Goal: Task Accomplishment & Management: Manage account settings

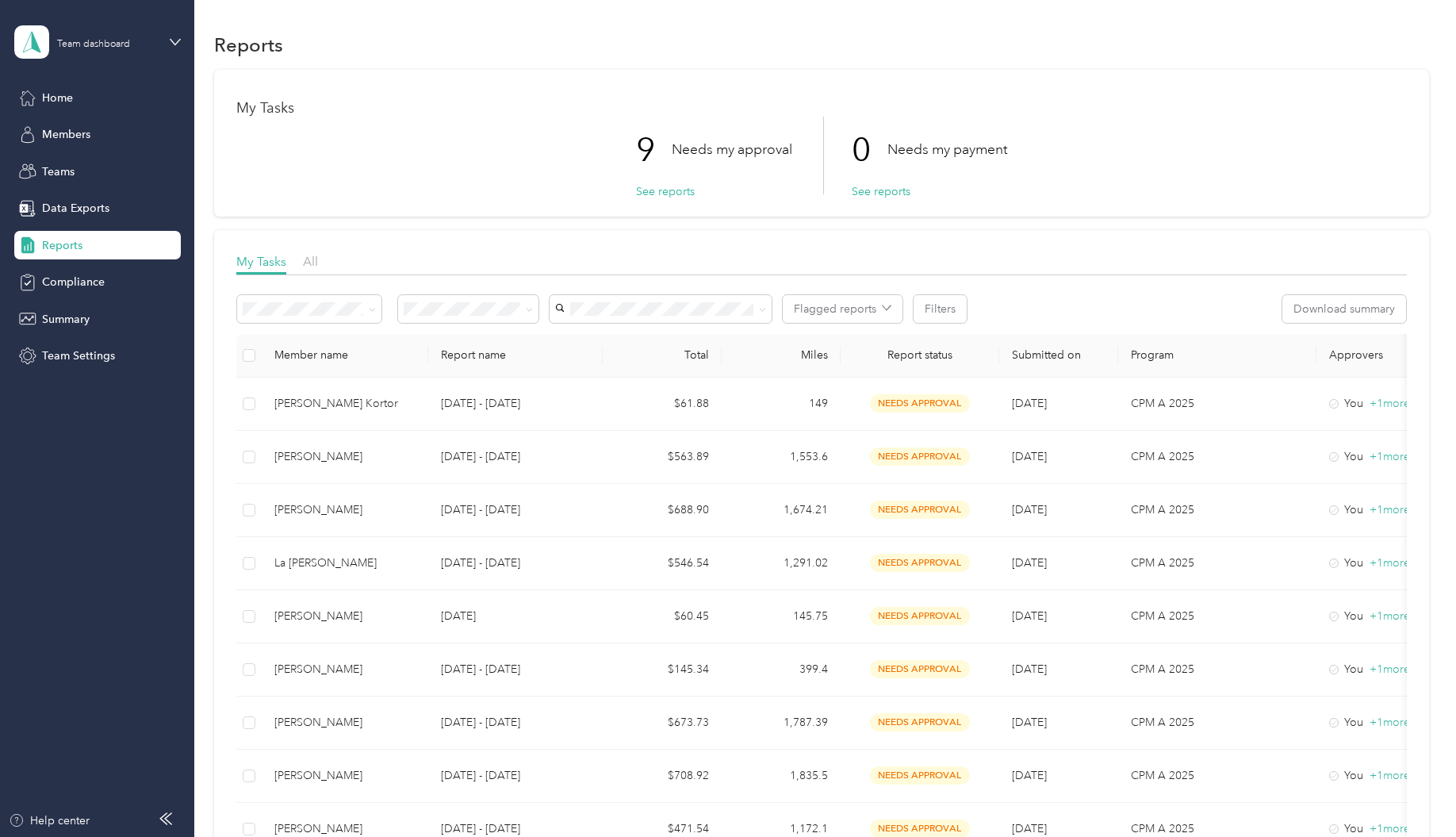
scroll to position [159, 0]
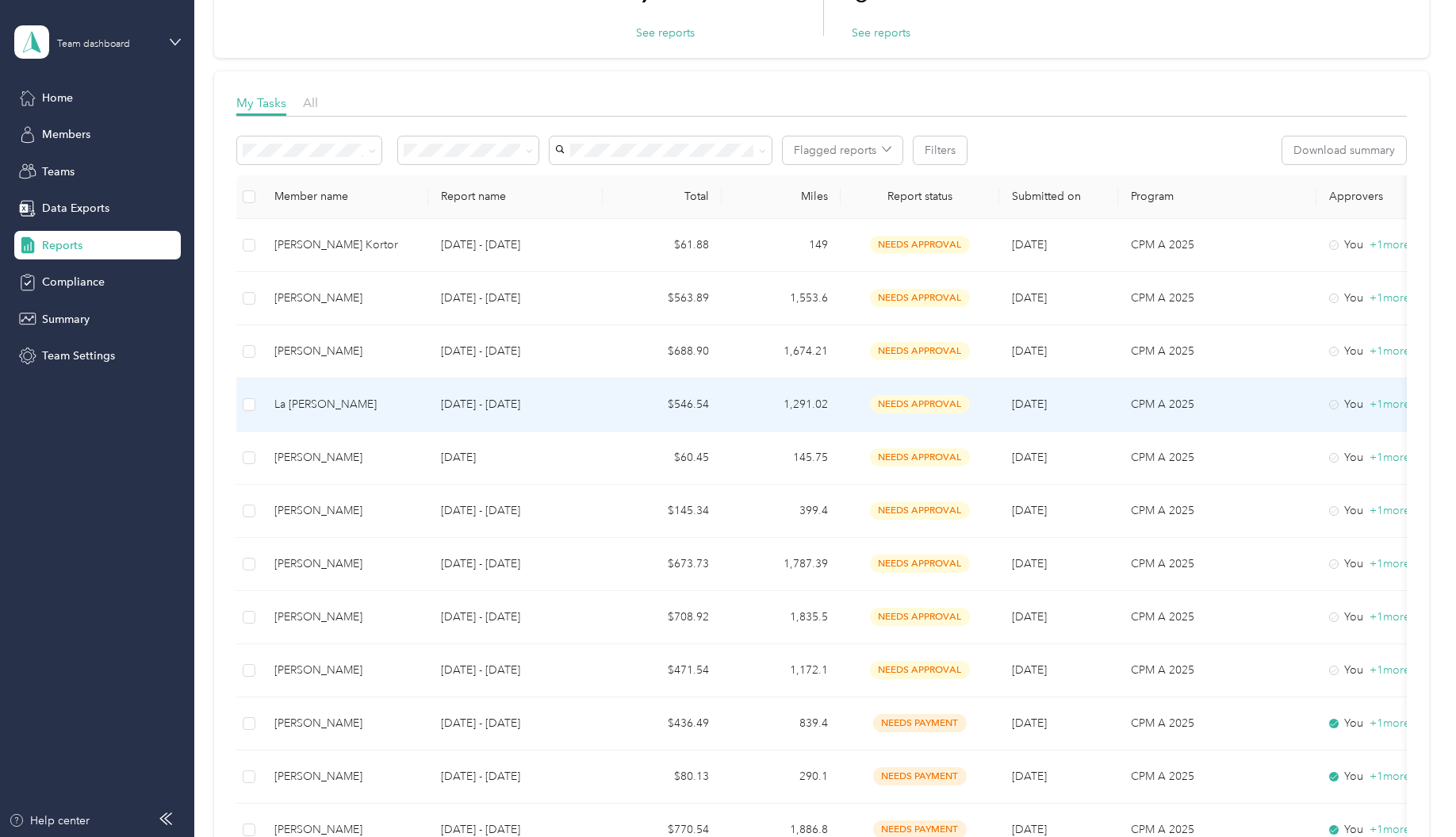
click at [697, 406] on td "$546.54" at bounding box center [662, 405] width 119 height 53
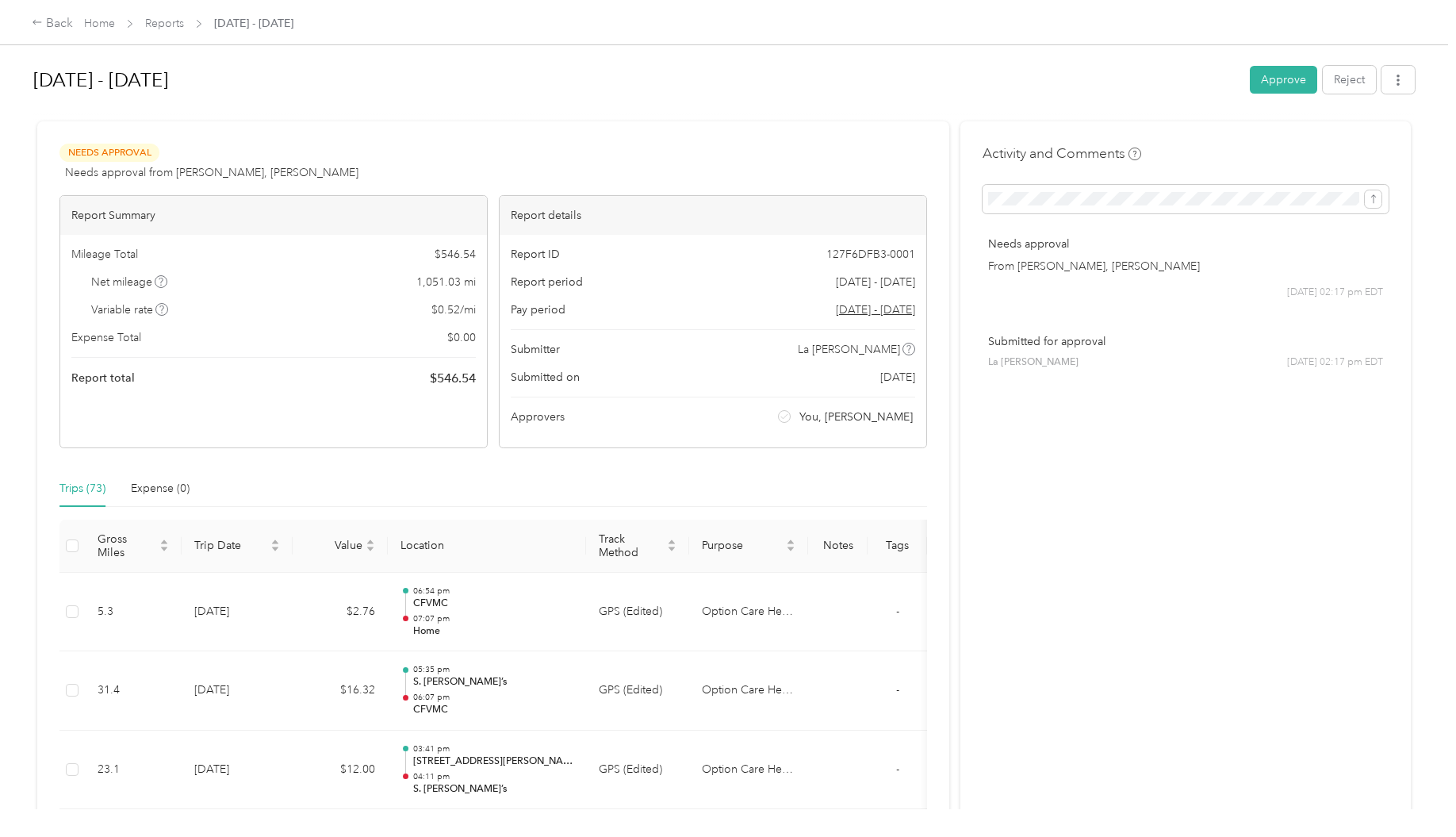
click at [1271, 81] on button "Approve" at bounding box center [1283, 79] width 67 height 28
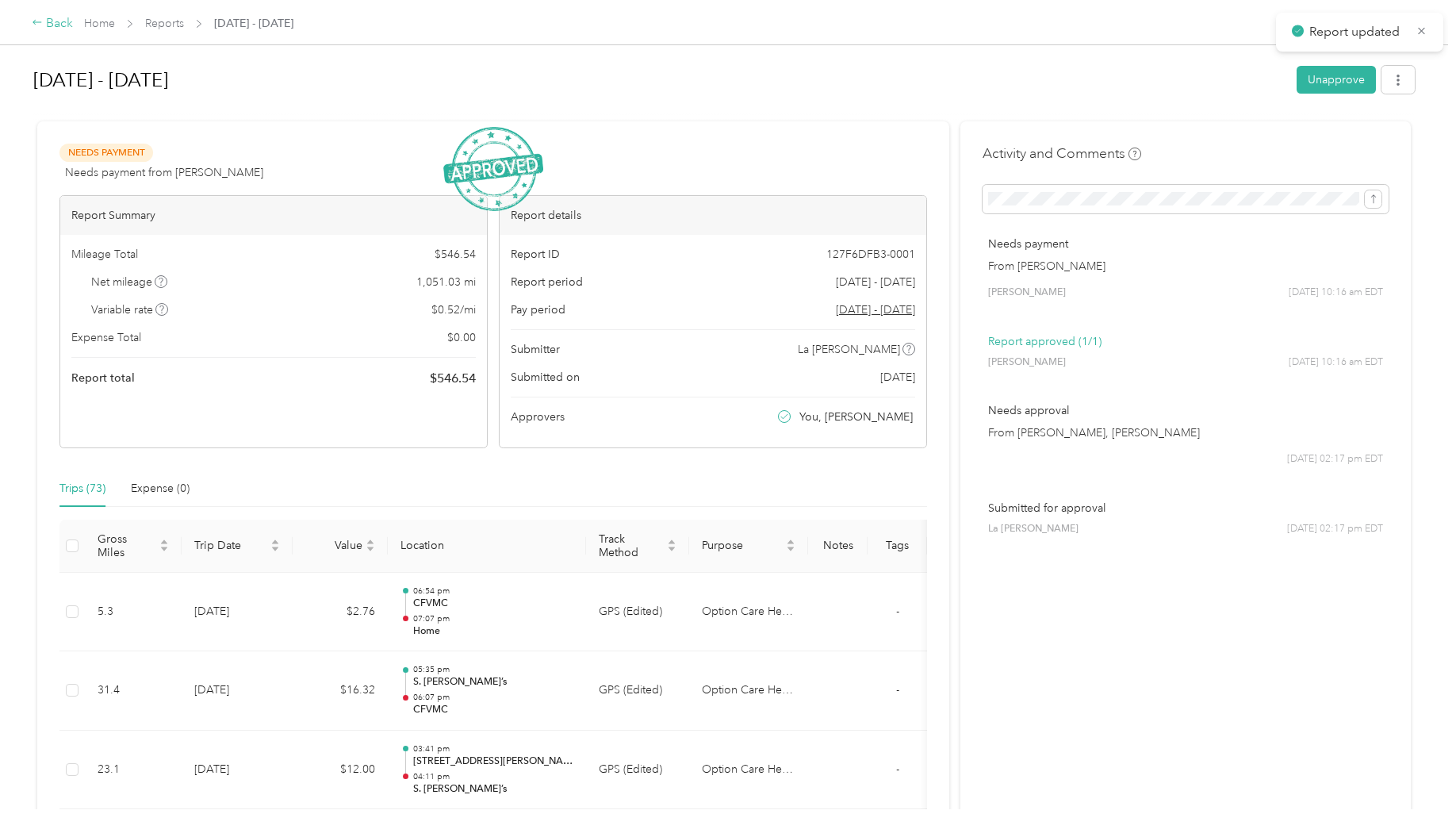
click at [49, 24] on div "Back" at bounding box center [51, 24] width 41 height 19
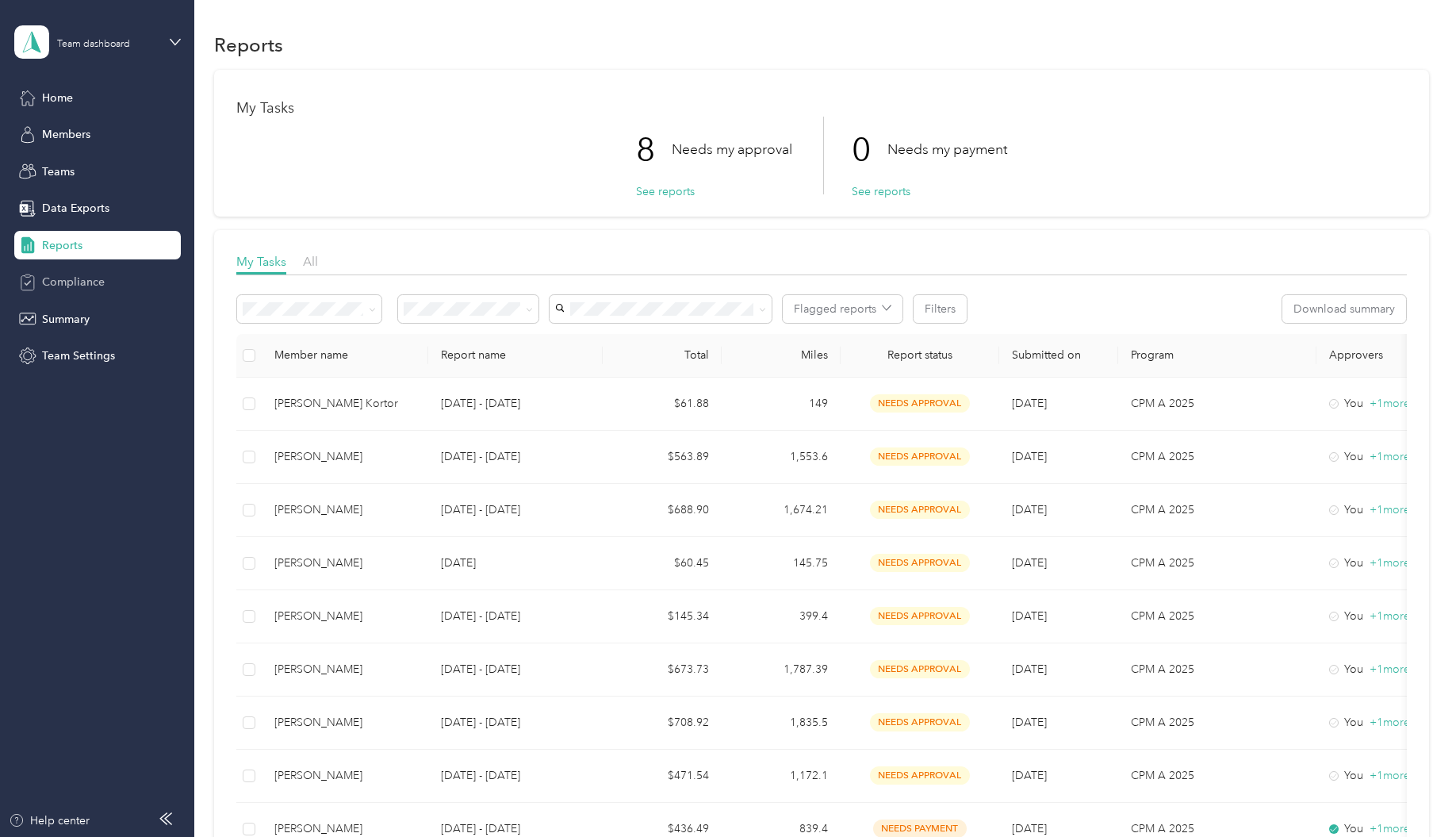
click at [86, 284] on span "Compliance" at bounding box center [73, 282] width 63 height 17
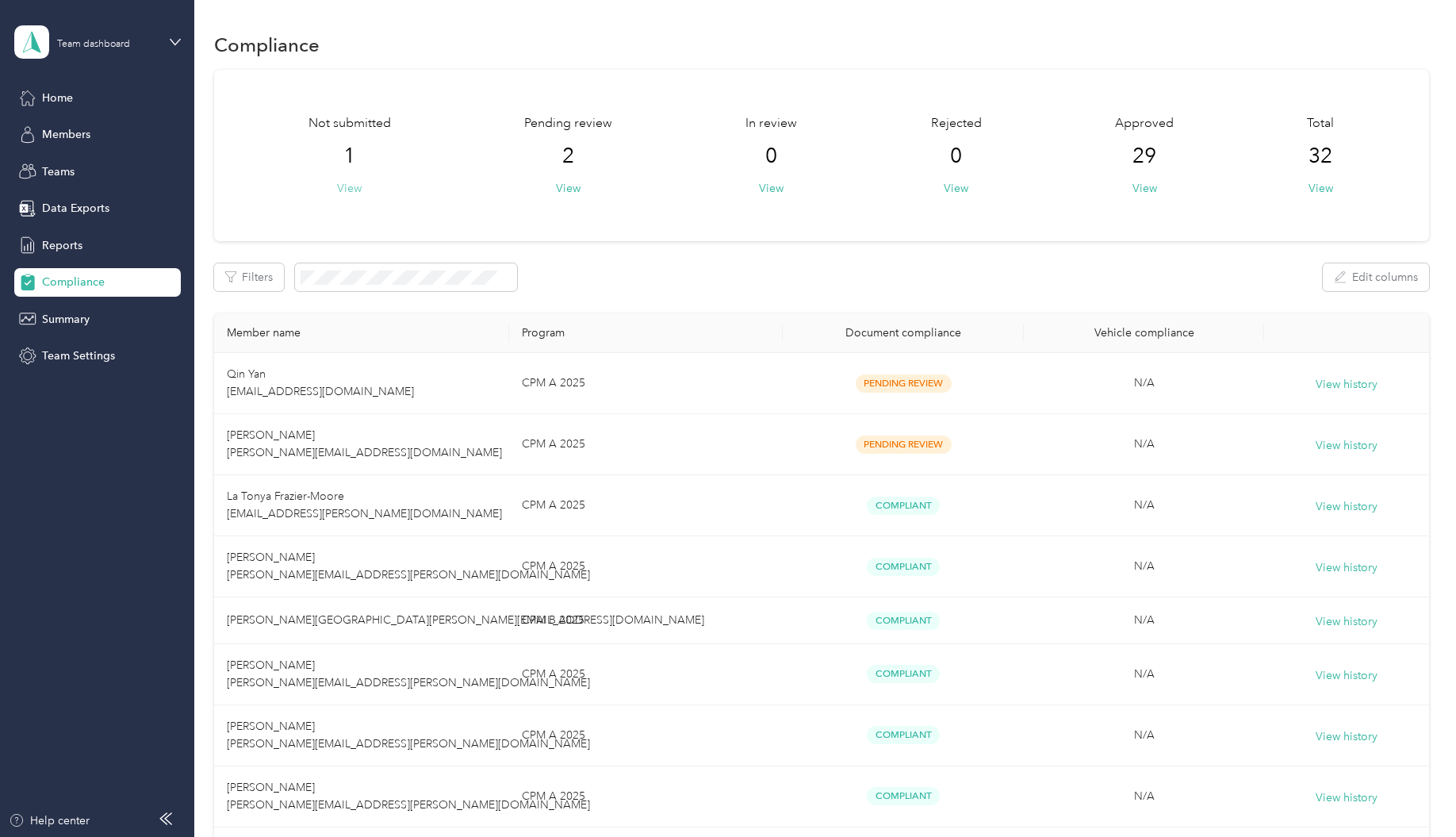
click at [355, 188] on button "View" at bounding box center [350, 187] width 24 height 17
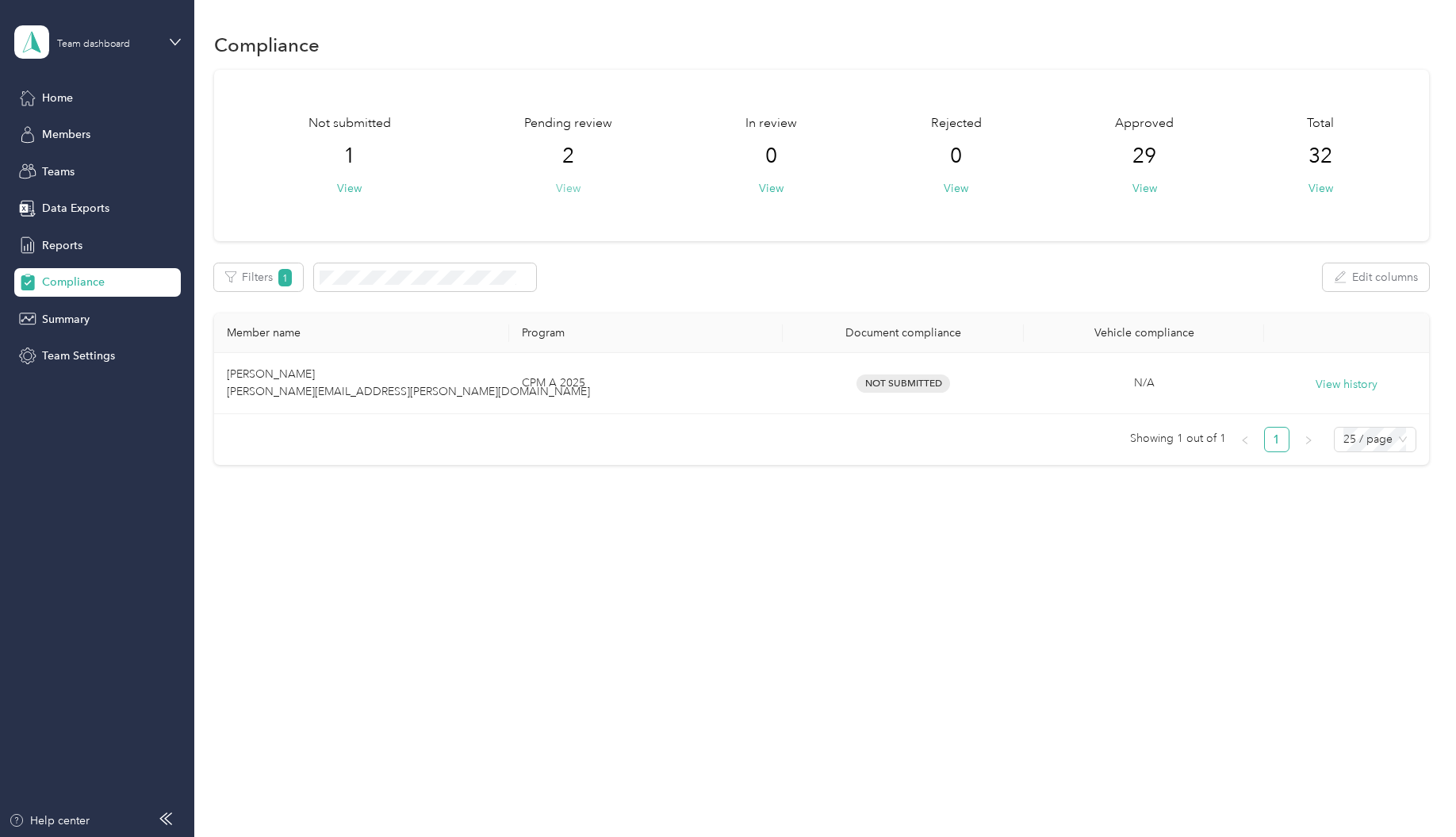
click at [572, 191] on button "View" at bounding box center [568, 187] width 24 height 17
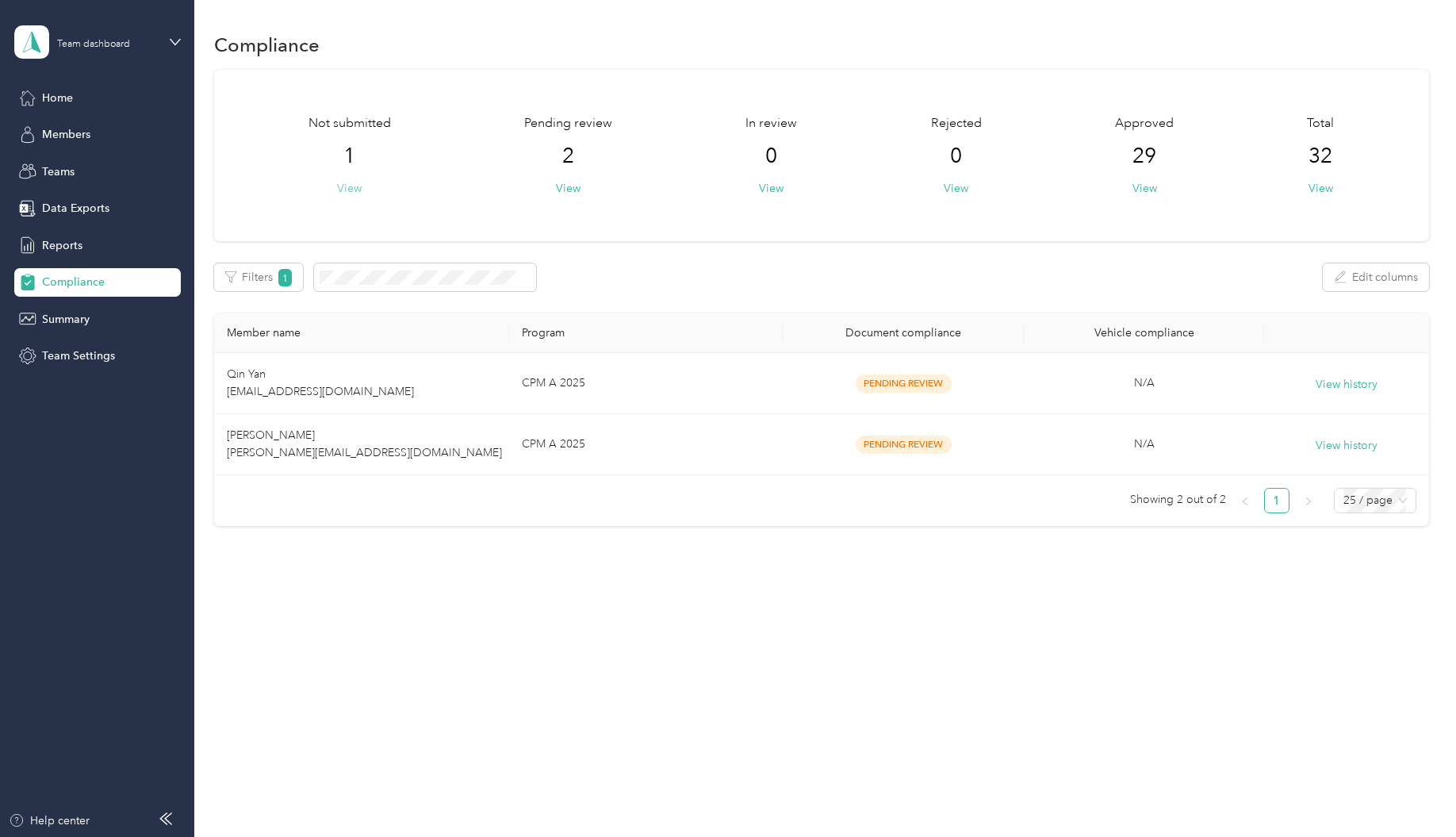
click at [348, 191] on button "View" at bounding box center [350, 187] width 24 height 17
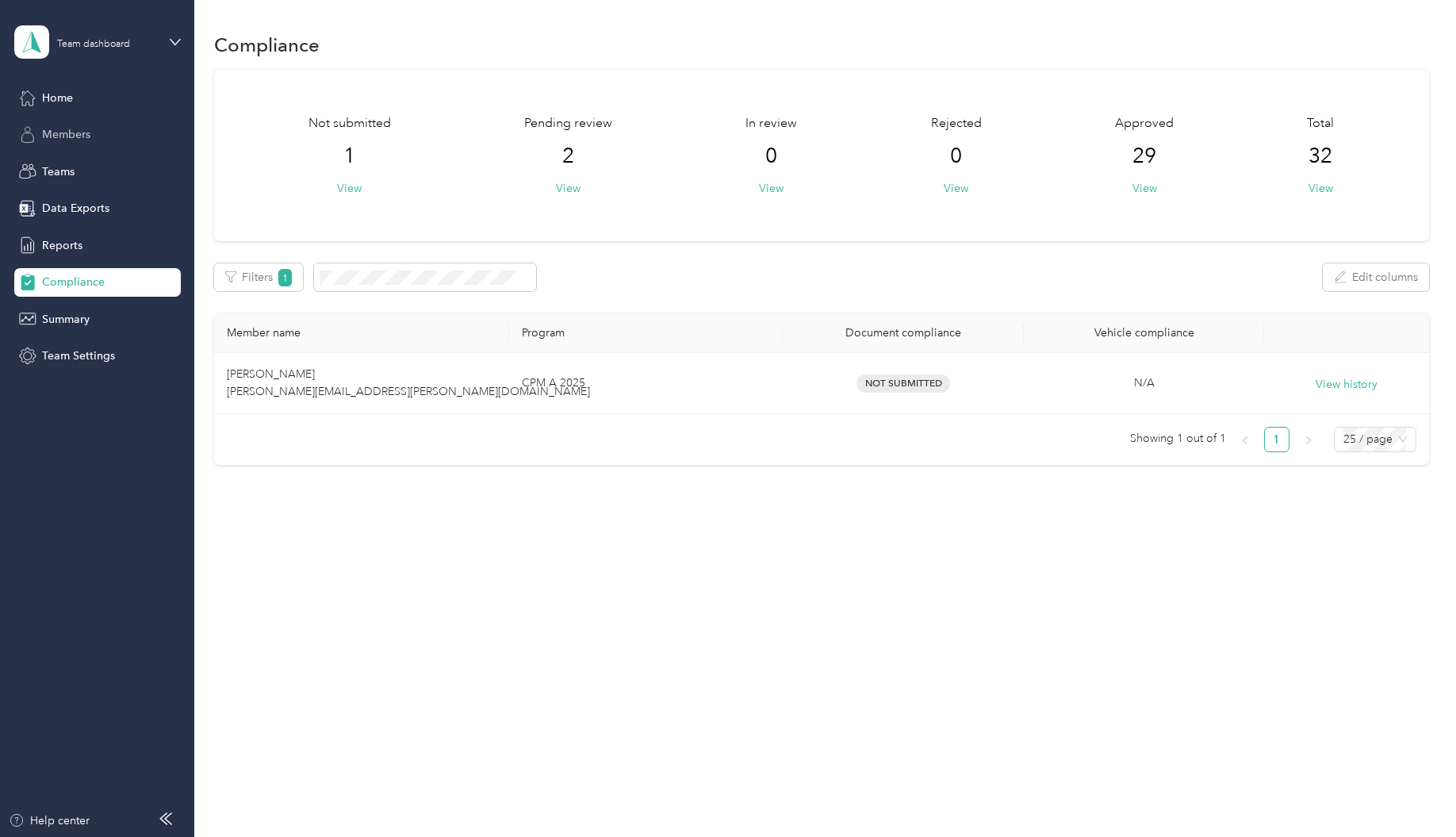
click at [57, 139] on span "Members" at bounding box center [65, 134] width 48 height 17
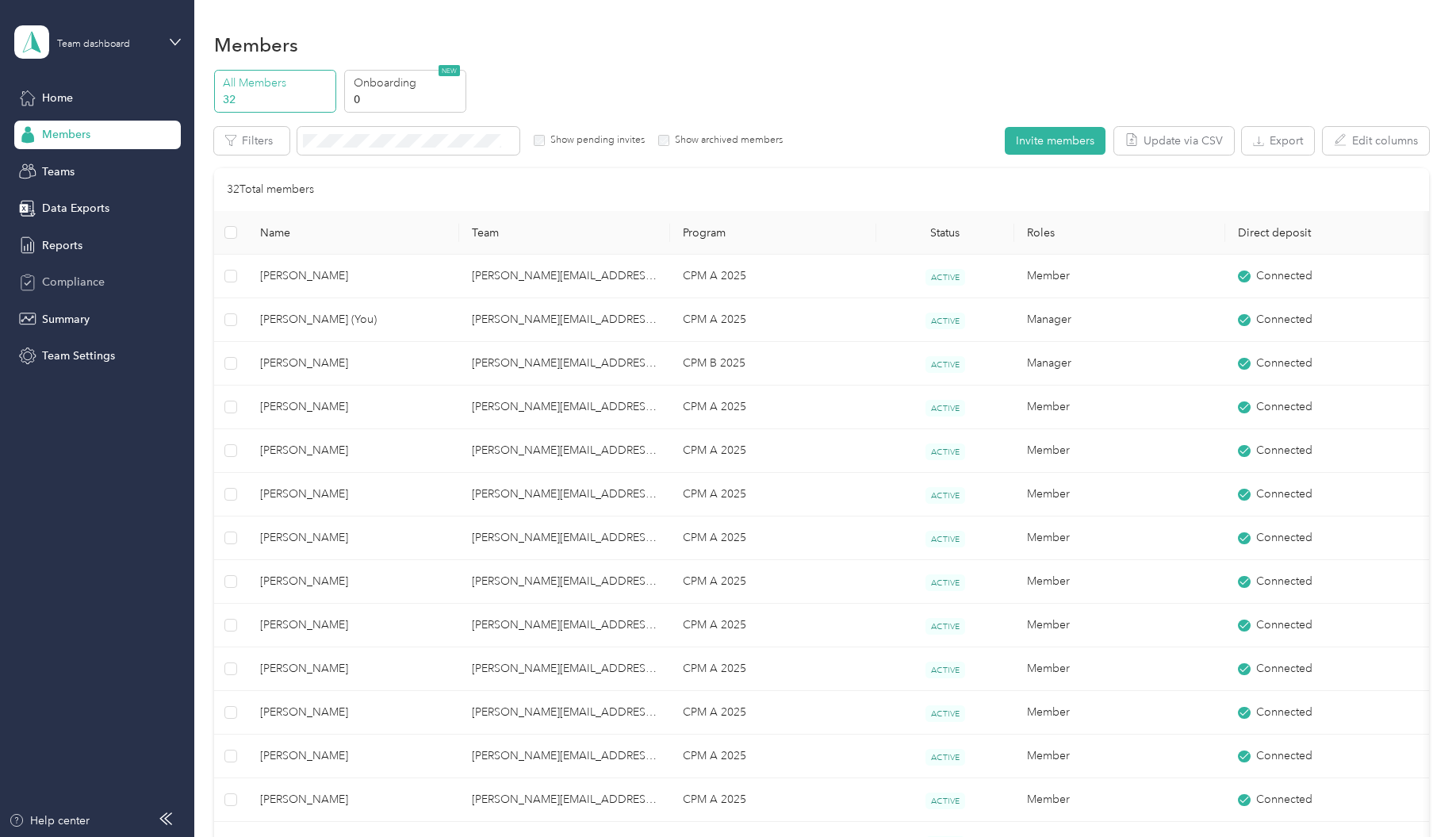
click at [81, 276] on span "Compliance" at bounding box center [73, 282] width 63 height 17
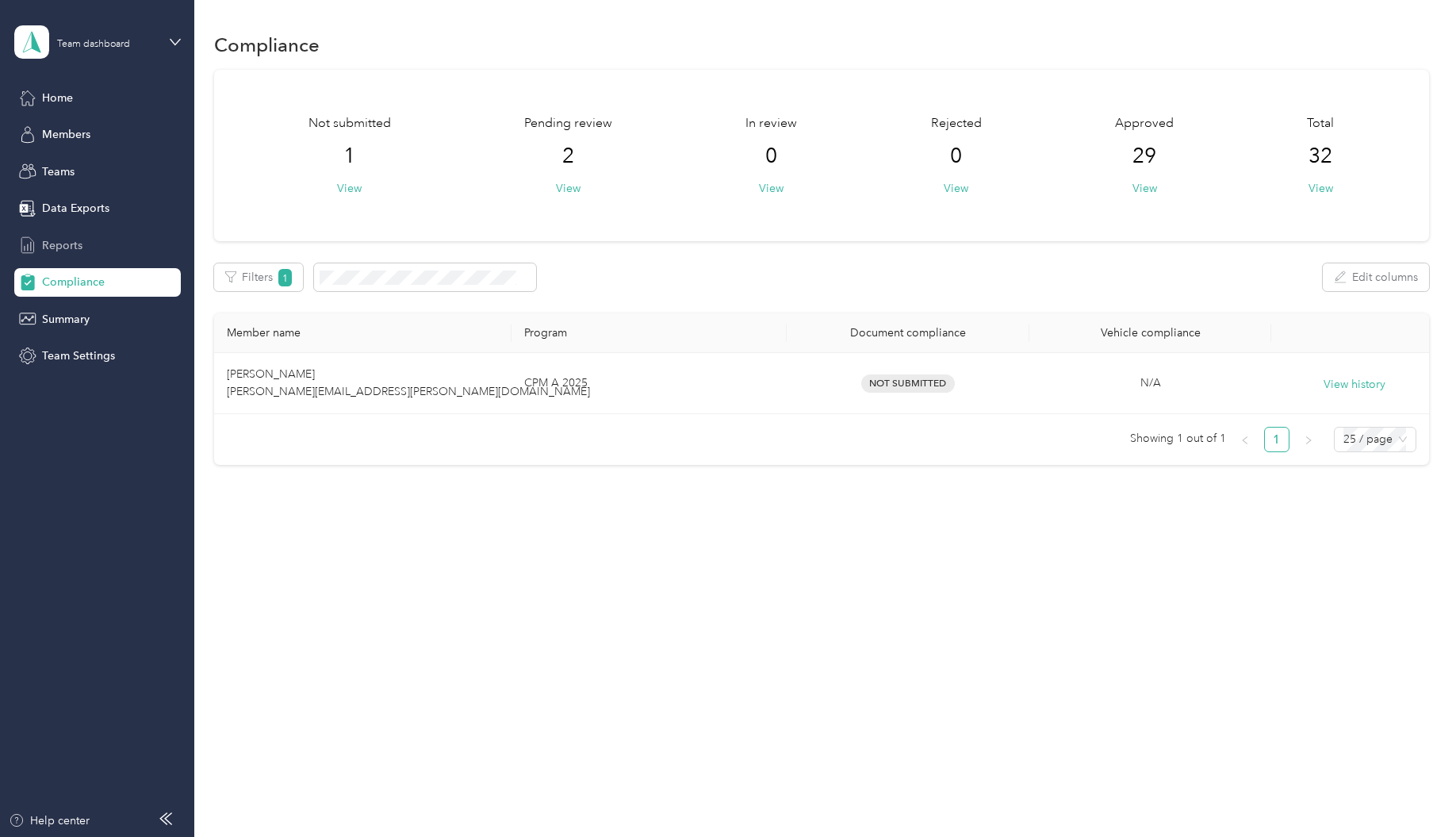
click at [67, 244] on span "Reports" at bounding box center [62, 245] width 40 height 17
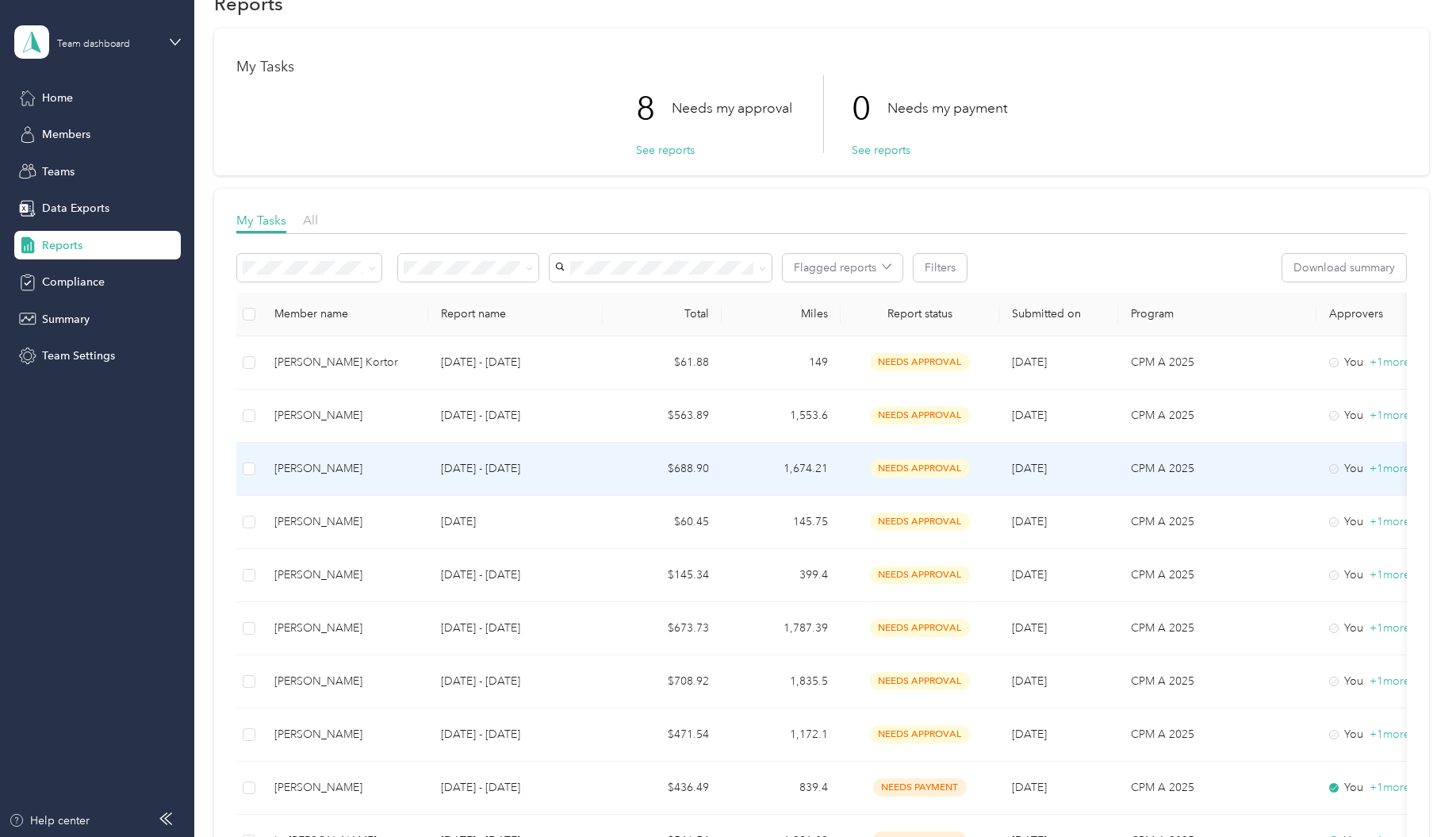
scroll to position [79, 0]
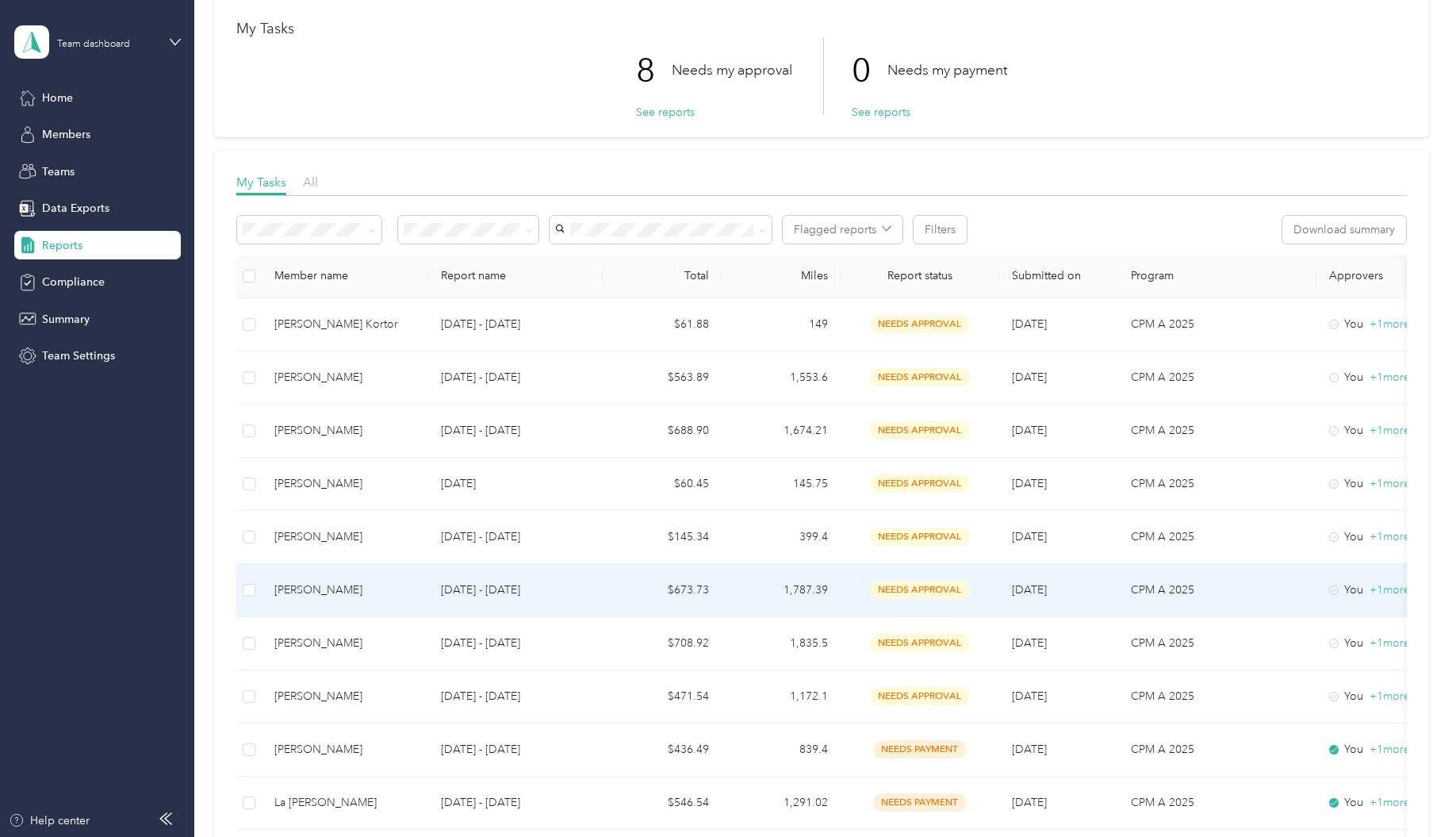
click at [802, 583] on td "1,787.39" at bounding box center [781, 590] width 119 height 53
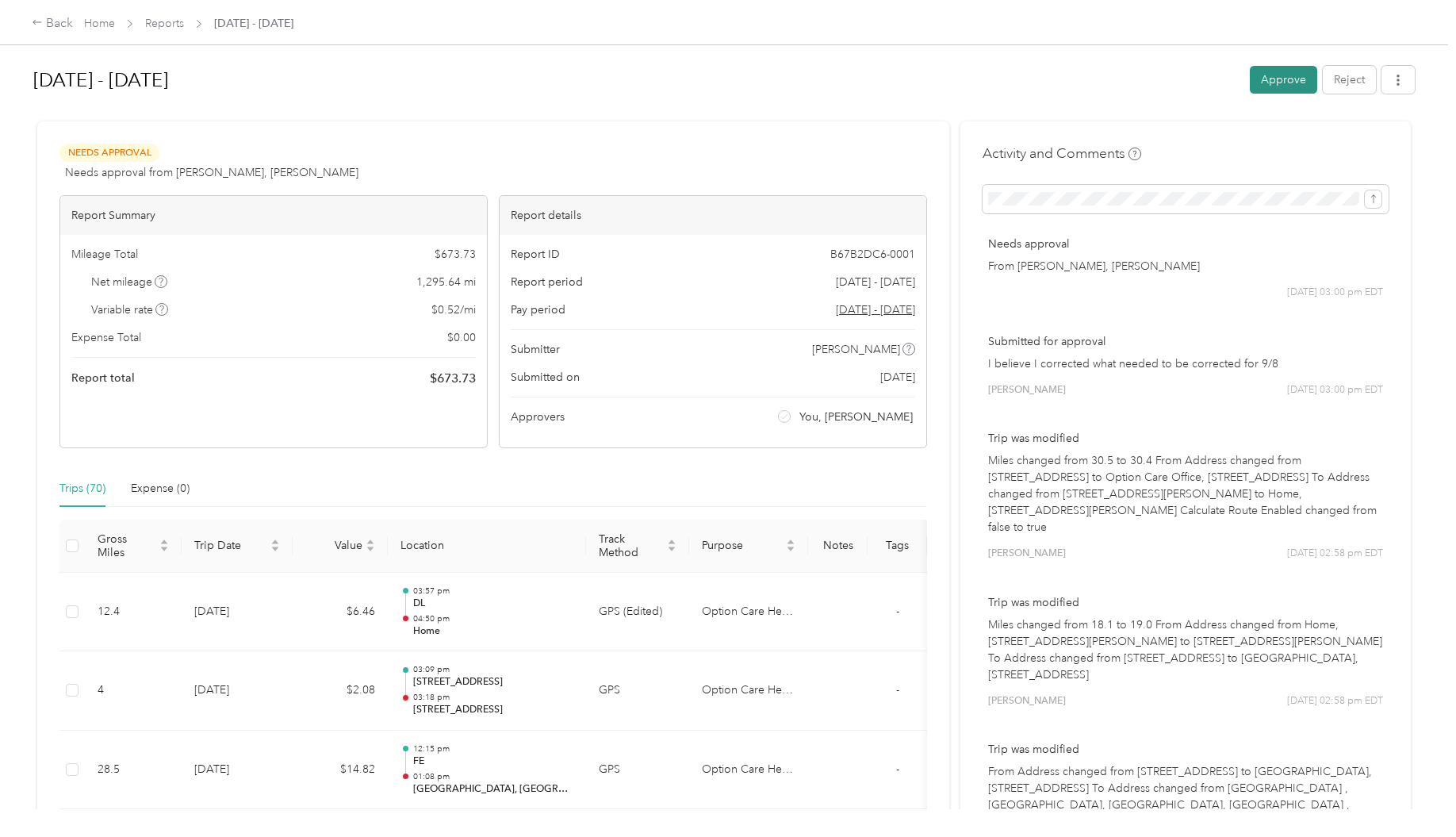
click at [1282, 83] on button "Approve" at bounding box center [1283, 79] width 67 height 28
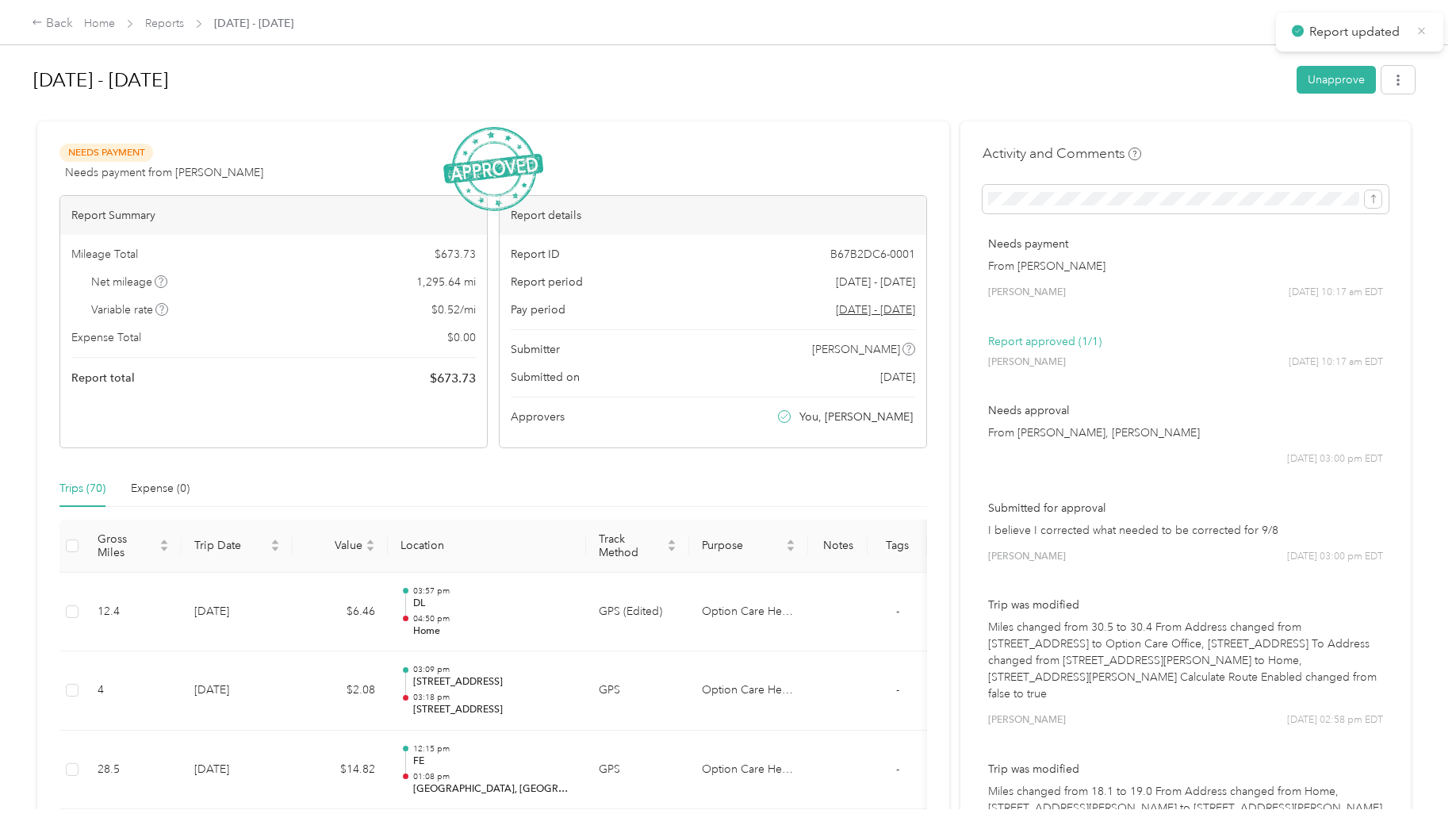
click at [1423, 34] on icon at bounding box center [1422, 31] width 12 height 14
click at [55, 27] on div "Back" at bounding box center [51, 24] width 41 height 19
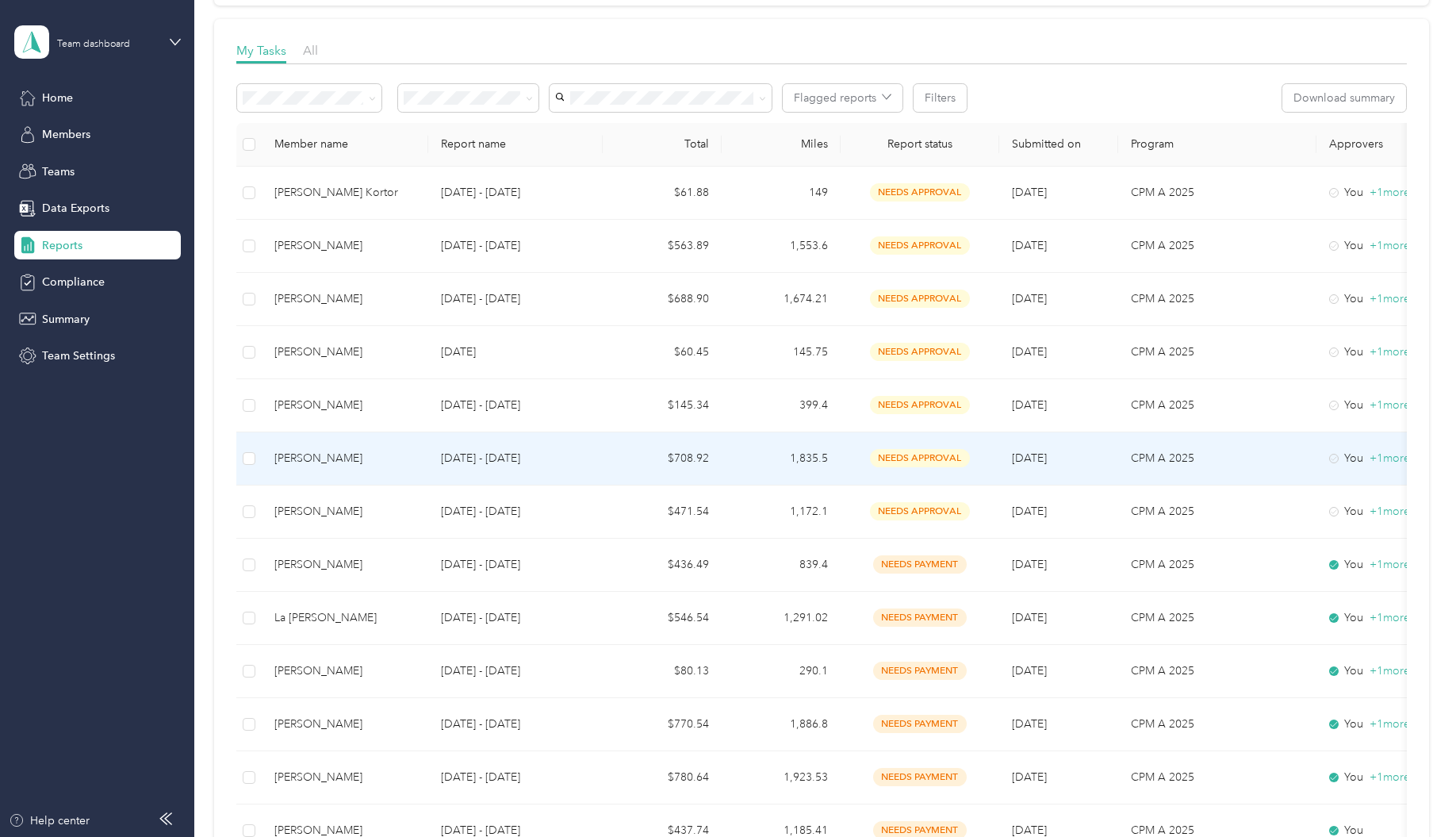
scroll to position [238, 0]
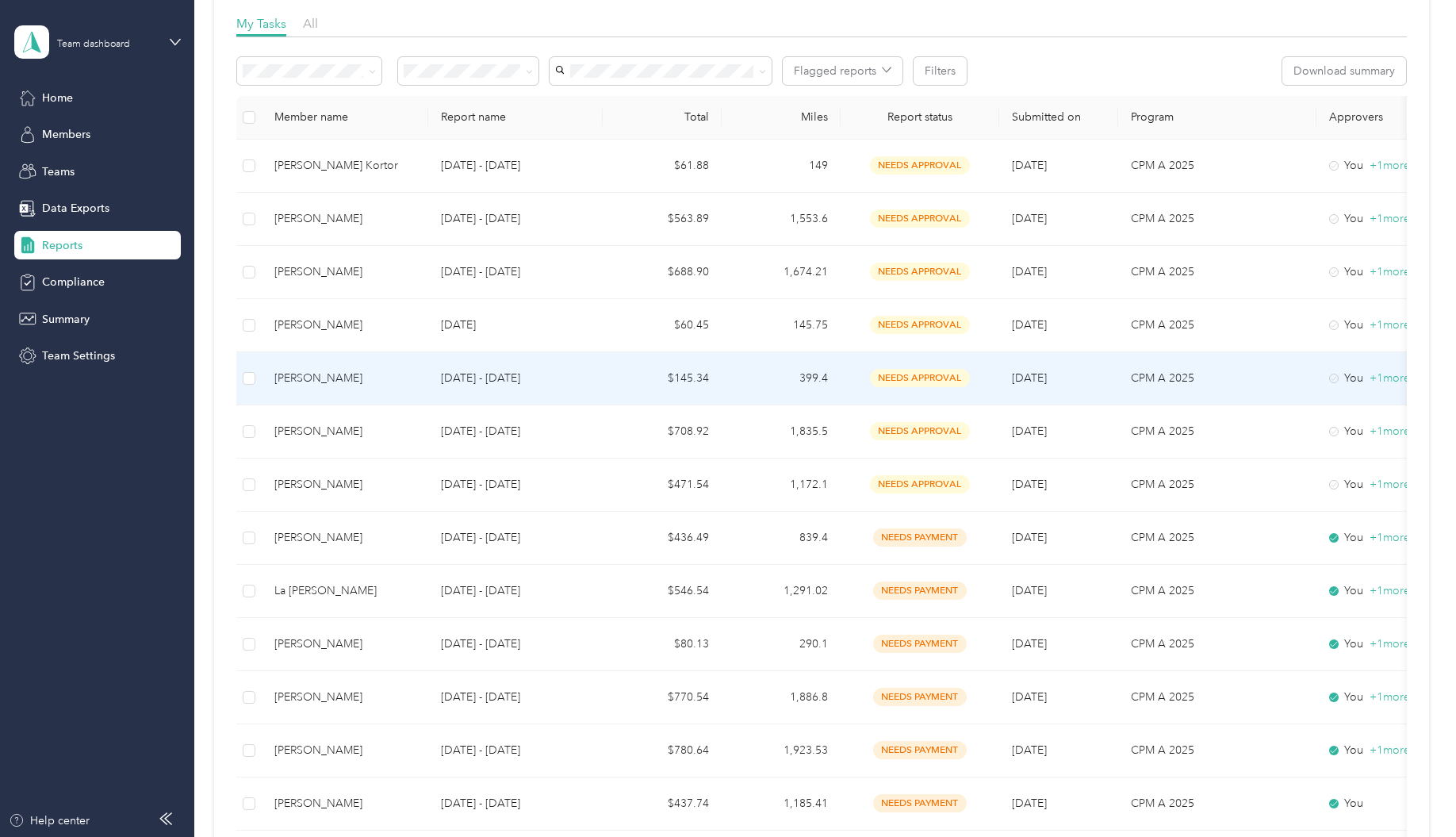
click at [886, 377] on span "needs approval" at bounding box center [920, 378] width 100 height 18
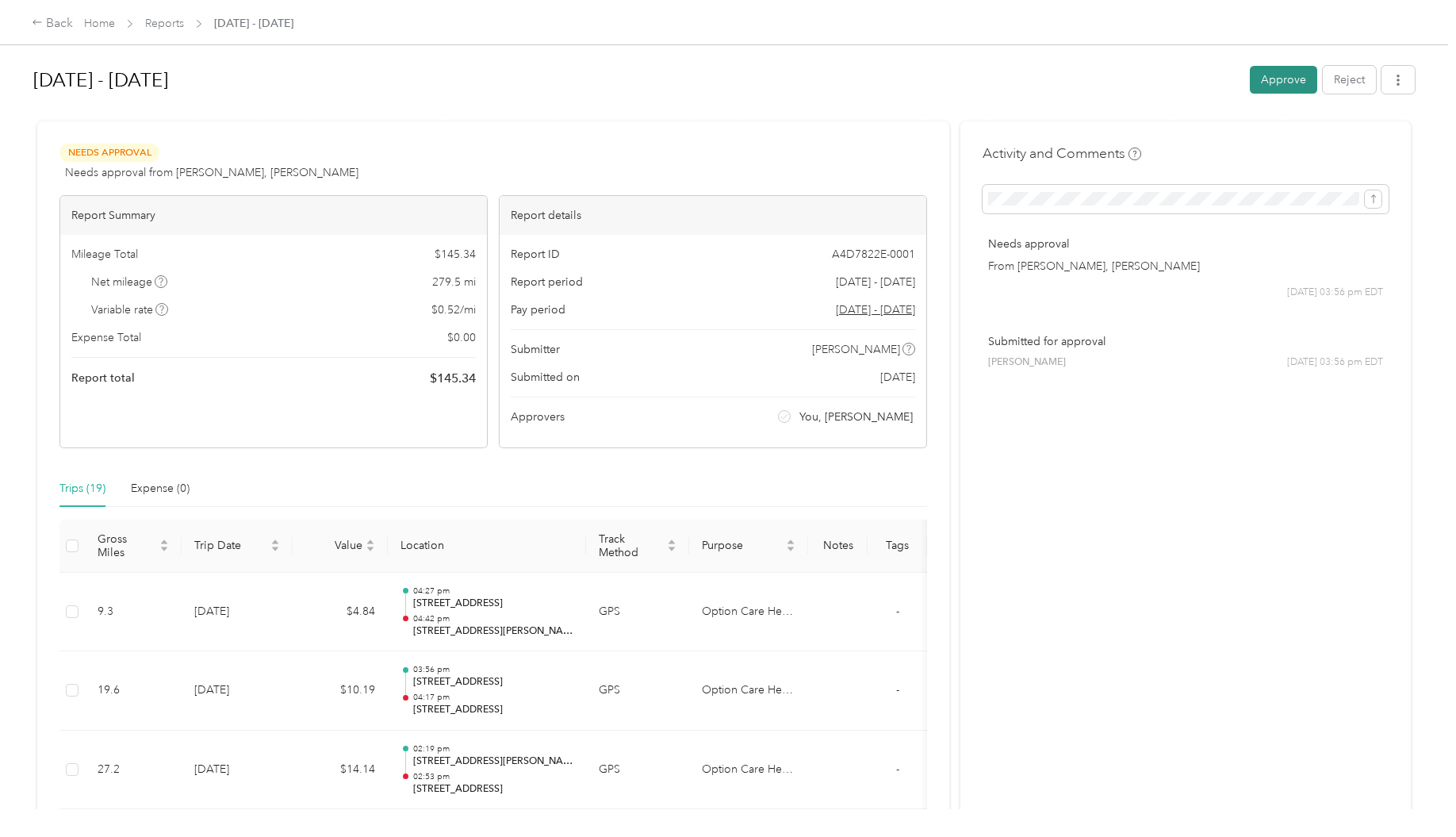
click at [1279, 85] on button "Approve" at bounding box center [1283, 79] width 67 height 28
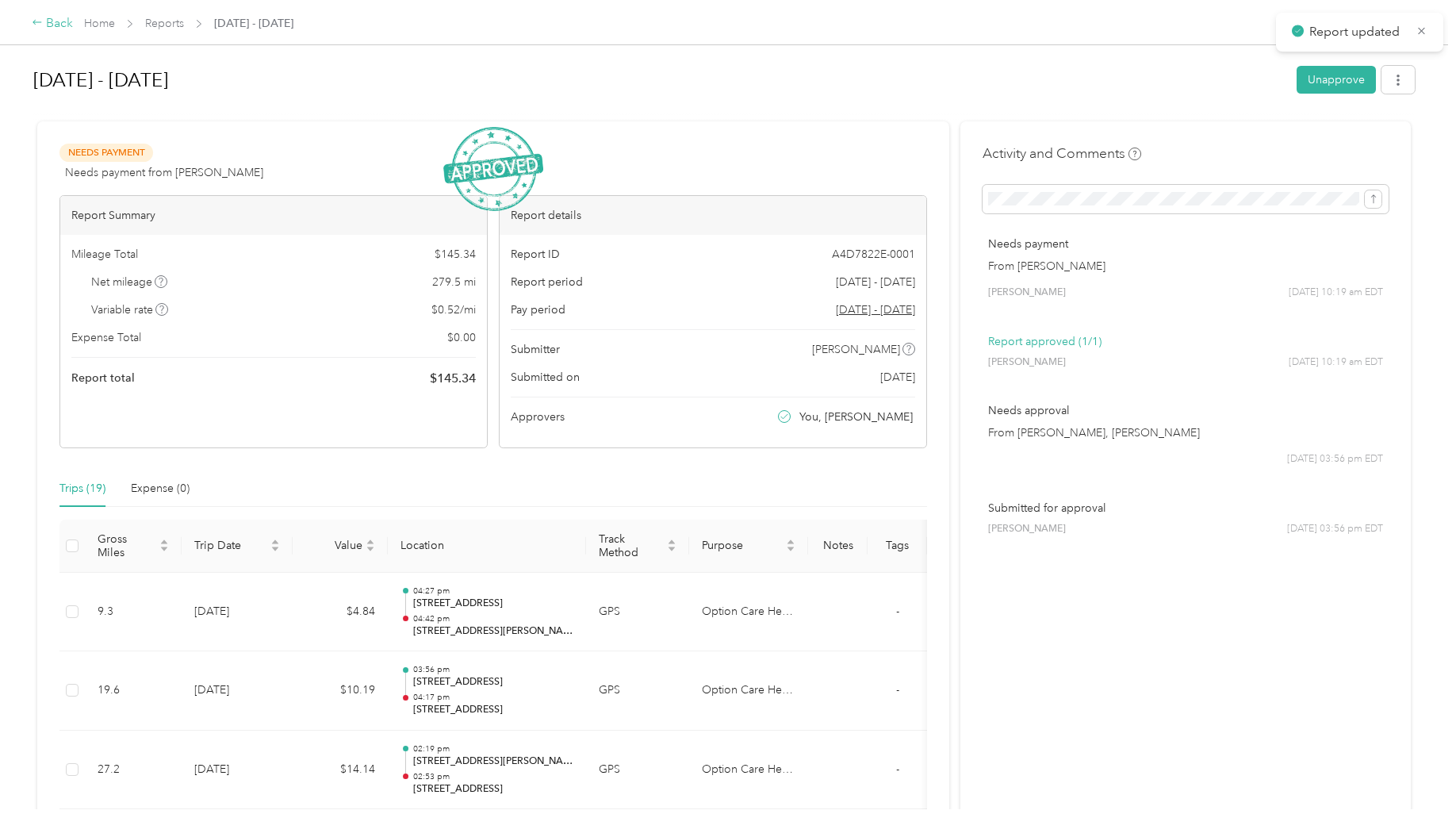
click at [59, 24] on div "Back" at bounding box center [51, 24] width 41 height 19
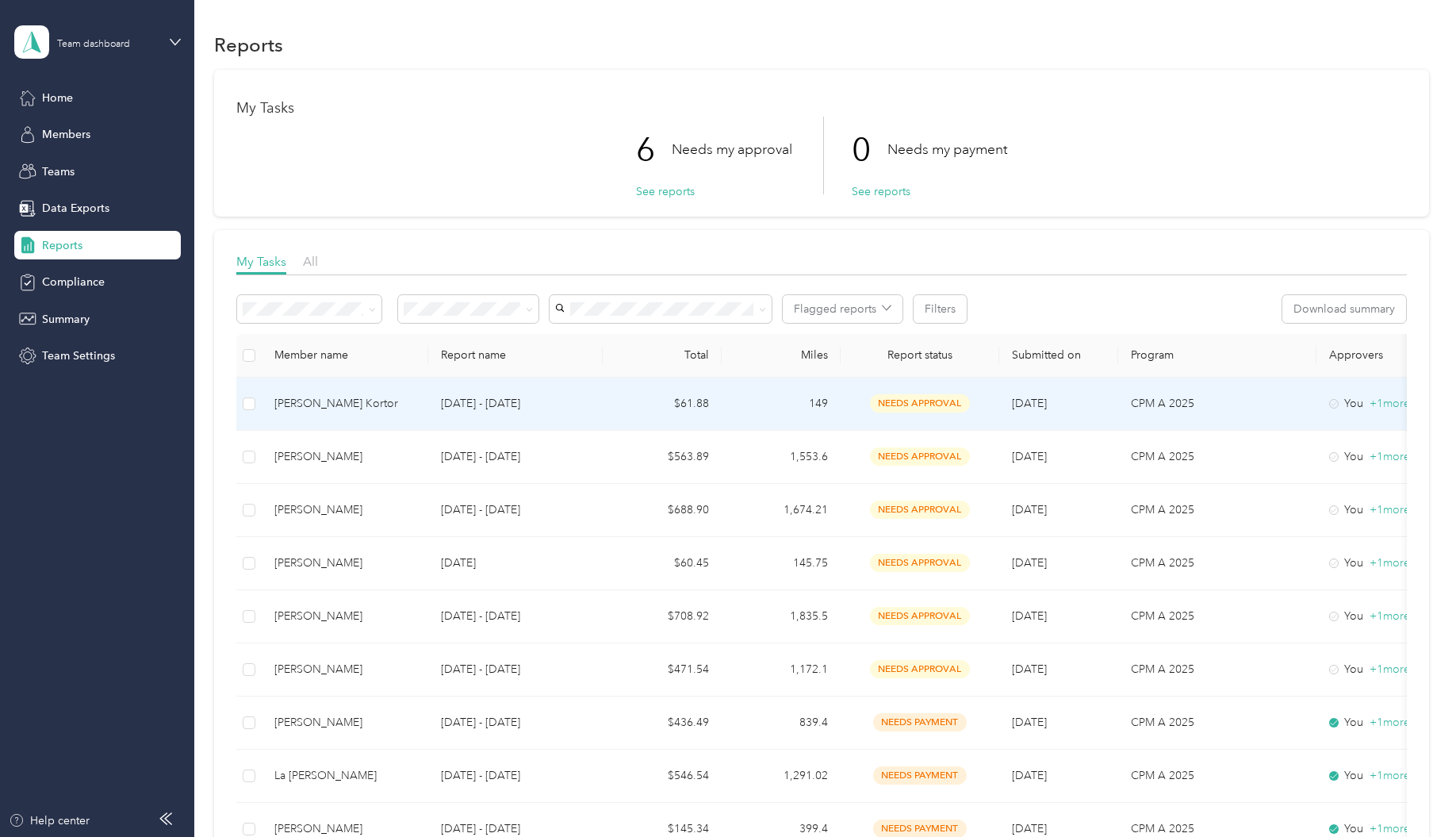
click at [903, 405] on span "needs approval" at bounding box center [920, 403] width 100 height 18
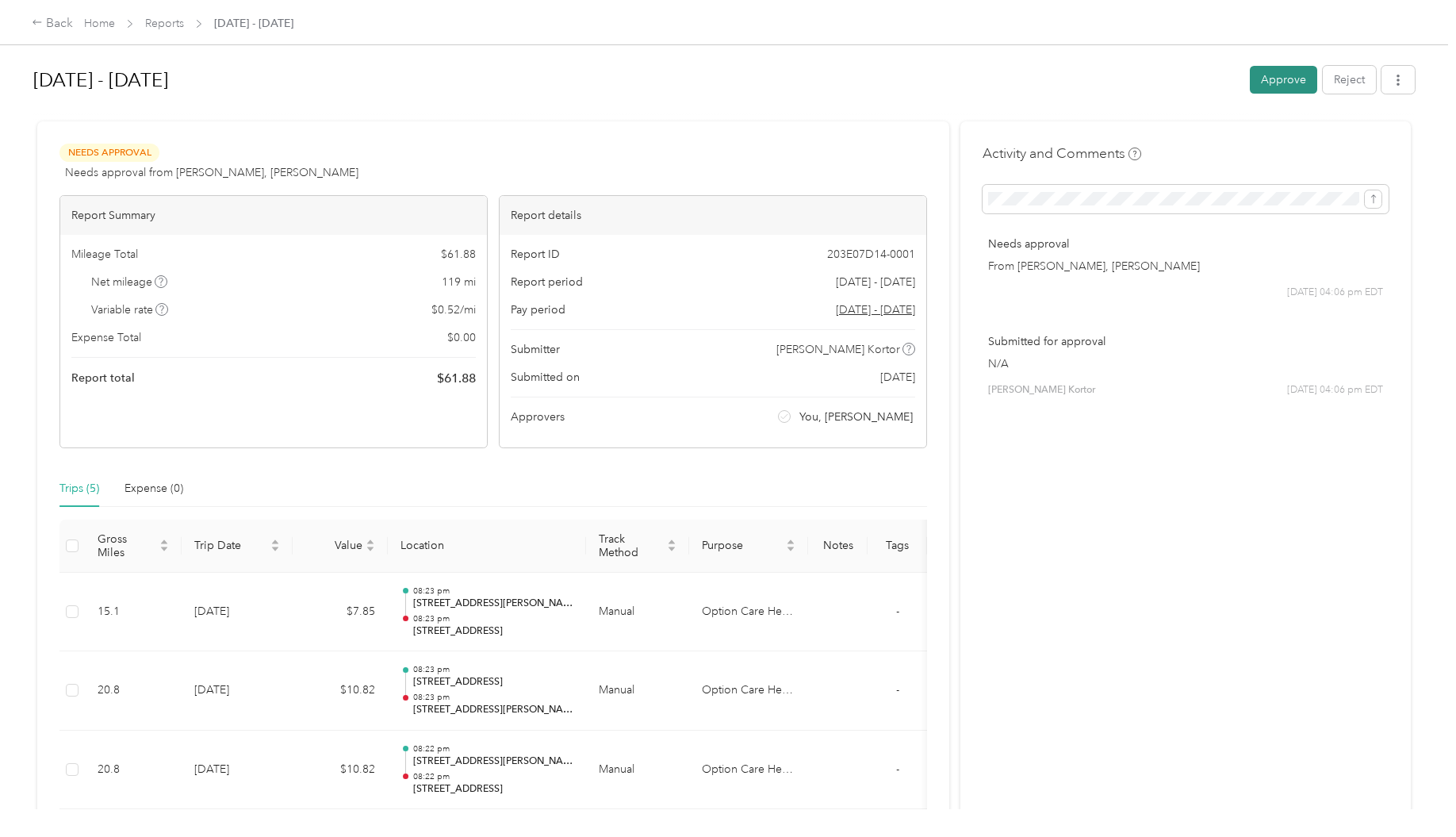
click at [1285, 79] on button "Approve" at bounding box center [1283, 79] width 67 height 28
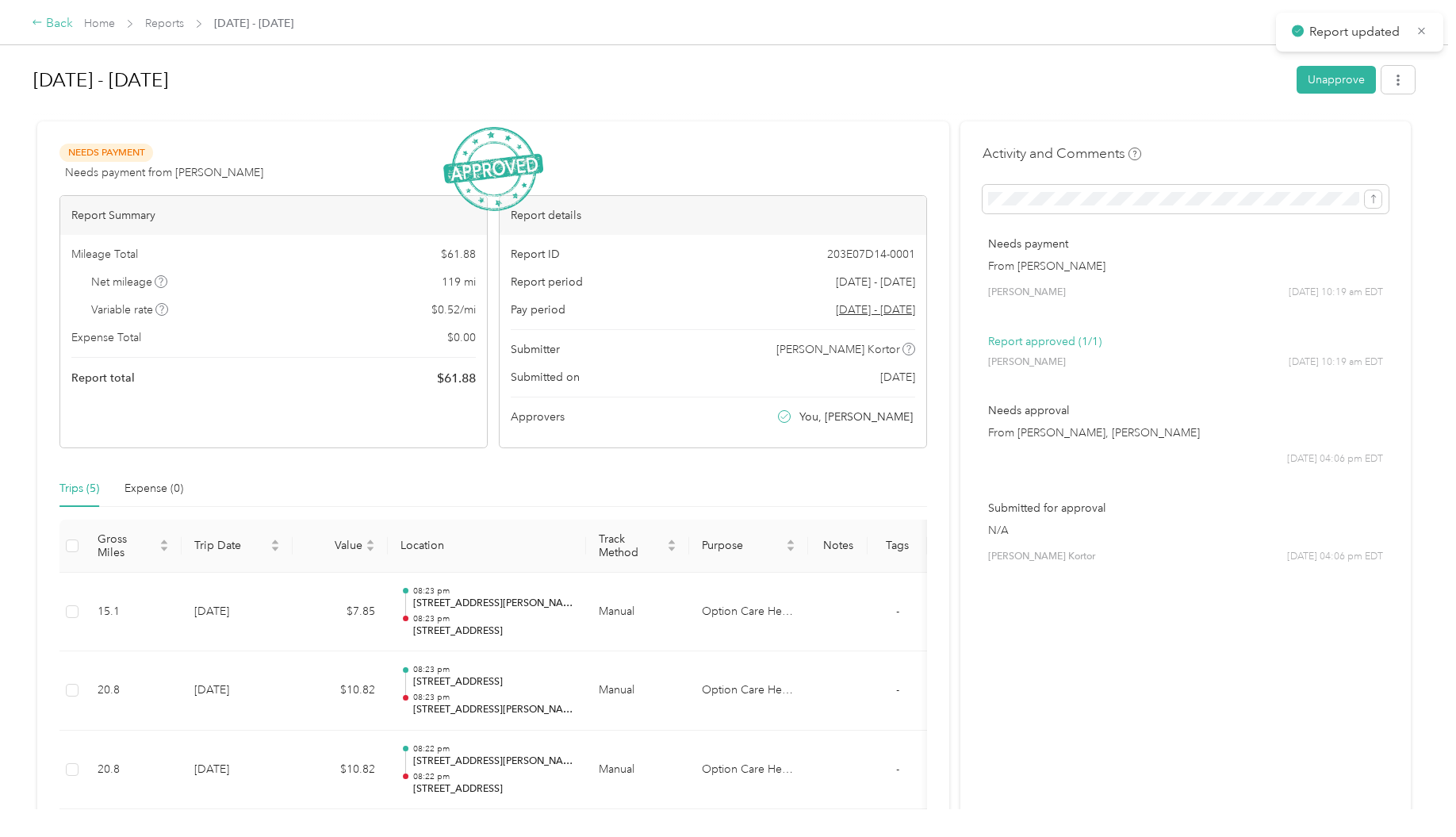
click at [49, 27] on div "Back" at bounding box center [51, 24] width 41 height 19
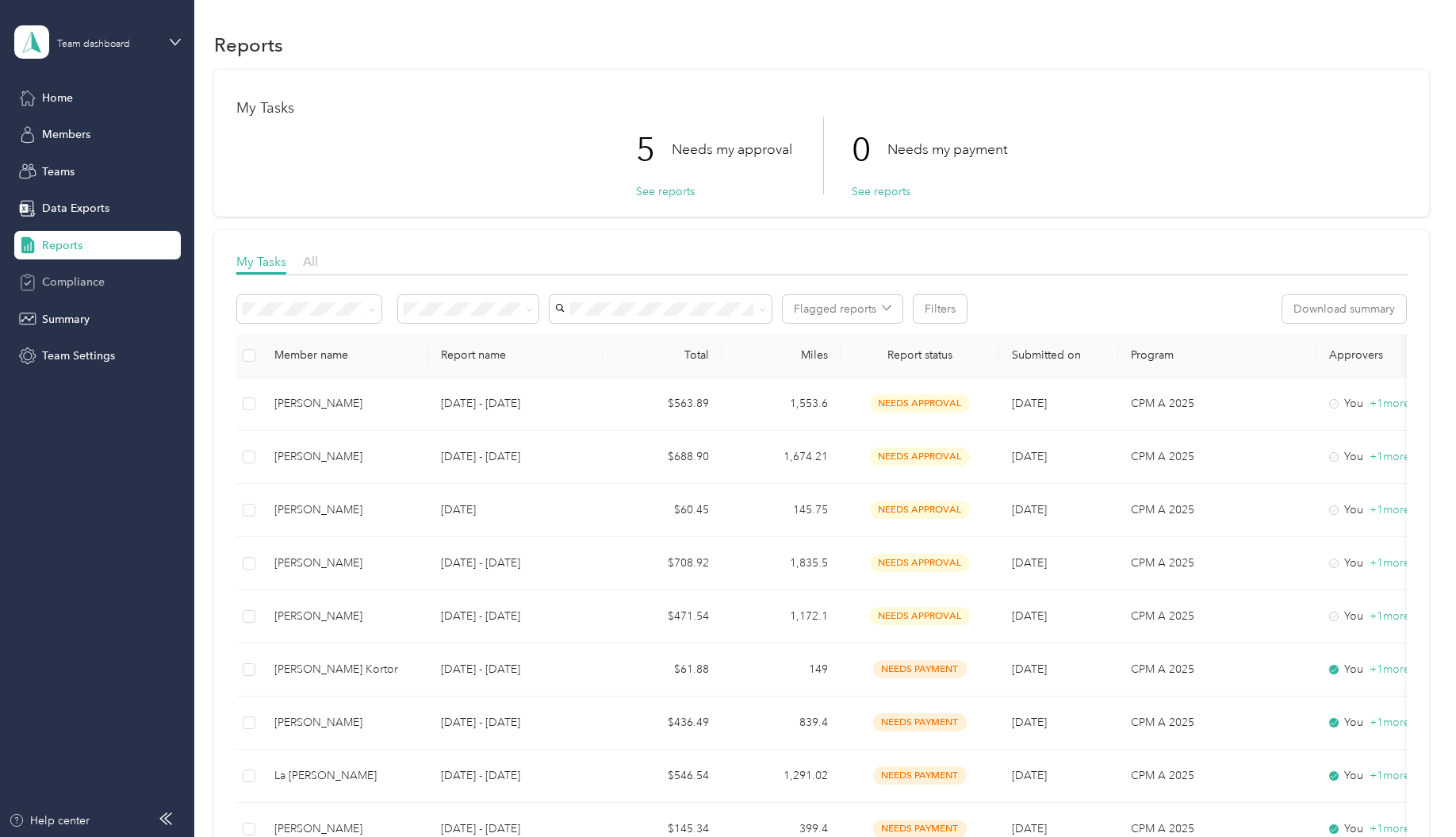
click at [74, 282] on span "Compliance" at bounding box center [73, 282] width 63 height 17
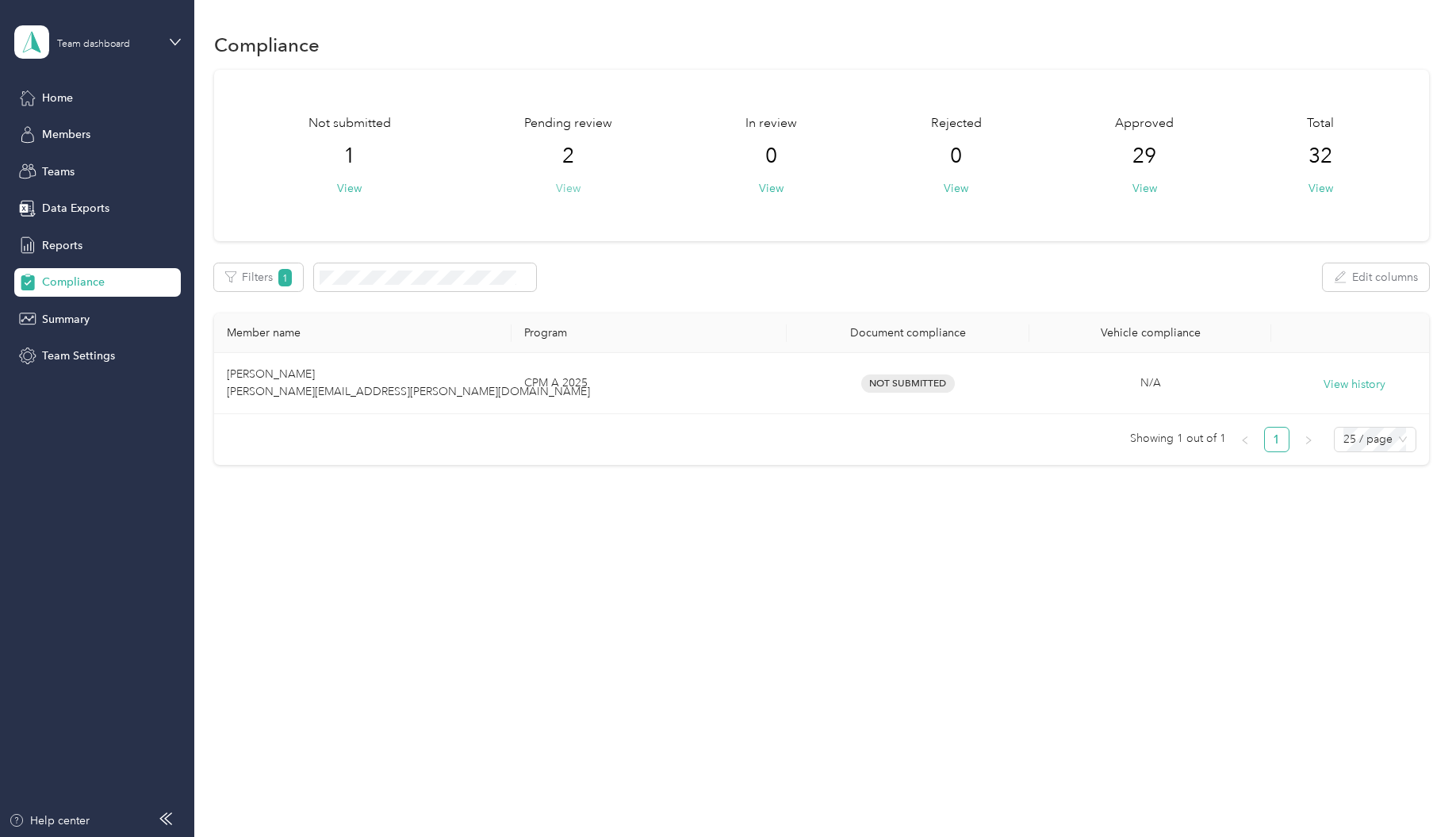
click at [568, 188] on button "View" at bounding box center [568, 187] width 24 height 17
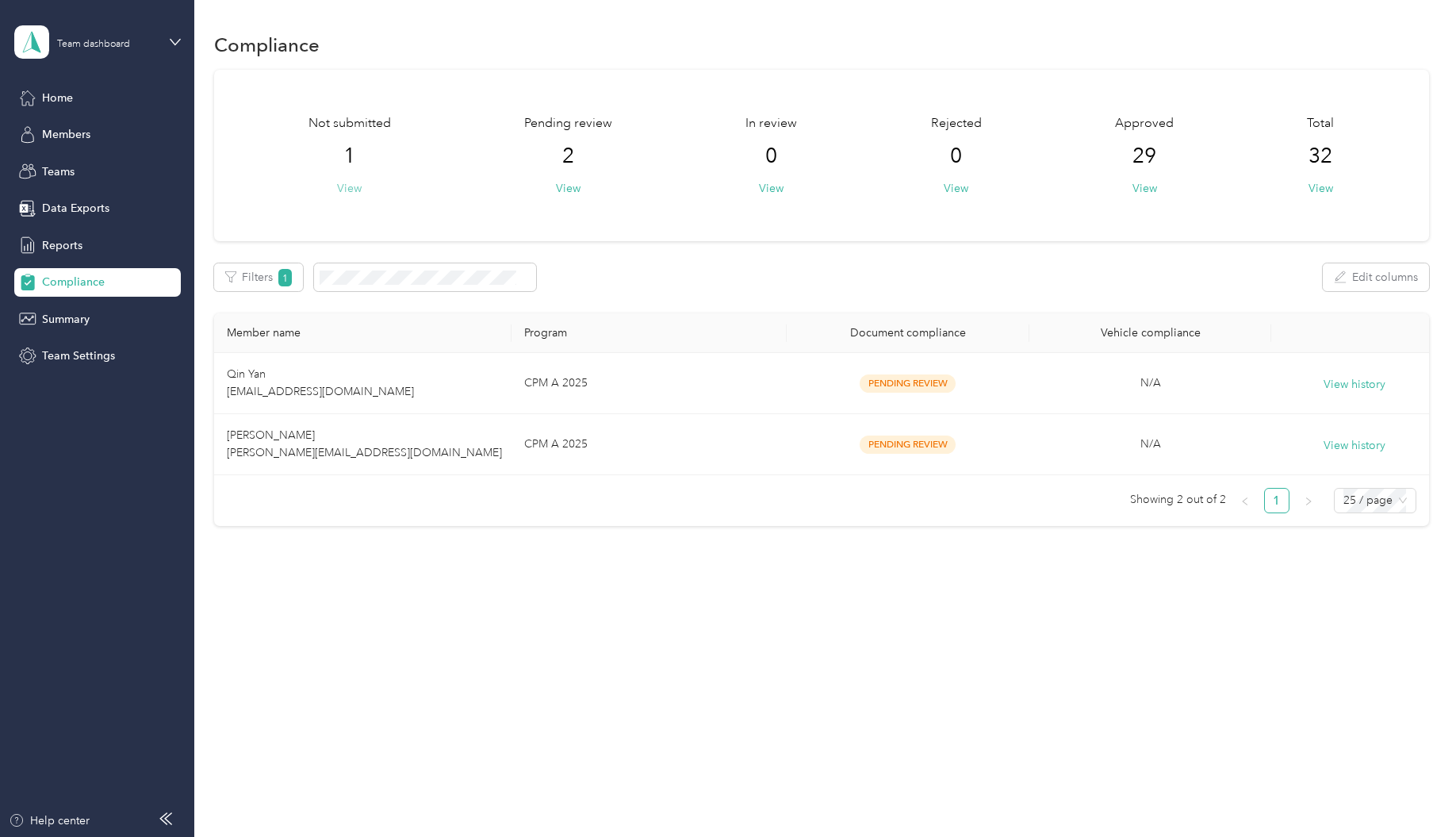
click at [355, 194] on button "View" at bounding box center [350, 187] width 24 height 17
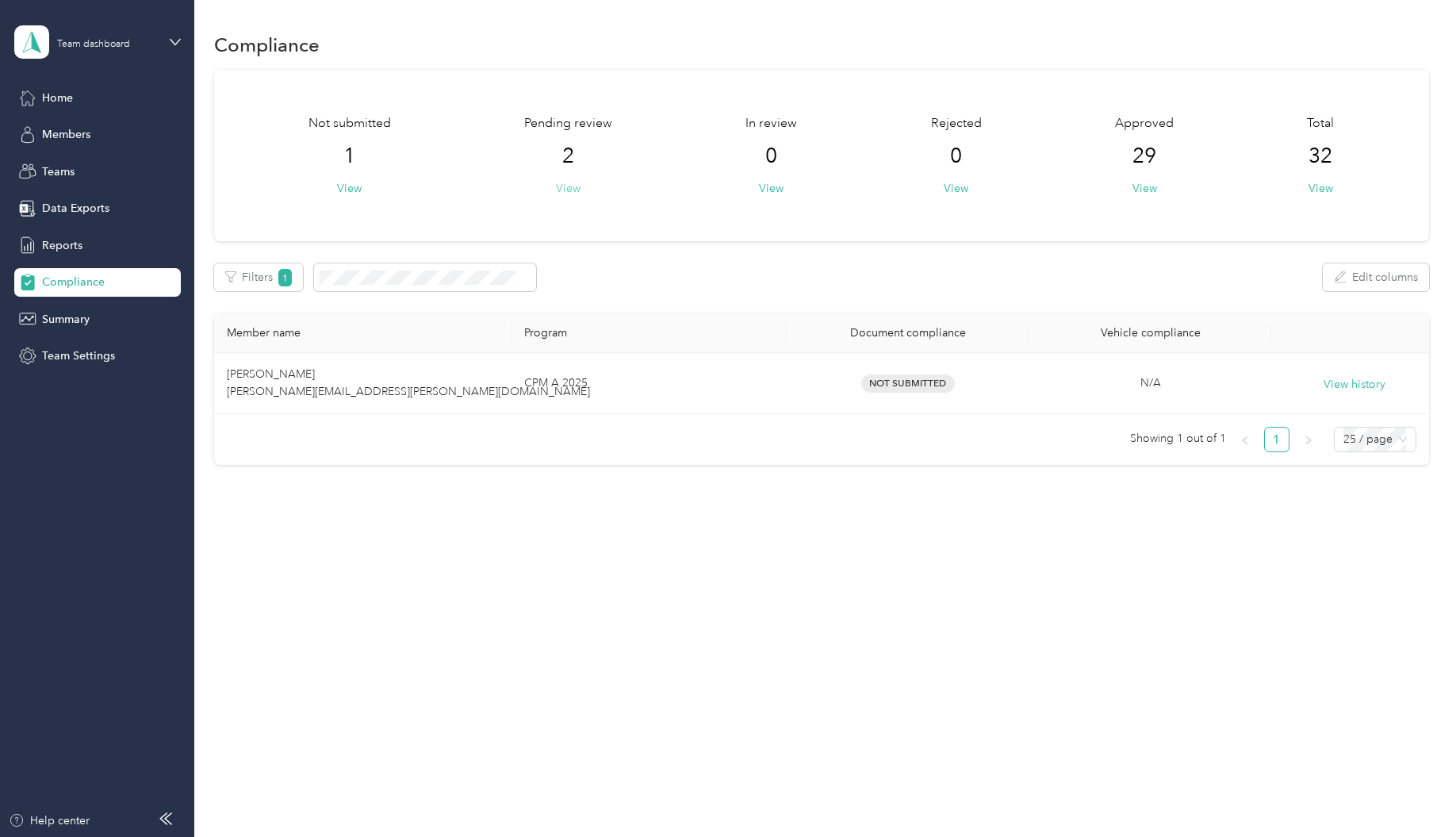
click at [569, 190] on button "View" at bounding box center [568, 187] width 24 height 17
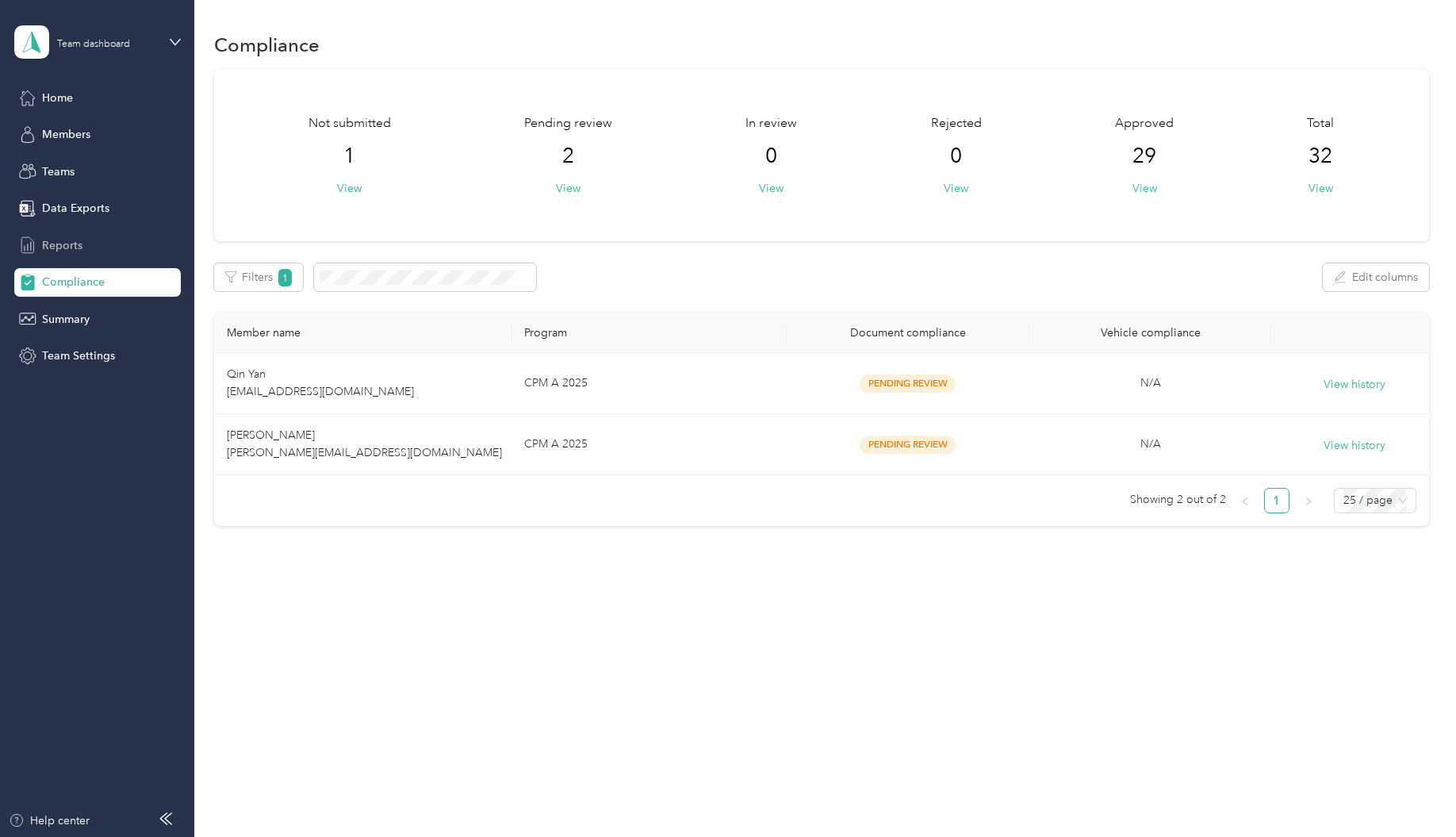
click at [60, 243] on span "Reports" at bounding box center [62, 245] width 40 height 17
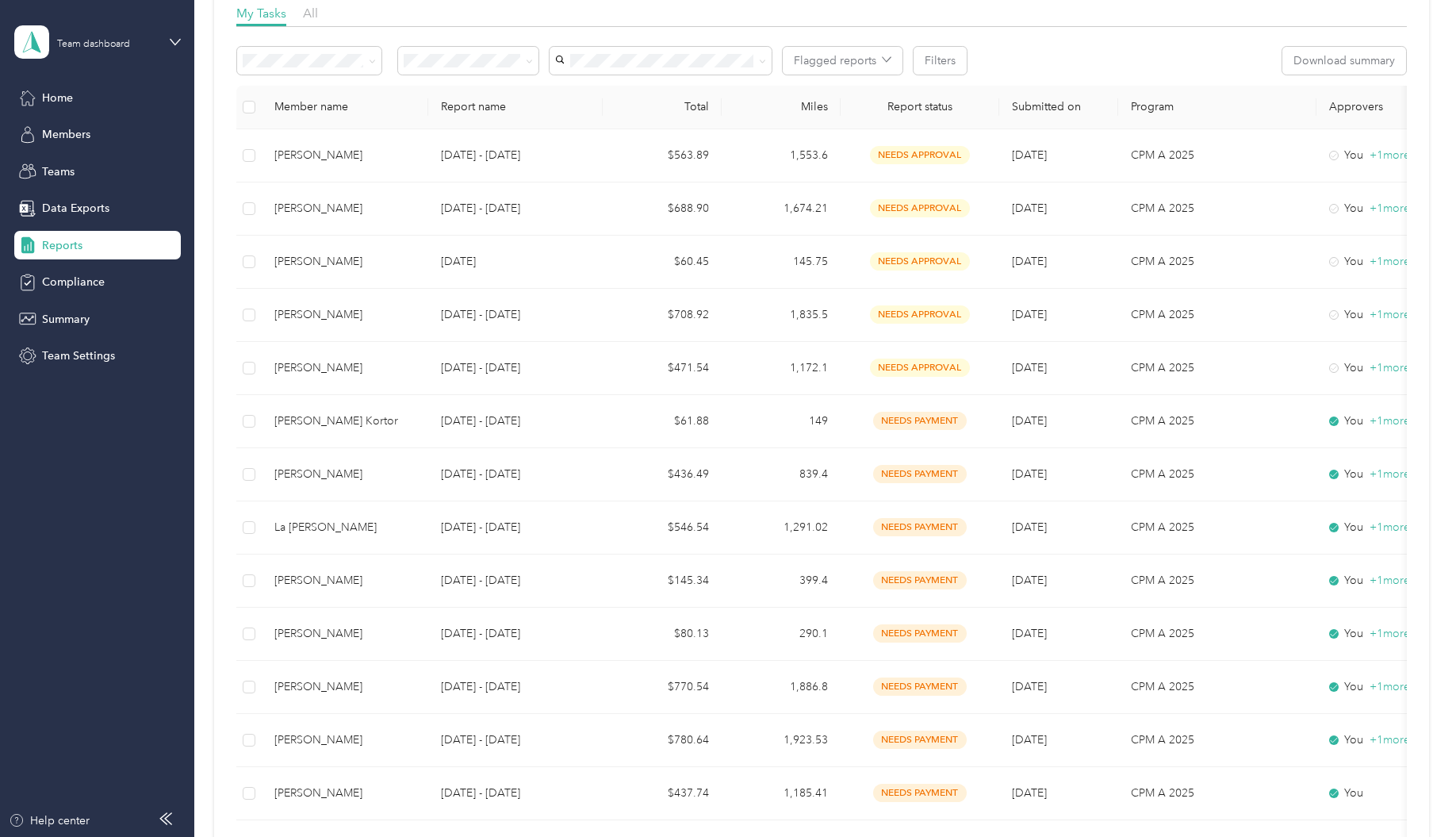
scroll to position [33, 0]
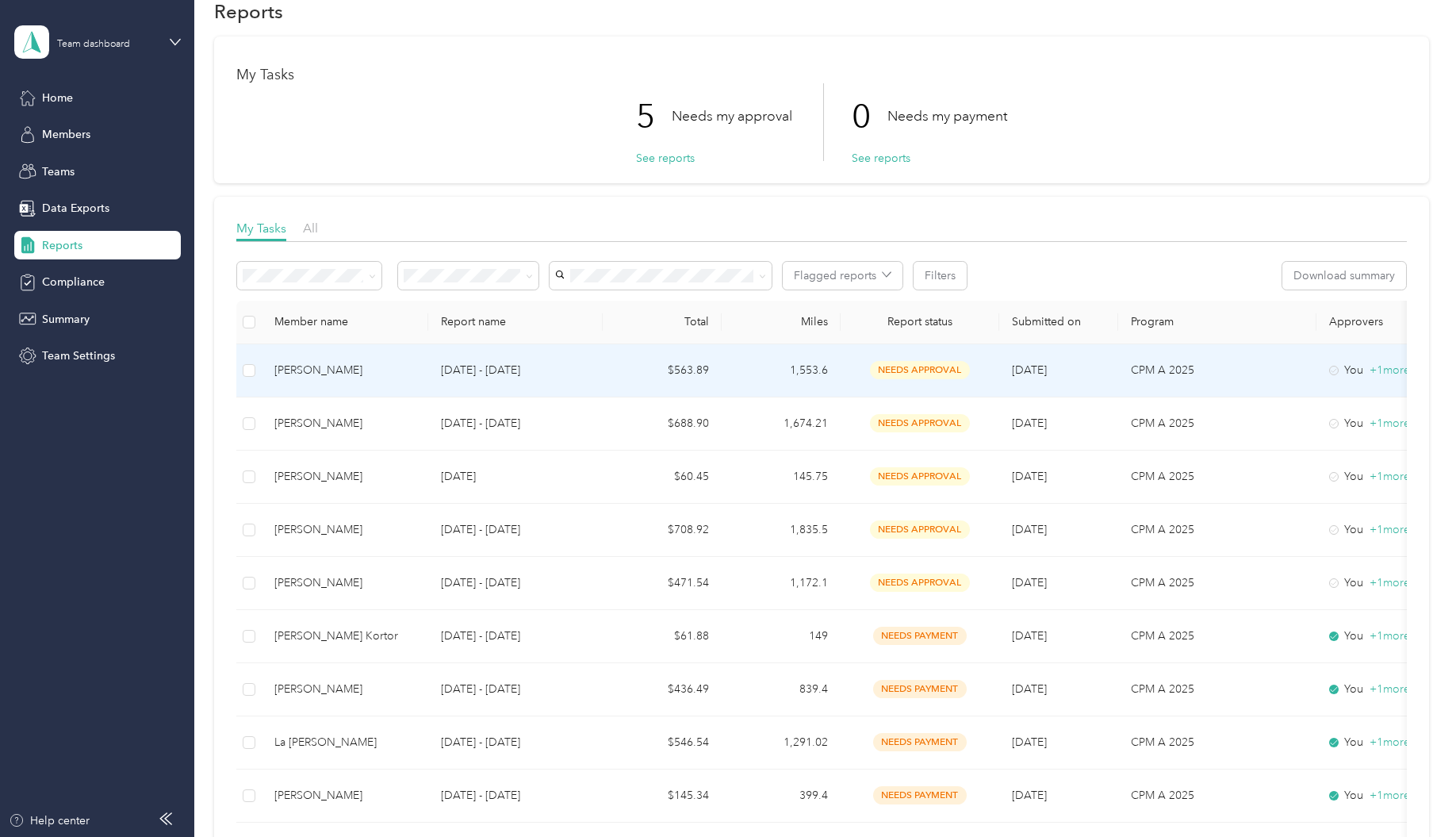
click at [898, 368] on span "needs approval" at bounding box center [920, 370] width 100 height 18
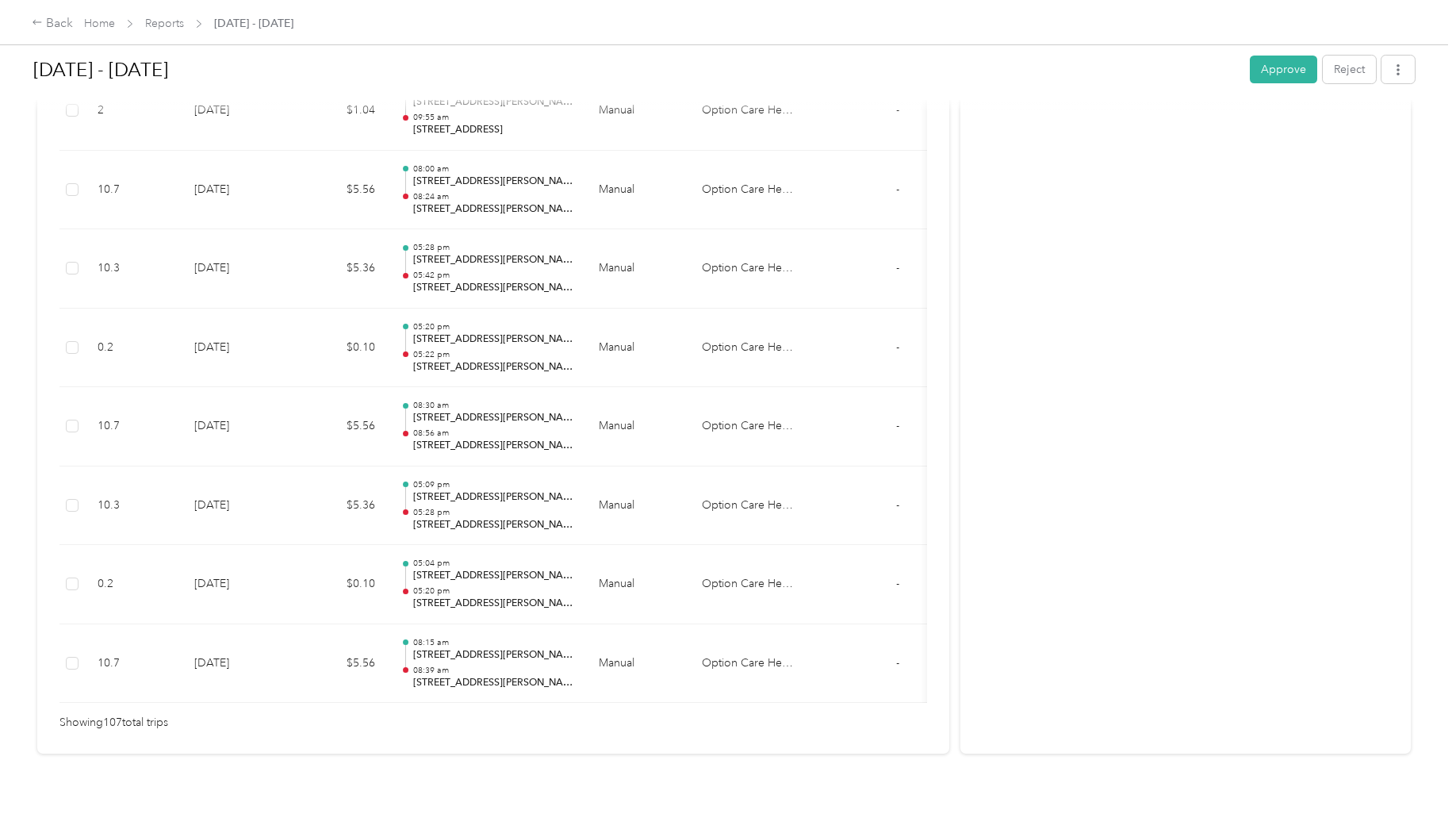
scroll to position [8336, 0]
click at [1269, 65] on button "Approve" at bounding box center [1283, 70] width 67 height 28
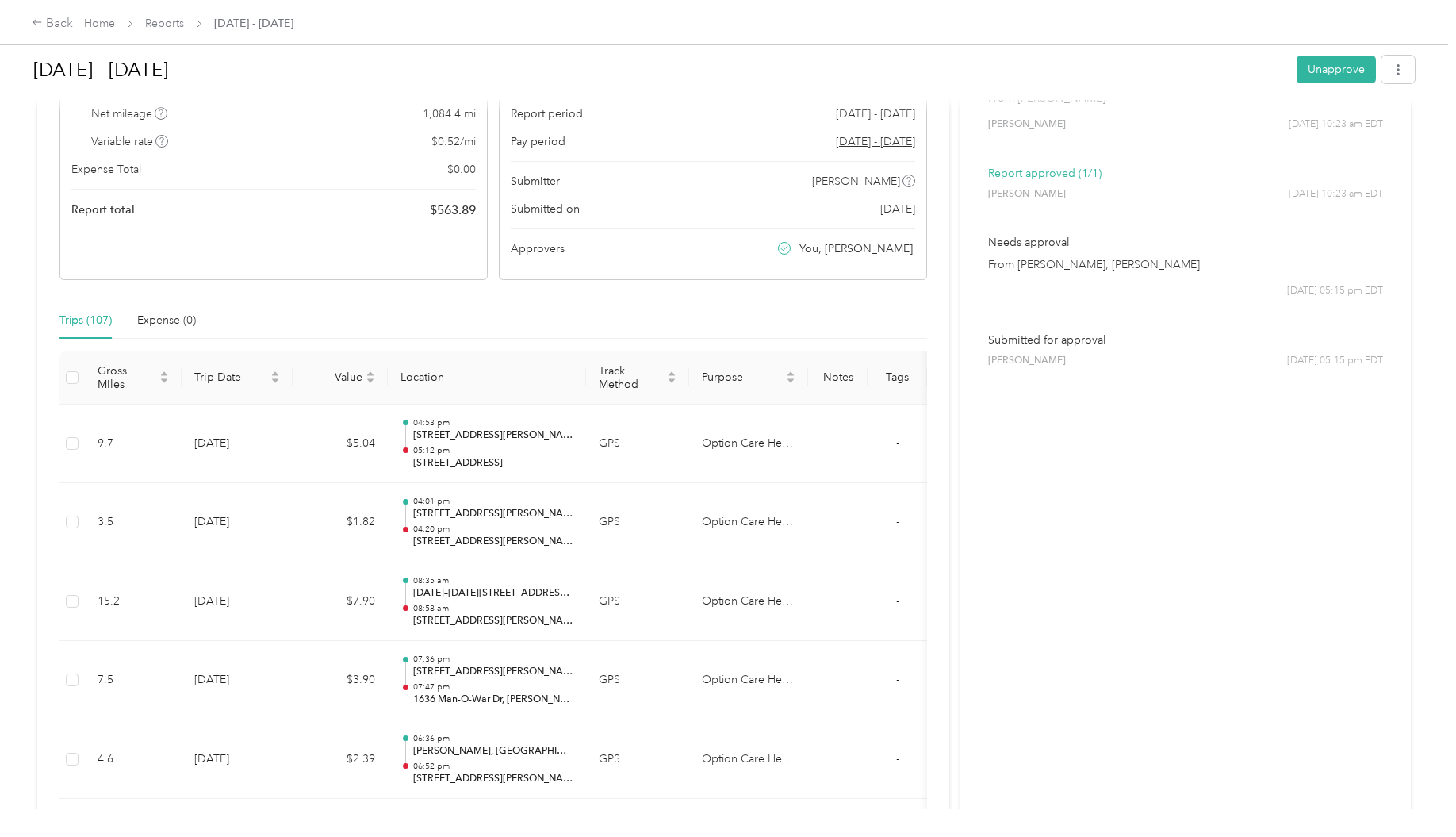
scroll to position [0, 0]
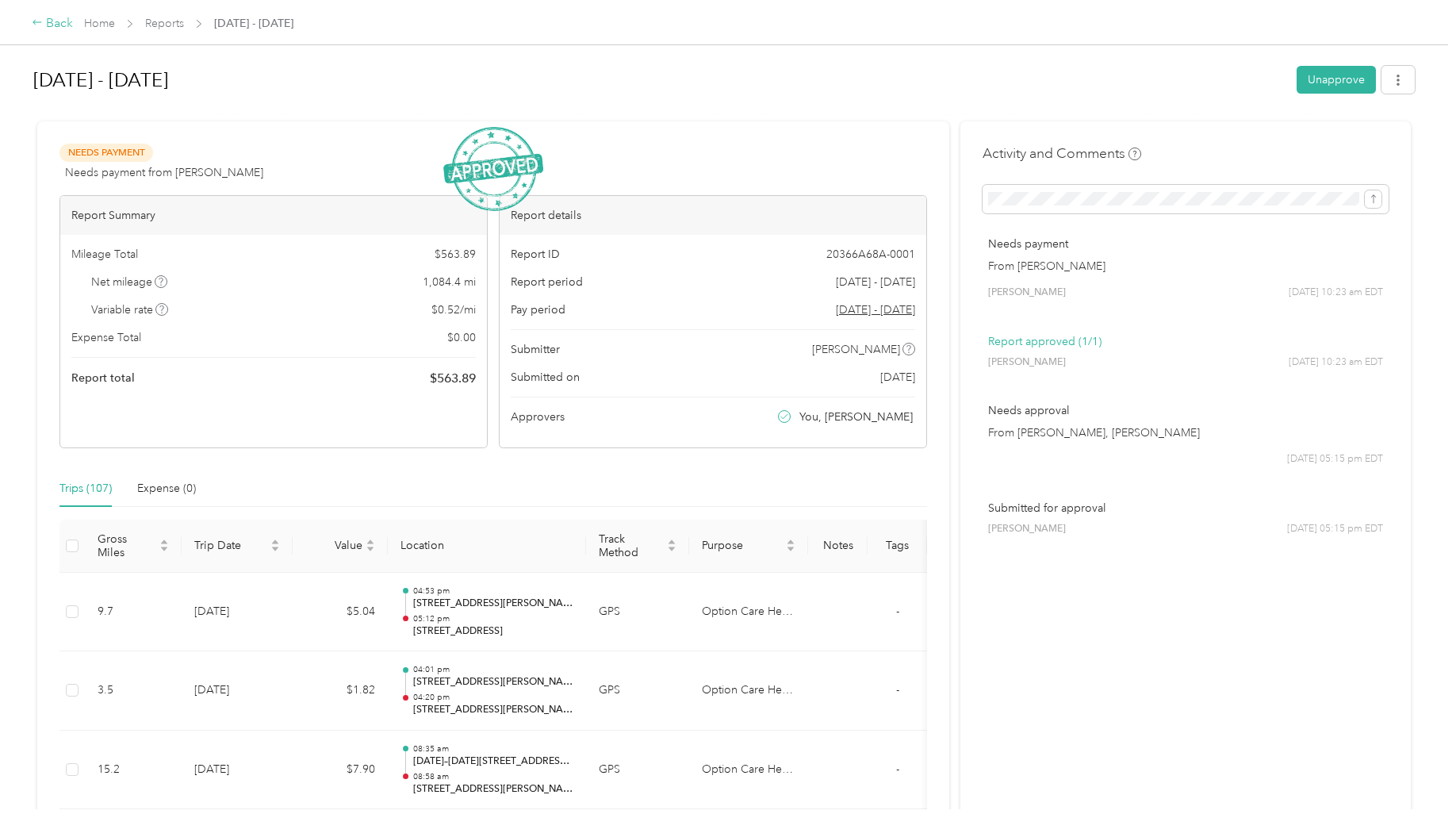
click at [53, 20] on div "Back" at bounding box center [51, 24] width 41 height 19
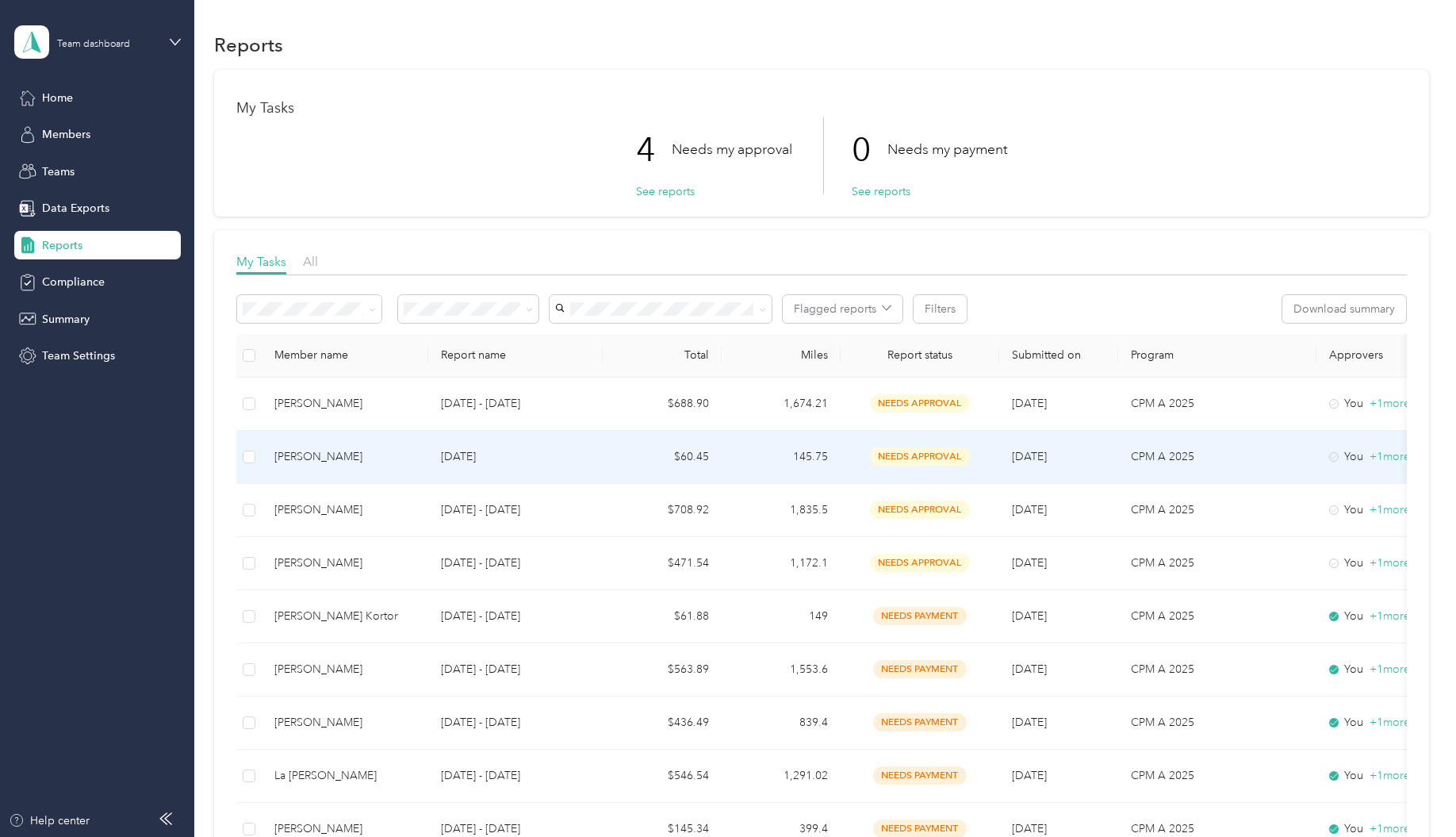
click at [881, 458] on span "needs approval" at bounding box center [920, 456] width 100 height 18
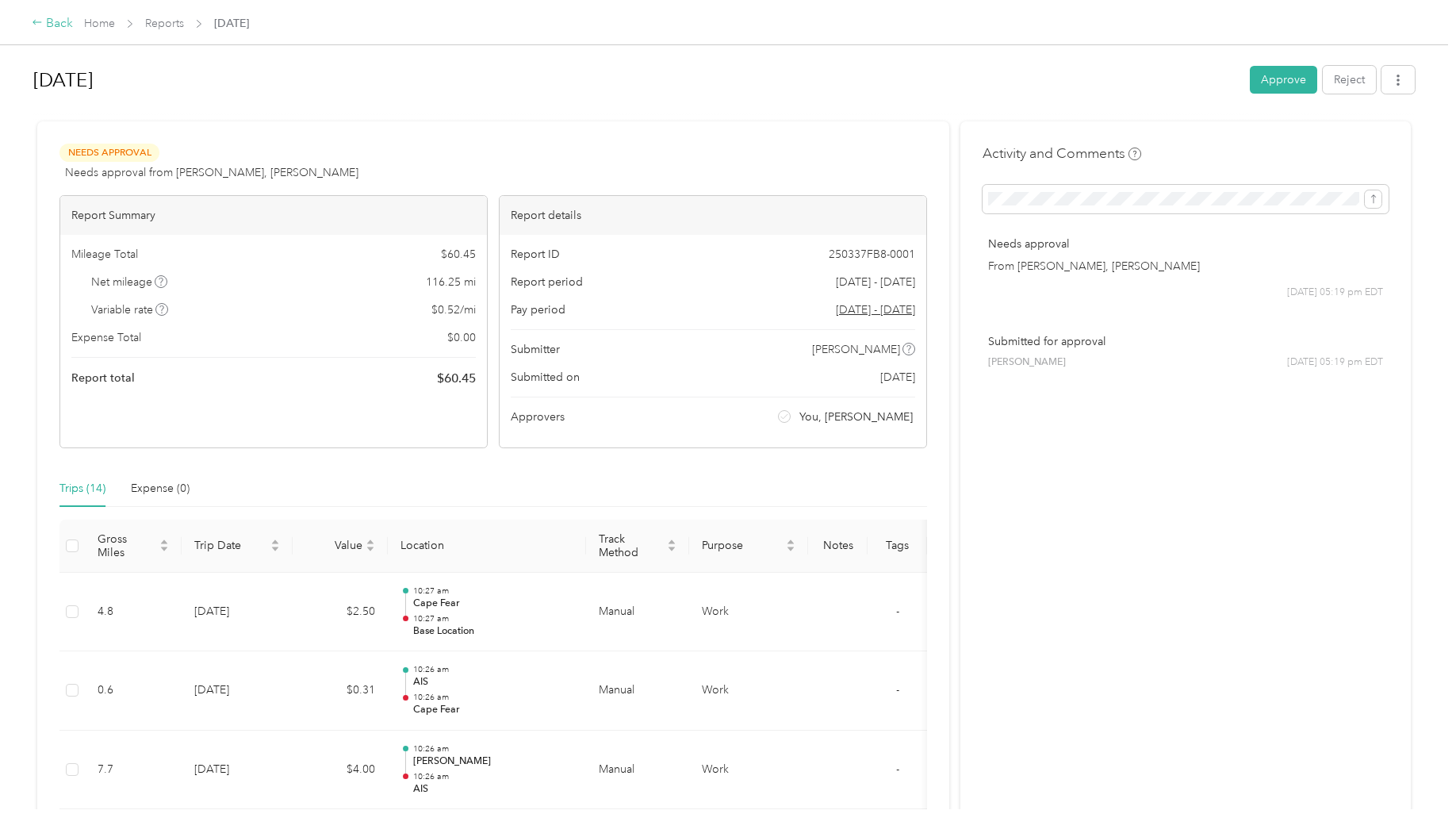
click at [57, 22] on div "Back" at bounding box center [51, 24] width 41 height 19
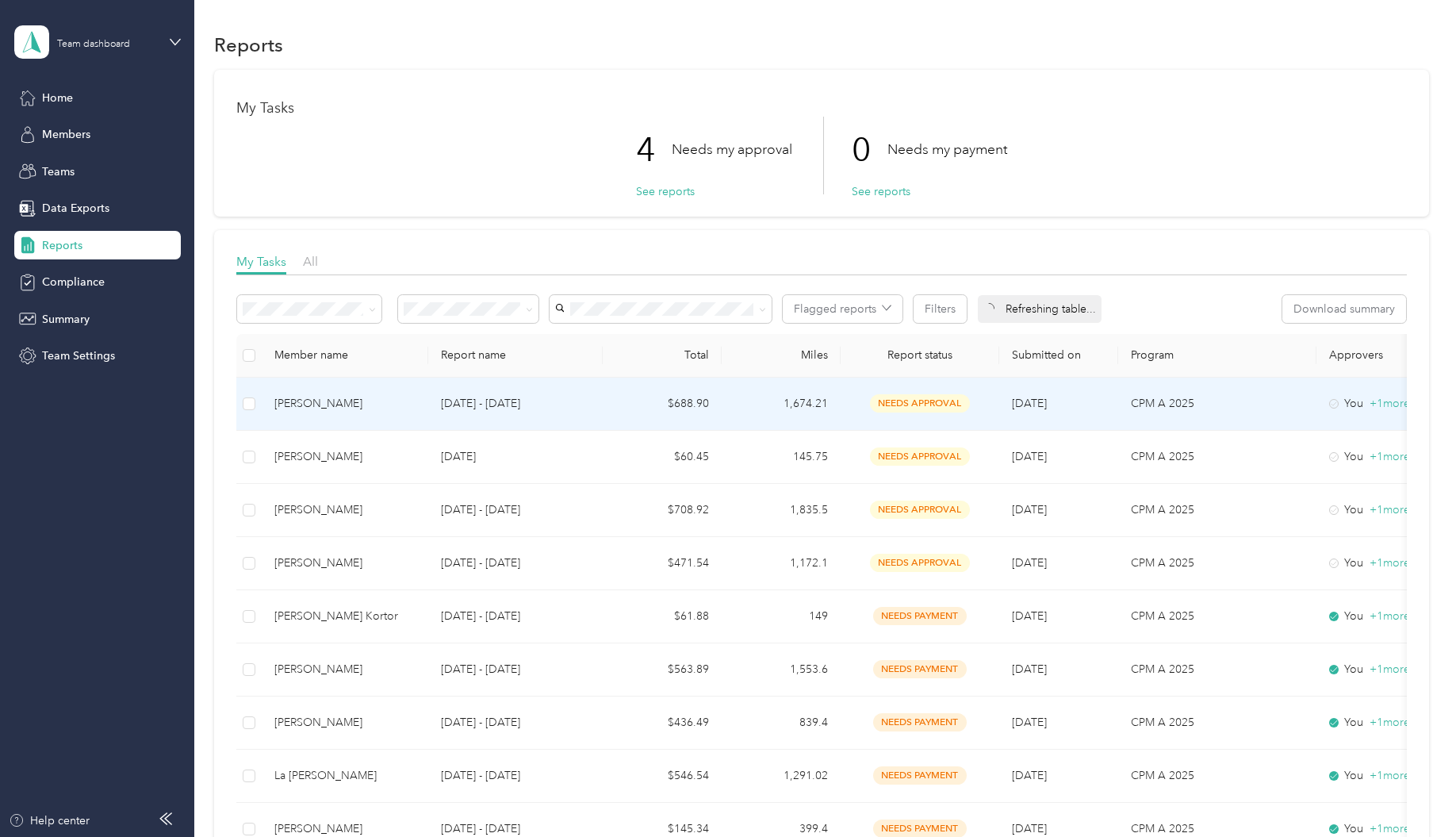
click at [903, 408] on span "needs approval" at bounding box center [920, 403] width 100 height 18
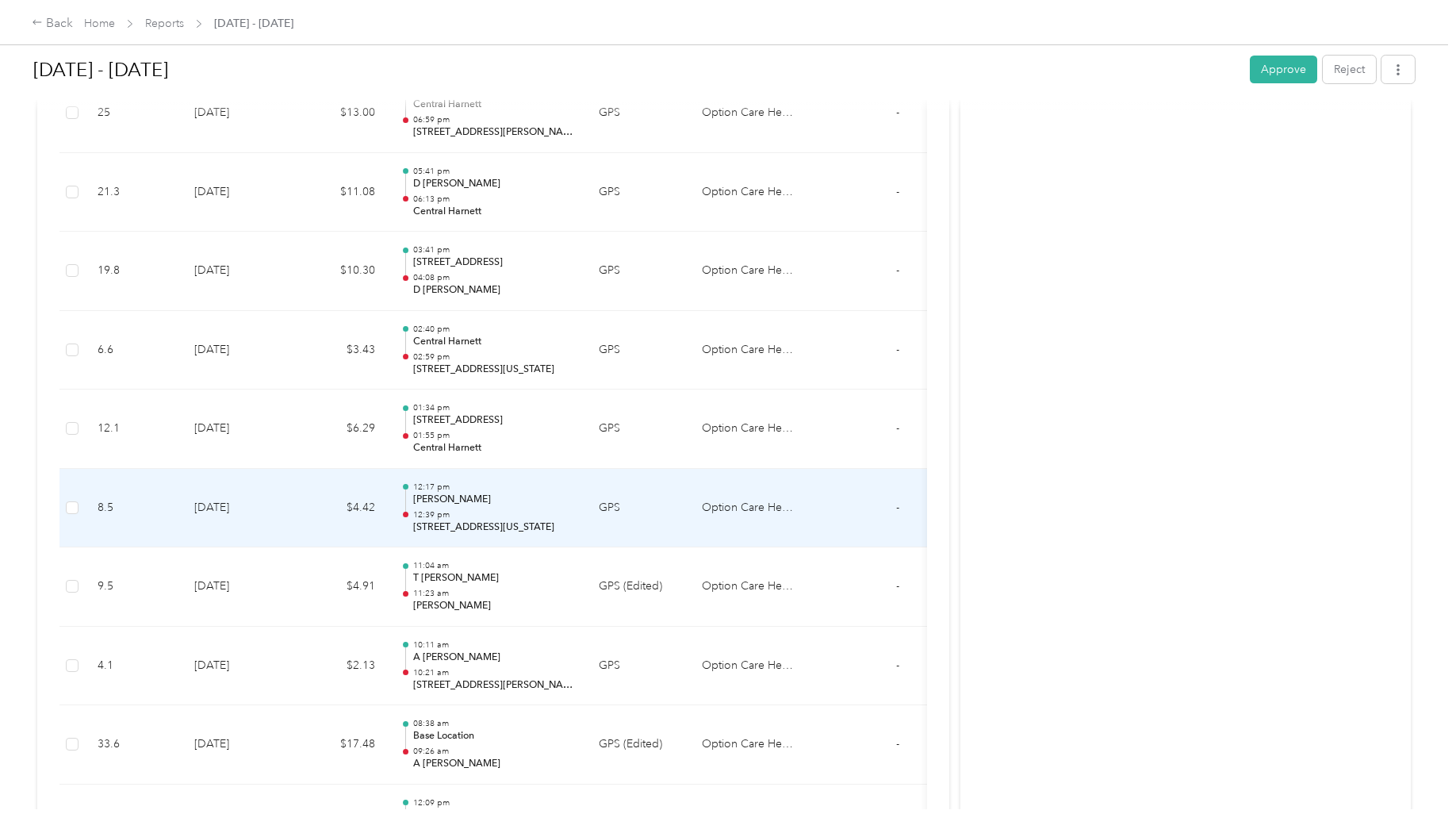
scroll to position [1041, 0]
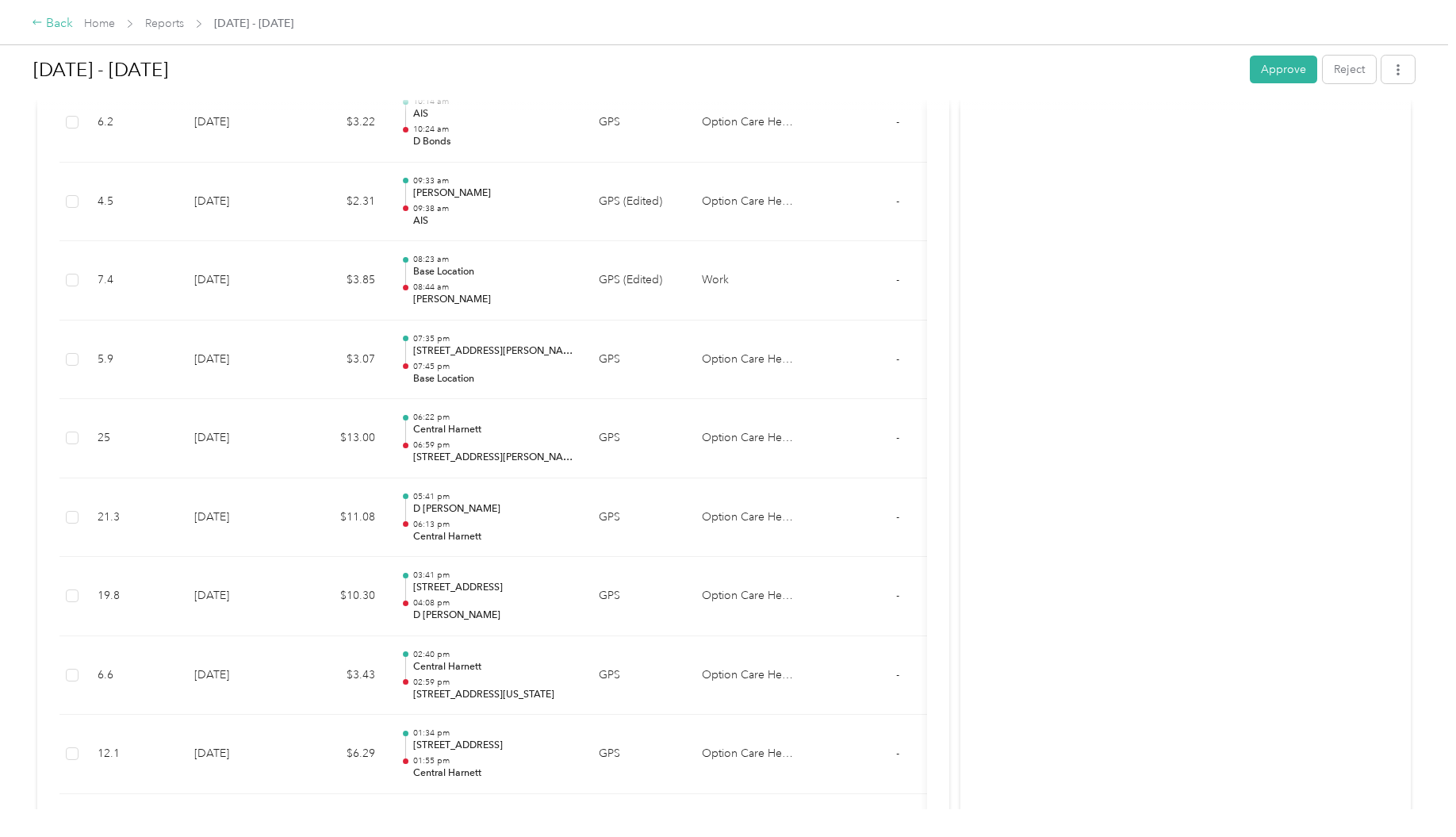
click at [57, 28] on div "Back" at bounding box center [51, 24] width 41 height 19
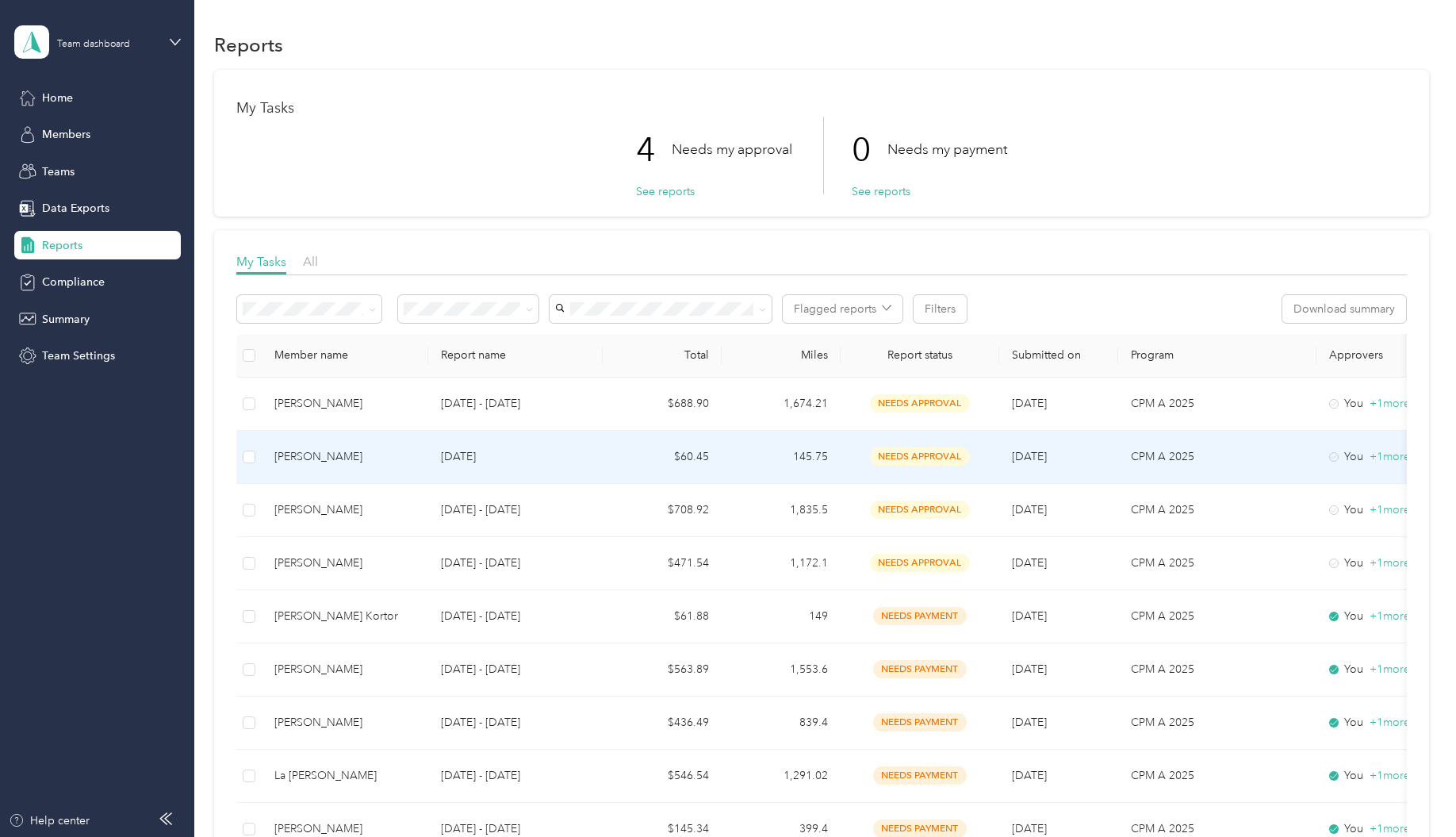
click at [888, 452] on span "needs approval" at bounding box center [920, 456] width 100 height 18
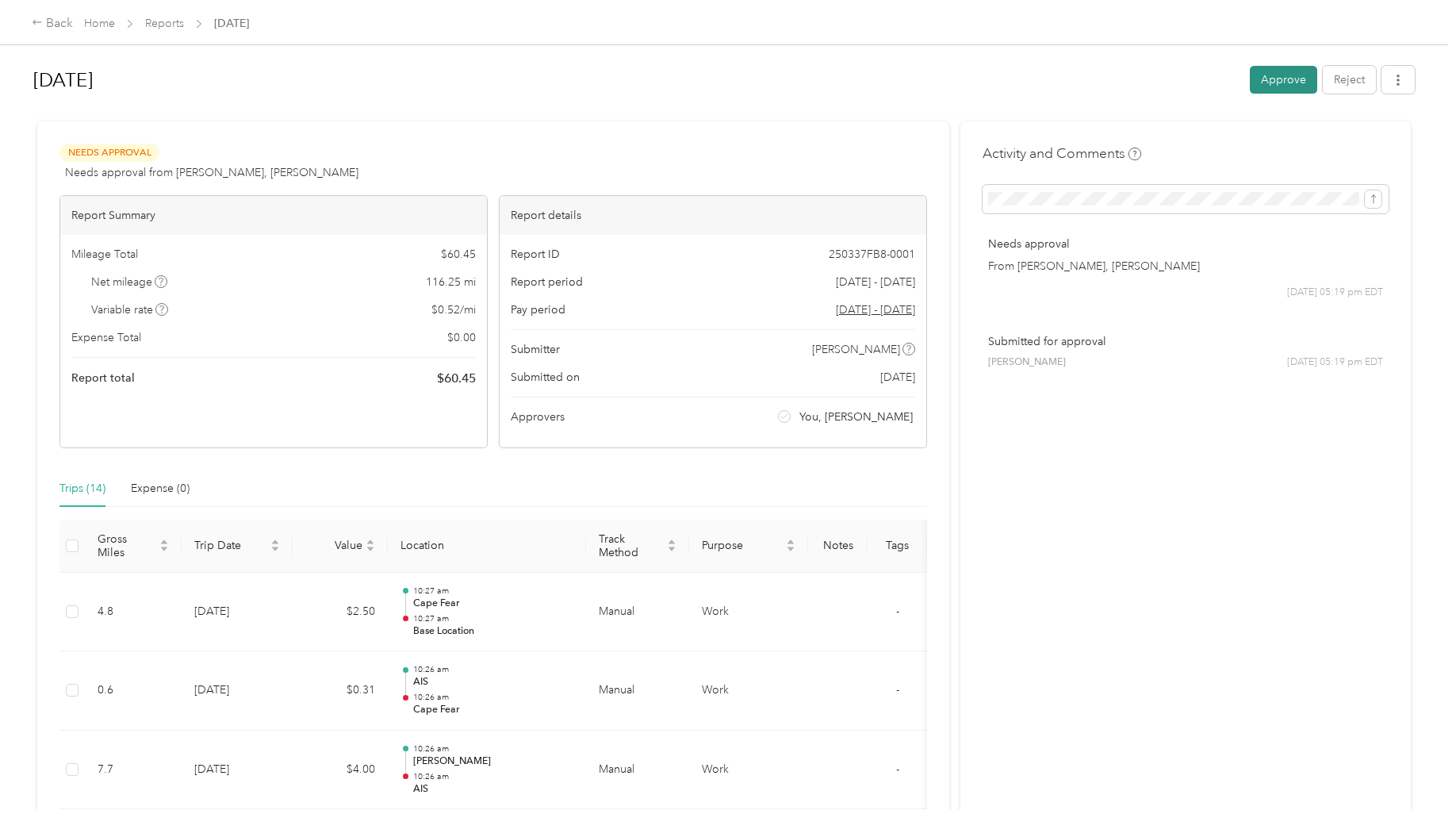
click at [1283, 84] on button "Approve" at bounding box center [1283, 79] width 67 height 28
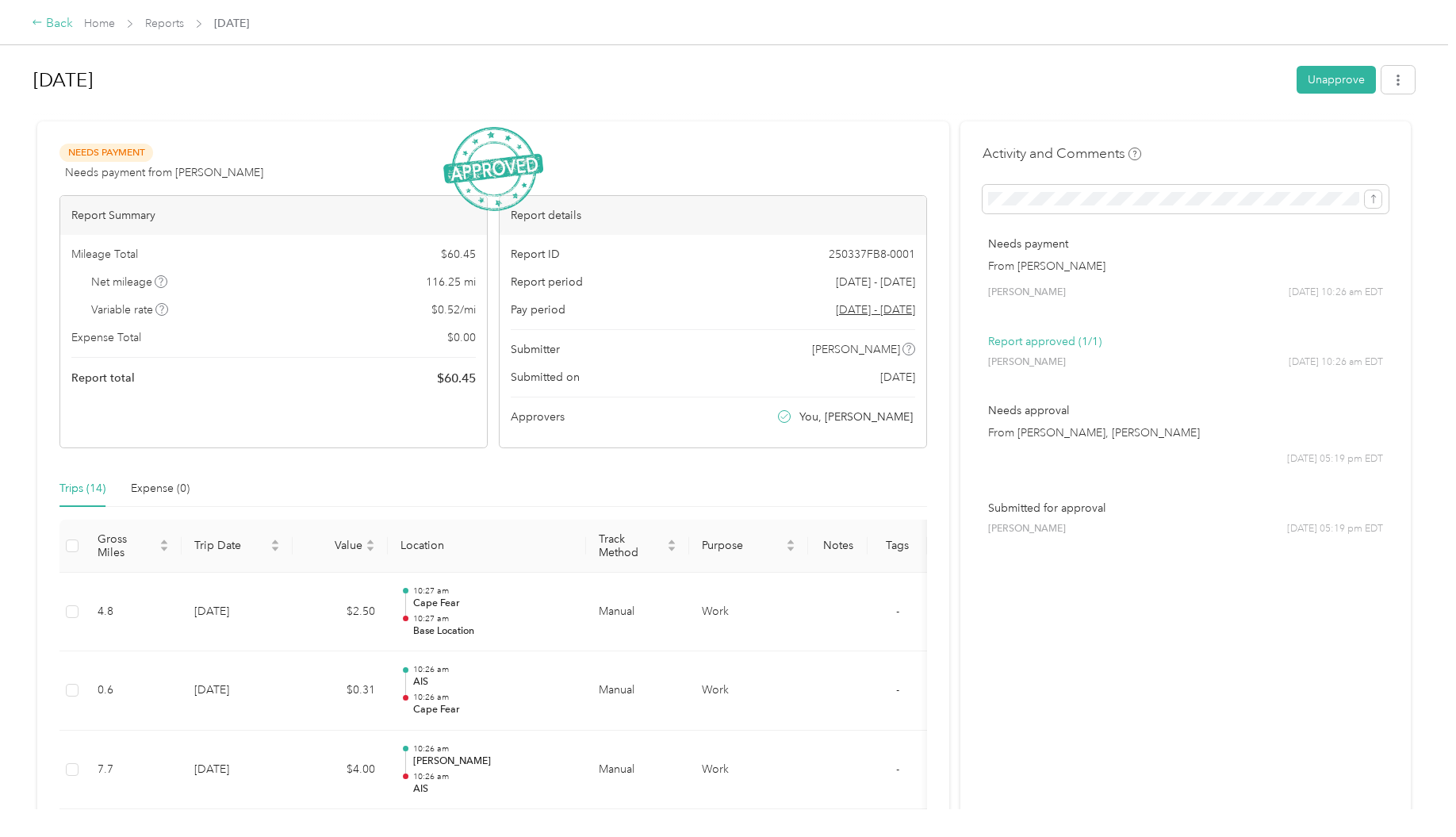
click at [43, 25] on div "Back" at bounding box center [51, 24] width 41 height 19
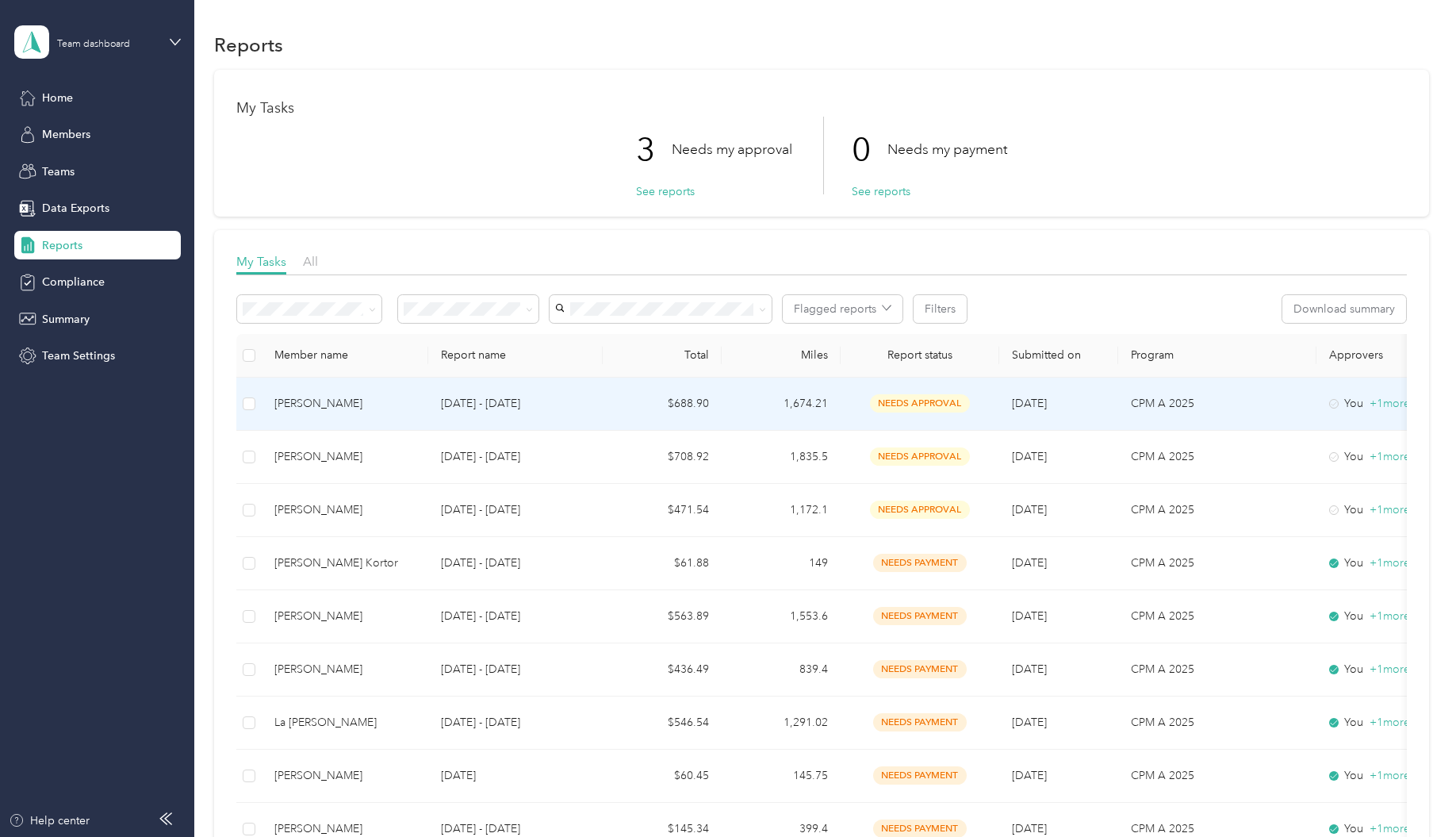
click at [809, 405] on td "1,674.21" at bounding box center [781, 404] width 119 height 53
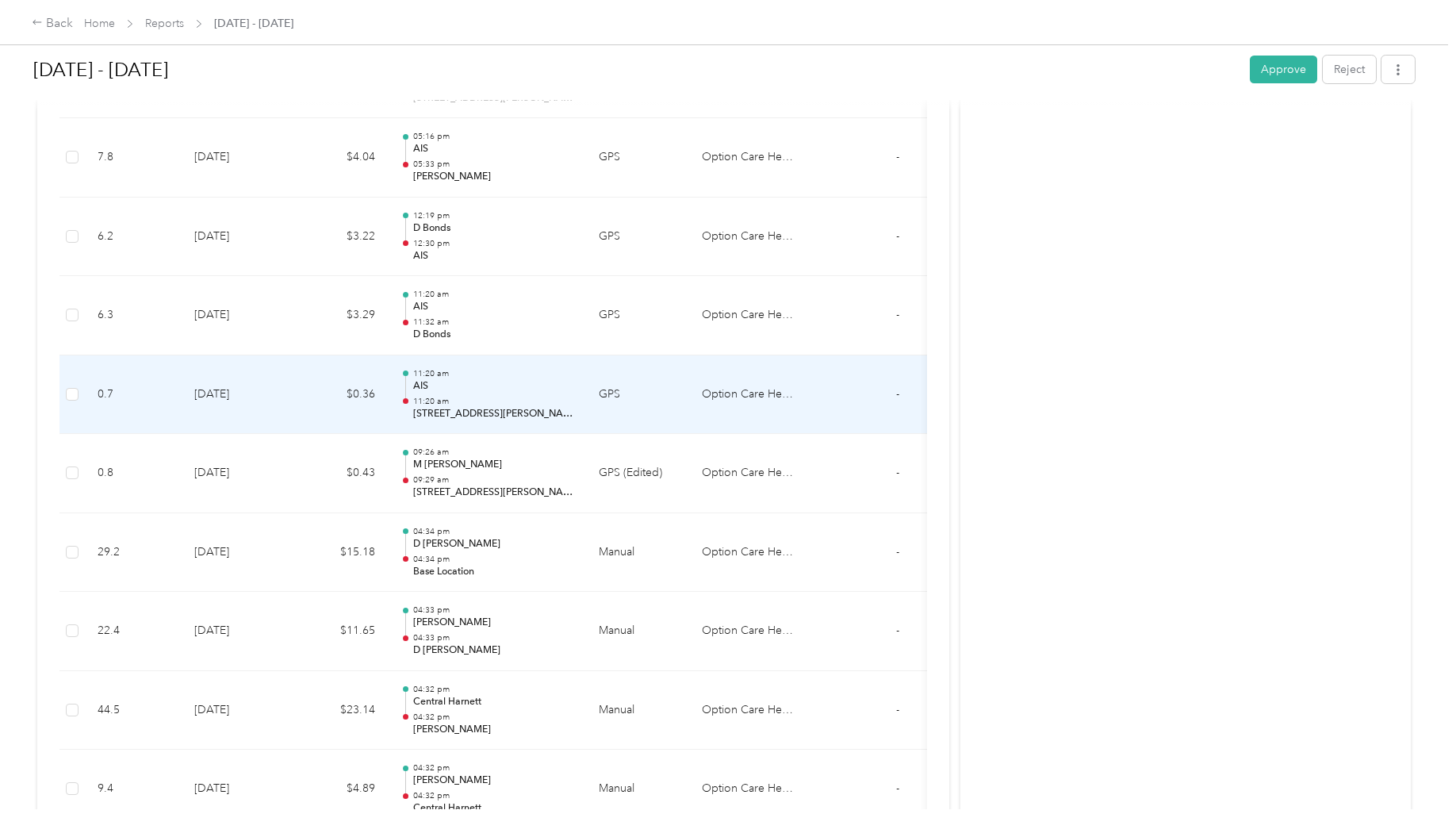
scroll to position [6344, 0]
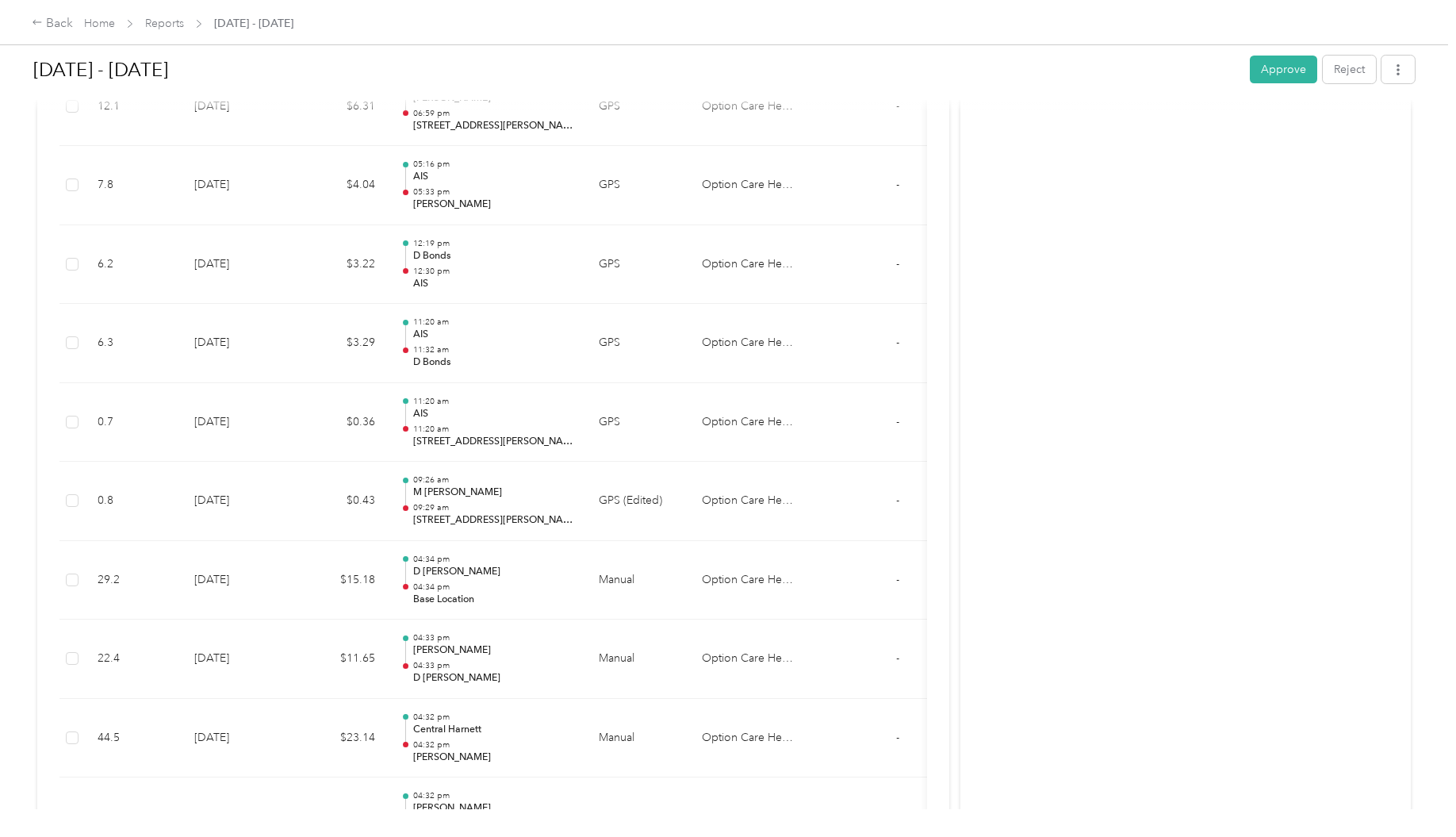
click at [1348, 71] on button "Reject" at bounding box center [1349, 70] width 53 height 28
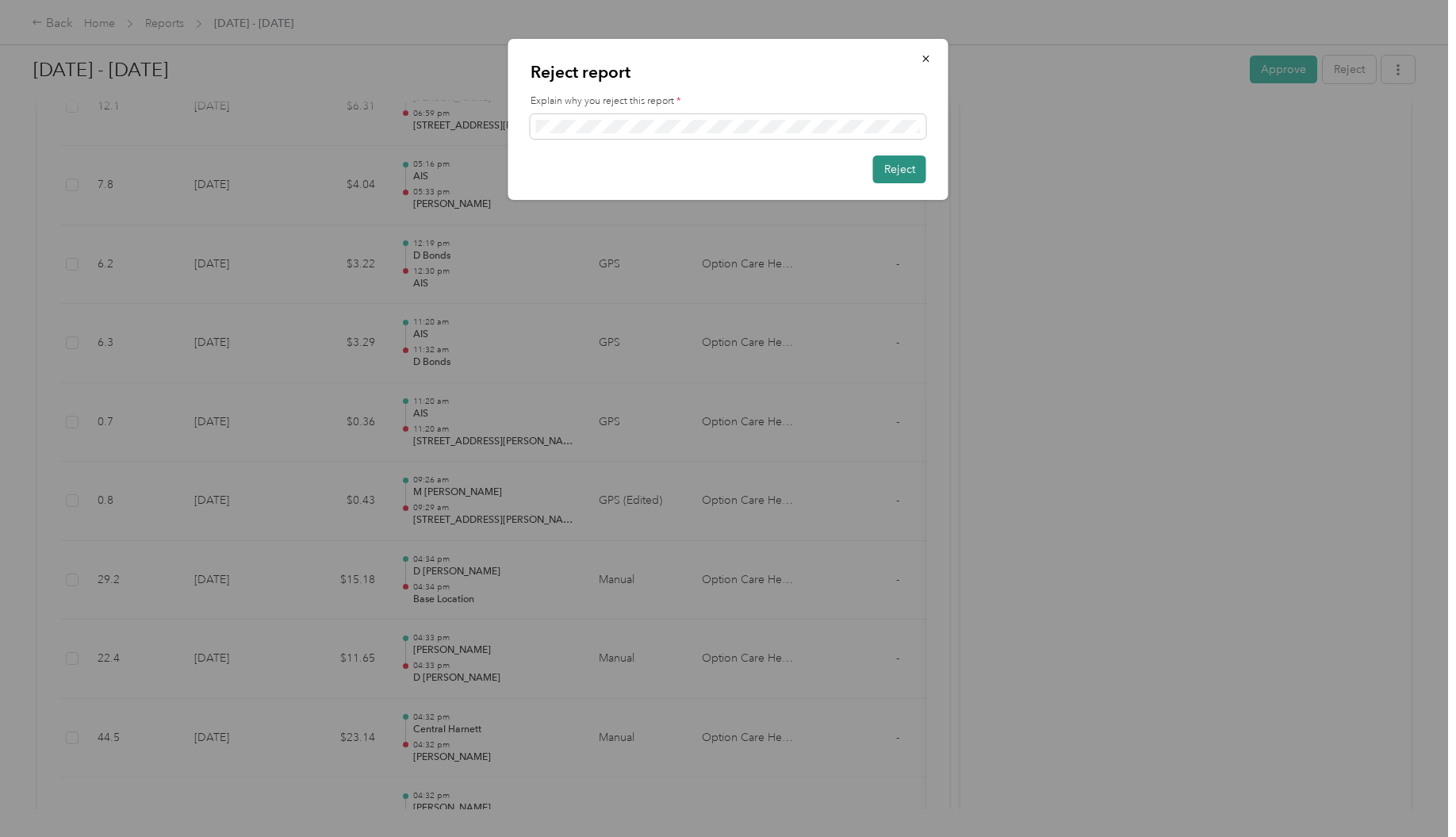
click at [911, 168] on button "Reject" at bounding box center [899, 169] width 53 height 28
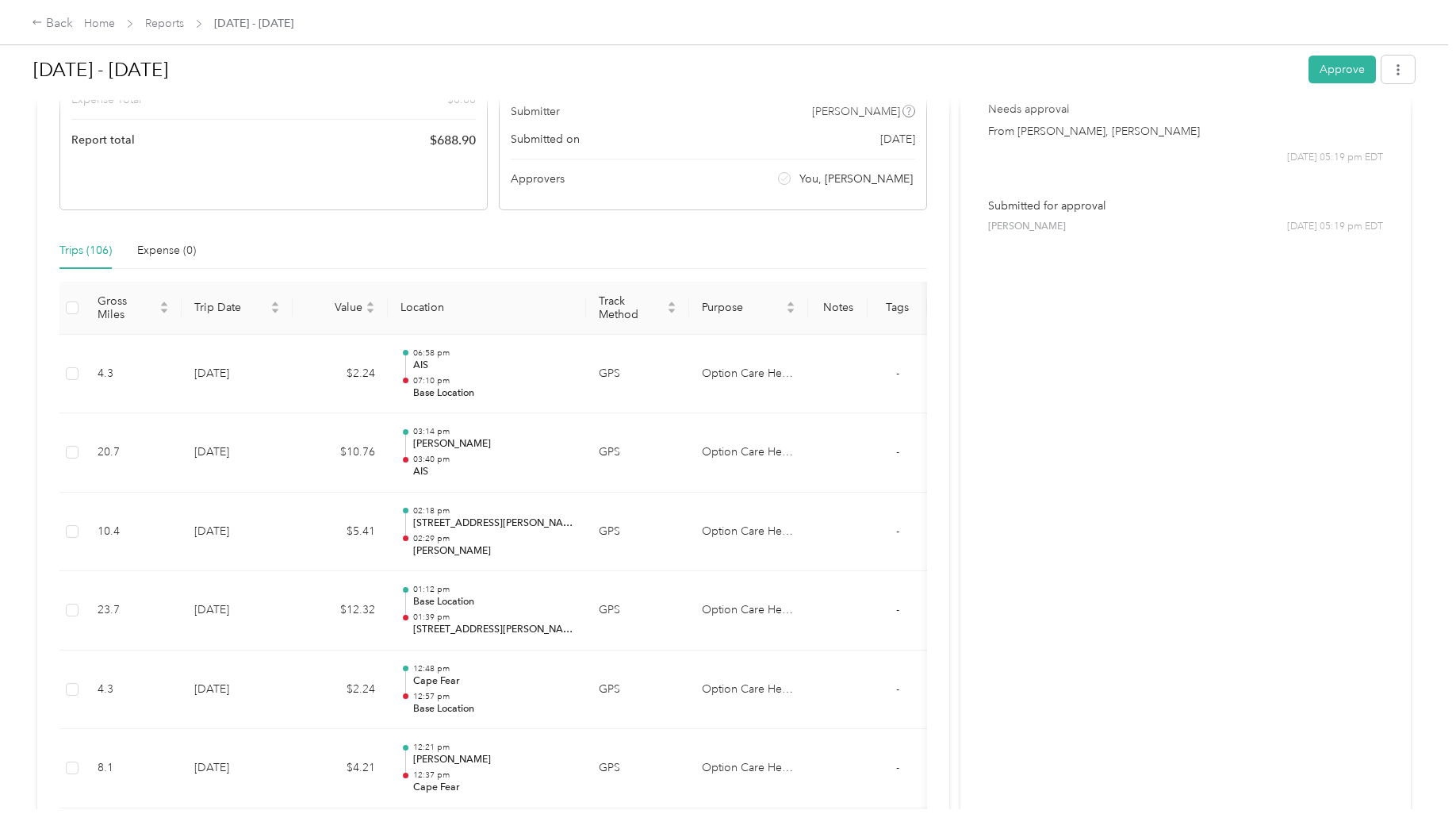
scroll to position [0, 0]
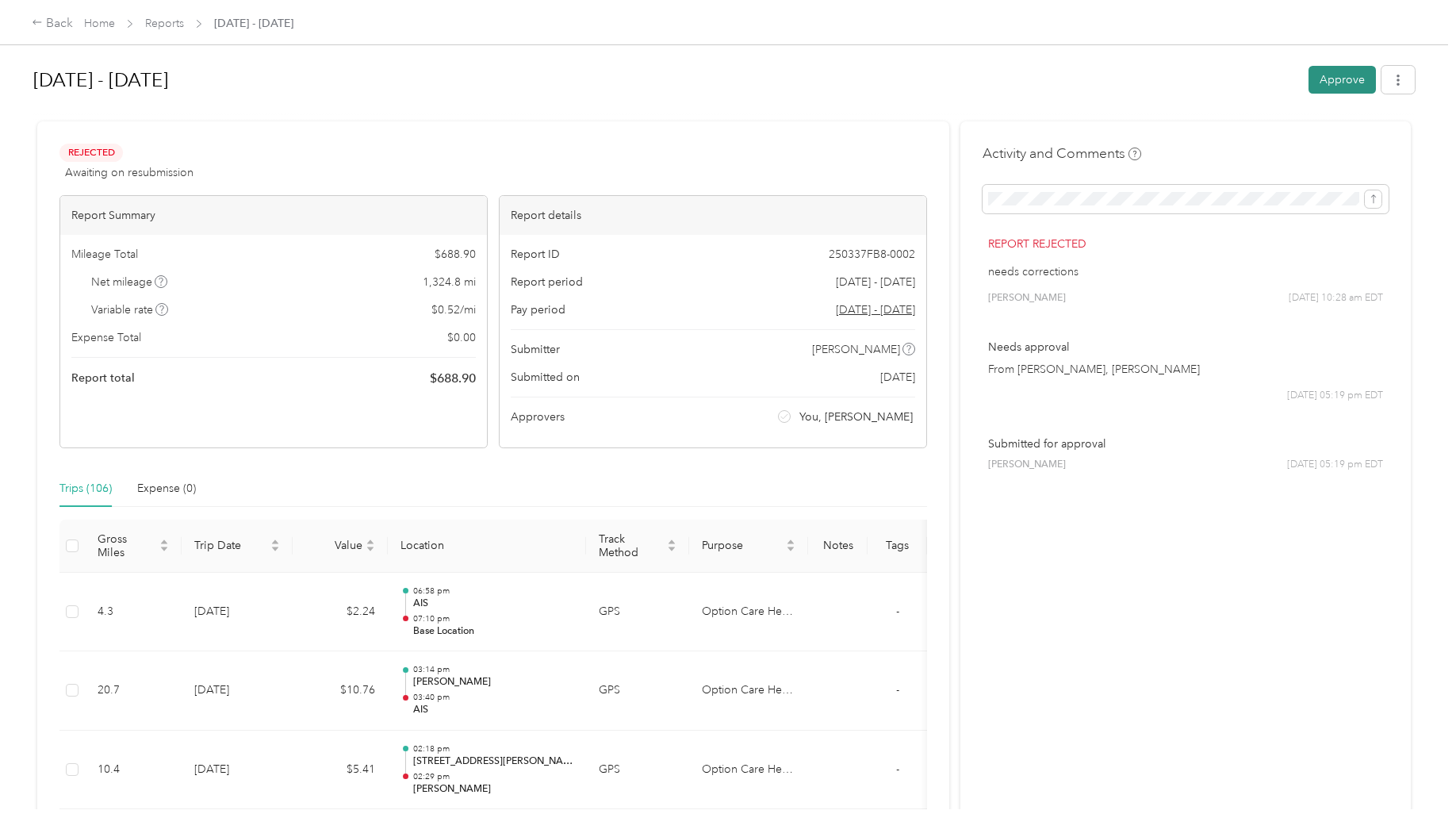
click at [1333, 85] on button "Approve" at bounding box center [1342, 79] width 67 height 28
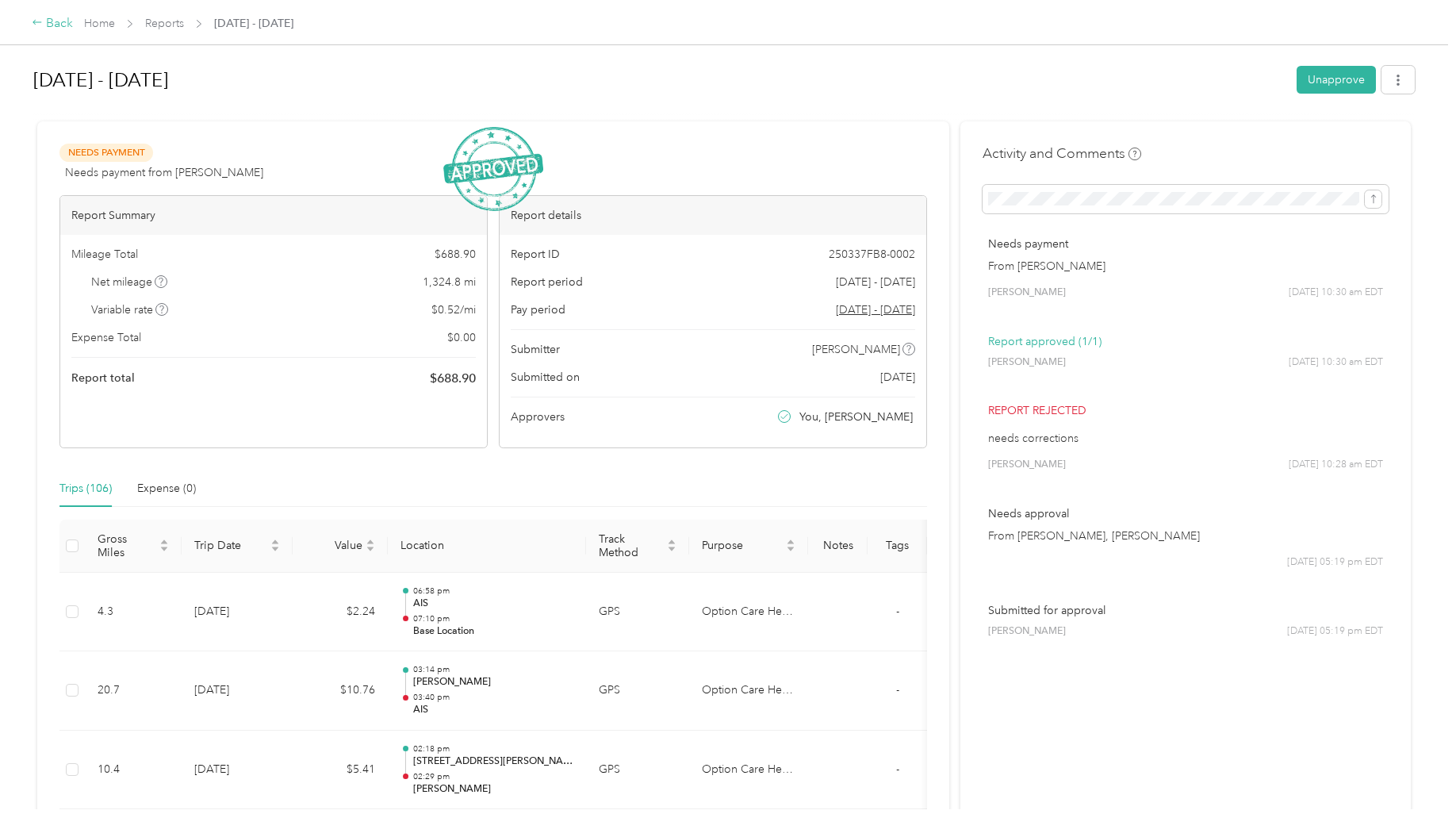
click at [55, 21] on div "Back" at bounding box center [51, 24] width 41 height 19
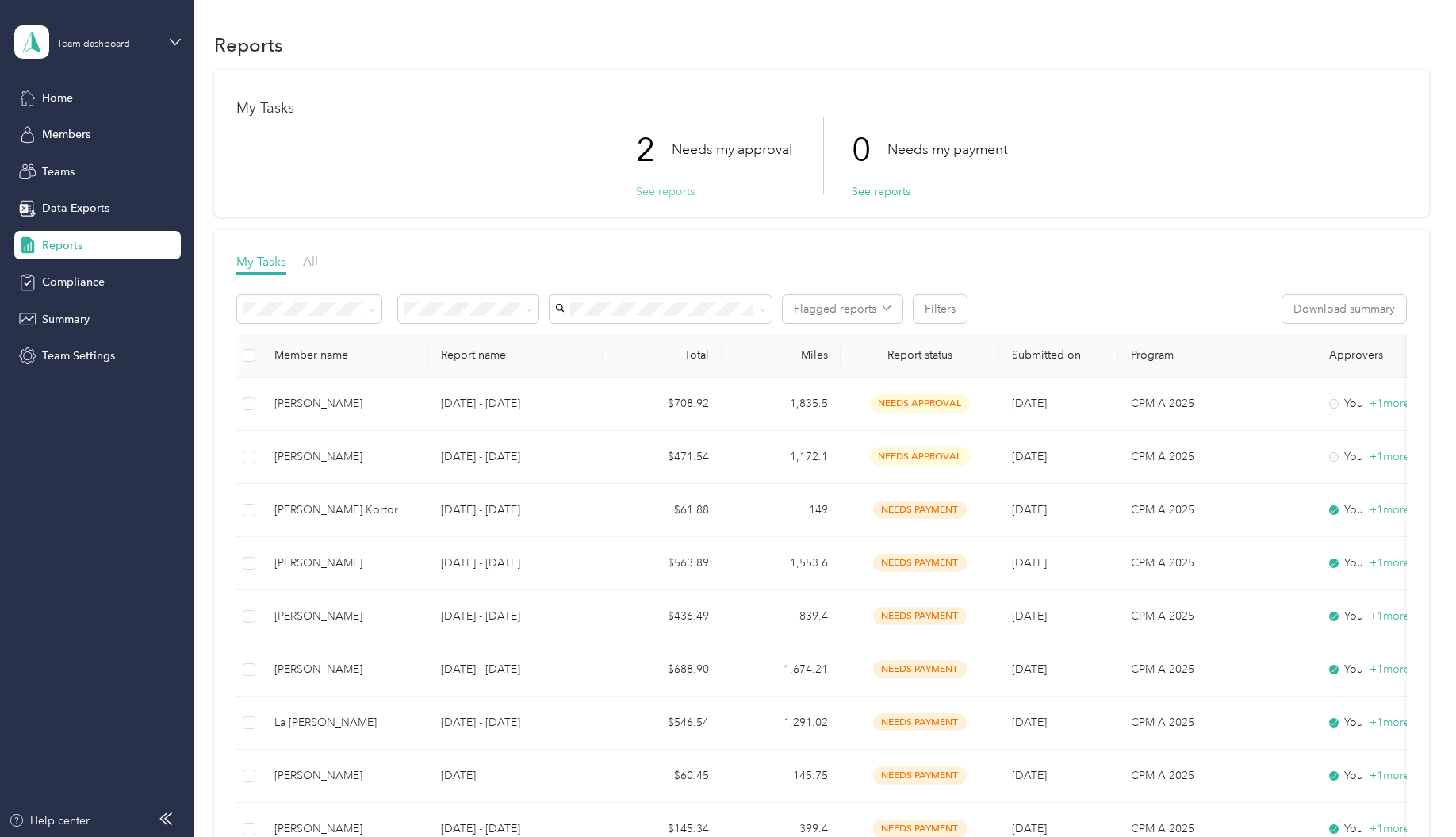
click at [663, 194] on button "See reports" at bounding box center [664, 191] width 58 height 17
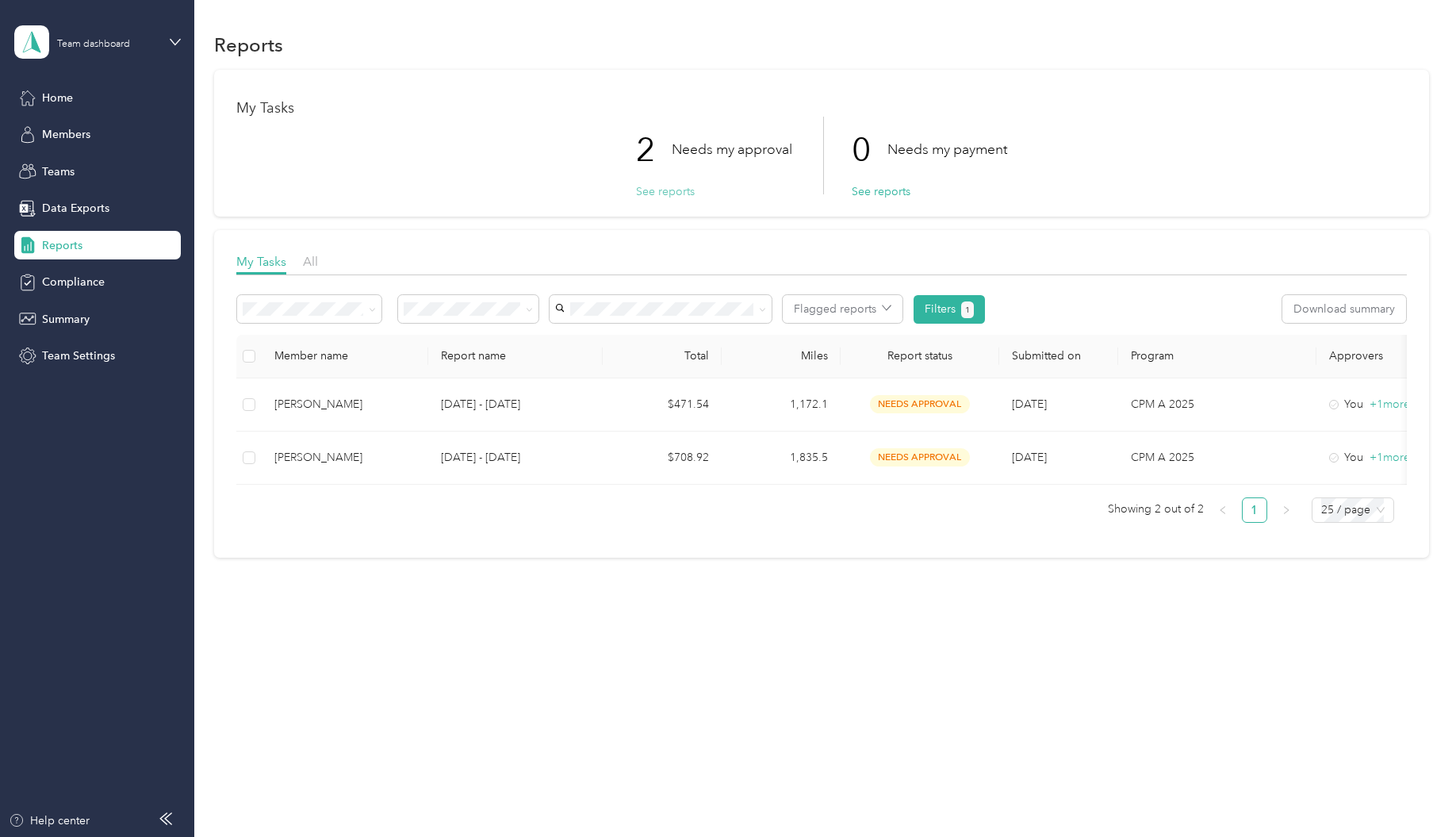
click at [663, 194] on button "See reports" at bounding box center [664, 191] width 58 height 17
click at [890, 196] on button "See reports" at bounding box center [881, 191] width 58 height 17
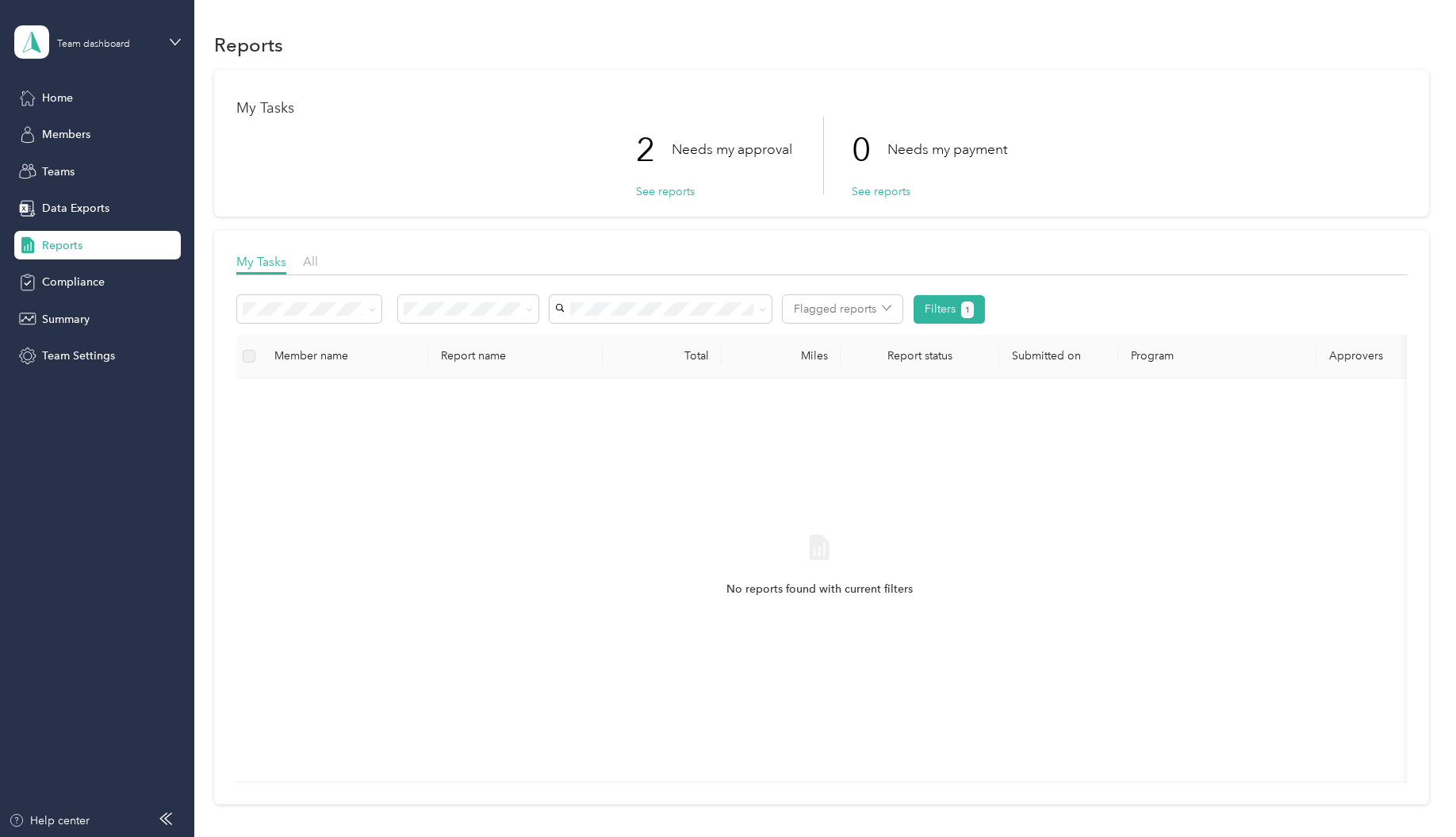
click at [646, 200] on div "My Tasks 2 Needs my approval See reports 0 Needs my payment See reports" at bounding box center [821, 143] width 1214 height 146
click at [657, 191] on button "See reports" at bounding box center [664, 191] width 58 height 17
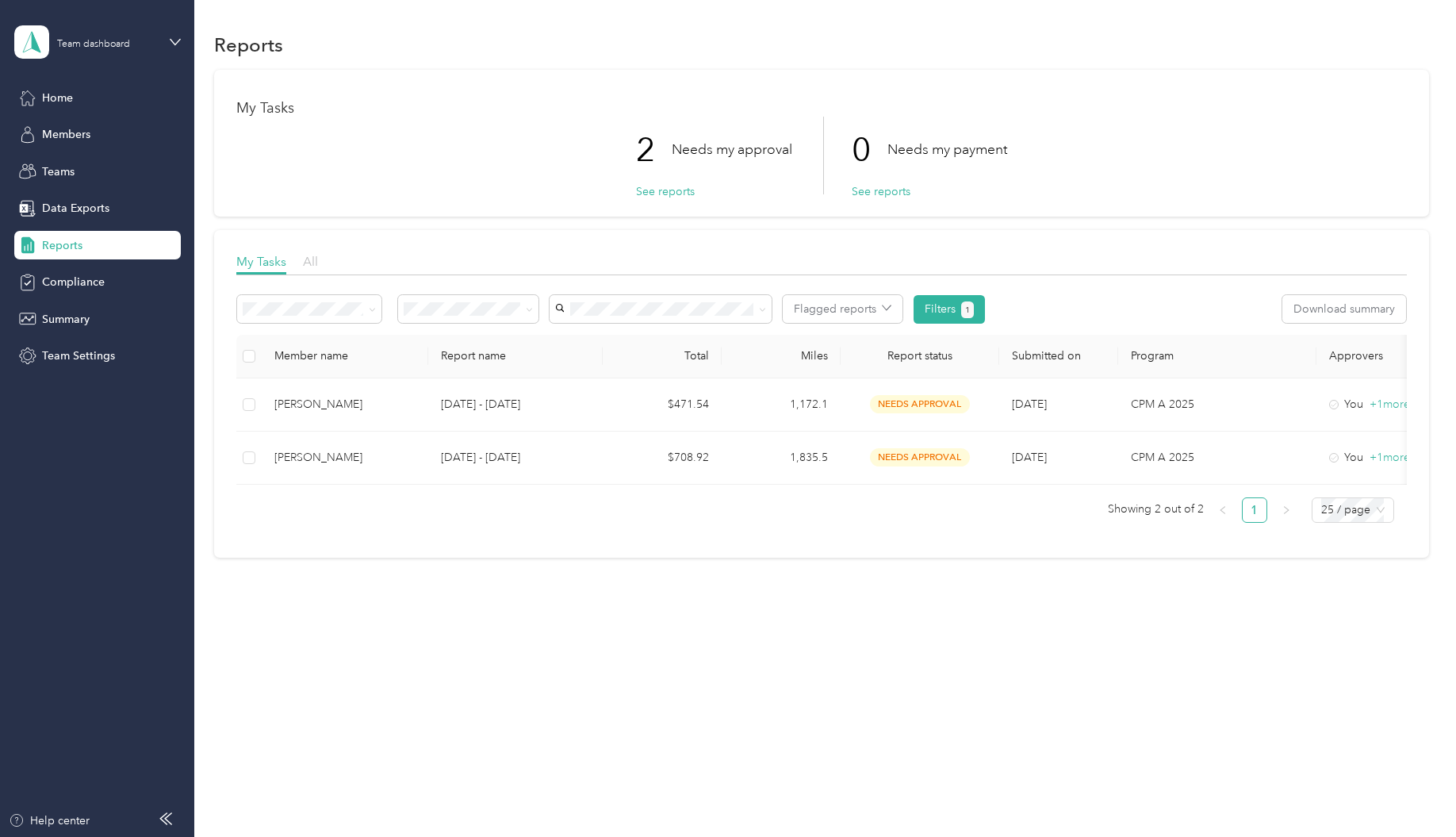
click at [314, 262] on span "All" at bounding box center [310, 261] width 15 height 15
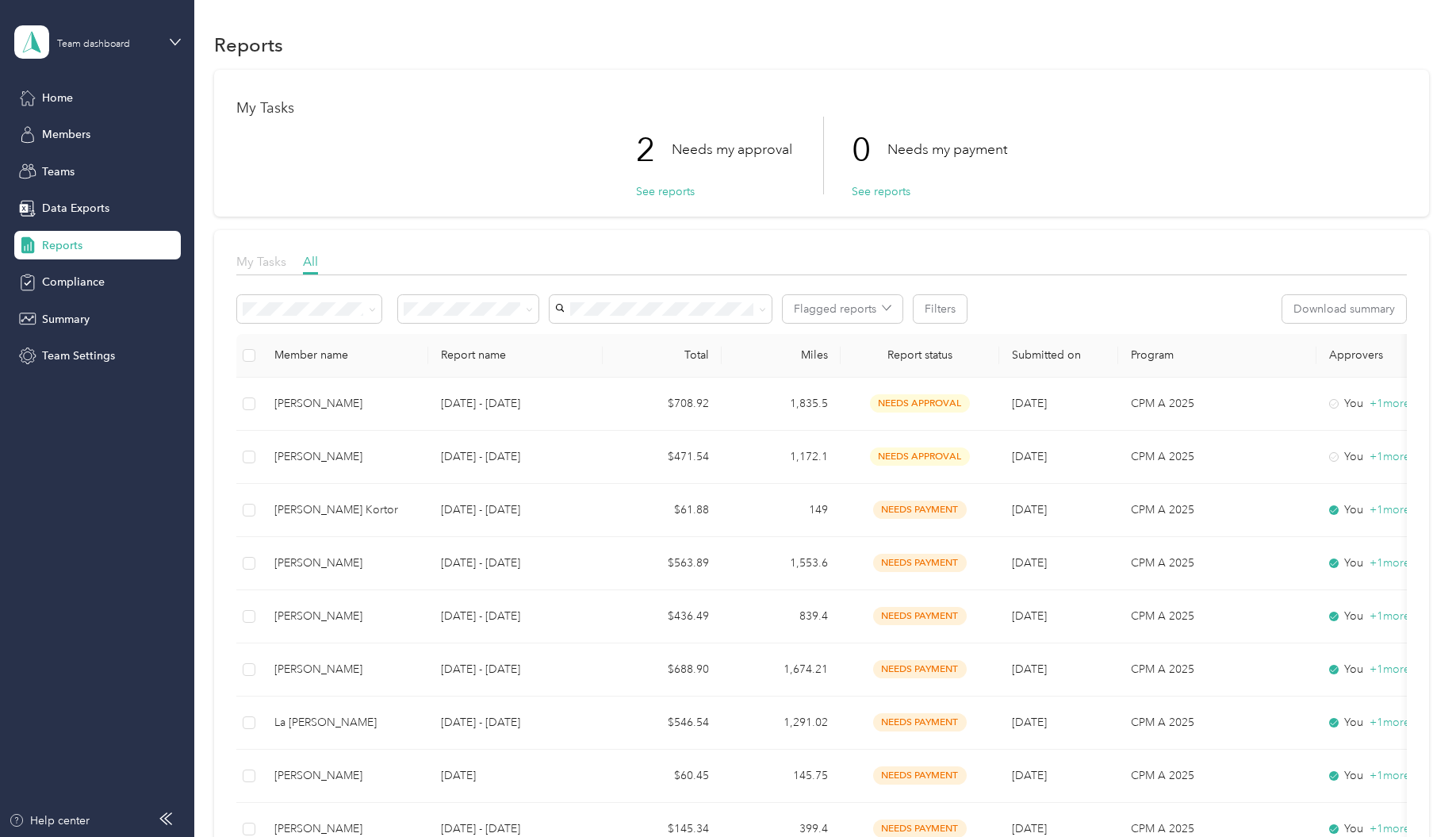
click at [270, 265] on span "My Tasks" at bounding box center [261, 261] width 50 height 15
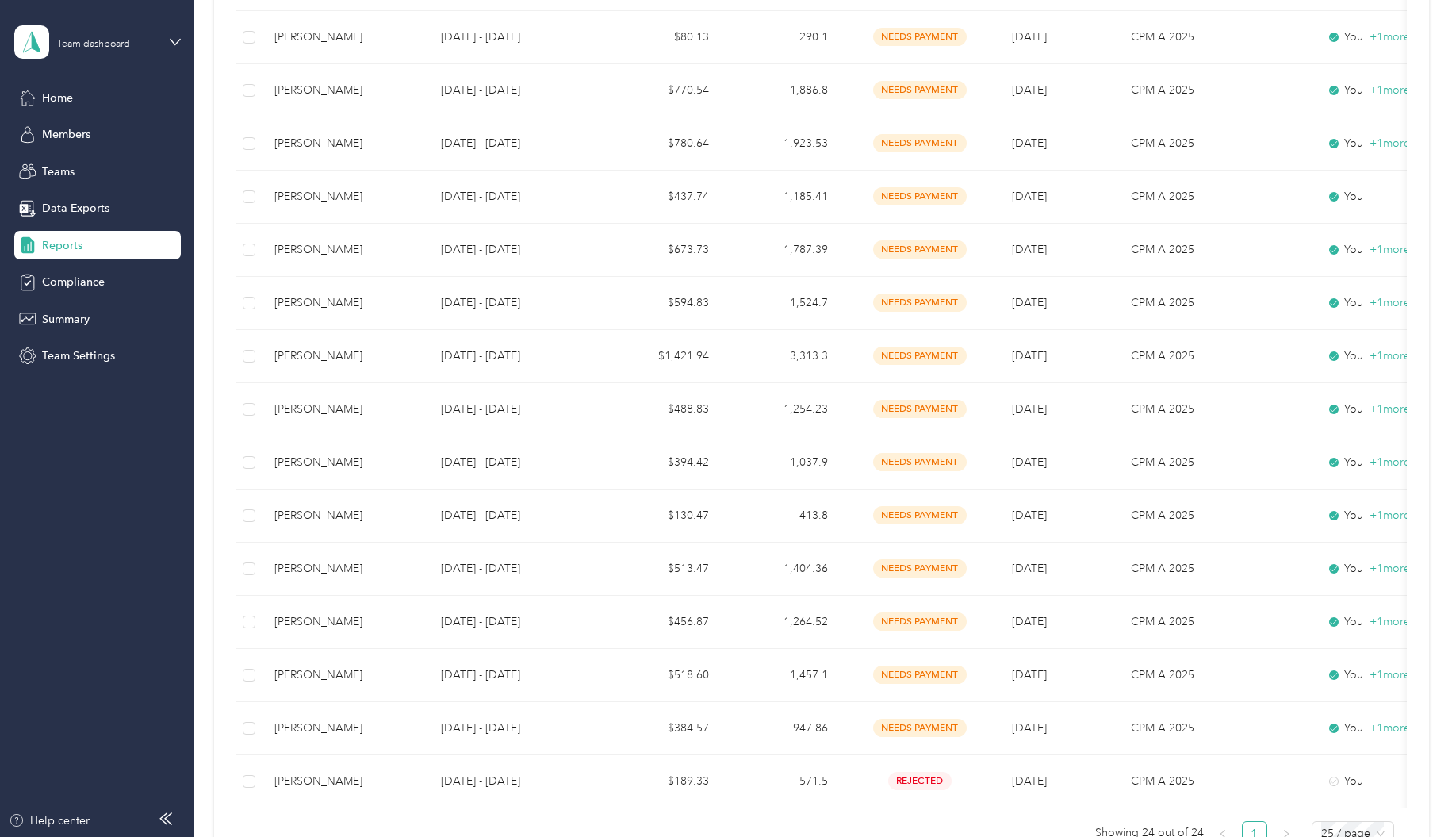
scroll to position [827, 0]
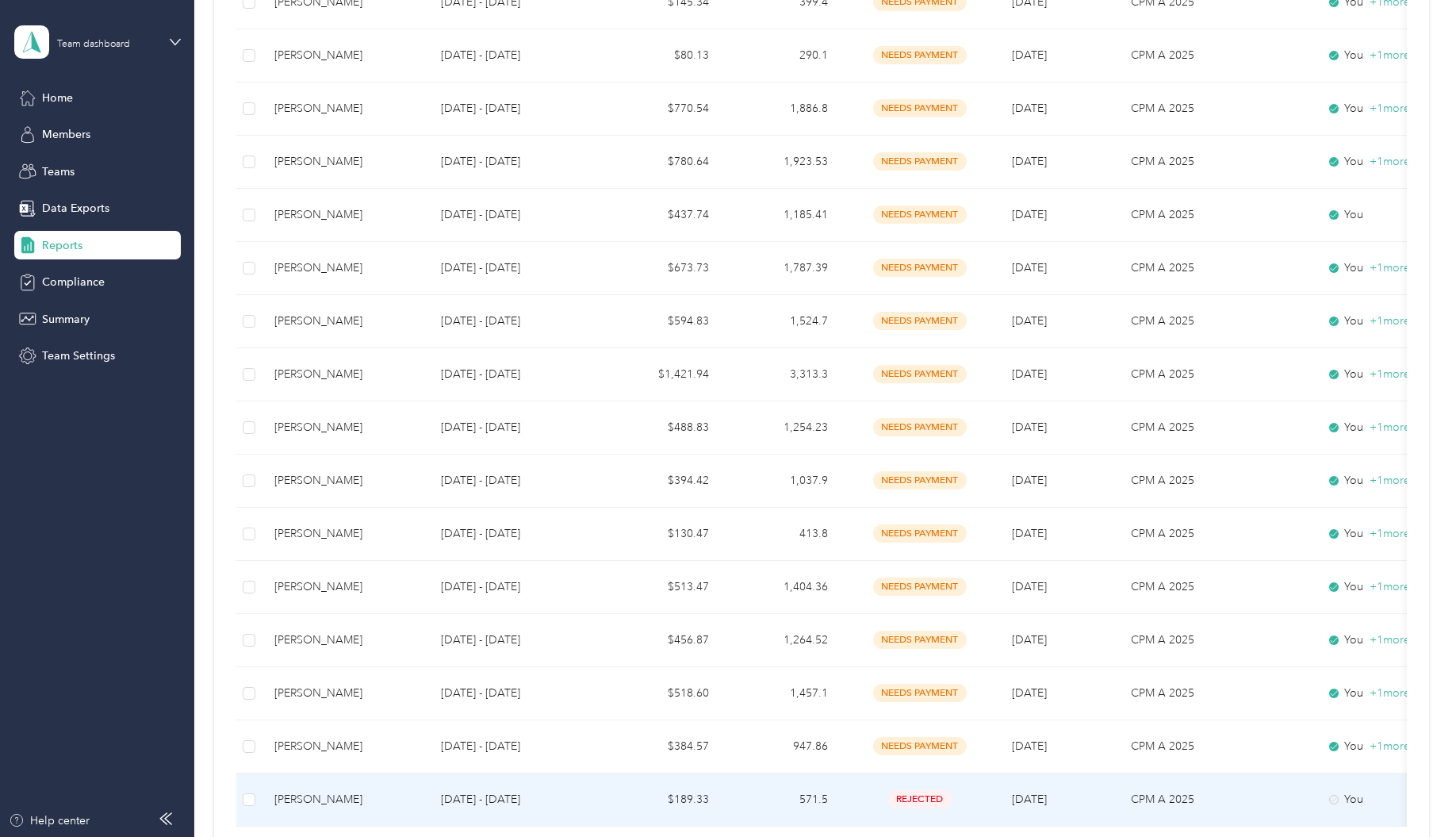
click at [308, 796] on div "[PERSON_NAME]" at bounding box center [345, 800] width 141 height 17
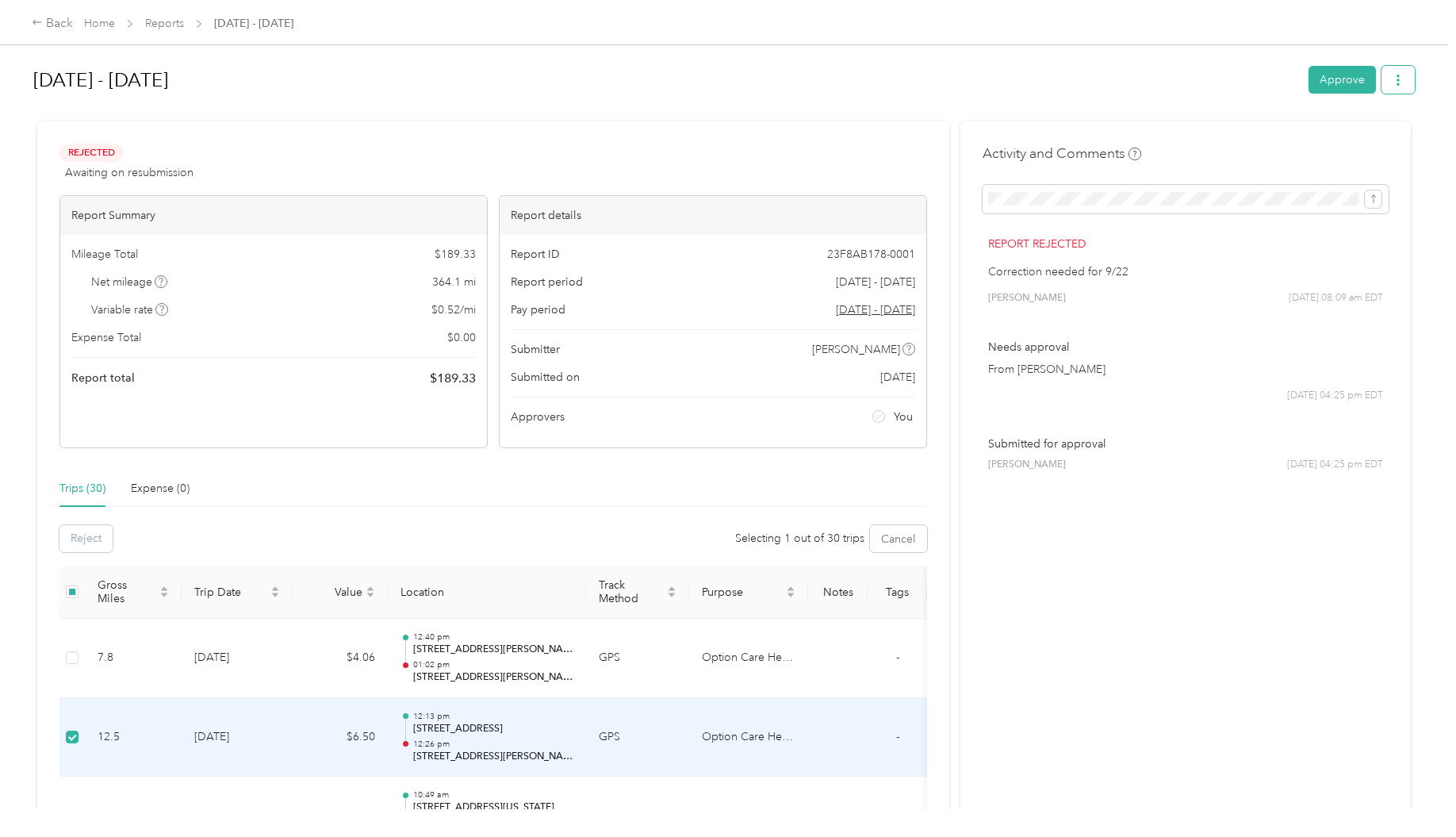
click at [1399, 79] on button "button" at bounding box center [1398, 79] width 33 height 28
click at [506, 548] on div "Reject Selecting 1 out of 30 trips Cancel" at bounding box center [493, 538] width 867 height 27
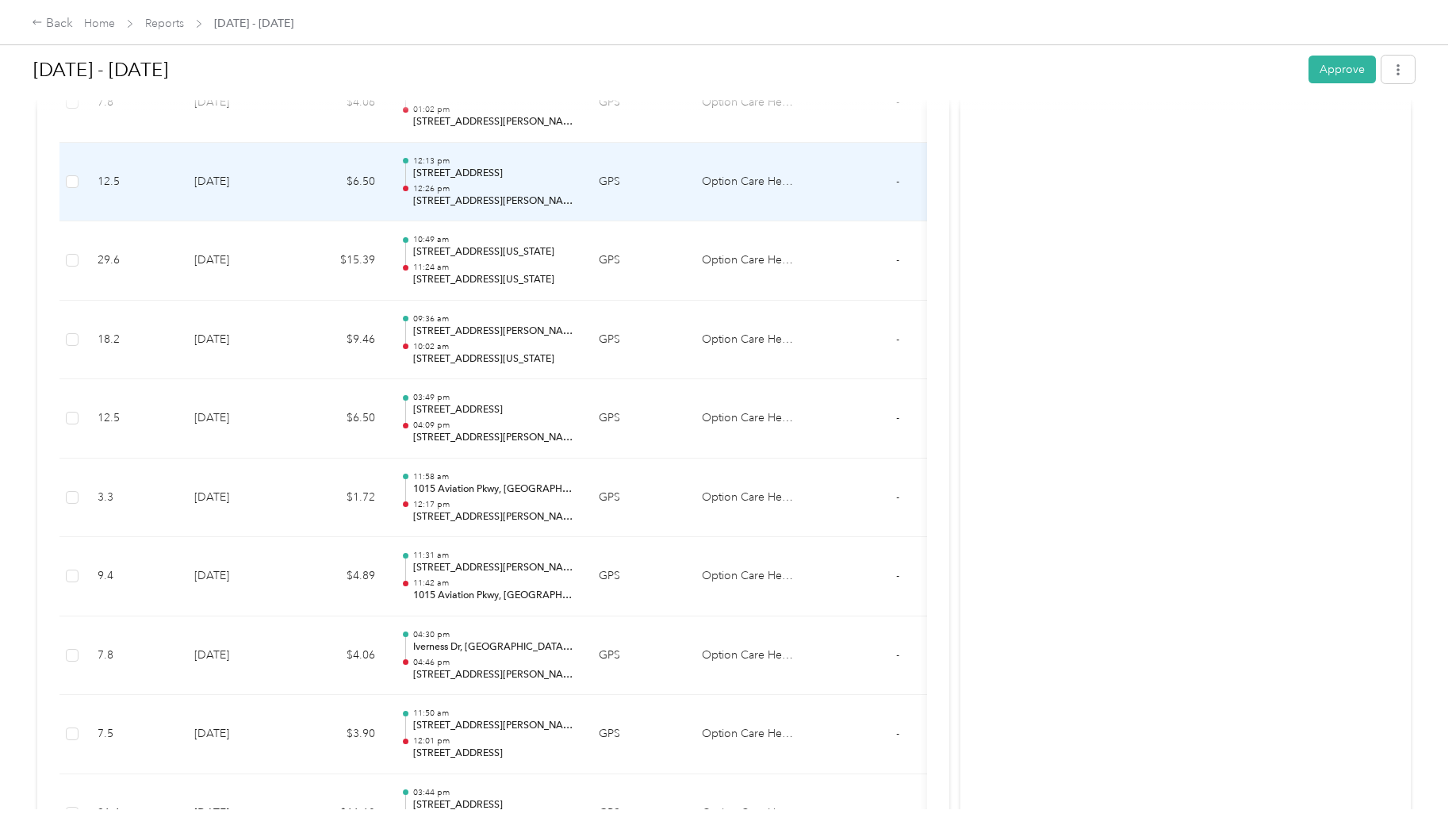
scroll to position [509, 0]
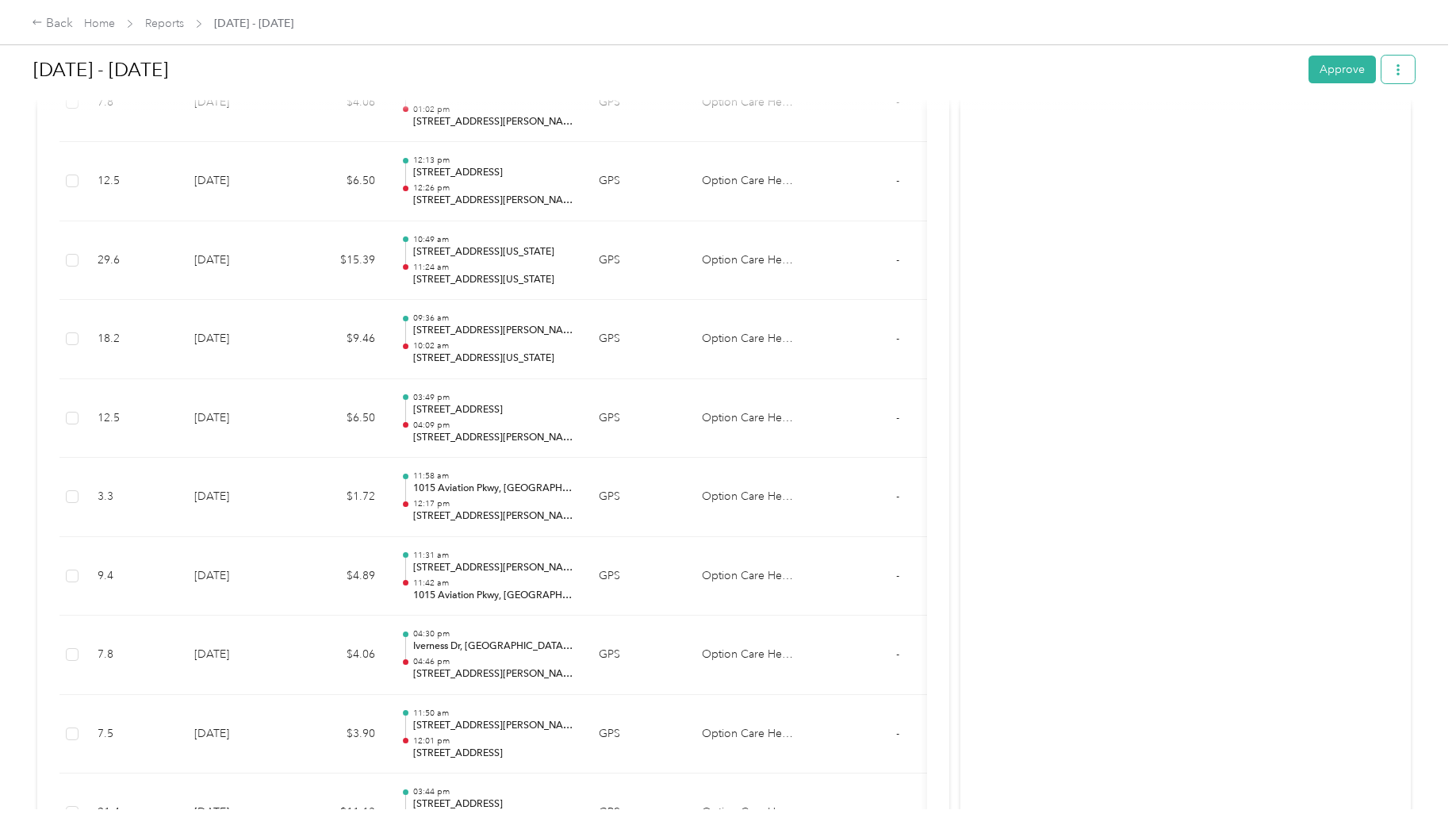
click at [1397, 71] on icon "button" at bounding box center [1398, 70] width 3 height 11
click at [1341, 71] on button "Approve" at bounding box center [1342, 70] width 67 height 28
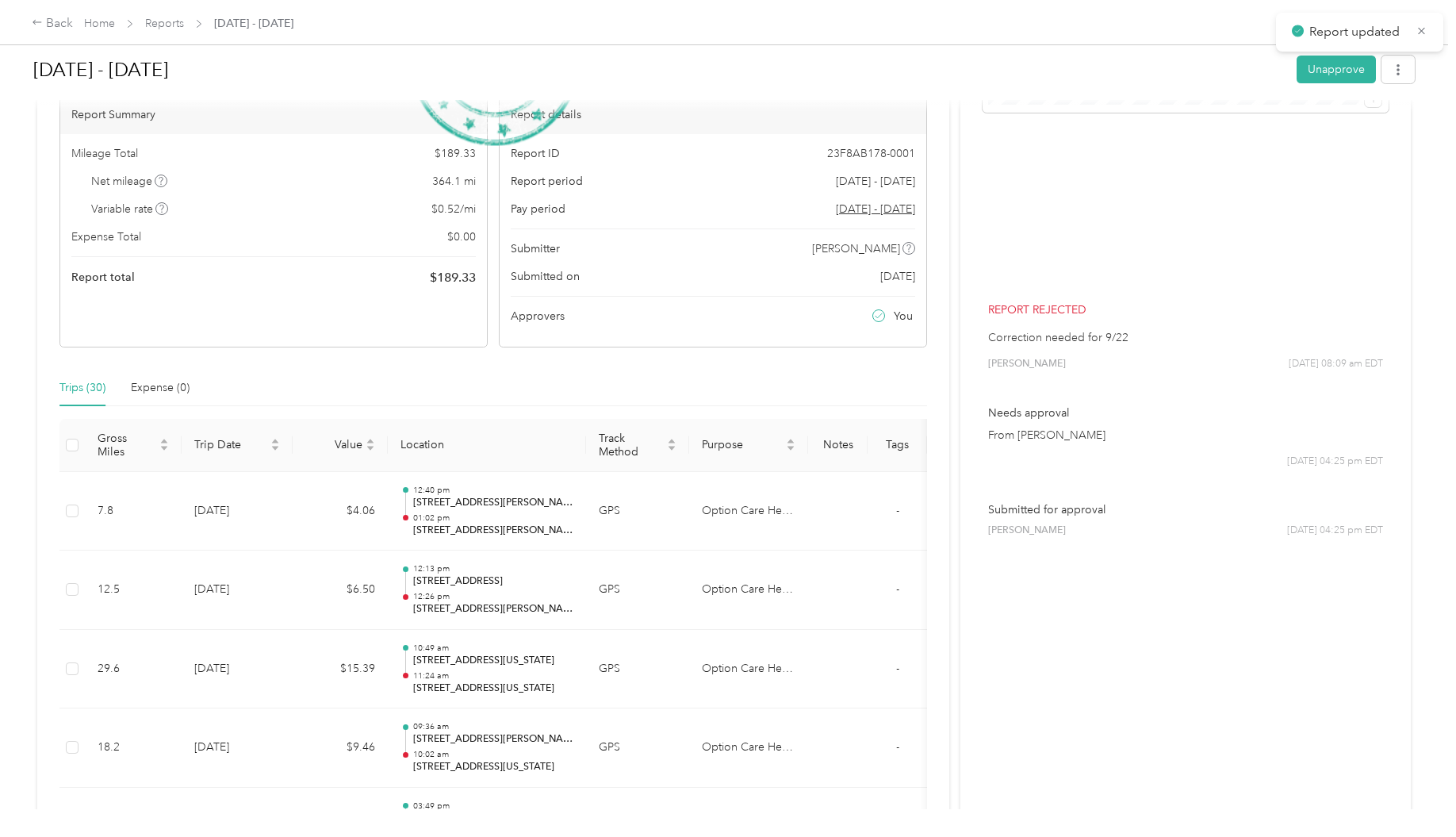
scroll to position [0, 0]
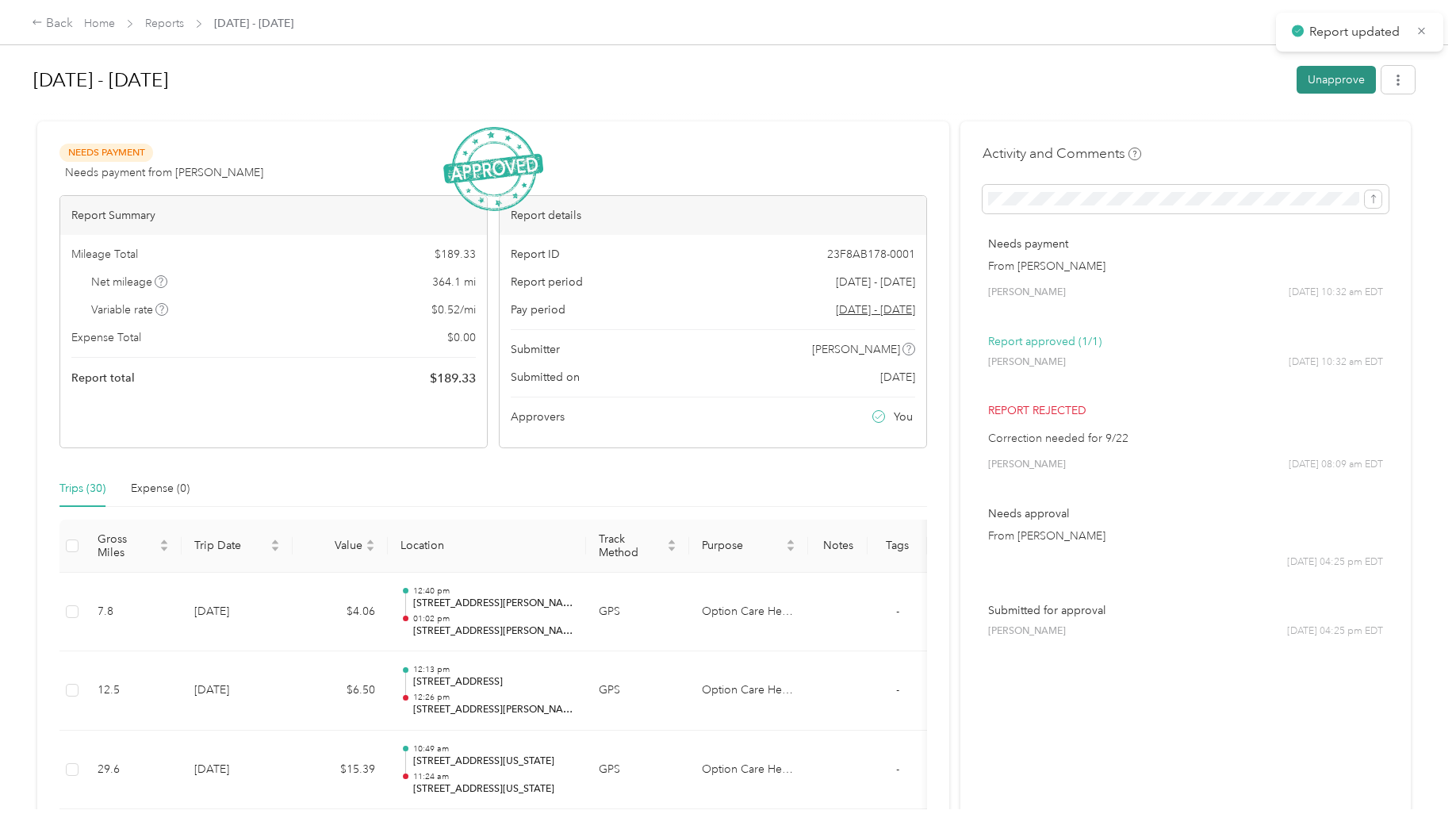
click at [1323, 81] on button "Unapprove" at bounding box center [1336, 79] width 79 height 28
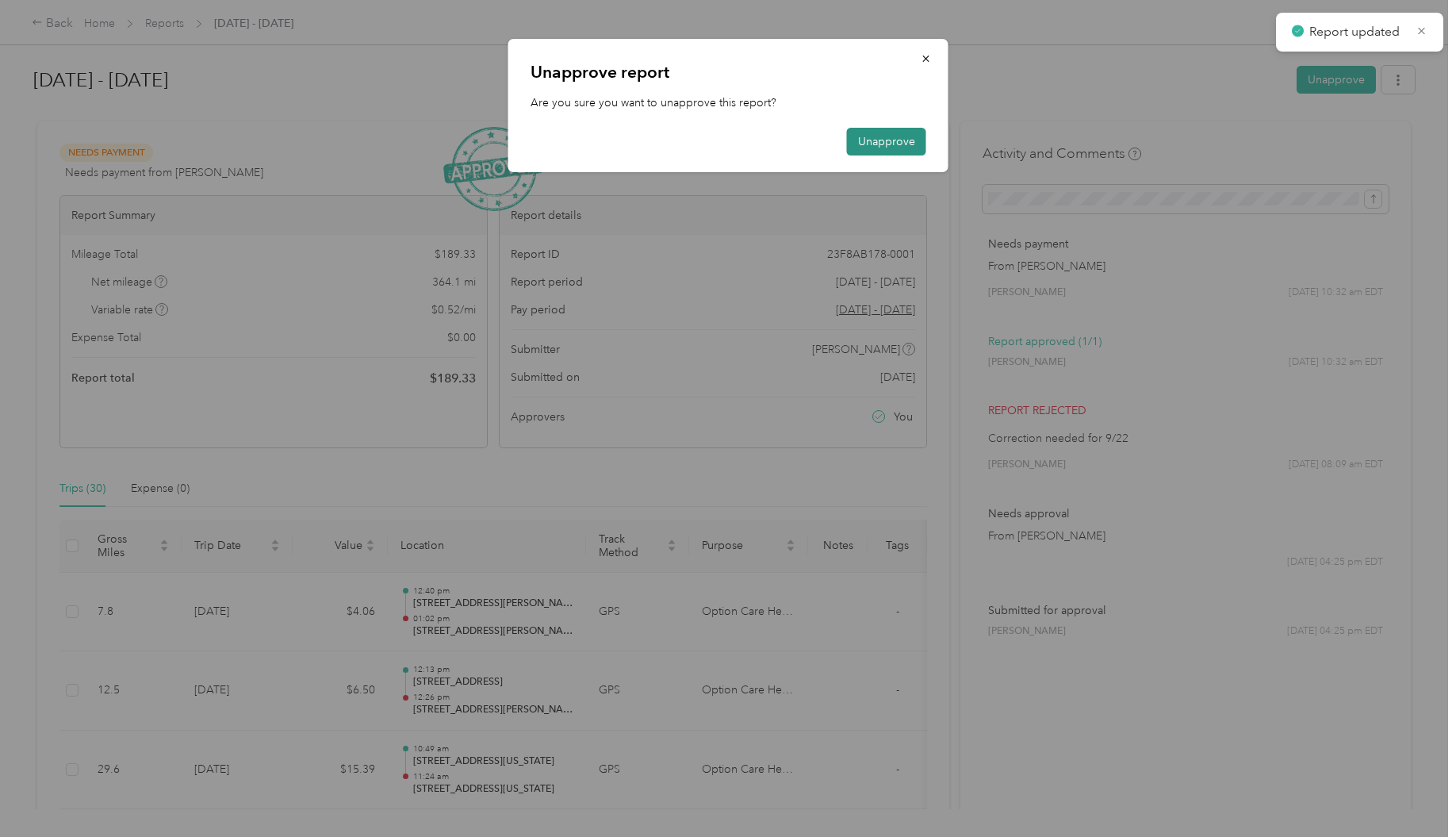
click at [886, 147] on button "Unapprove" at bounding box center [886, 141] width 79 height 28
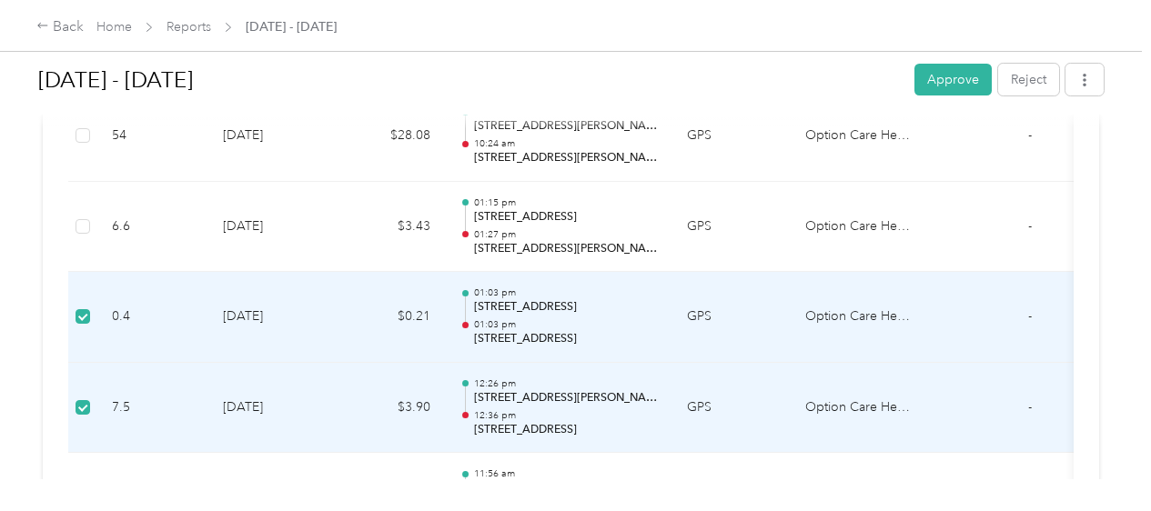
scroll to position [1736, 0]
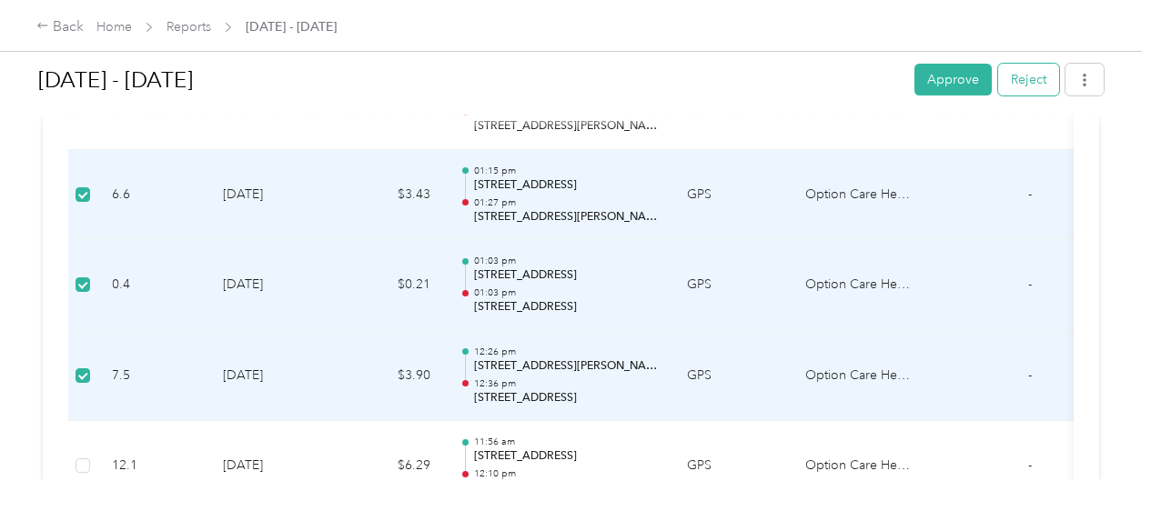
click at [1040, 80] on button "Reject" at bounding box center [1028, 80] width 61 height 32
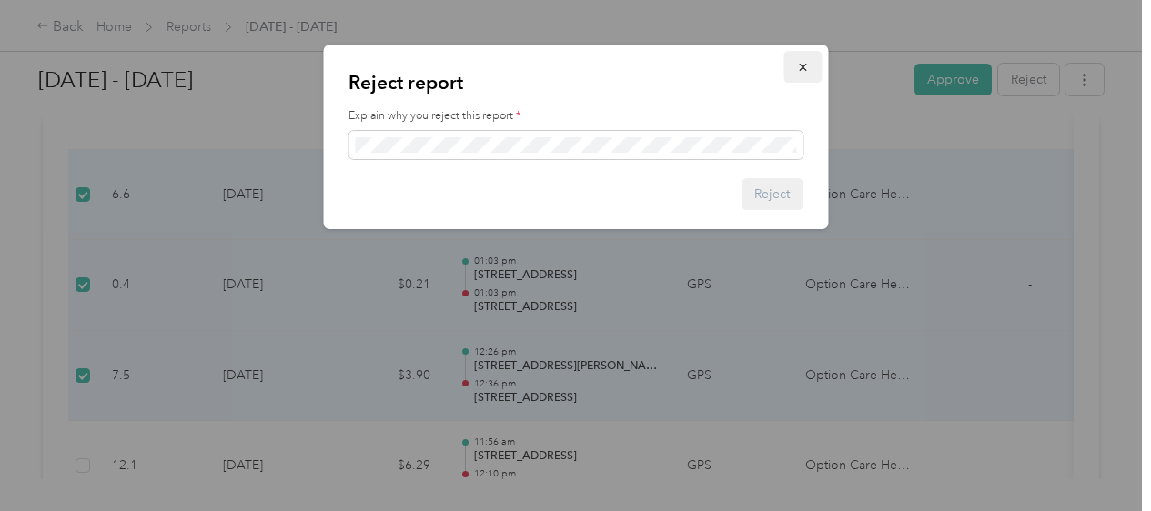
click at [805, 65] on icon "button" at bounding box center [802, 67] width 7 height 7
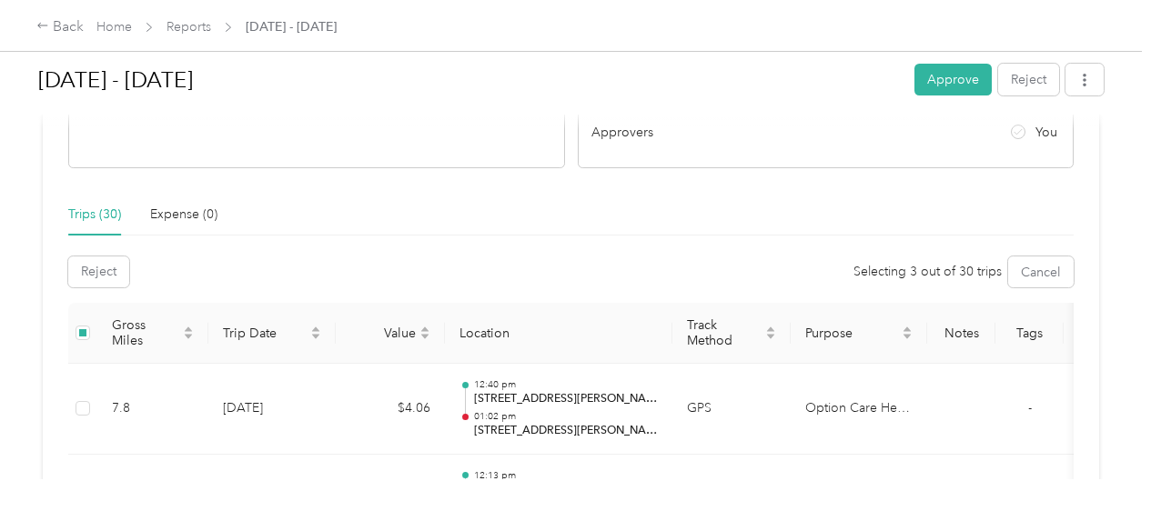
scroll to position [364, 0]
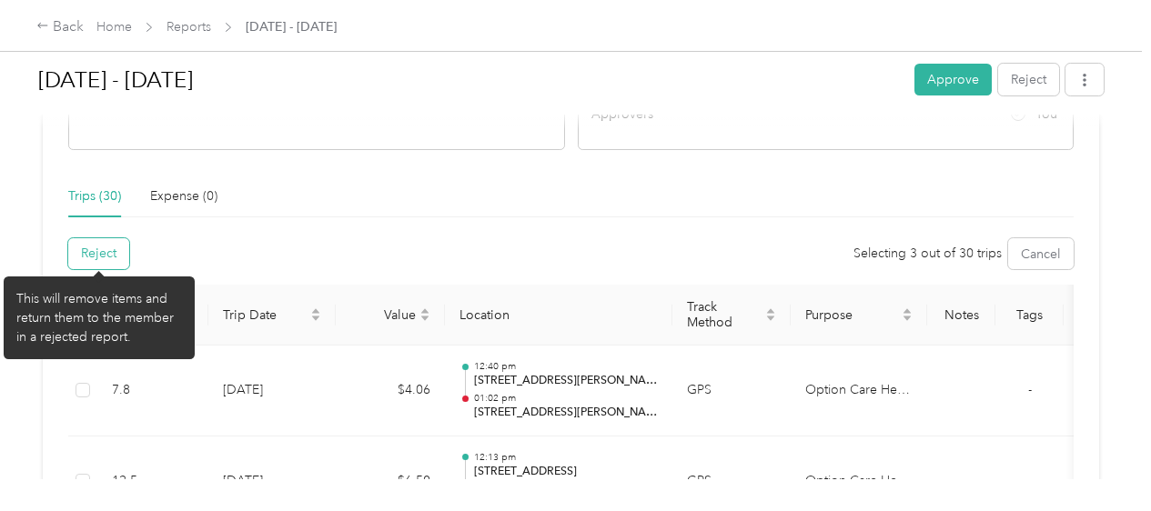
click at [105, 257] on button "Reject" at bounding box center [98, 253] width 61 height 31
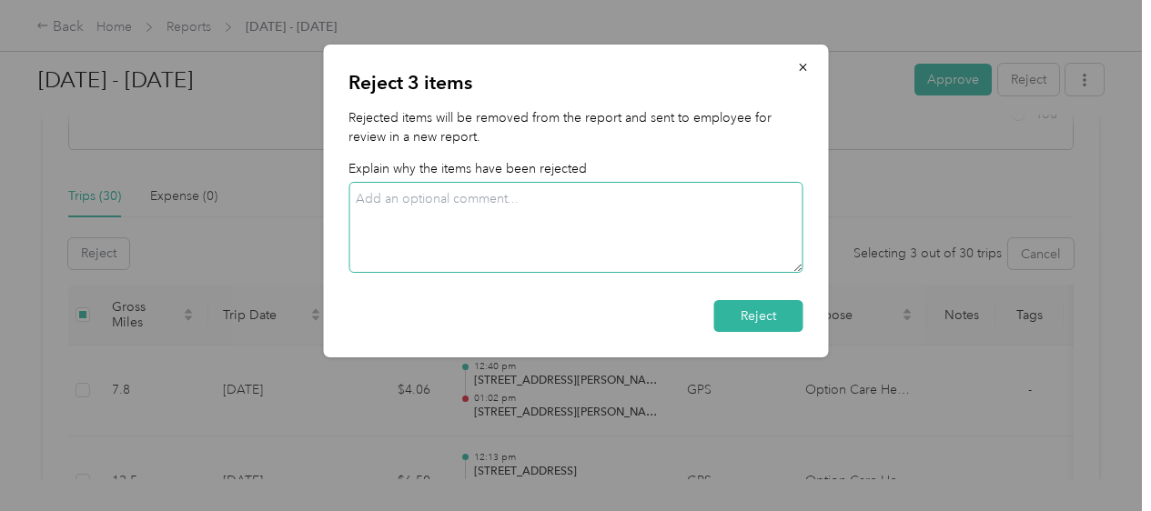
click at [484, 212] on textarea at bounding box center [575, 227] width 454 height 91
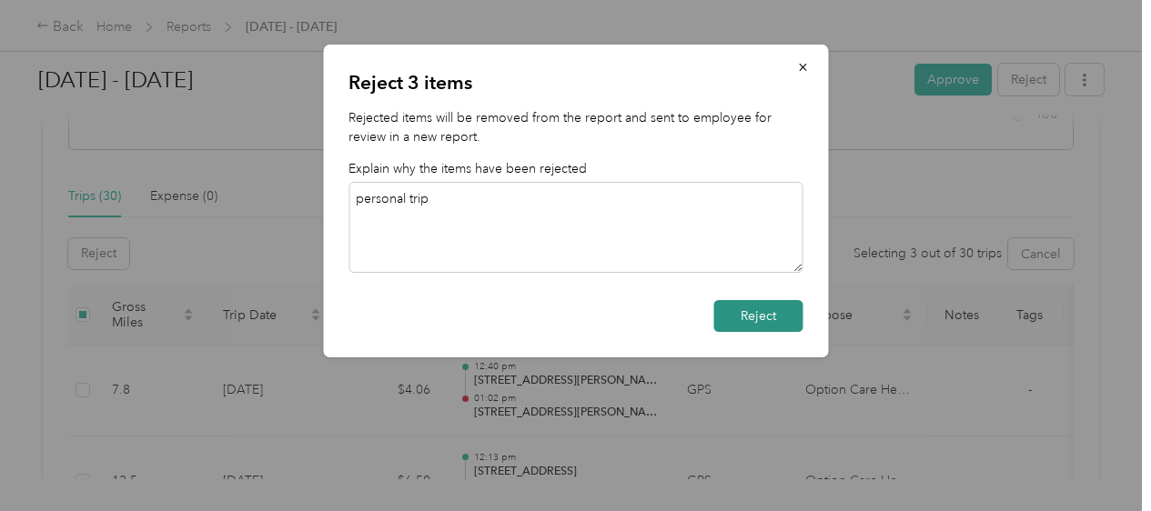
type textarea "personal trip"
click at [771, 314] on button "Reject" at bounding box center [757, 316] width 89 height 32
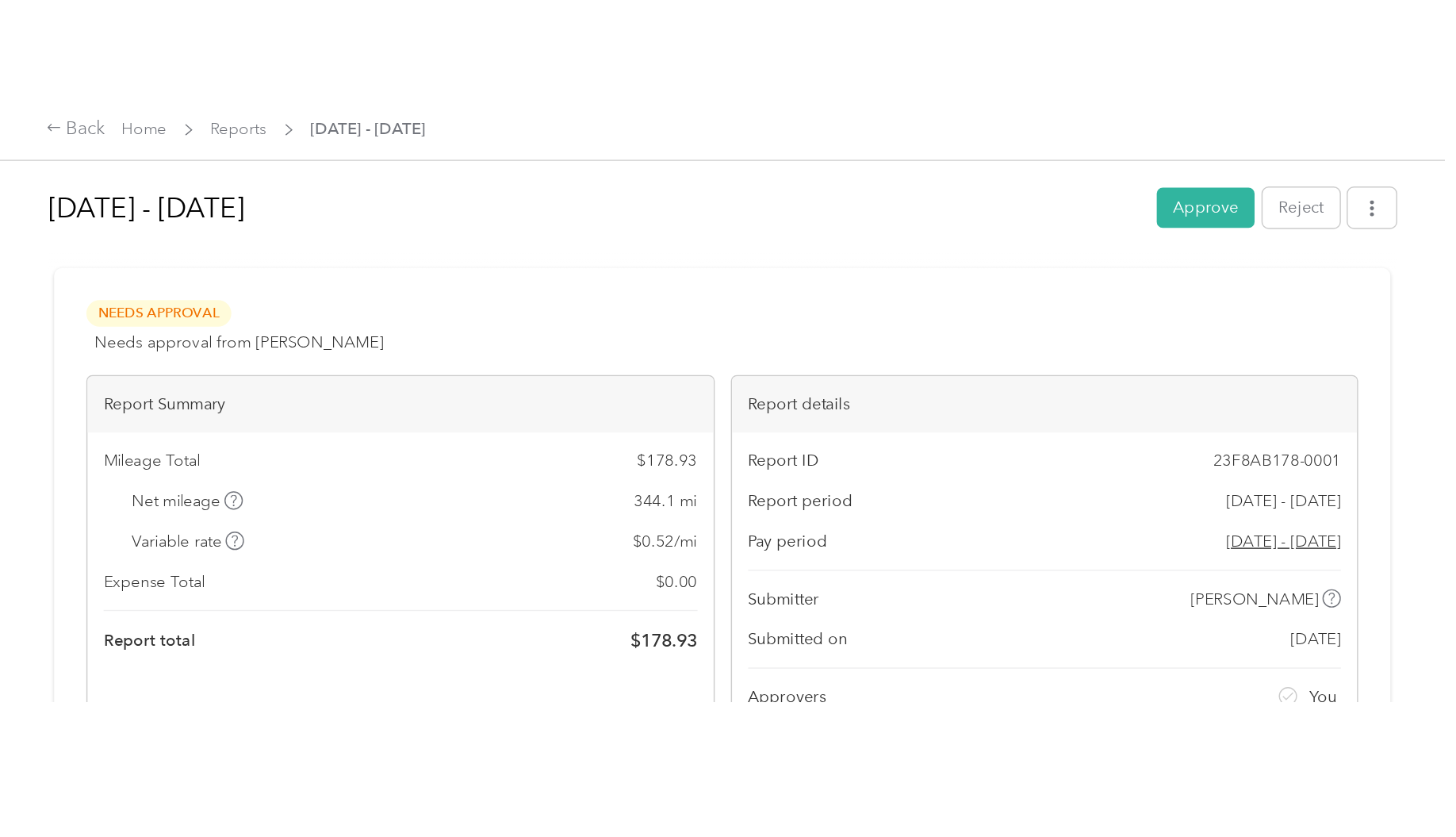
scroll to position [0, 0]
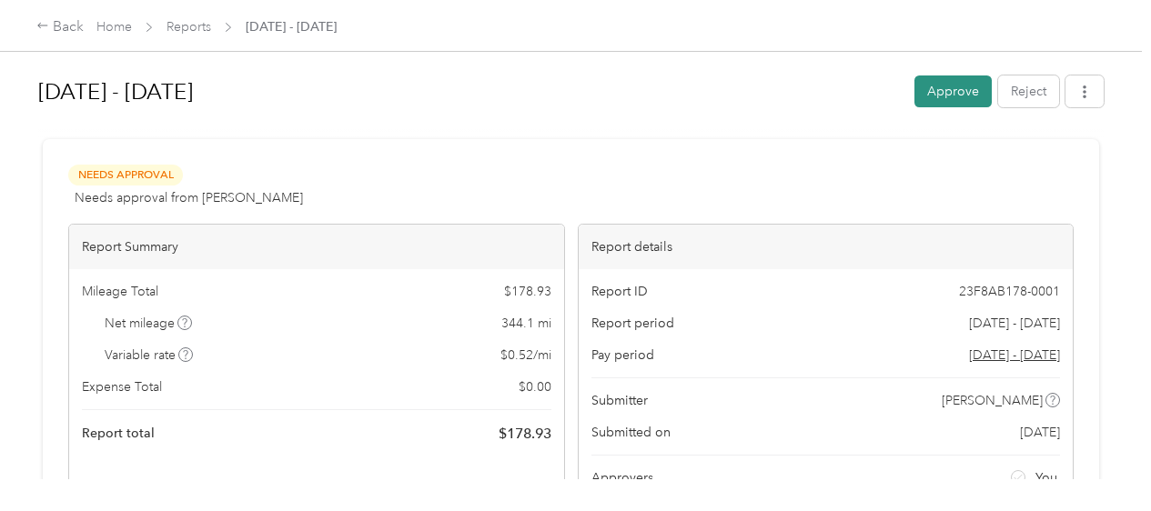
click at [946, 101] on button "Approve" at bounding box center [952, 91] width 77 height 32
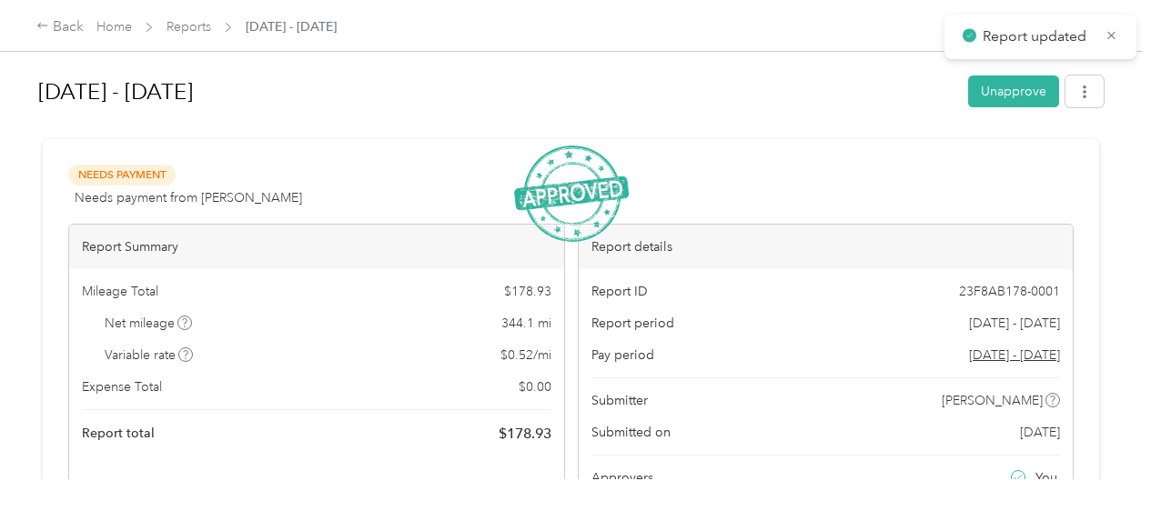
click at [1117, 41] on icon at bounding box center [1111, 35] width 14 height 16
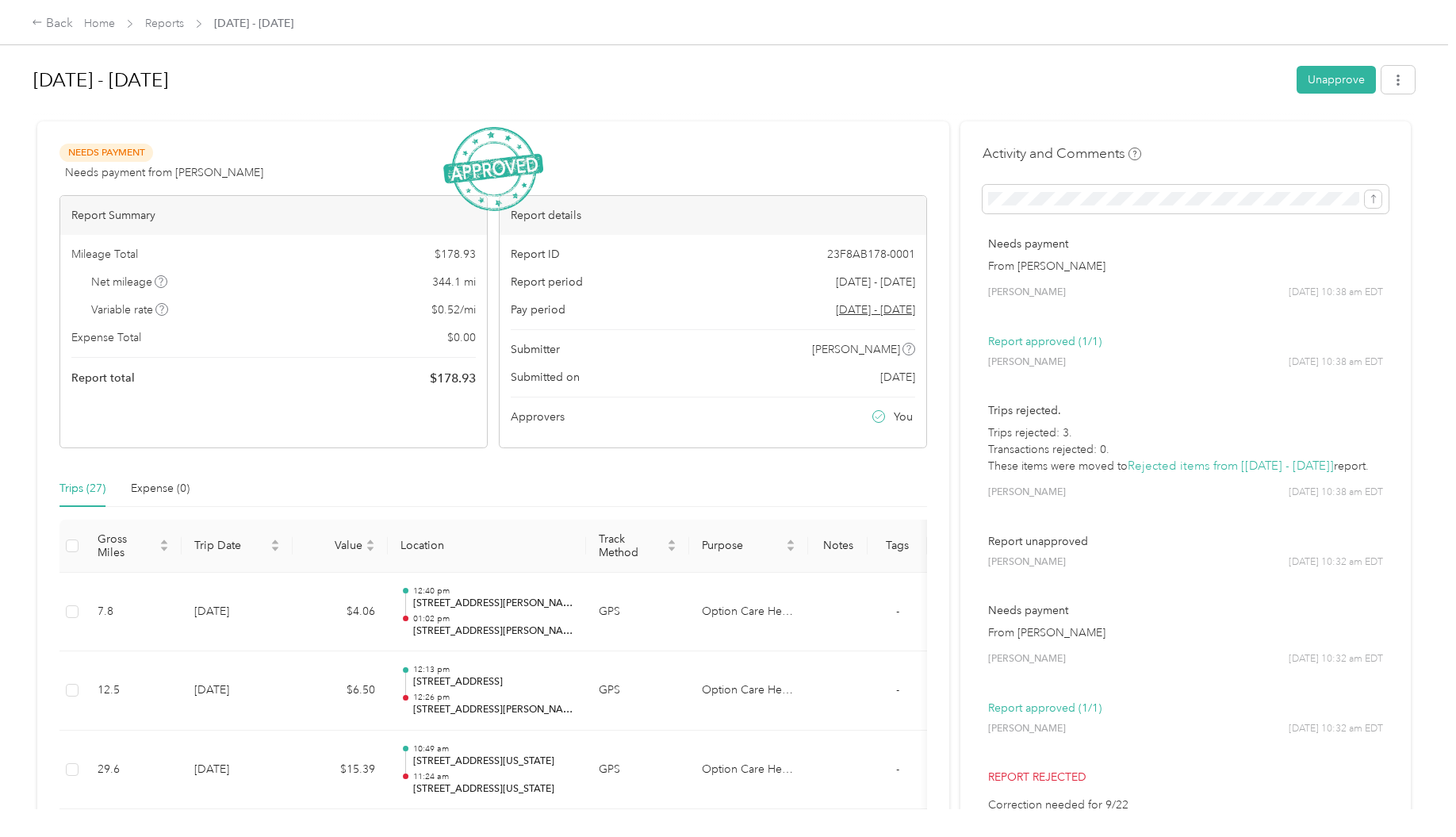
click at [49, 32] on div "Back Home Reports Sep 1 - 30, 2025" at bounding box center [728, 22] width 1456 height 44
click at [51, 21] on div "Back" at bounding box center [51, 24] width 41 height 19
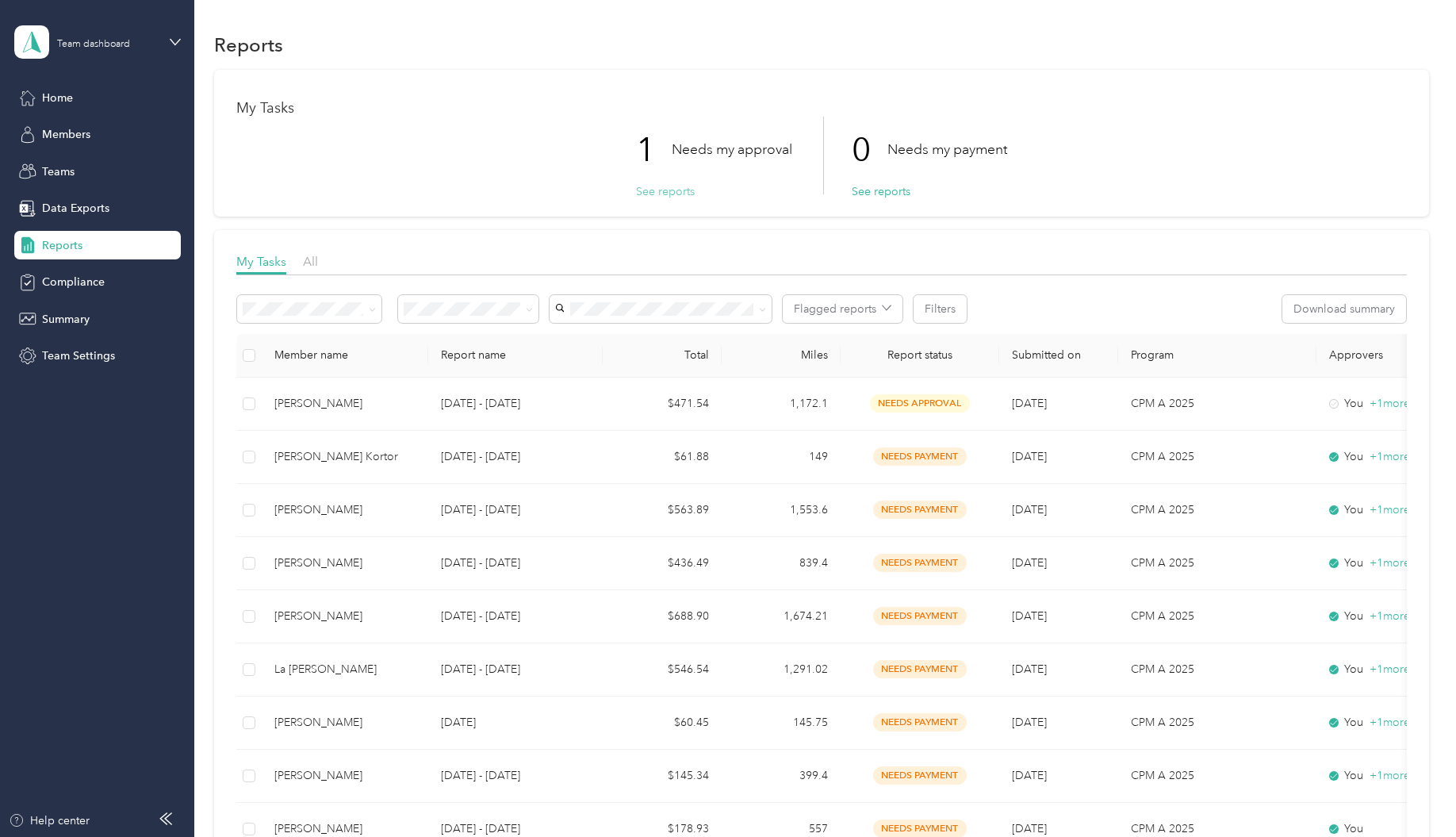
click at [663, 192] on button "See reports" at bounding box center [664, 191] width 58 height 17
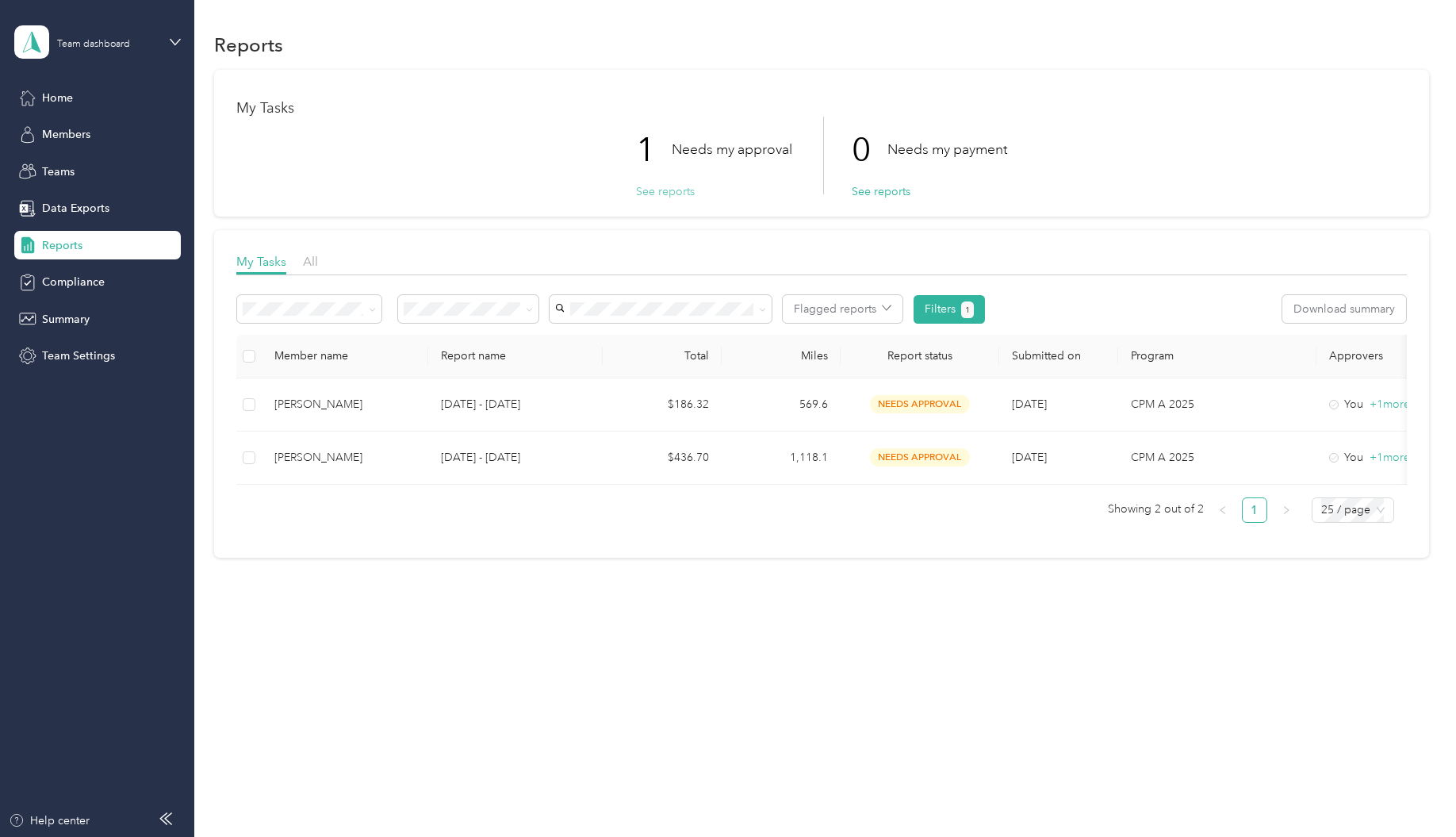
click at [657, 194] on button "See reports" at bounding box center [664, 191] width 58 height 17
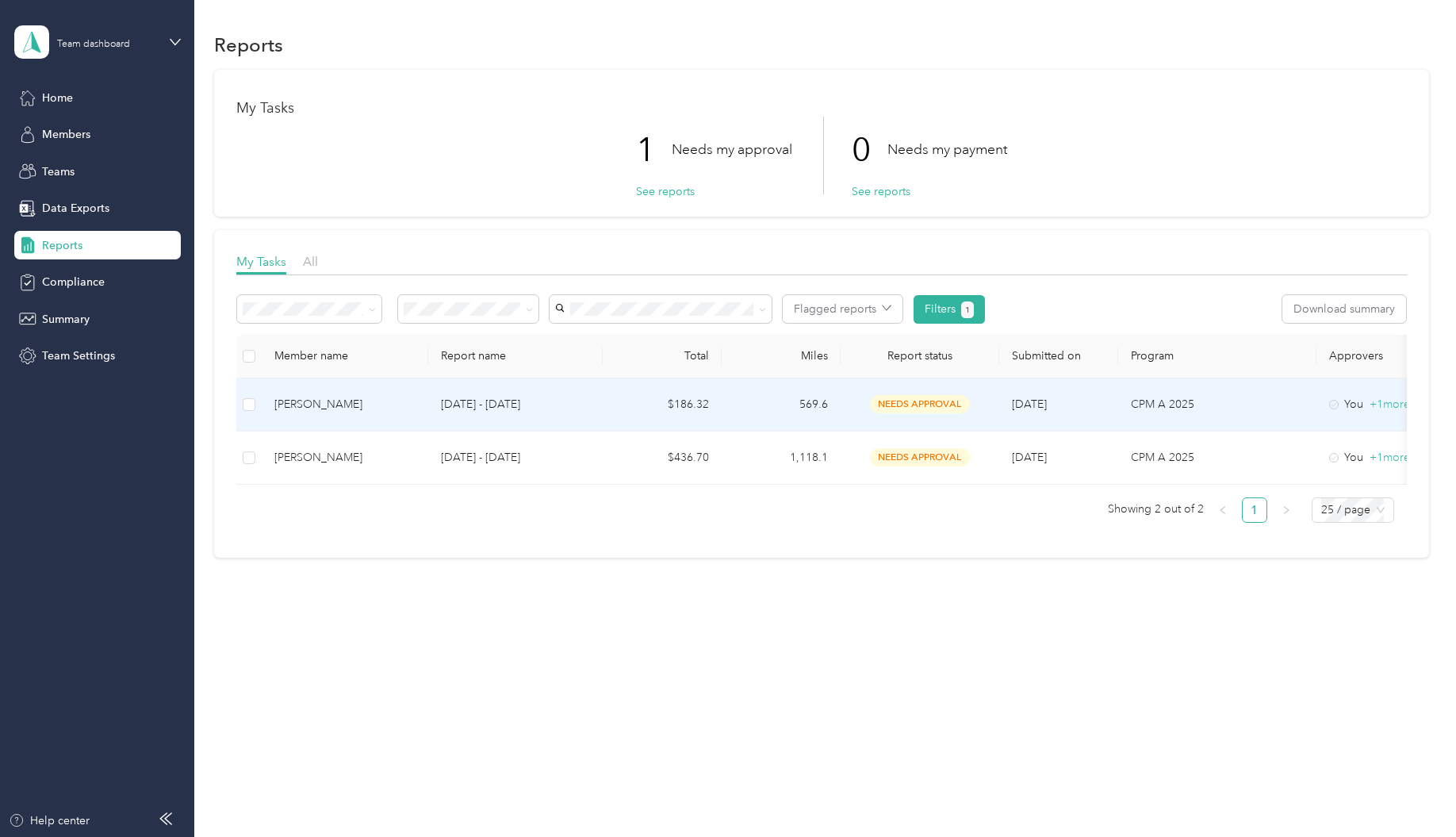
click at [323, 412] on td "[PERSON_NAME]" at bounding box center [344, 405] width 167 height 53
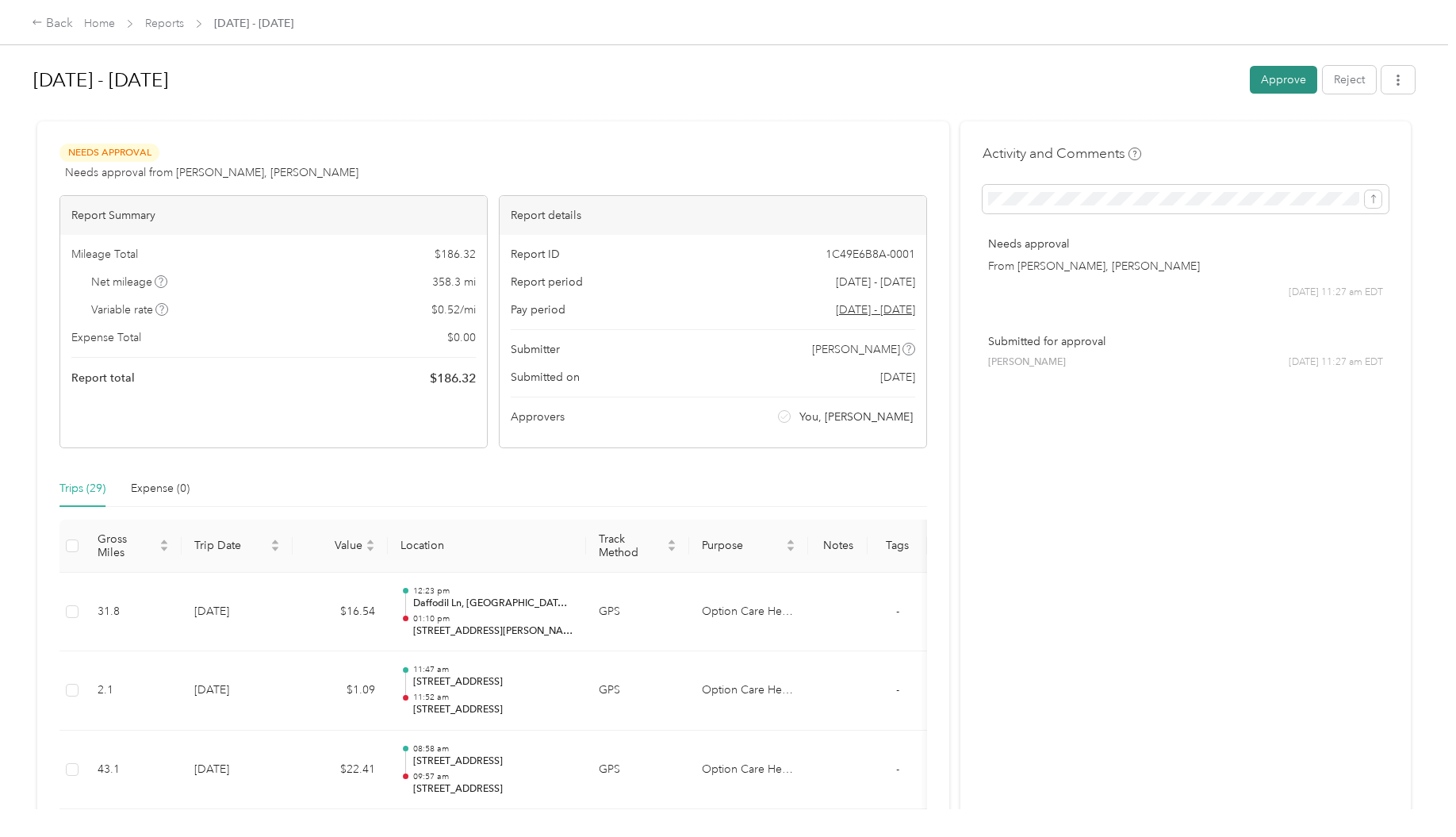
click at [1281, 73] on button "Approve" at bounding box center [1283, 79] width 67 height 28
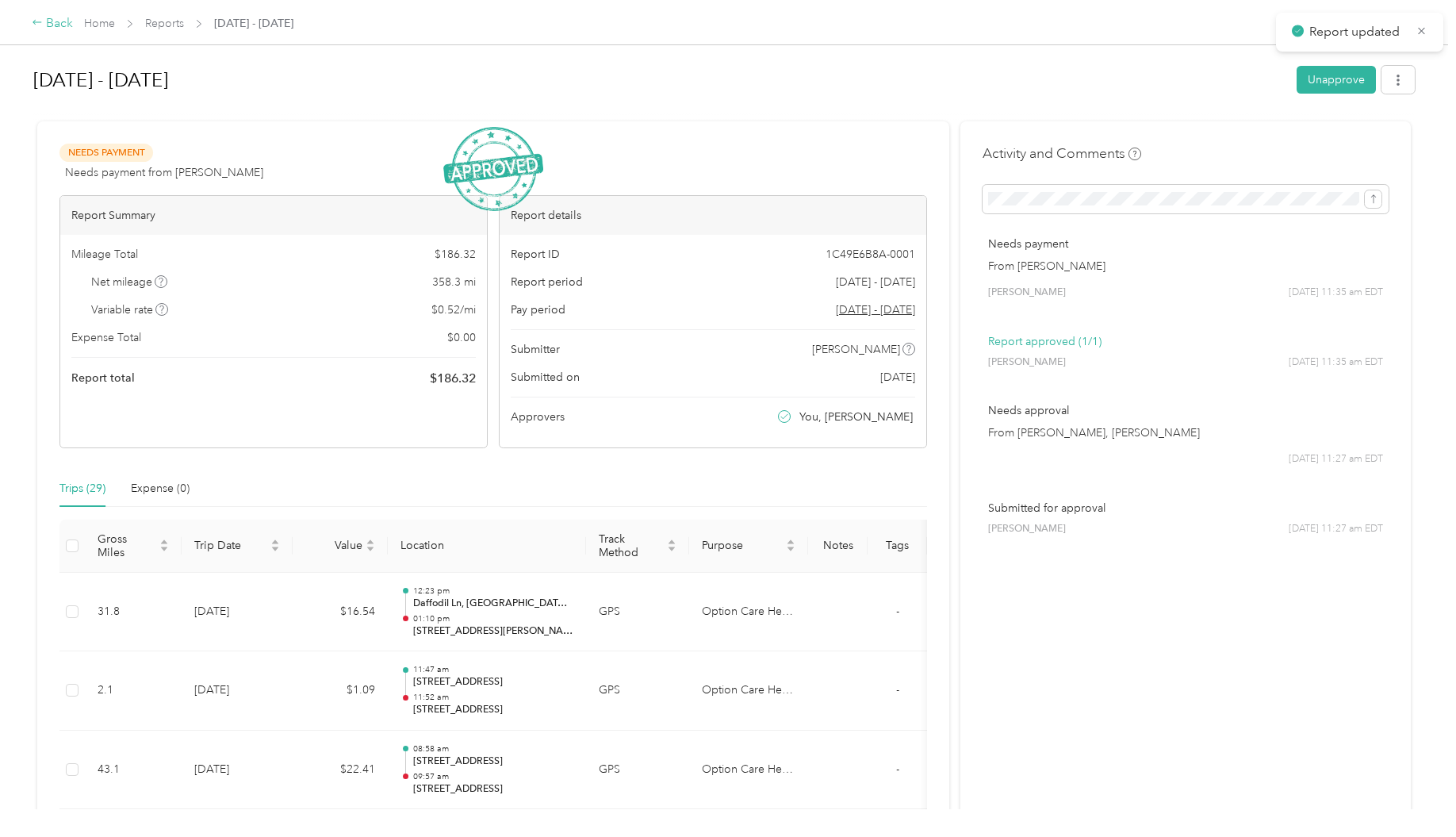
click at [50, 29] on div "Back" at bounding box center [51, 24] width 41 height 19
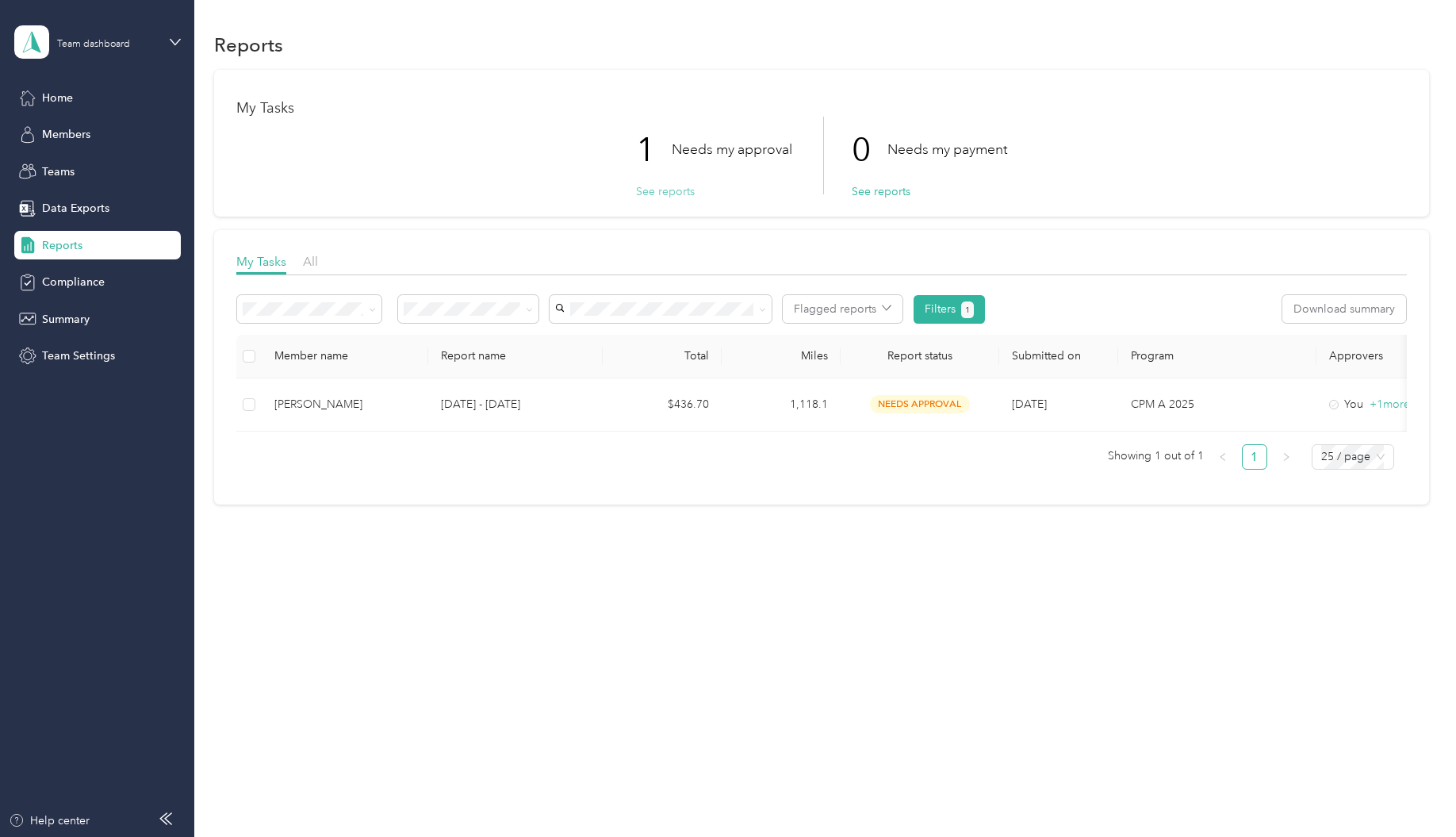
click at [676, 197] on button "See reports" at bounding box center [664, 191] width 58 height 17
click at [307, 269] on div "All" at bounding box center [310, 262] width 15 height 20
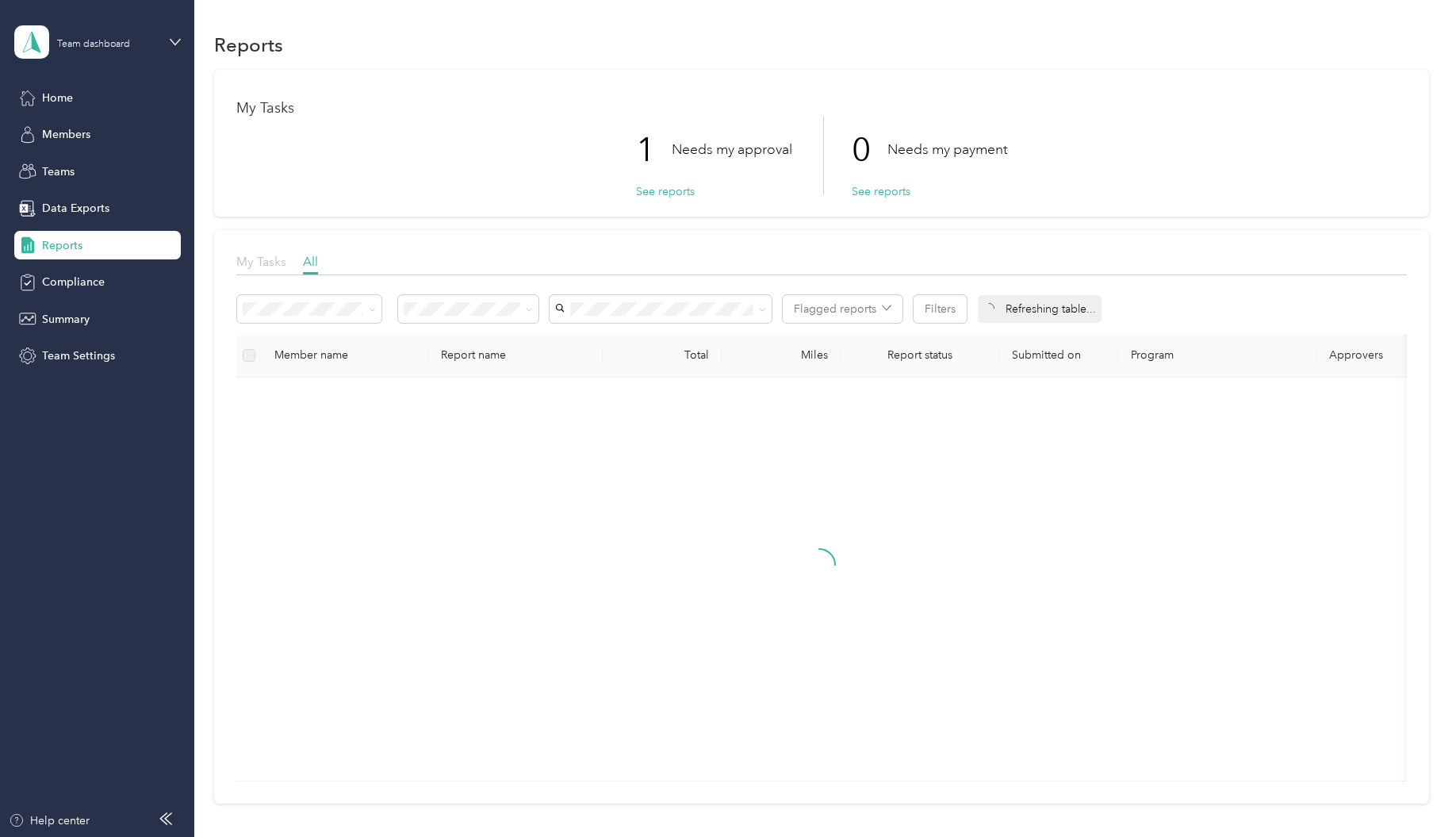
click at [266, 267] on span "My Tasks" at bounding box center [261, 261] width 50 height 15
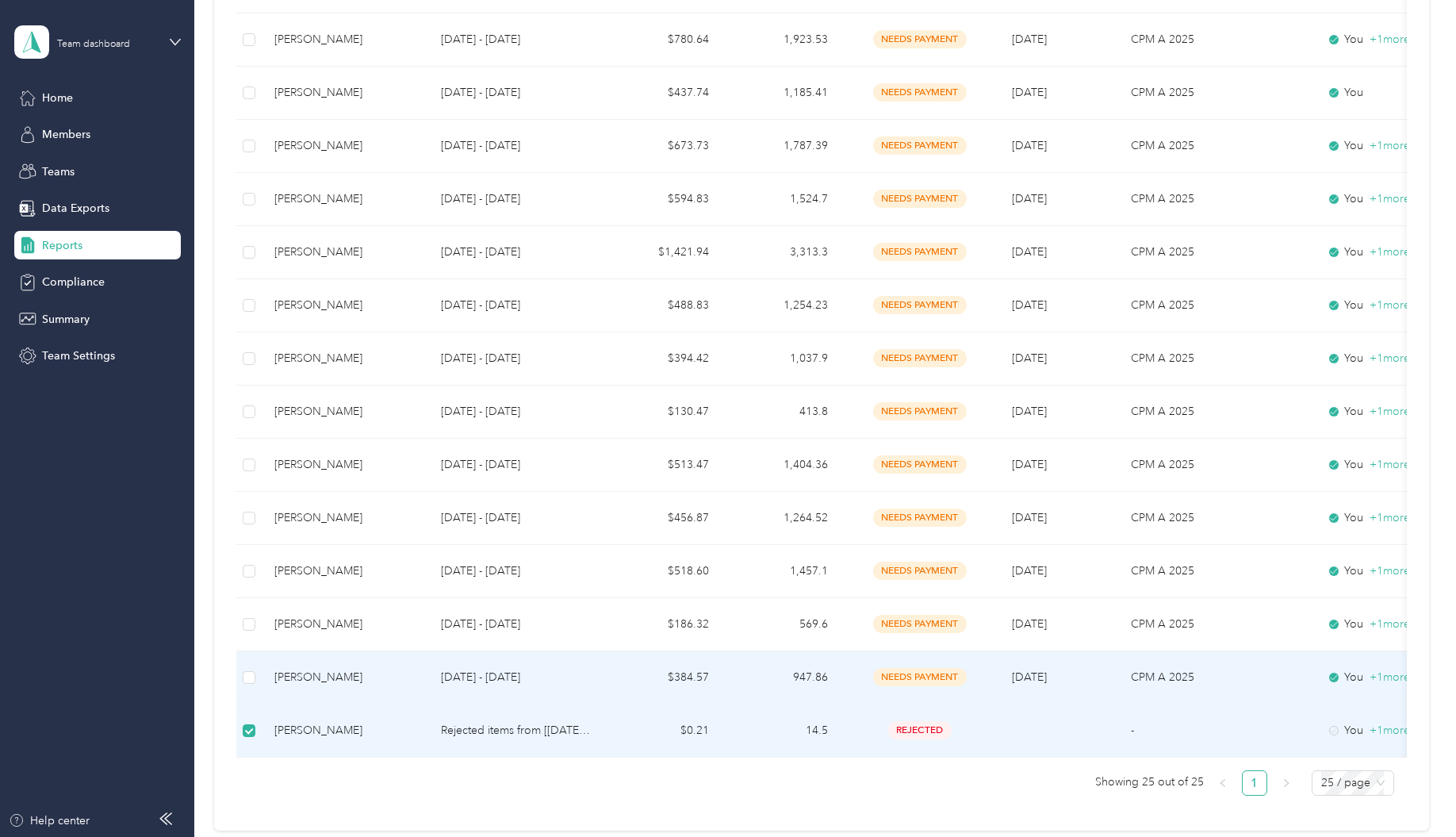
scroll to position [951, 0]
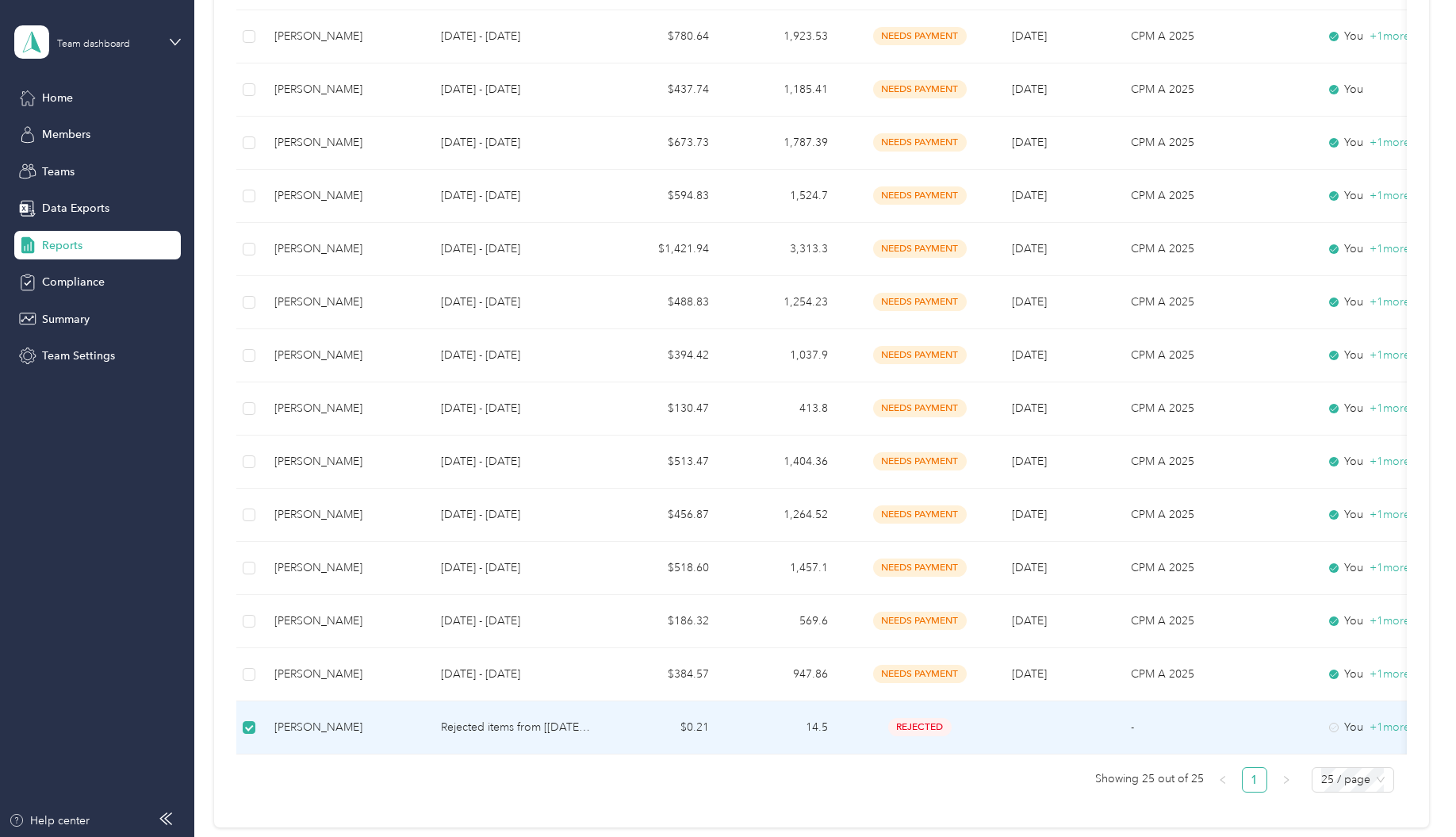
click at [417, 730] on td "[PERSON_NAME]" at bounding box center [344, 727] width 167 height 53
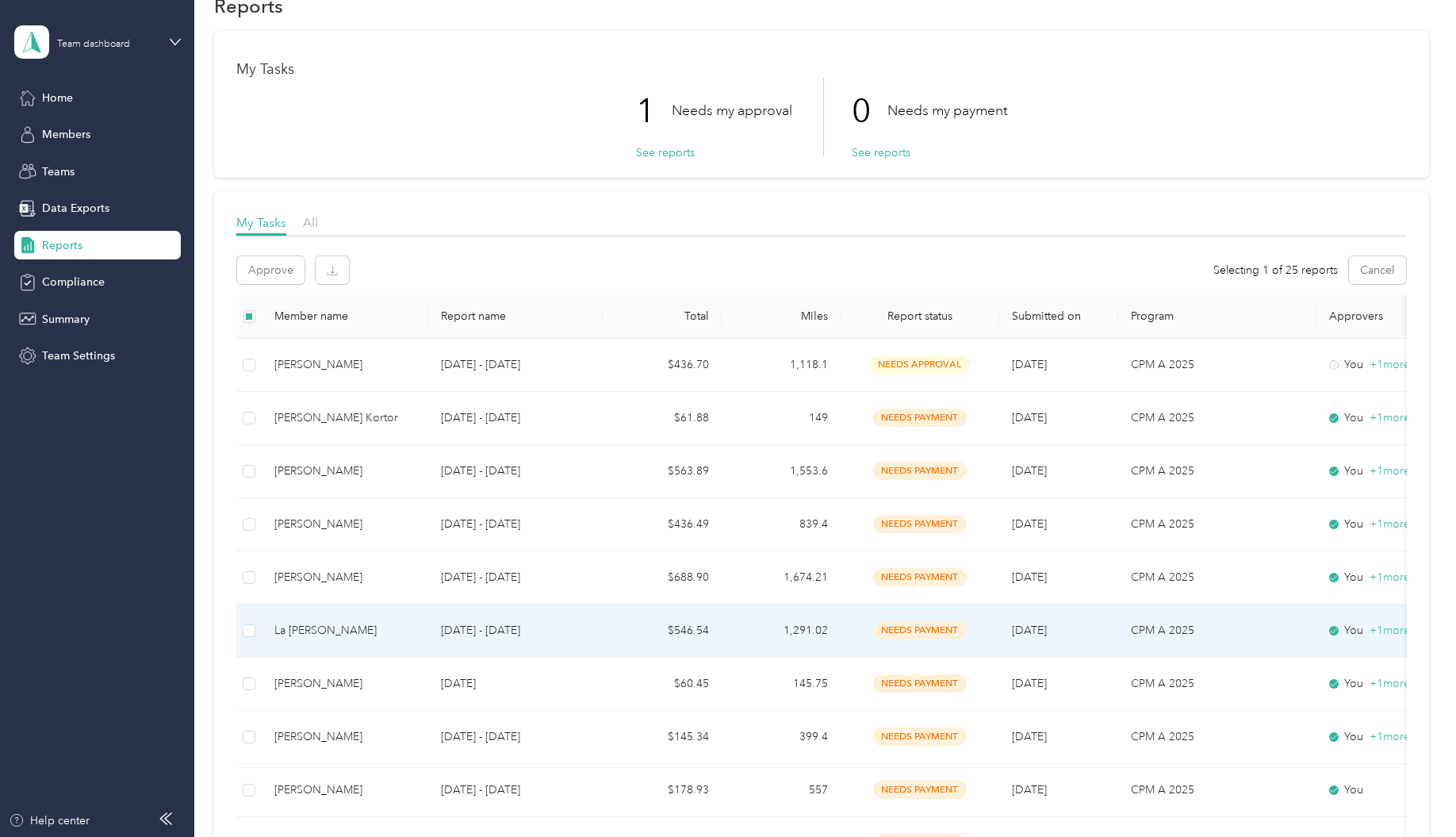
scroll to position [0, 0]
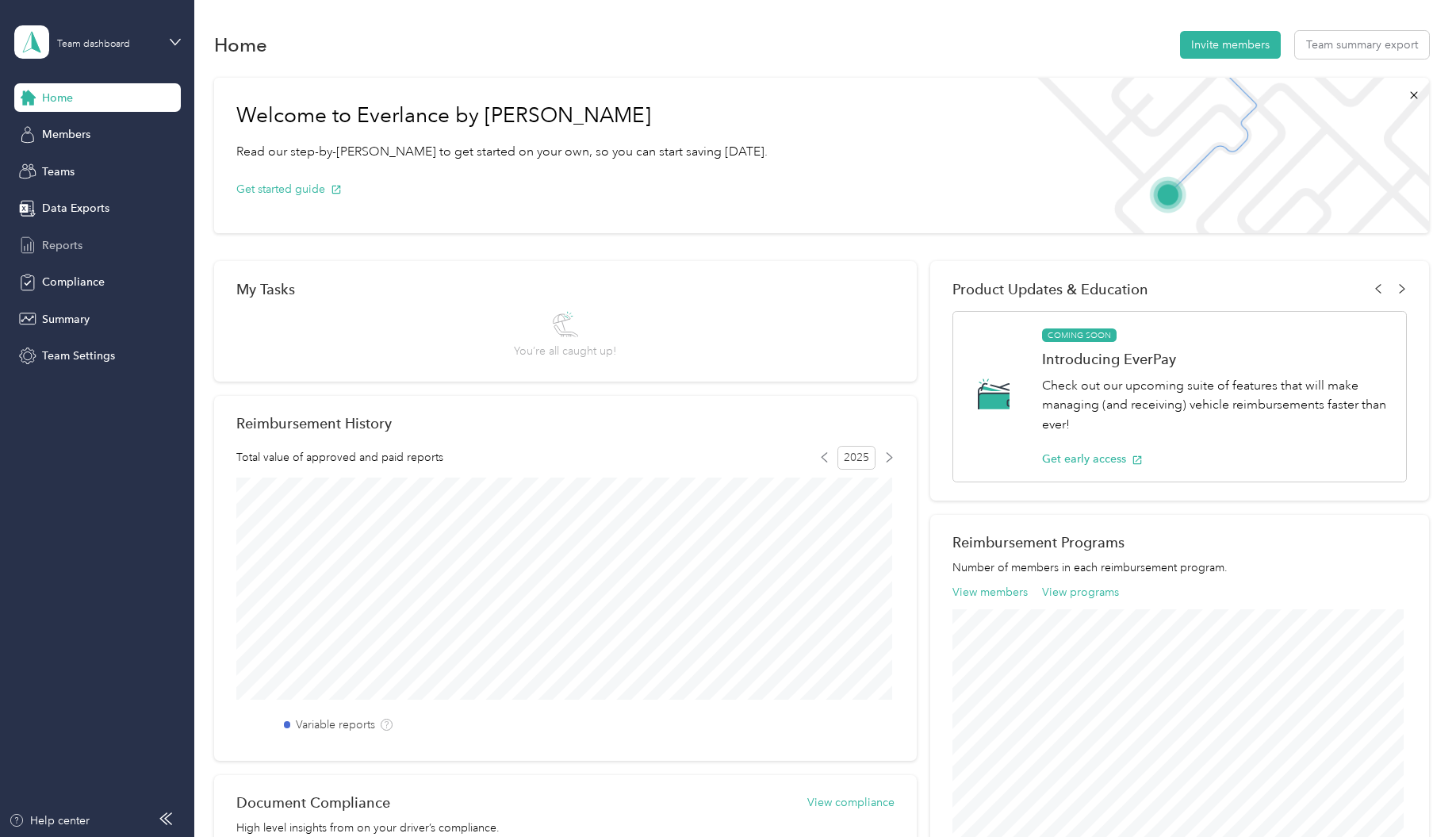
click at [77, 248] on span "Reports" at bounding box center [62, 245] width 40 height 17
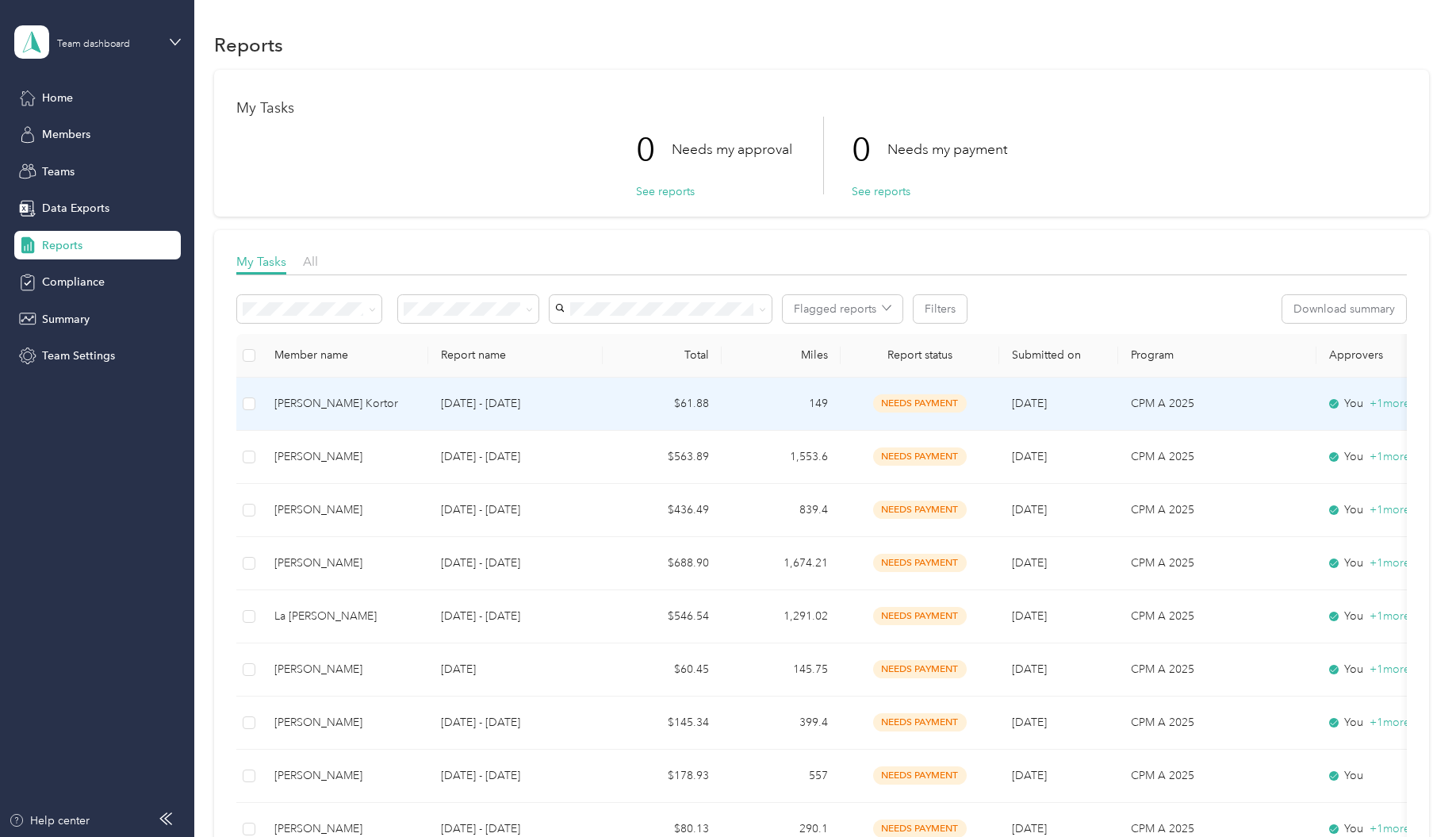
click at [312, 412] on div "[PERSON_NAME] Kortor" at bounding box center [345, 404] width 141 height 17
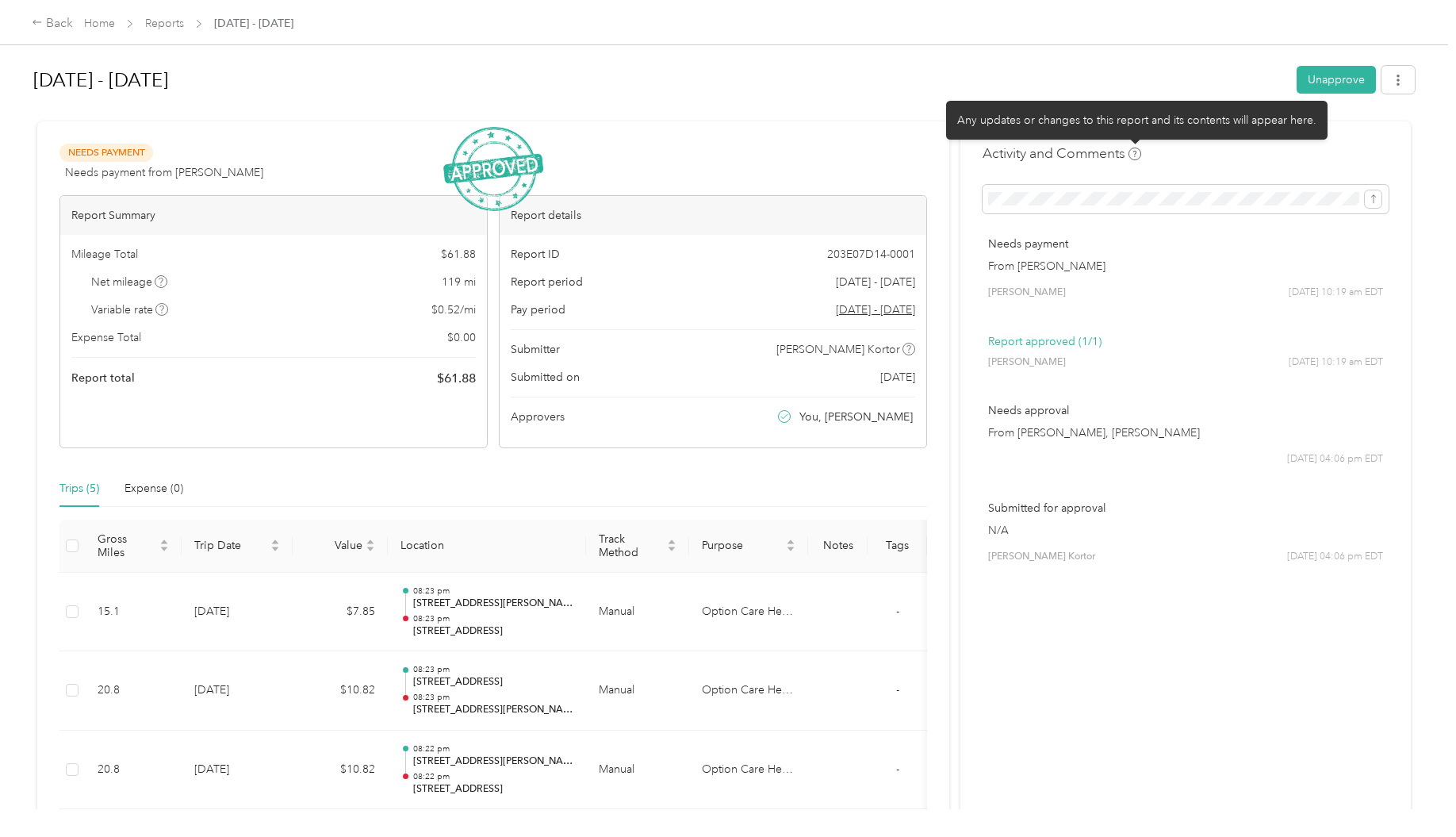
click at [1133, 152] on icon at bounding box center [1134, 153] width 13 height 13
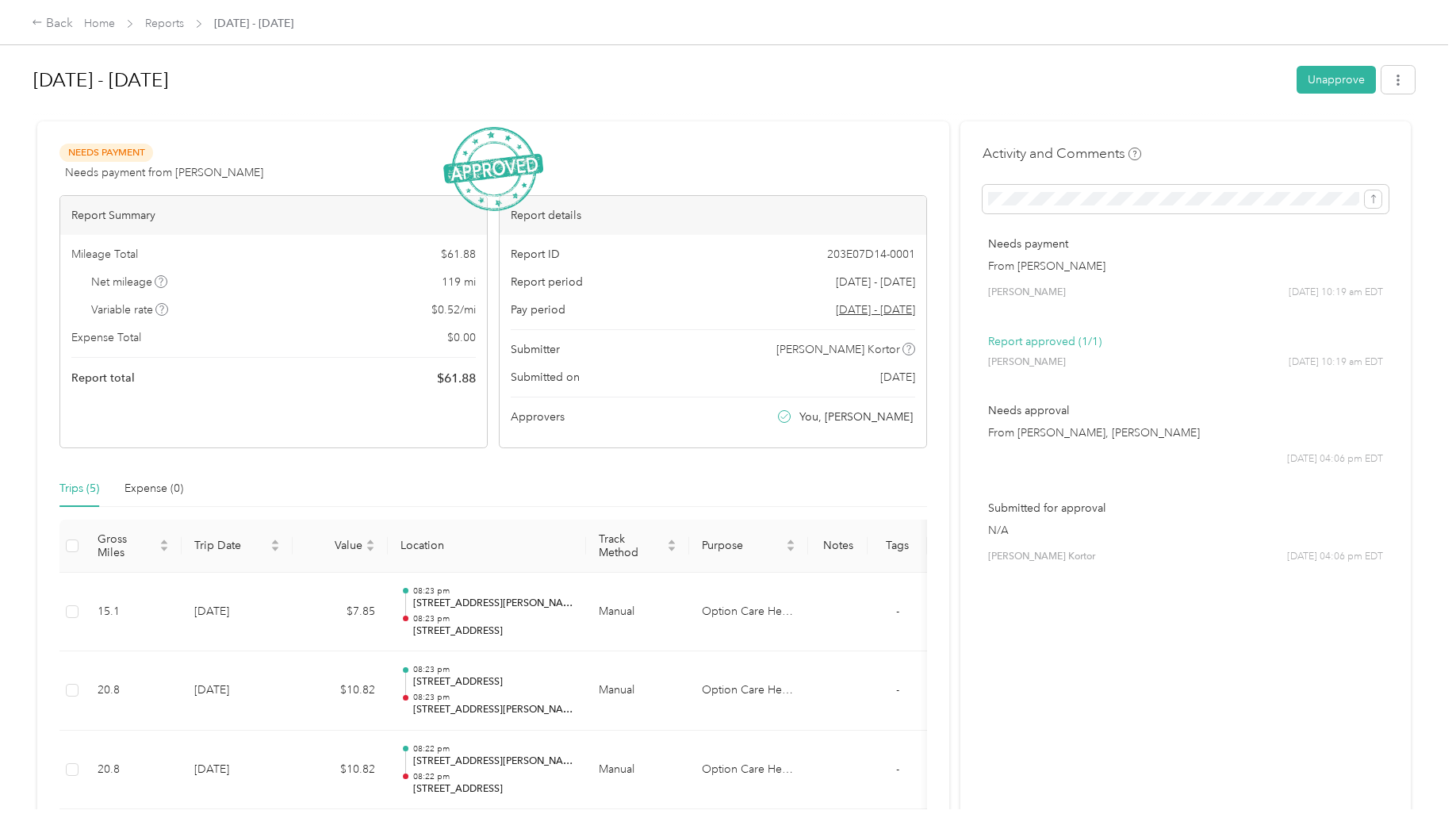
click at [862, 147] on div "Needs Payment Needs payment from [PERSON_NAME] View activity & comments" at bounding box center [493, 163] width 867 height 38
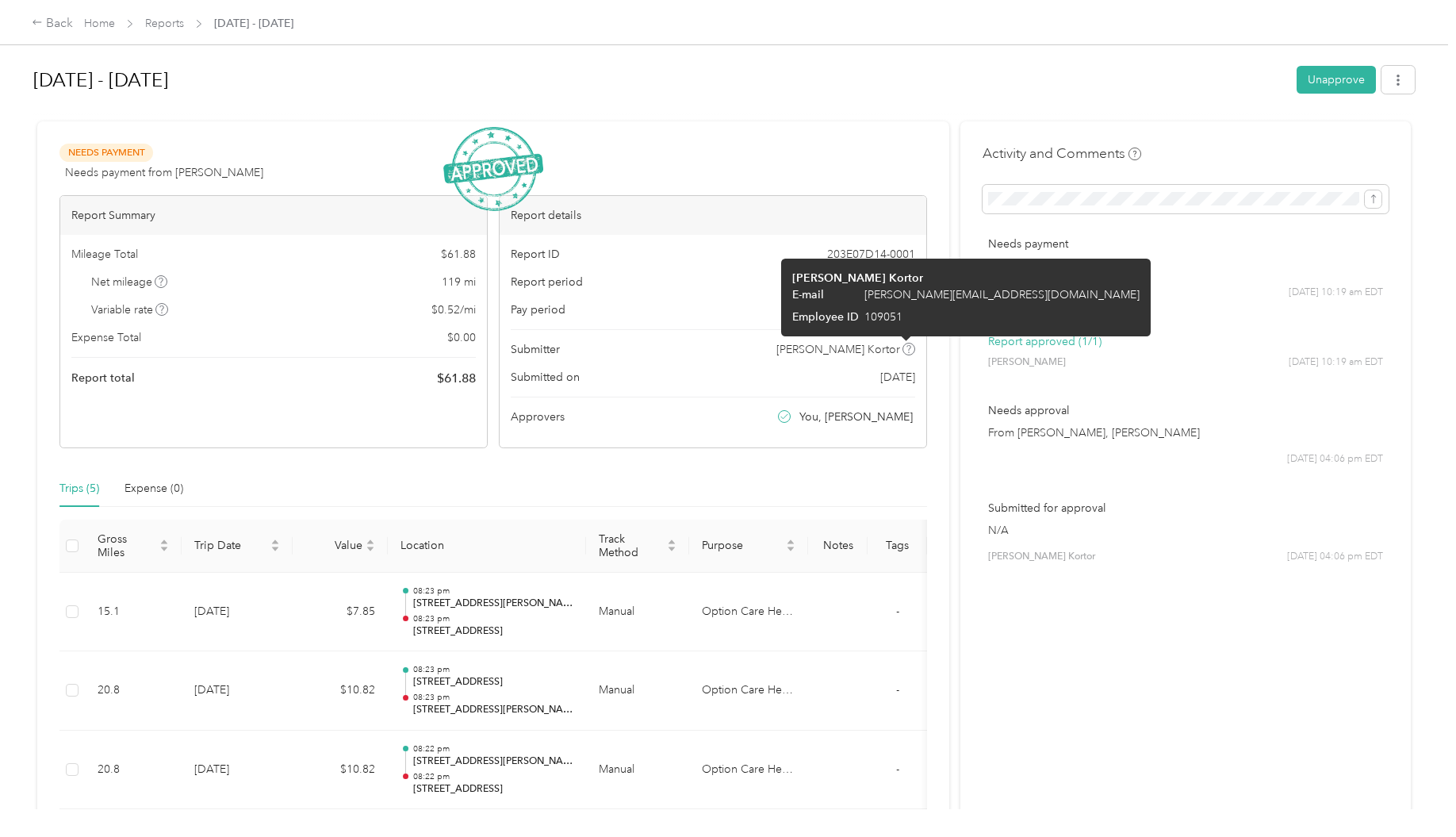
click at [905, 352] on icon at bounding box center [908, 349] width 8 height 8
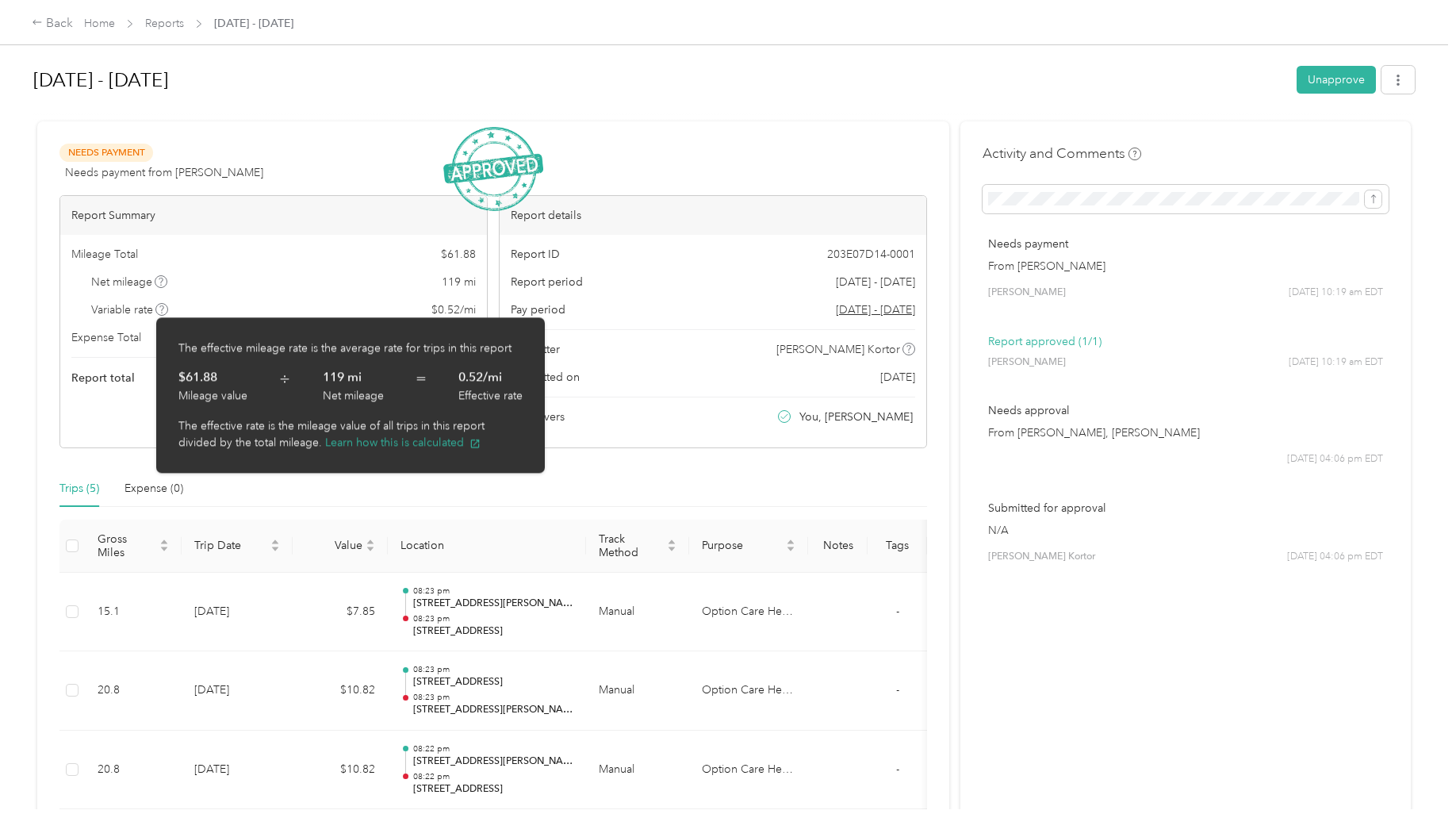
click at [161, 310] on icon at bounding box center [161, 309] width 8 height 8
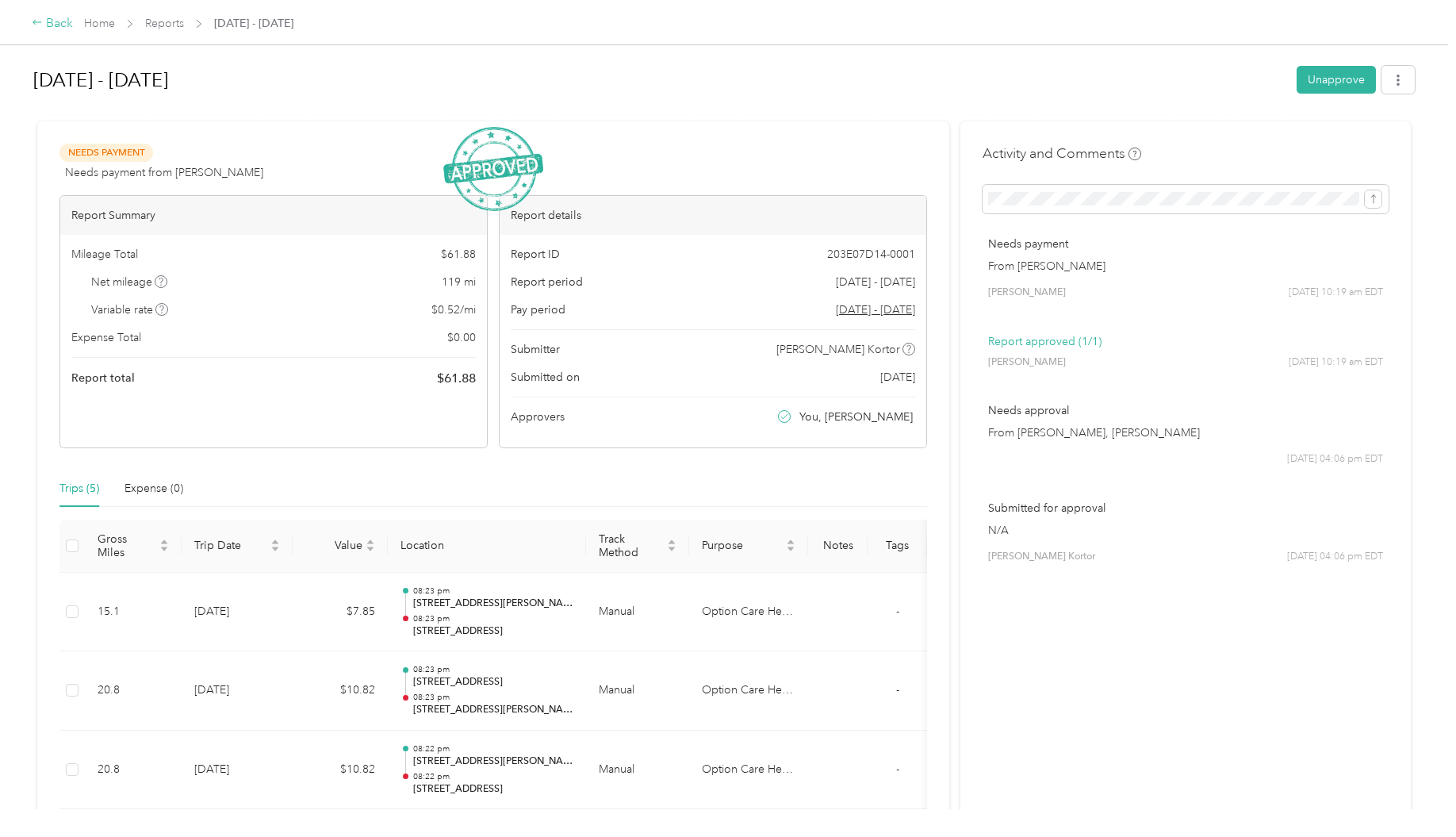
click at [48, 31] on div "Back" at bounding box center [51, 24] width 41 height 19
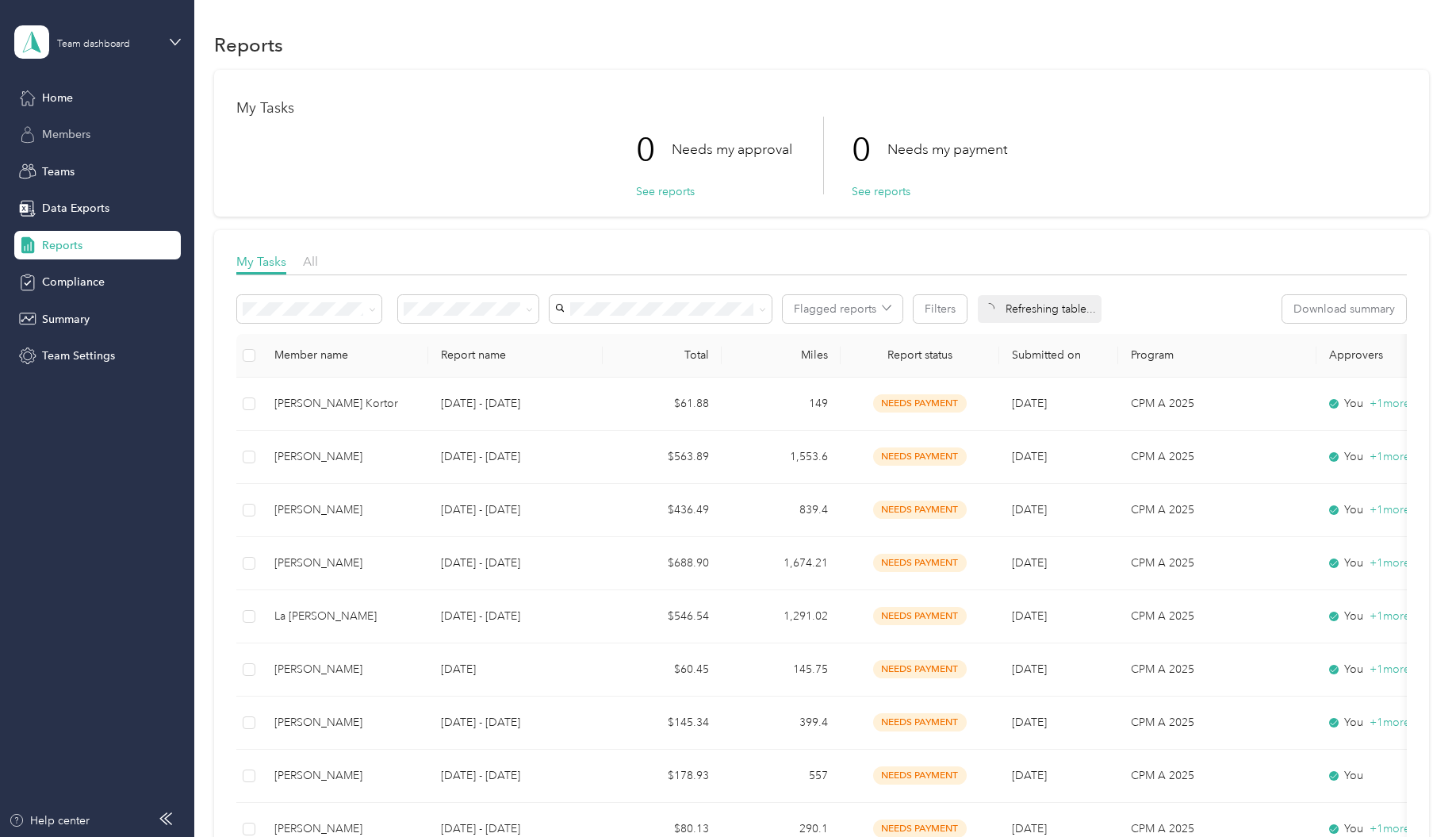
click at [78, 129] on span "Members" at bounding box center [65, 134] width 48 height 17
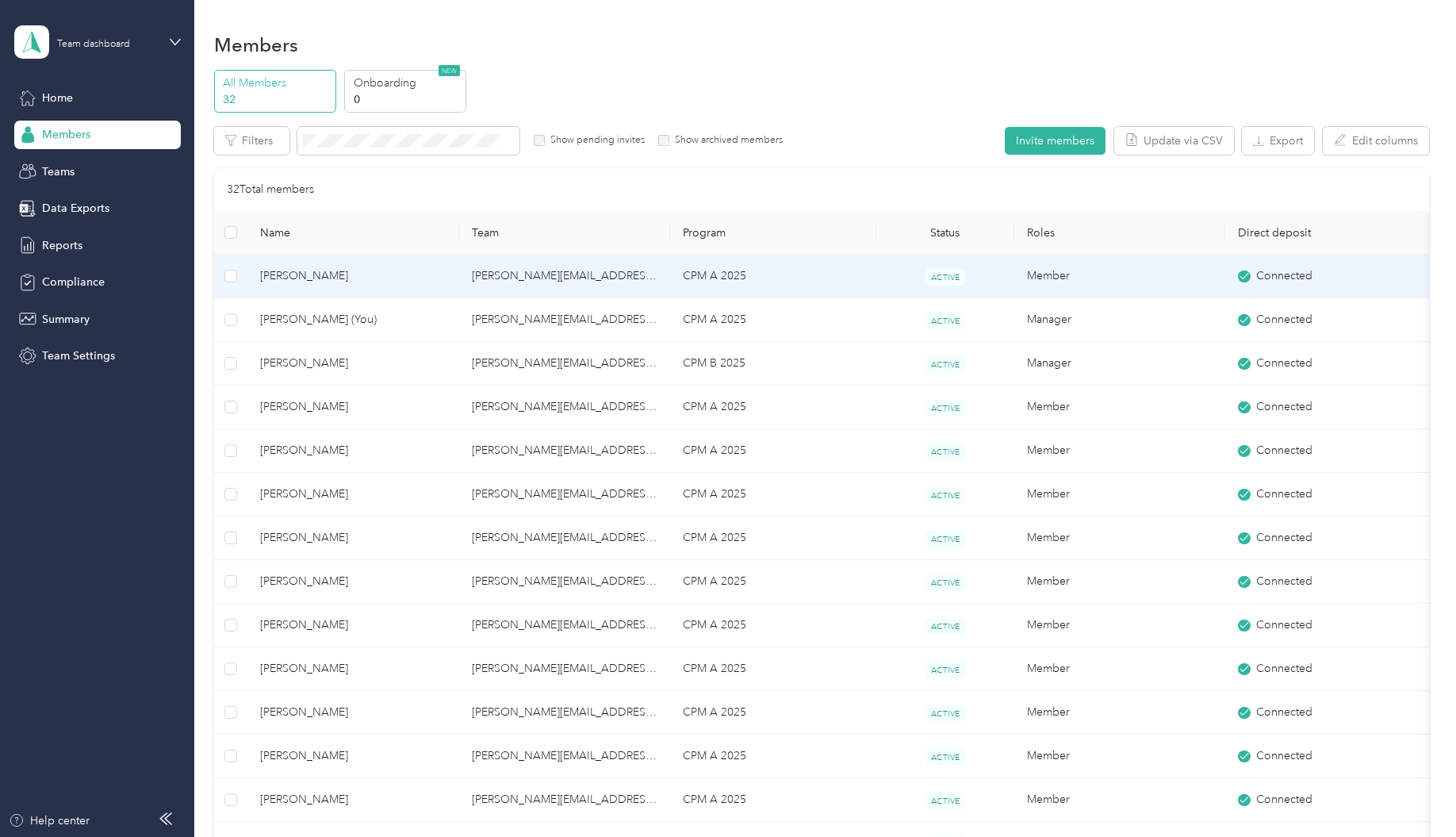
click at [323, 270] on span "[PERSON_NAME]" at bounding box center [353, 276] width 187 height 17
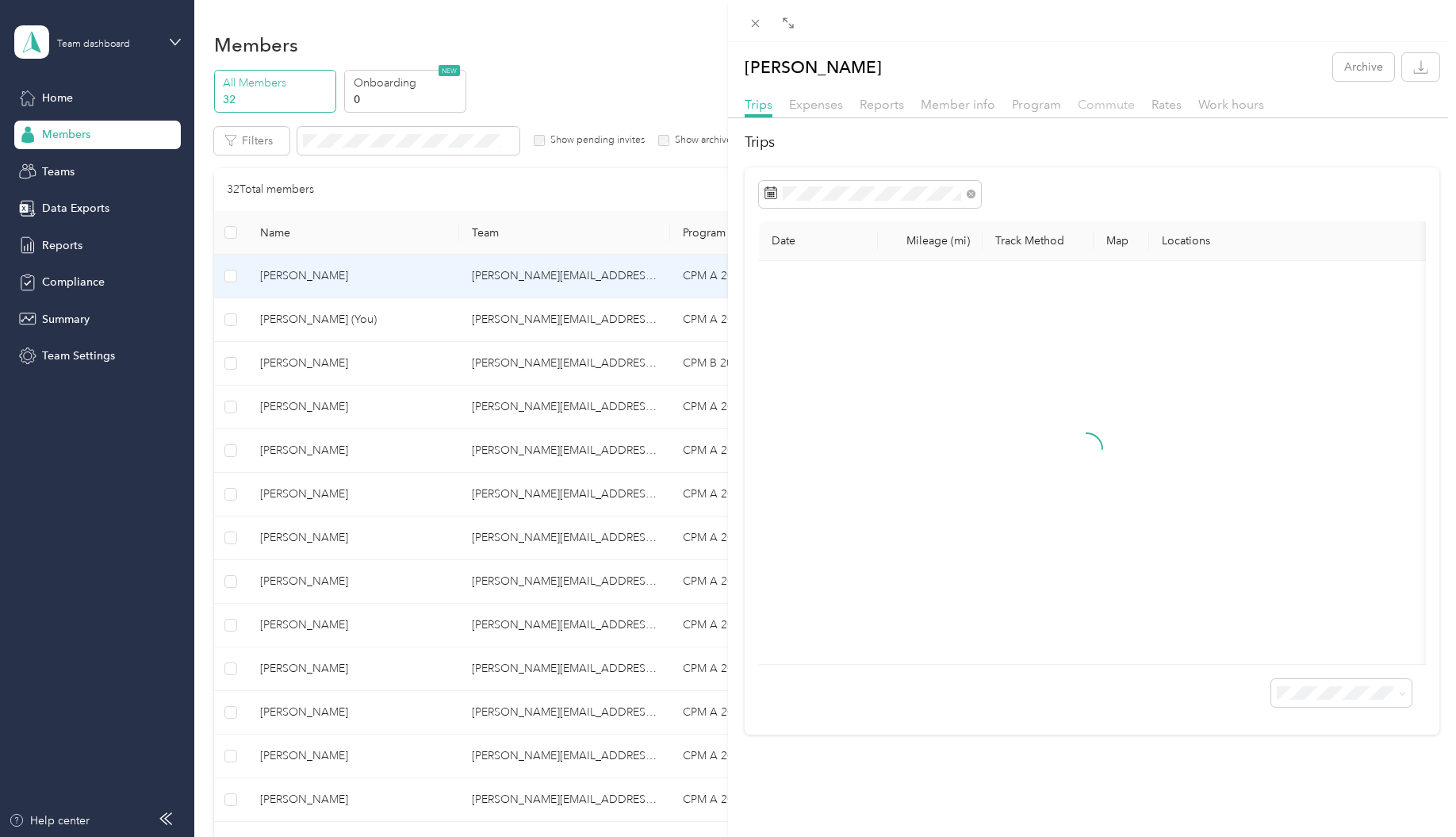
click at [1109, 108] on span "Commute" at bounding box center [1106, 104] width 57 height 15
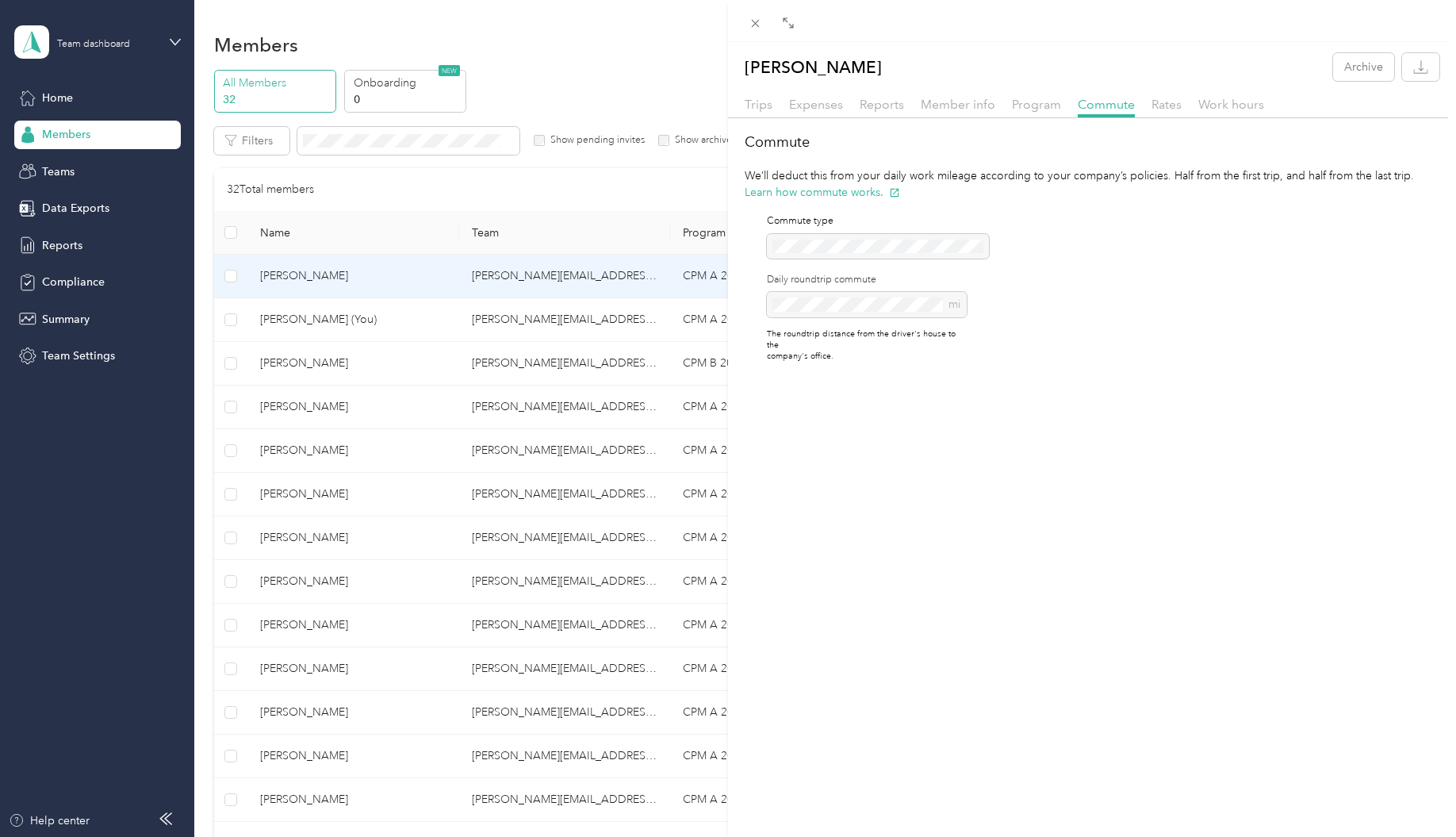
click at [297, 409] on div "[PERSON_NAME] Archive Trips Expenses Reports Member info Program Commute Rates …" at bounding box center [728, 418] width 1456 height 837
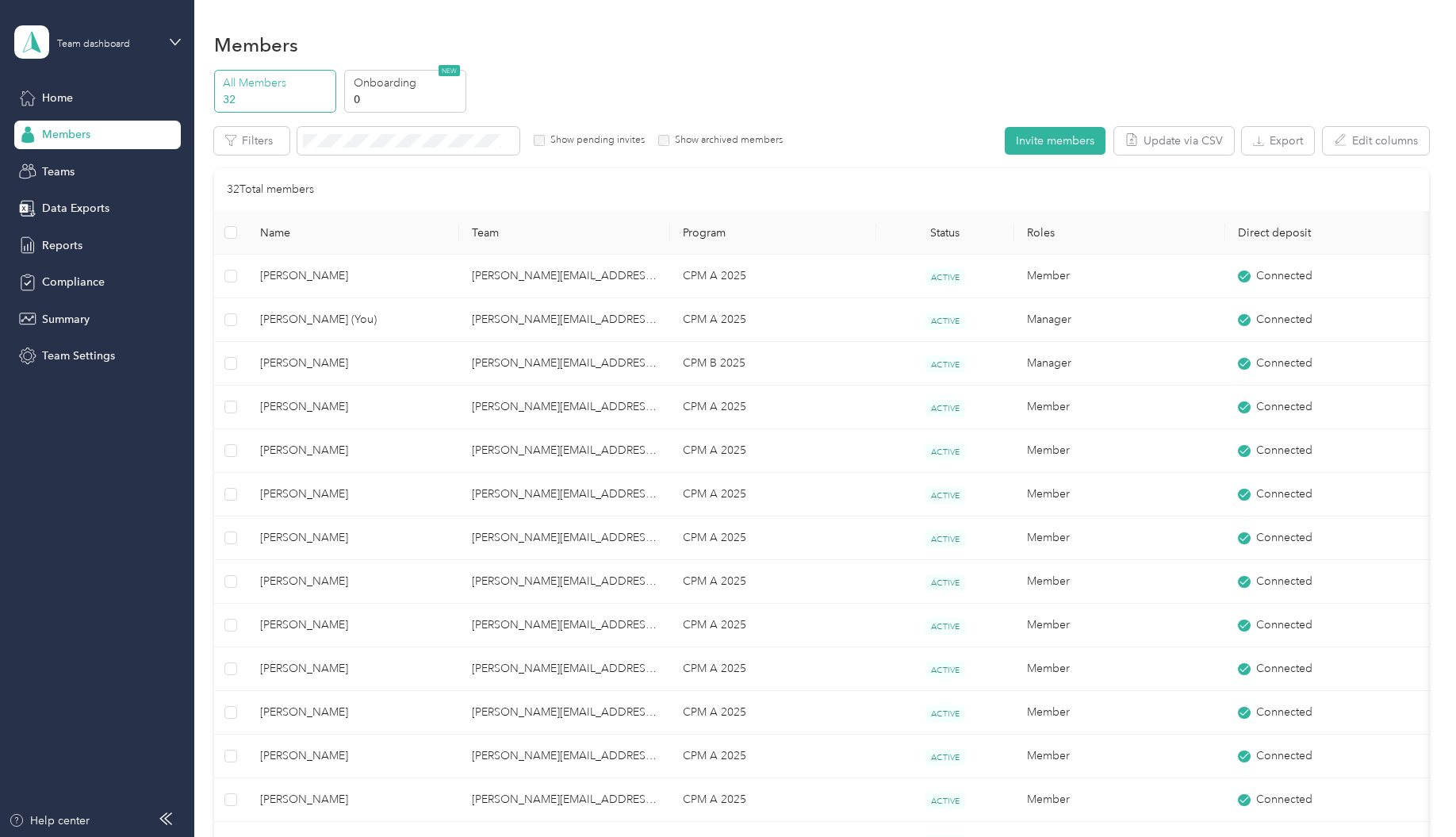
click at [297, 409] on span "[PERSON_NAME]" at bounding box center [353, 407] width 187 height 17
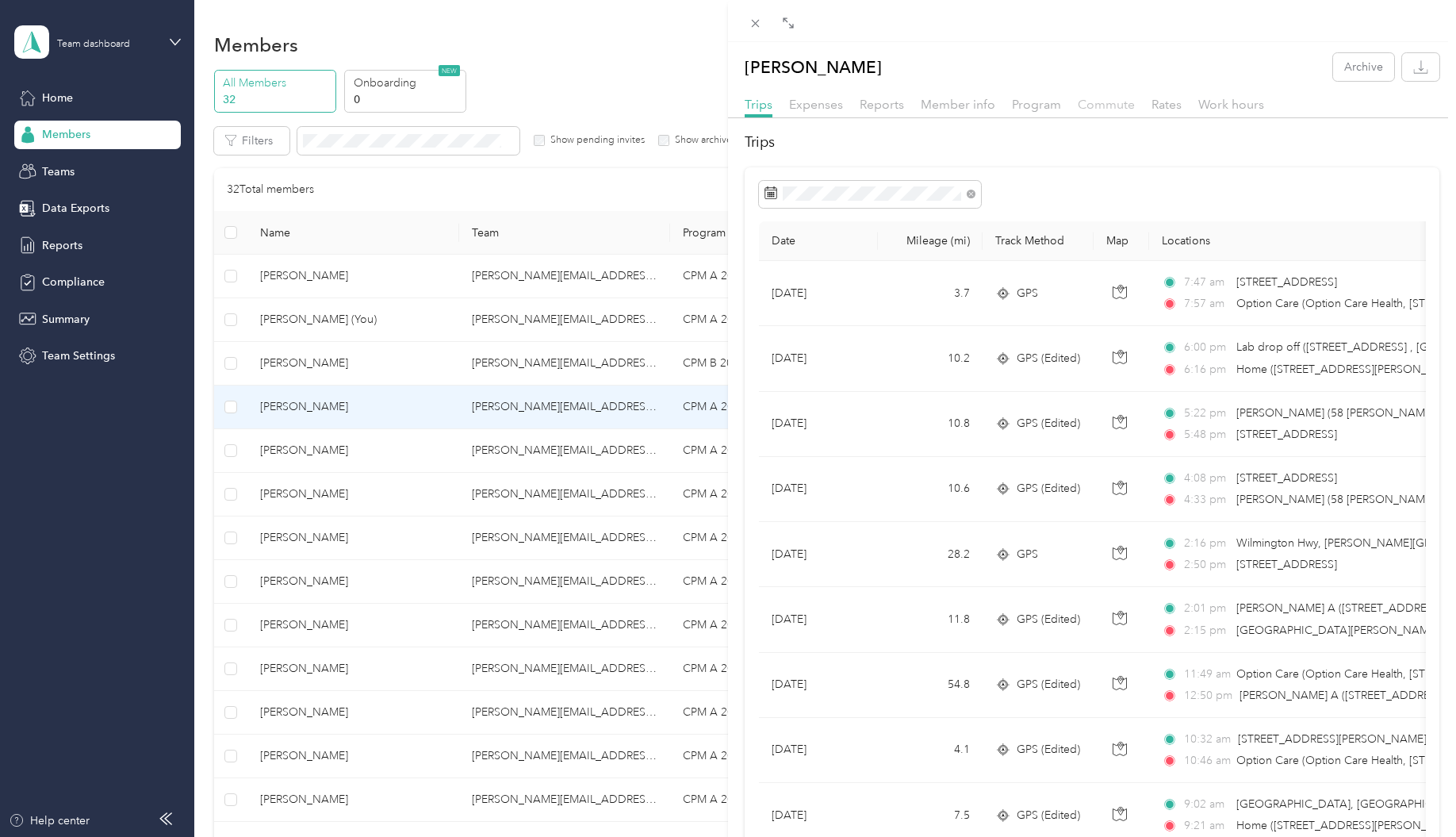
click at [1113, 107] on span "Commute" at bounding box center [1106, 104] width 57 height 15
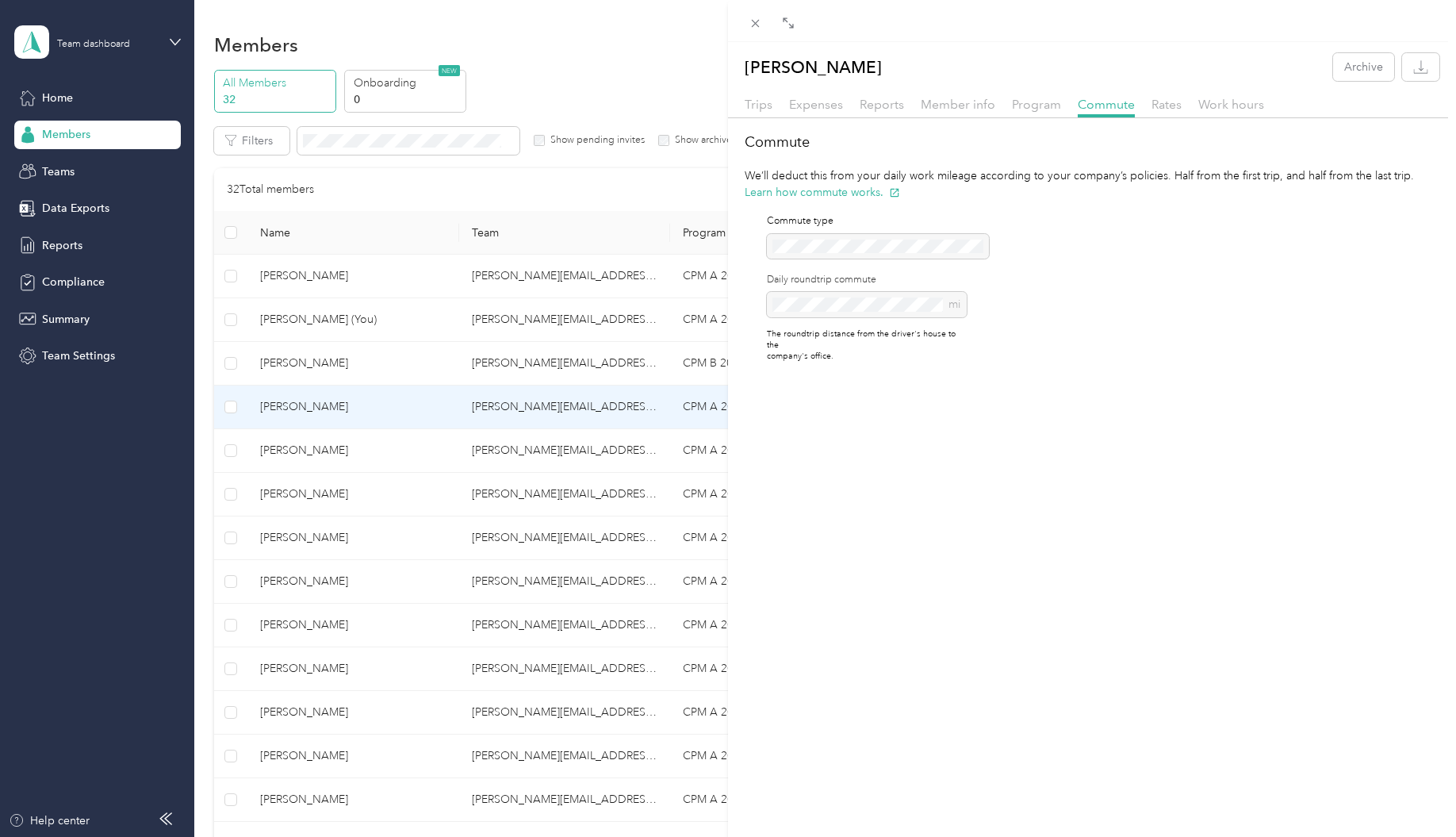
click at [330, 453] on div "[PERSON_NAME] Archive Trips Expenses Reports Member info Program Commute Rates …" at bounding box center [728, 418] width 1456 height 837
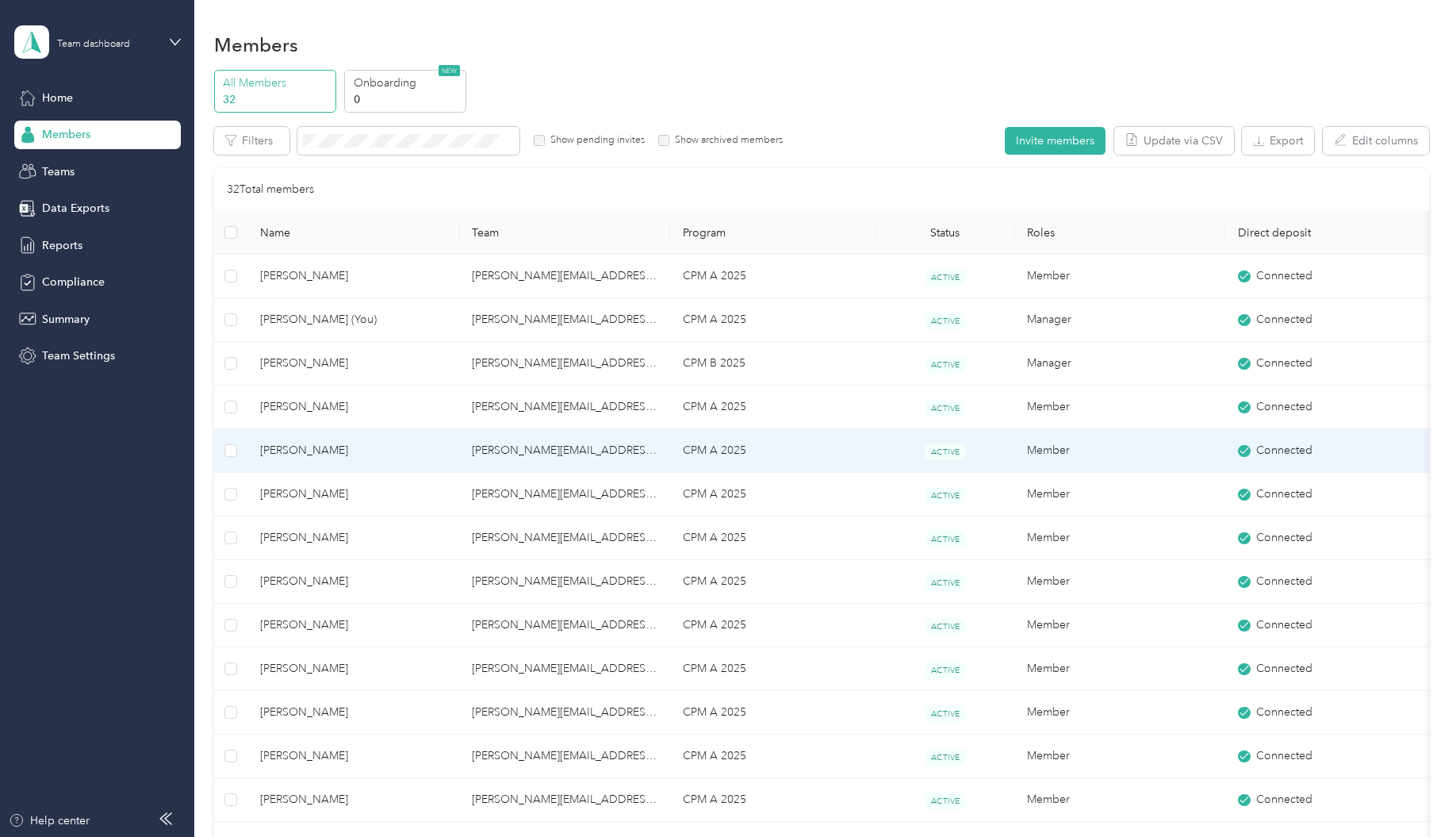
click at [330, 453] on span "[PERSON_NAME]" at bounding box center [353, 451] width 187 height 17
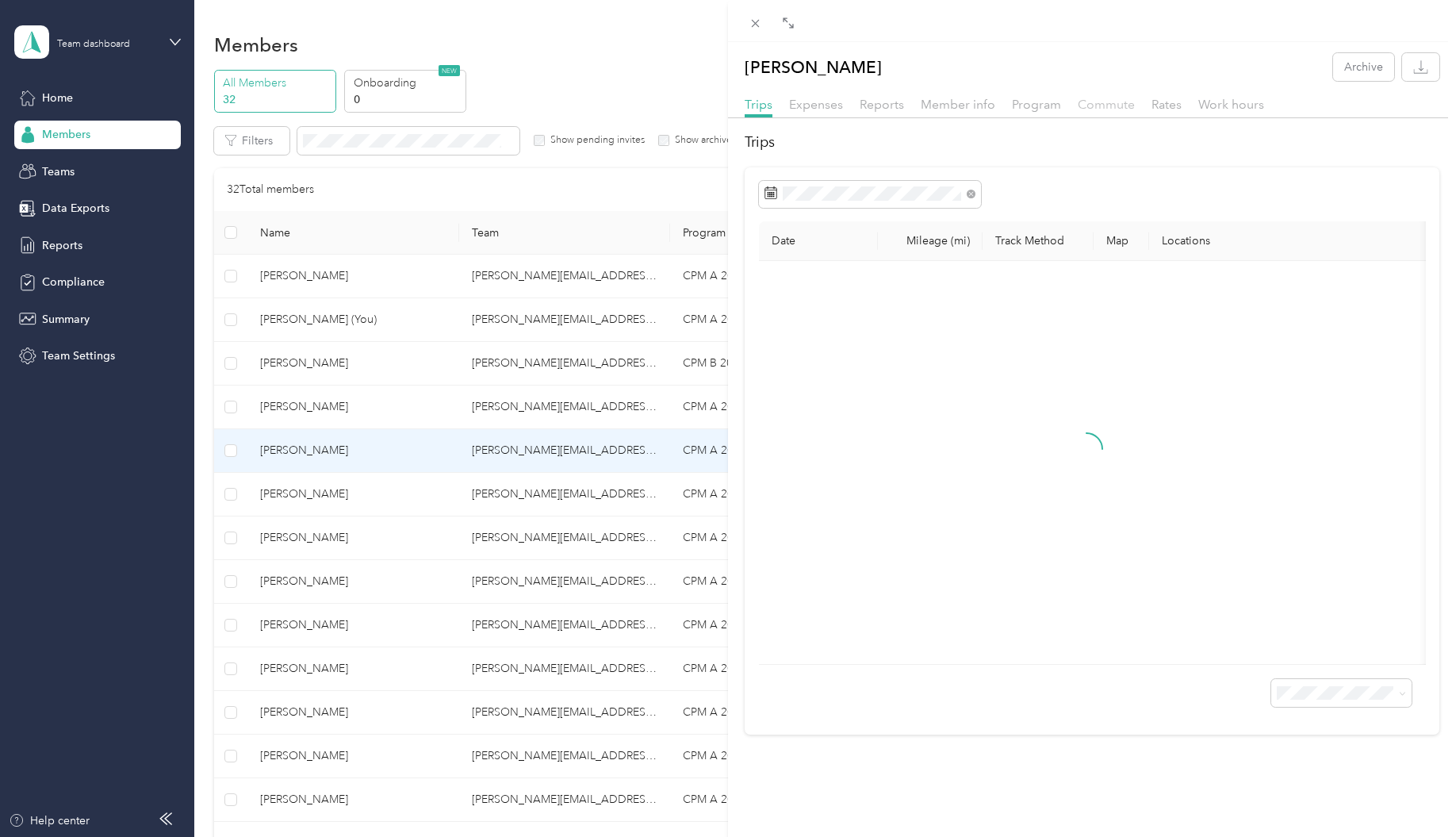
click at [1124, 109] on span "Commute" at bounding box center [1106, 104] width 57 height 15
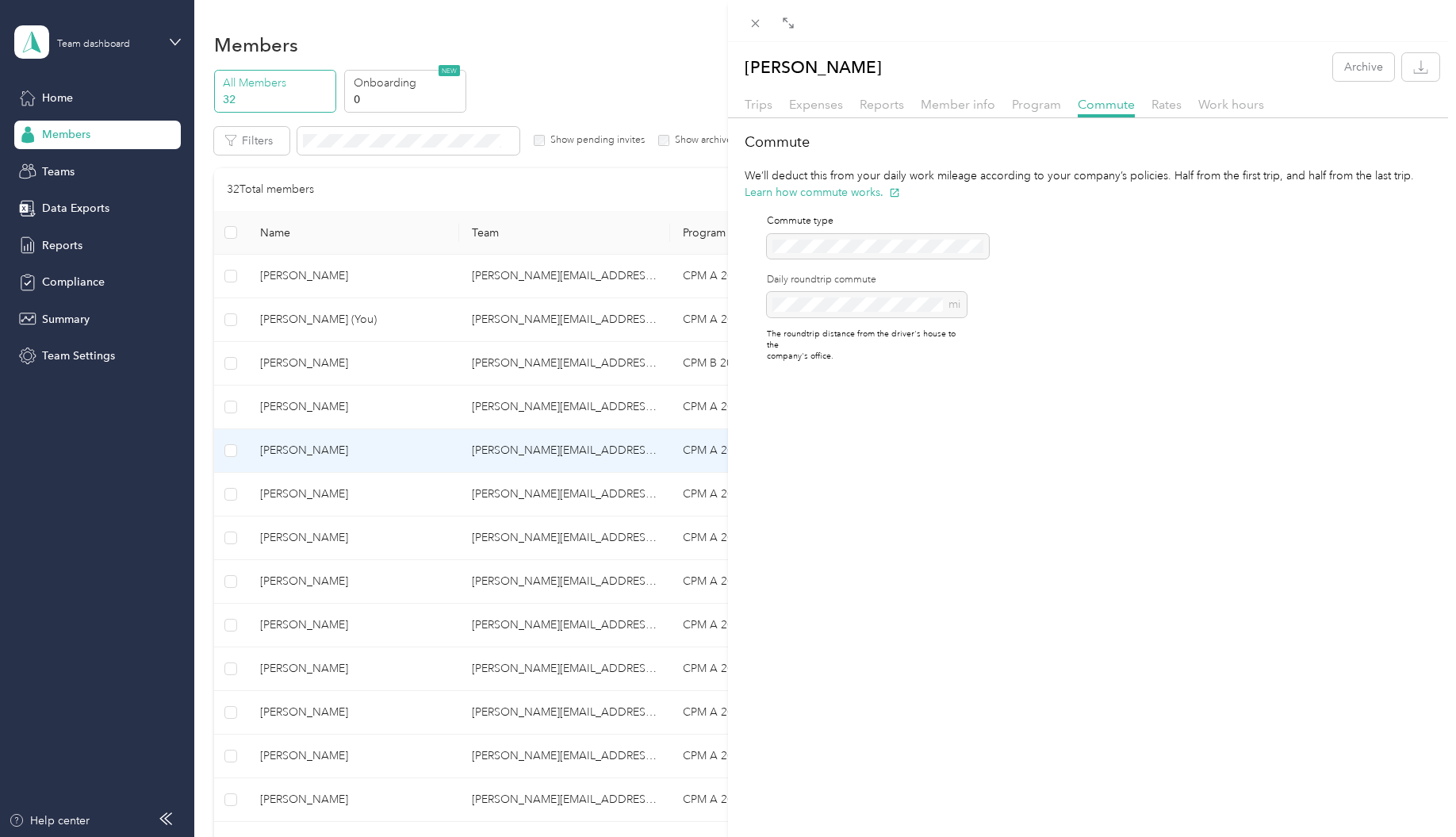
click at [304, 500] on div "[PERSON_NAME] Archive Trips Expenses Reports Member info Program Commute Rates …" at bounding box center [728, 418] width 1456 height 837
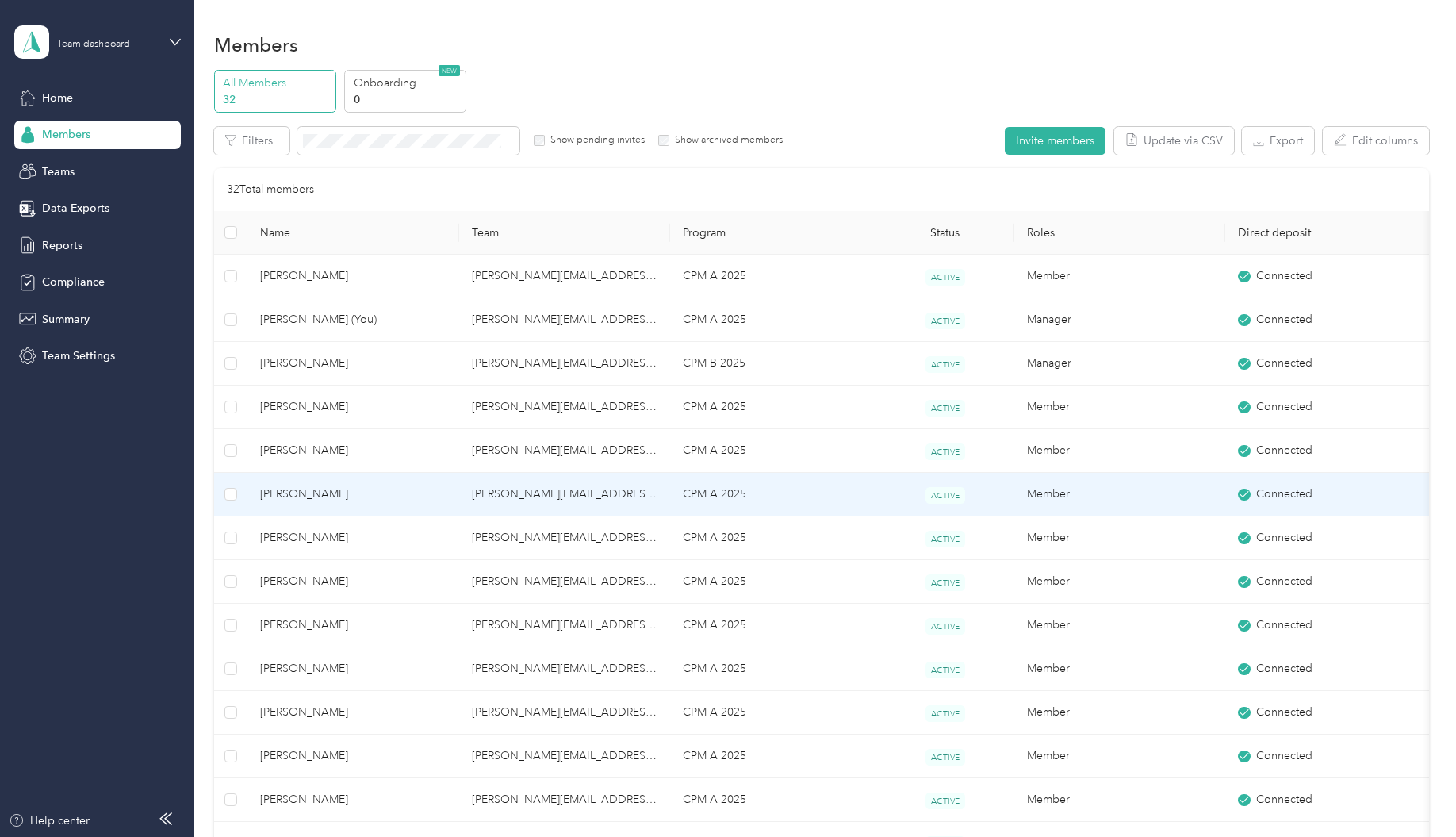
click at [304, 500] on span "[PERSON_NAME]" at bounding box center [353, 494] width 187 height 17
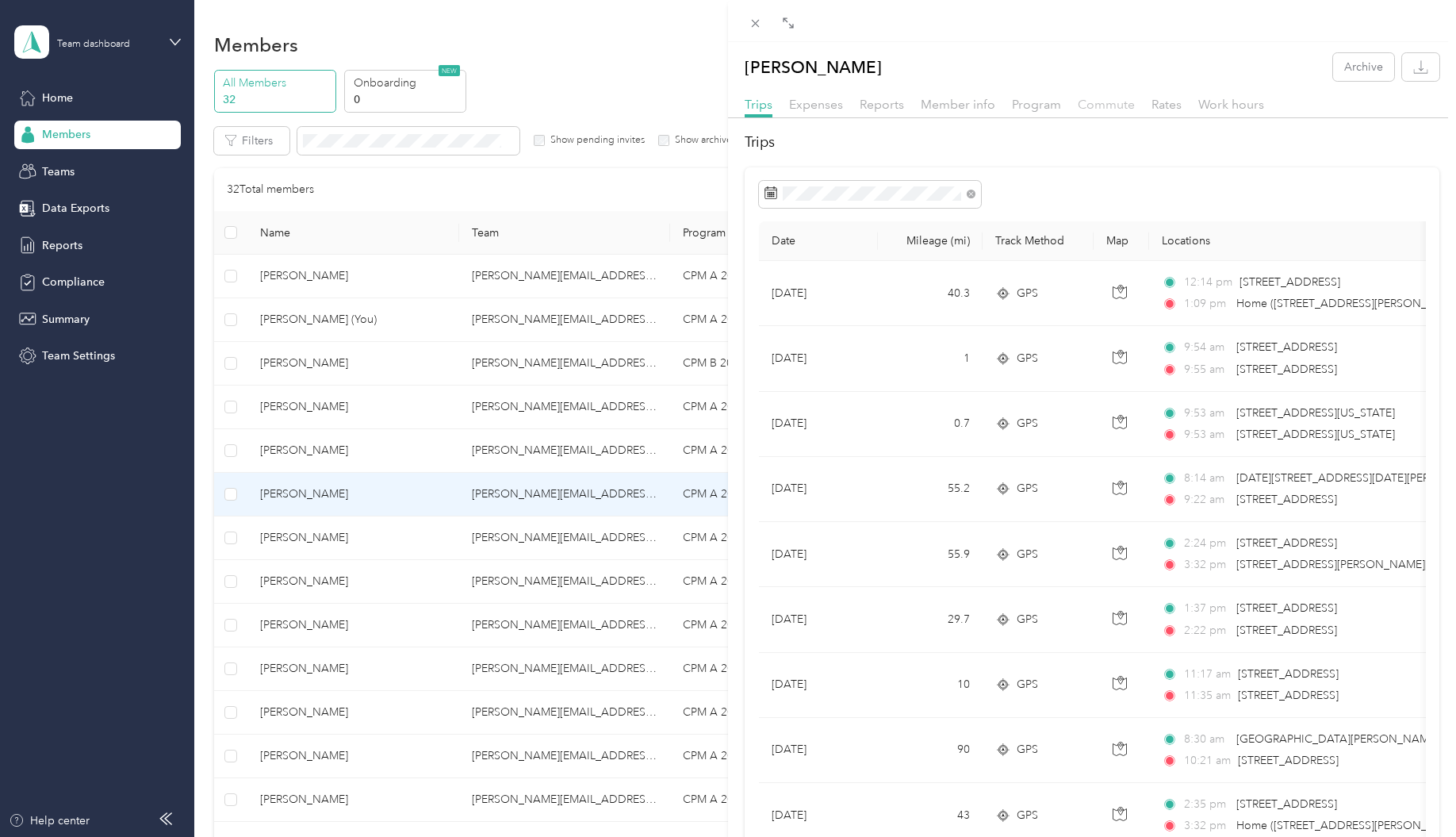
click at [1115, 105] on span "Commute" at bounding box center [1106, 104] width 57 height 15
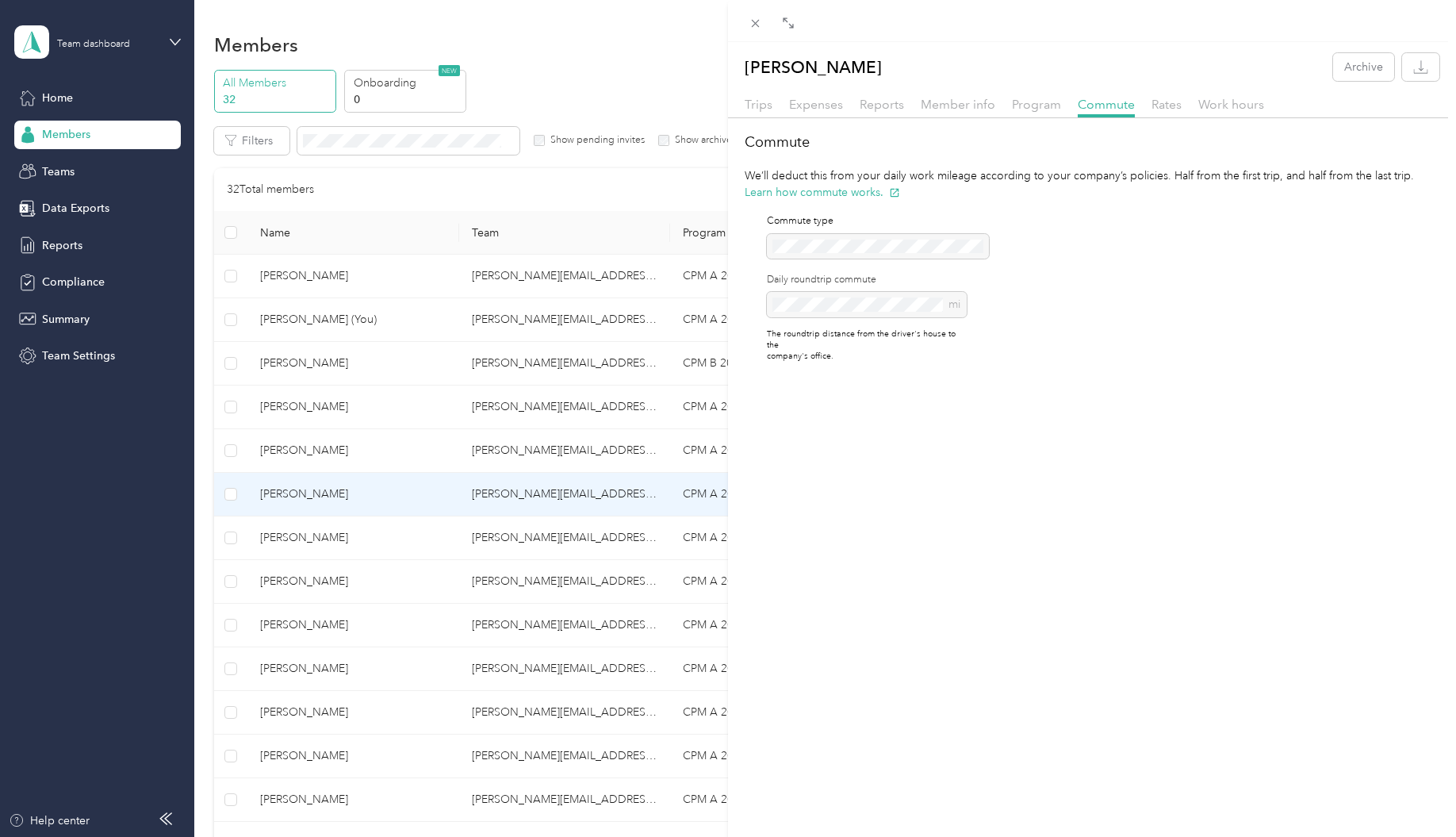
click at [310, 536] on div "[PERSON_NAME] Archive Trips Expenses Reports Member info Program Commute Rates …" at bounding box center [728, 418] width 1456 height 837
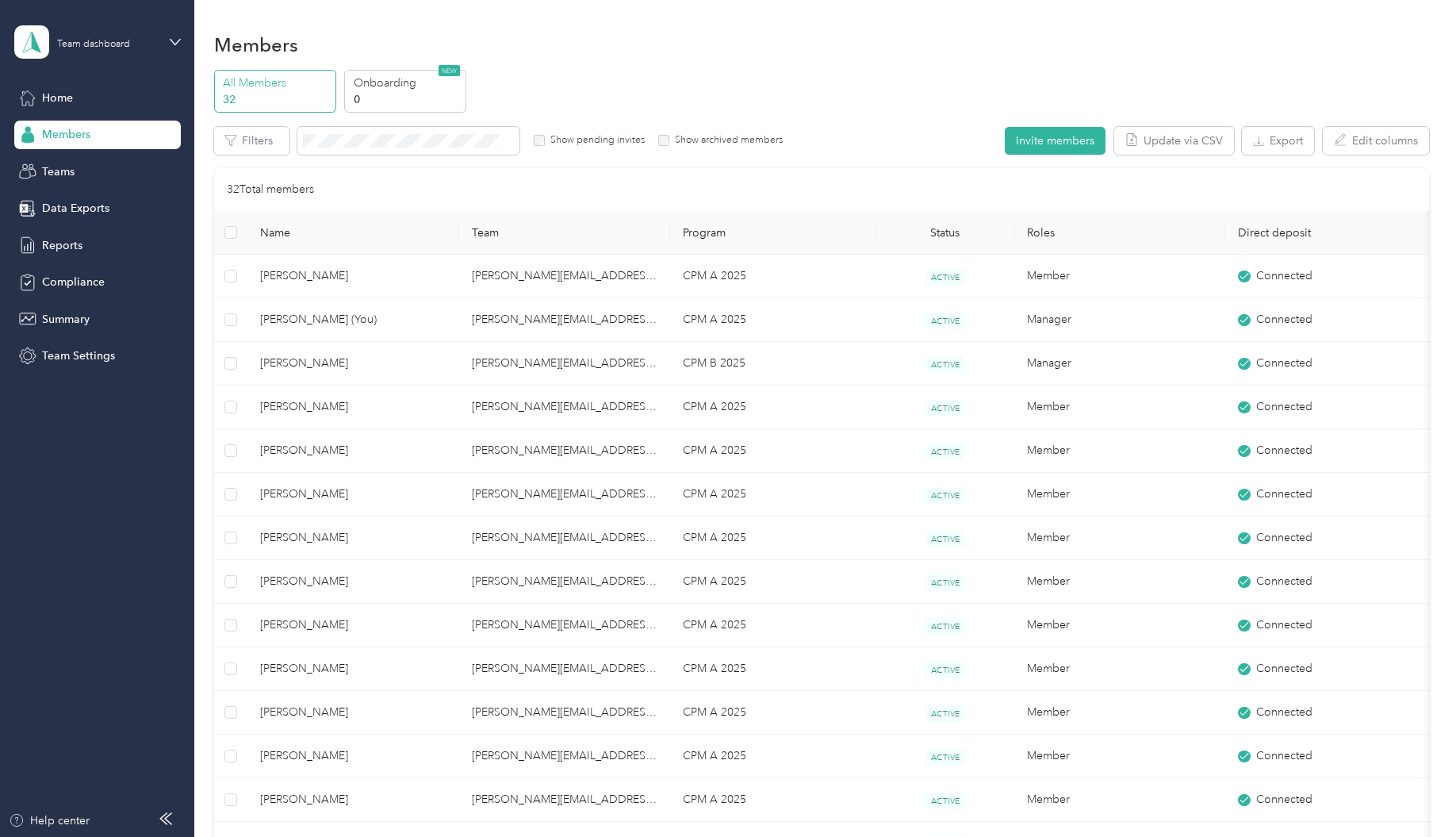
click at [310, 536] on span "[PERSON_NAME]" at bounding box center [353, 538] width 187 height 17
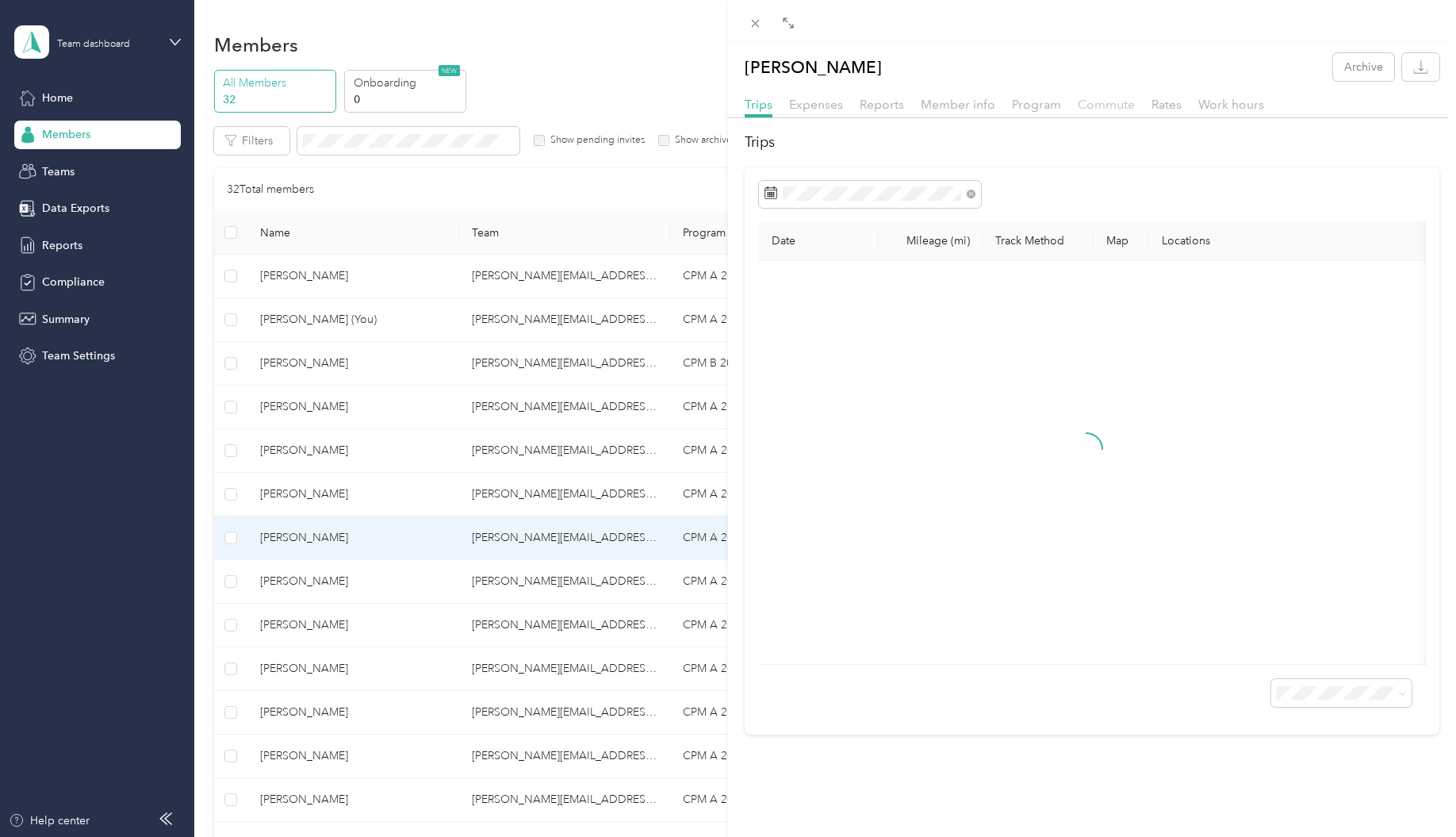
click at [1106, 105] on span "Commute" at bounding box center [1106, 104] width 57 height 15
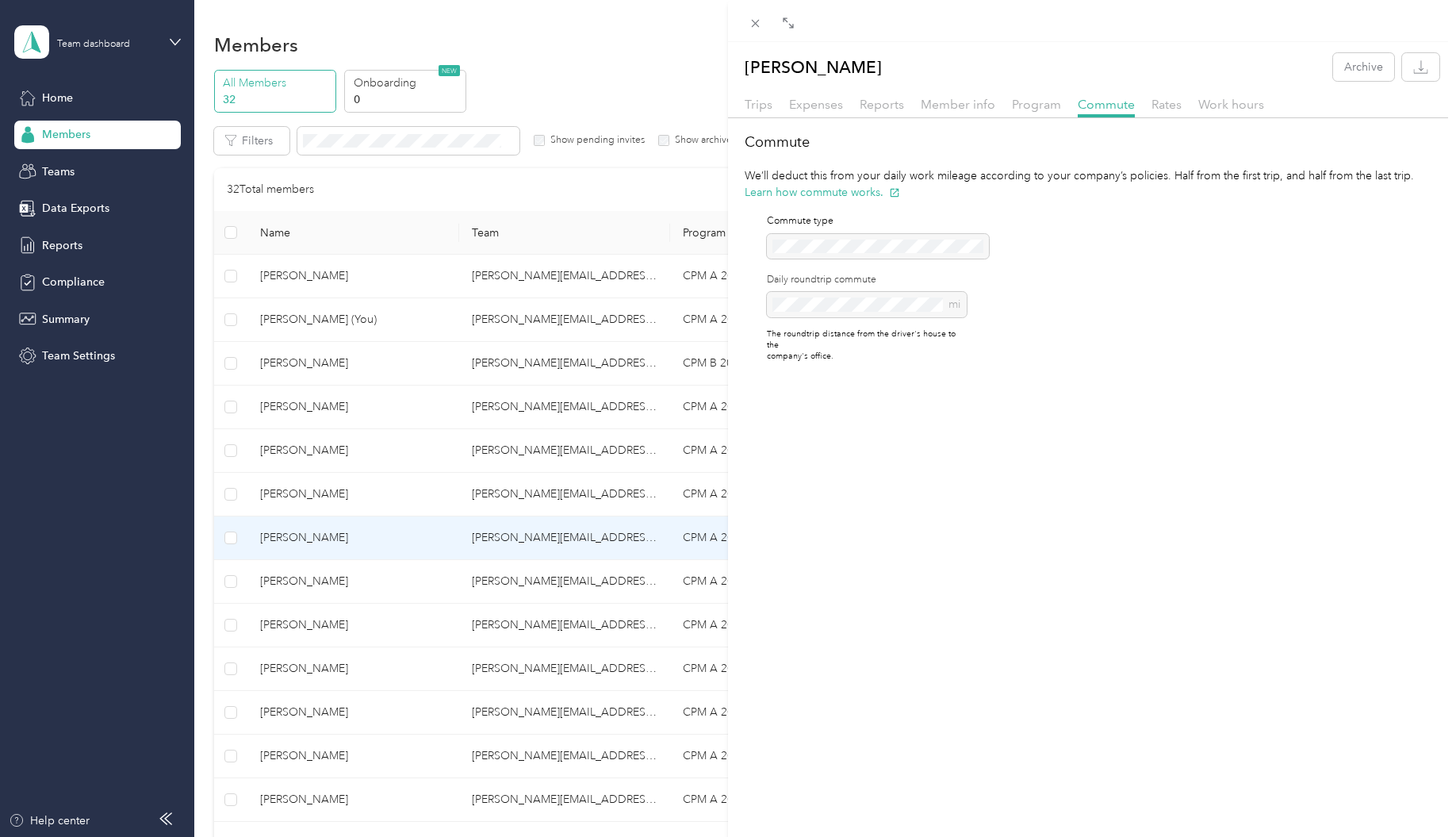
click at [305, 588] on div "[PERSON_NAME] Archive Trips Expenses Reports Member info Program Commute Rates …" at bounding box center [728, 418] width 1456 height 837
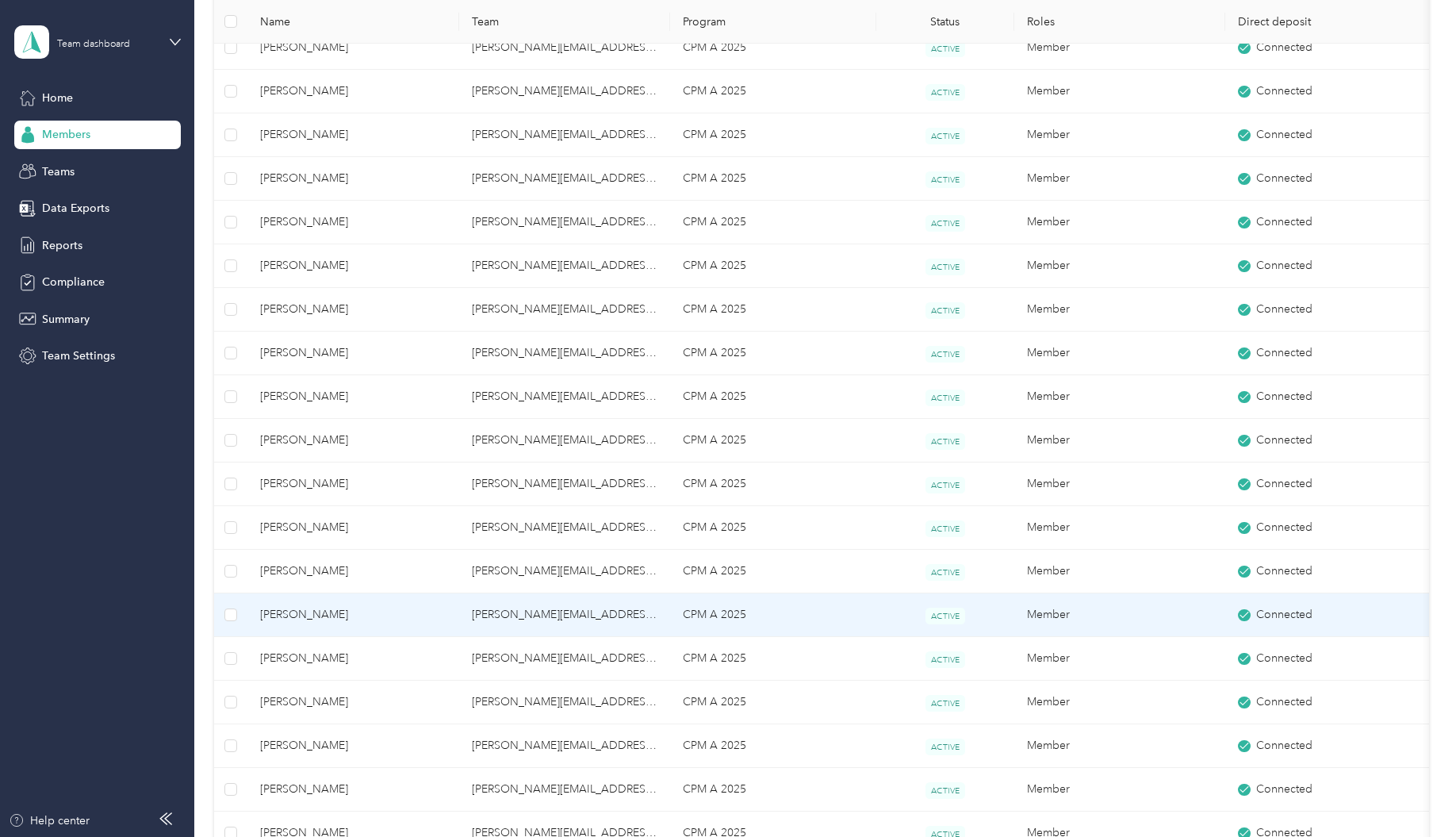
scroll to position [397, 0]
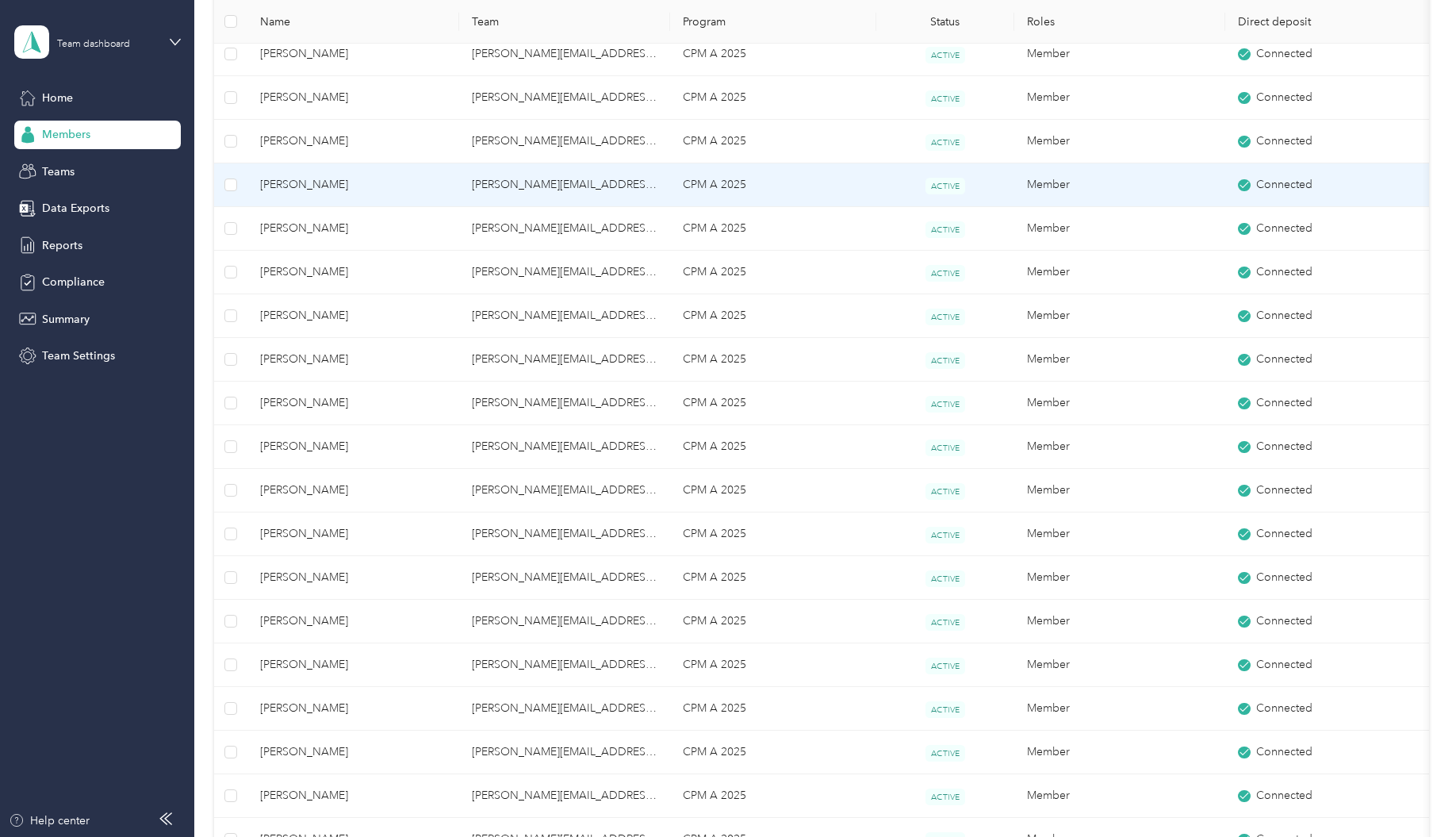
click at [304, 180] on span "[PERSON_NAME]" at bounding box center [353, 185] width 187 height 17
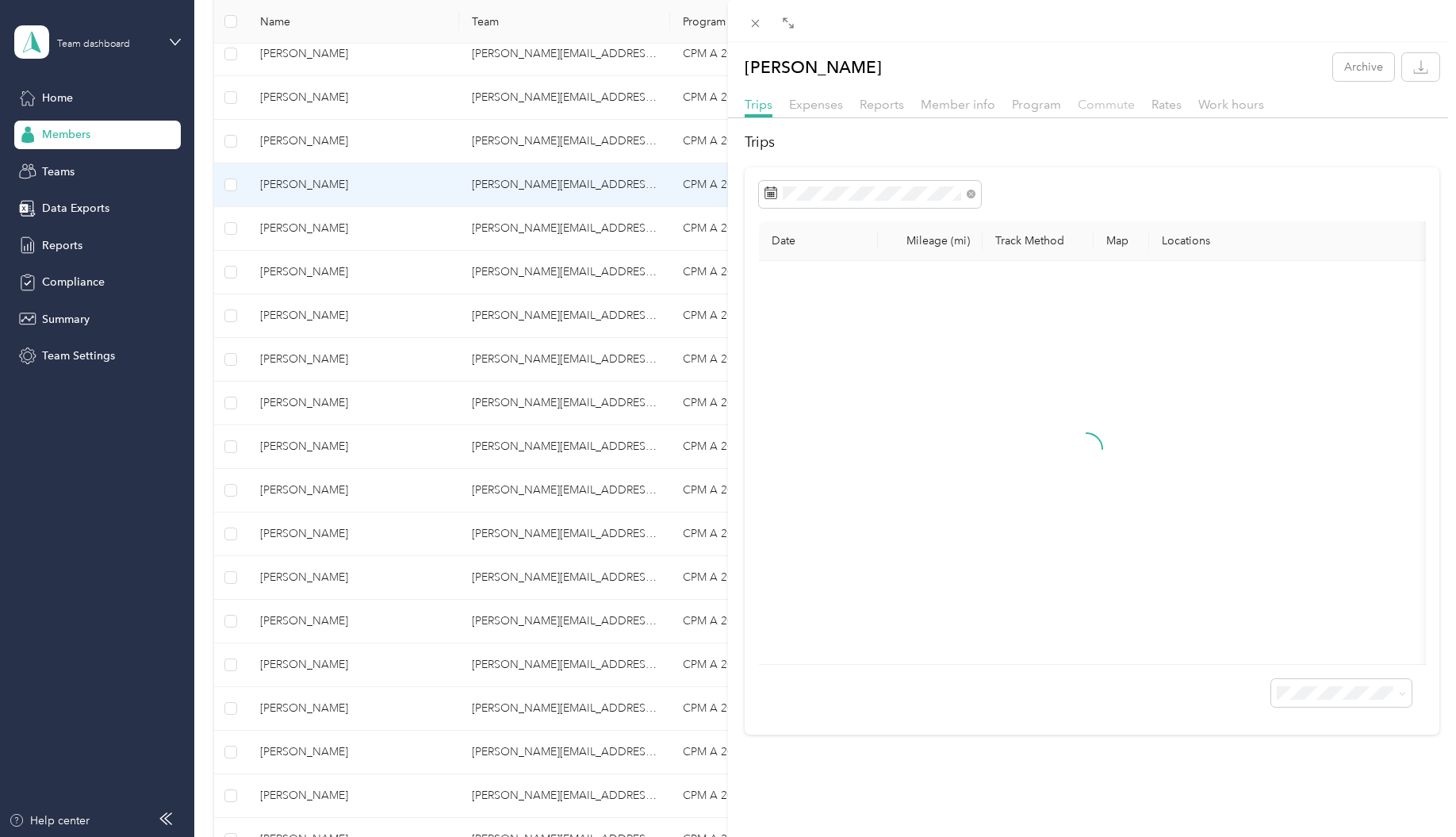
click at [1118, 106] on span "Commute" at bounding box center [1106, 104] width 57 height 15
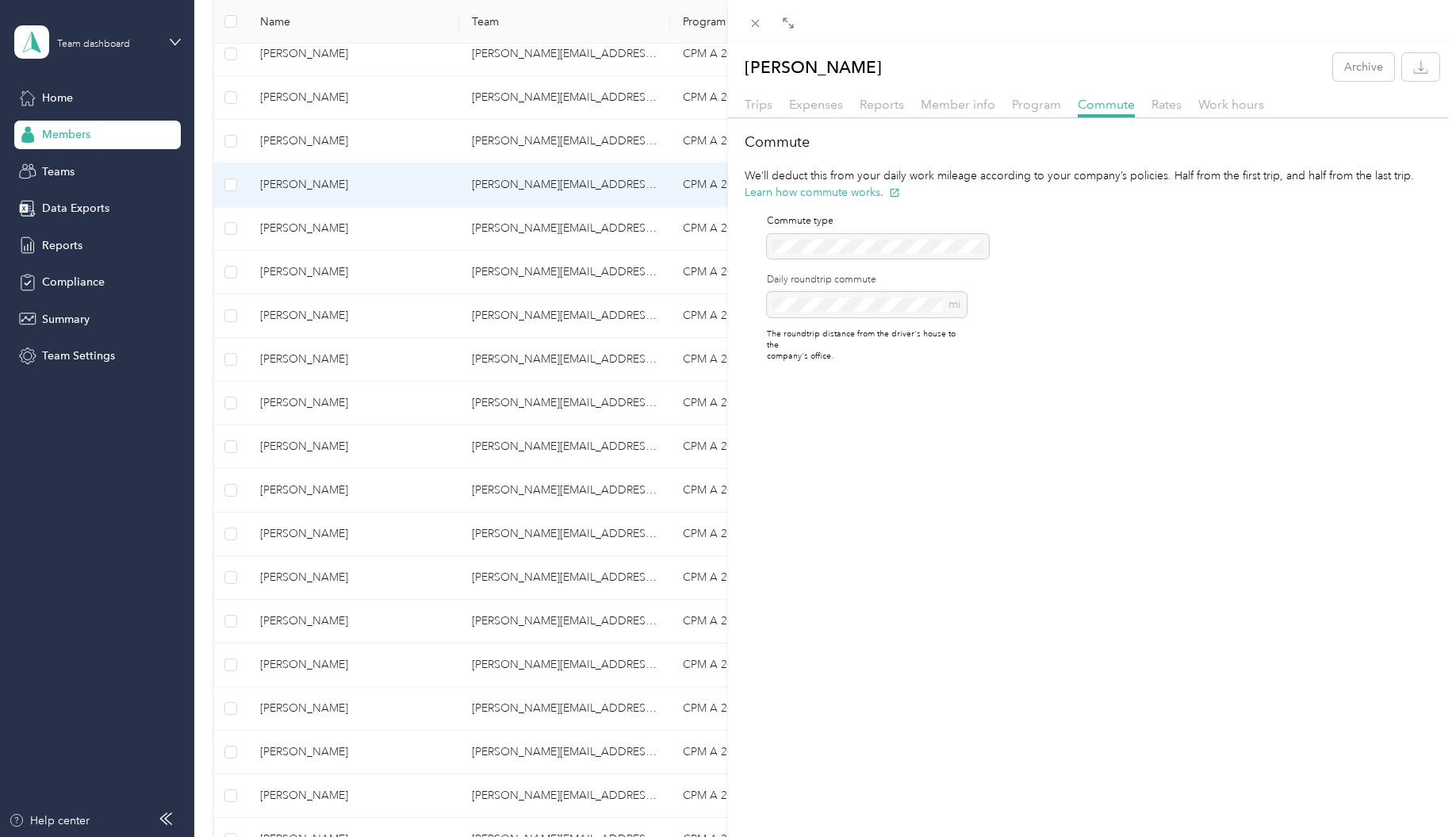
click at [311, 230] on div "[PERSON_NAME] Archive Trips Expenses Reports Member info Program Commute Rates …" at bounding box center [728, 418] width 1456 height 837
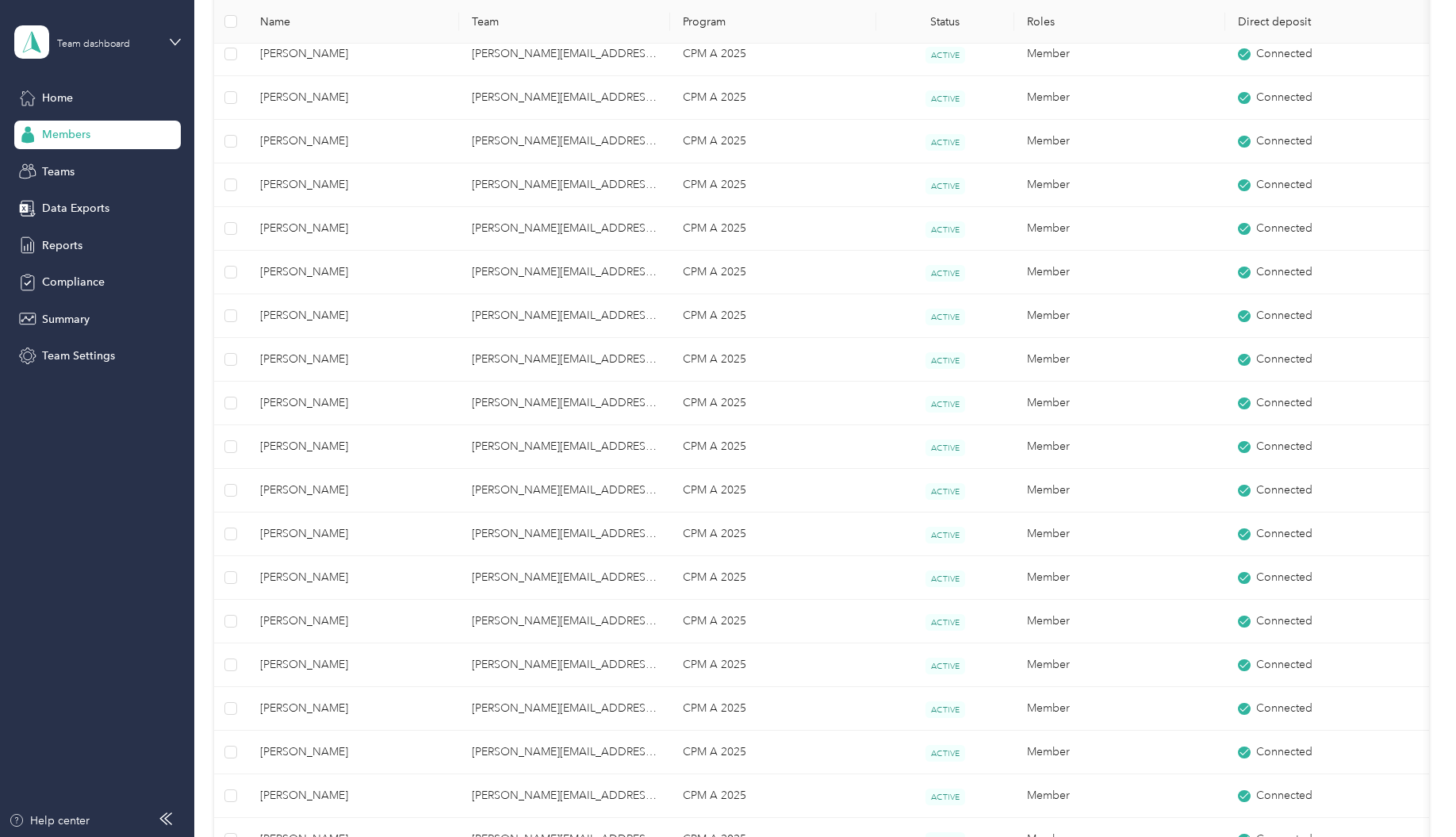
click at [311, 231] on div at bounding box center [728, 418] width 1456 height 837
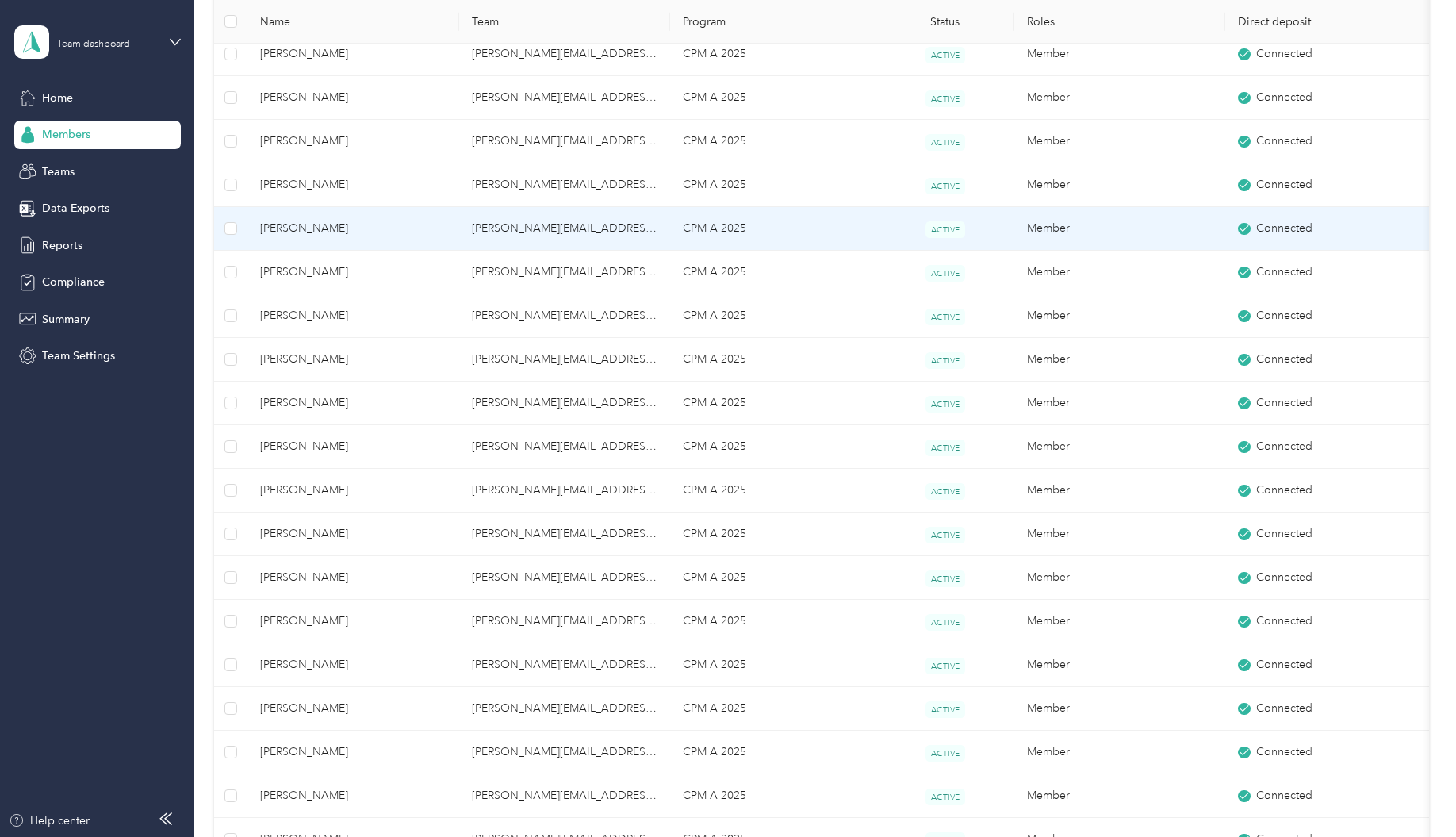
click at [314, 224] on span "[PERSON_NAME]" at bounding box center [353, 228] width 187 height 17
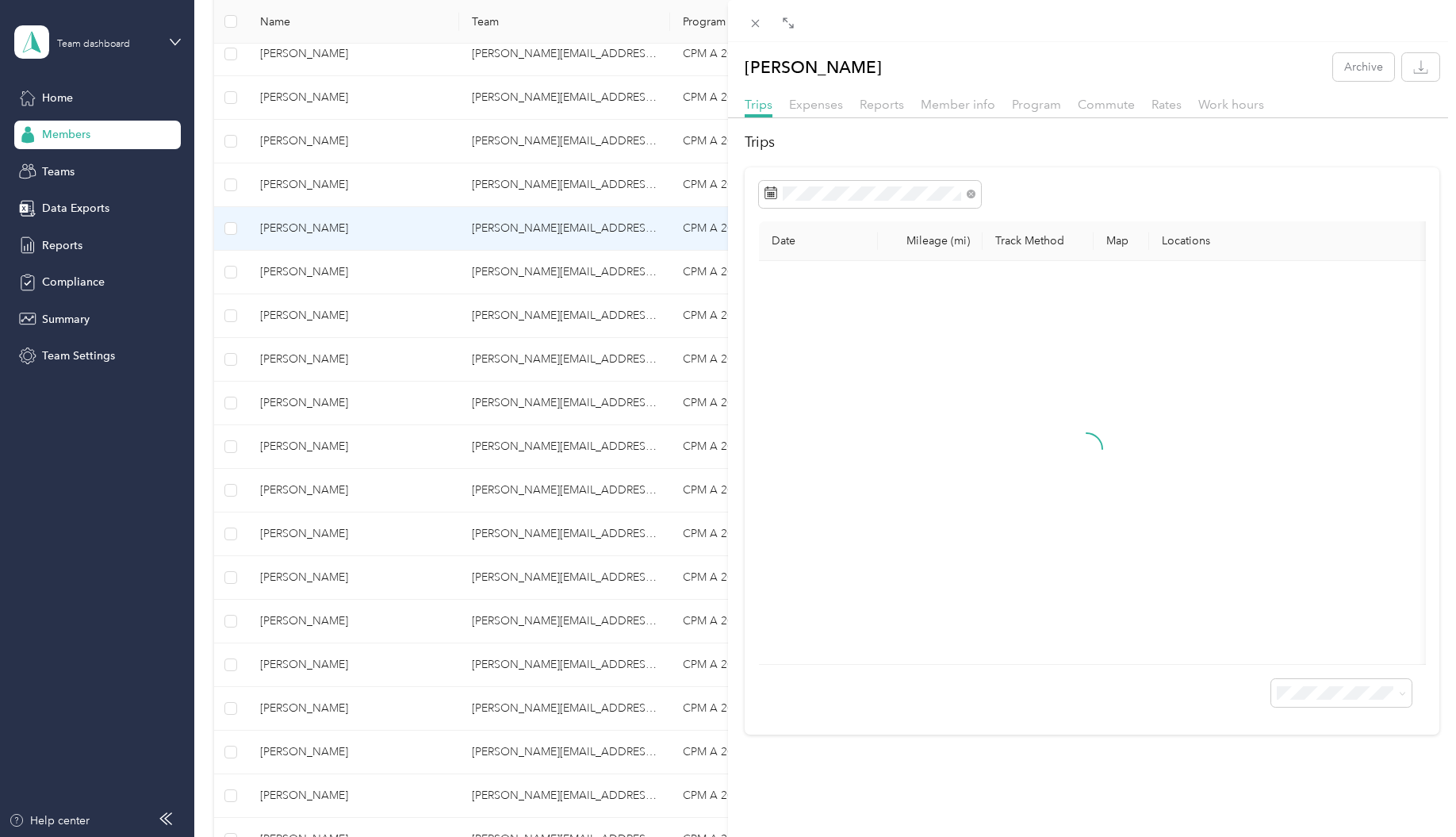
click at [1122, 115] on div "Trips Expenses Reports Member info Program Commute Rates Work hours" at bounding box center [1092, 106] width 728 height 23
click at [1118, 108] on span "Commute" at bounding box center [1106, 104] width 57 height 15
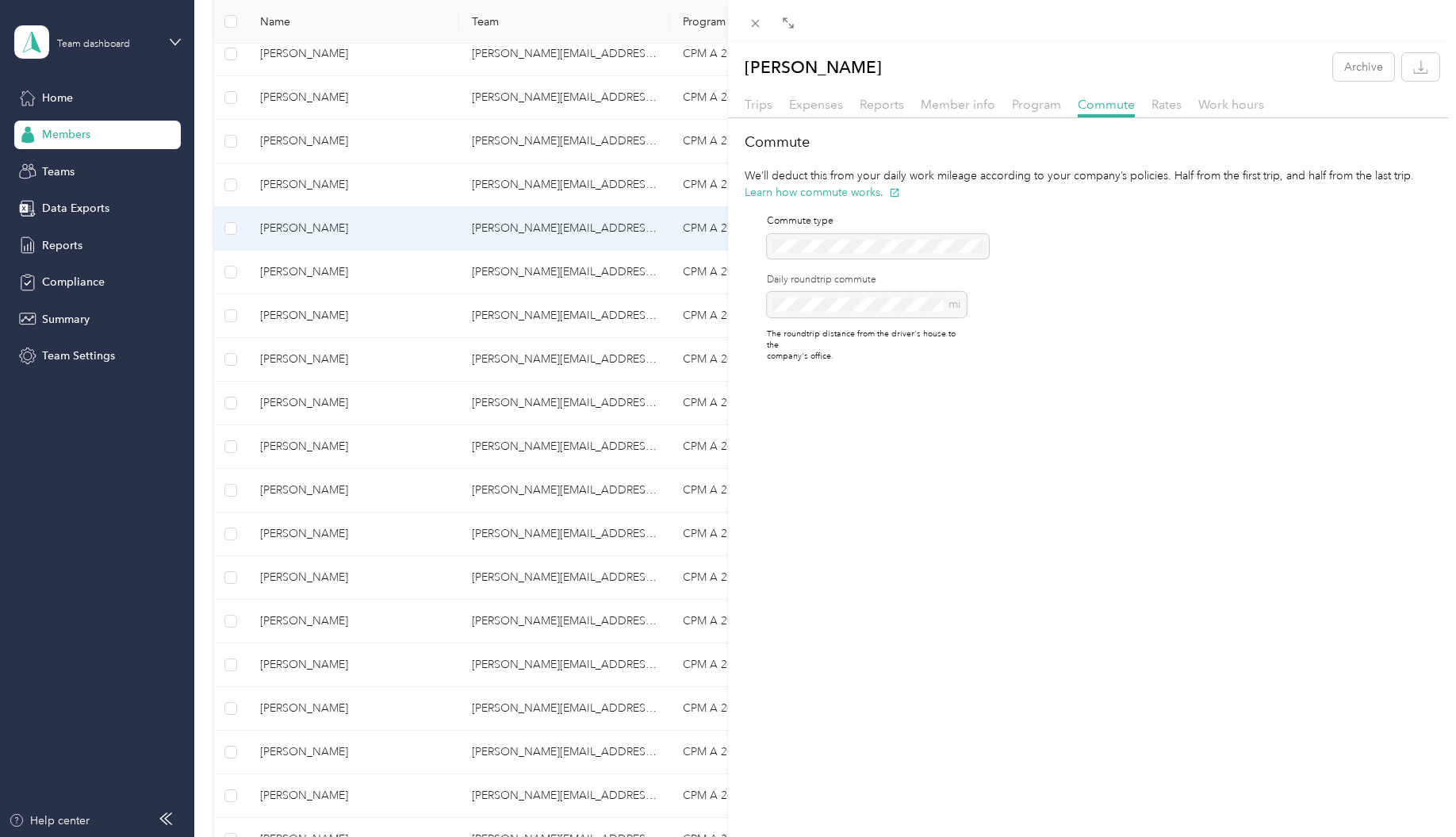
click at [311, 276] on div "[PERSON_NAME] Archive Trips Expenses Reports Member info Program Commute Rates …" at bounding box center [728, 418] width 1456 height 837
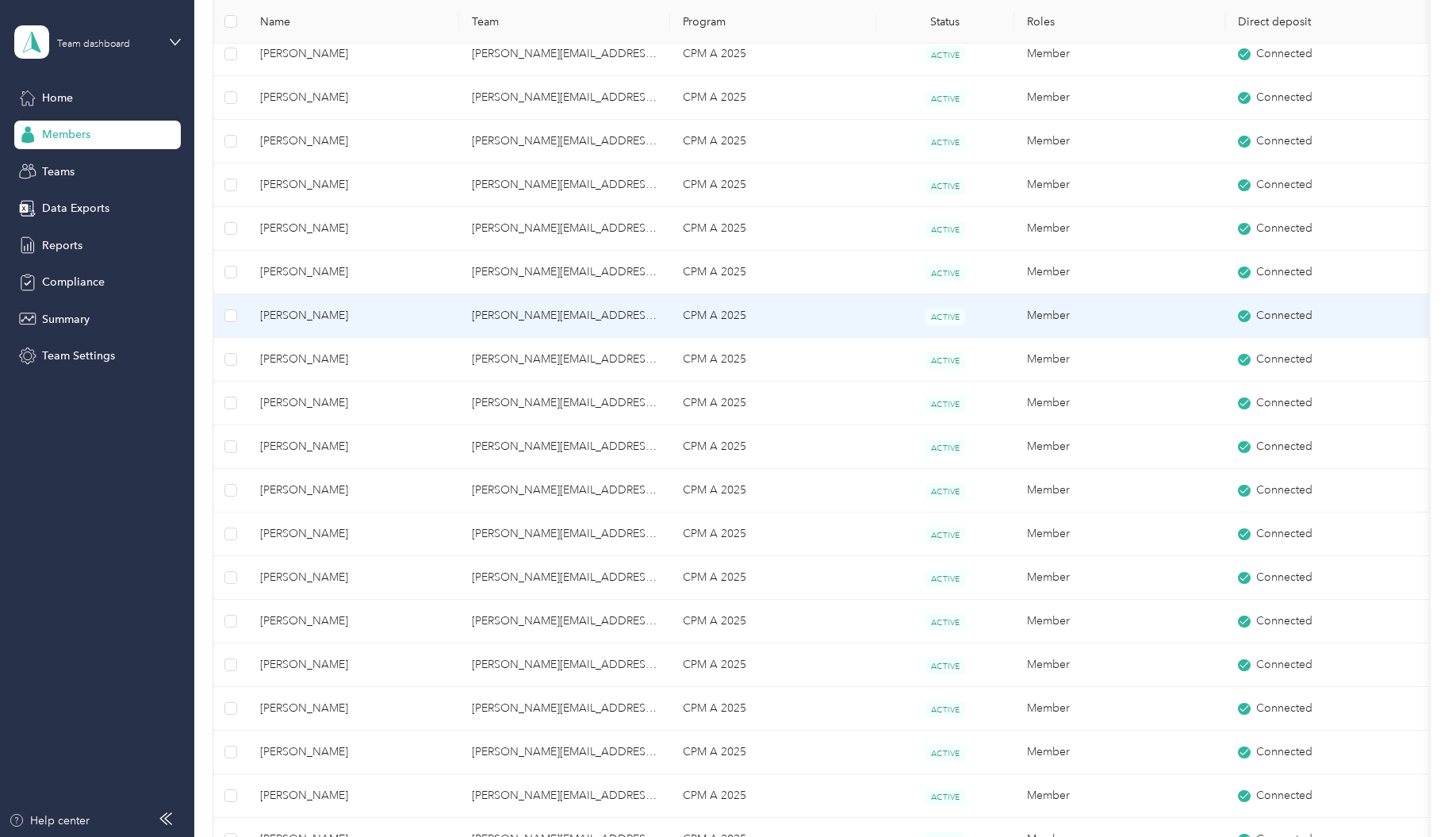
click at [294, 316] on span "[PERSON_NAME]" at bounding box center [353, 316] width 187 height 17
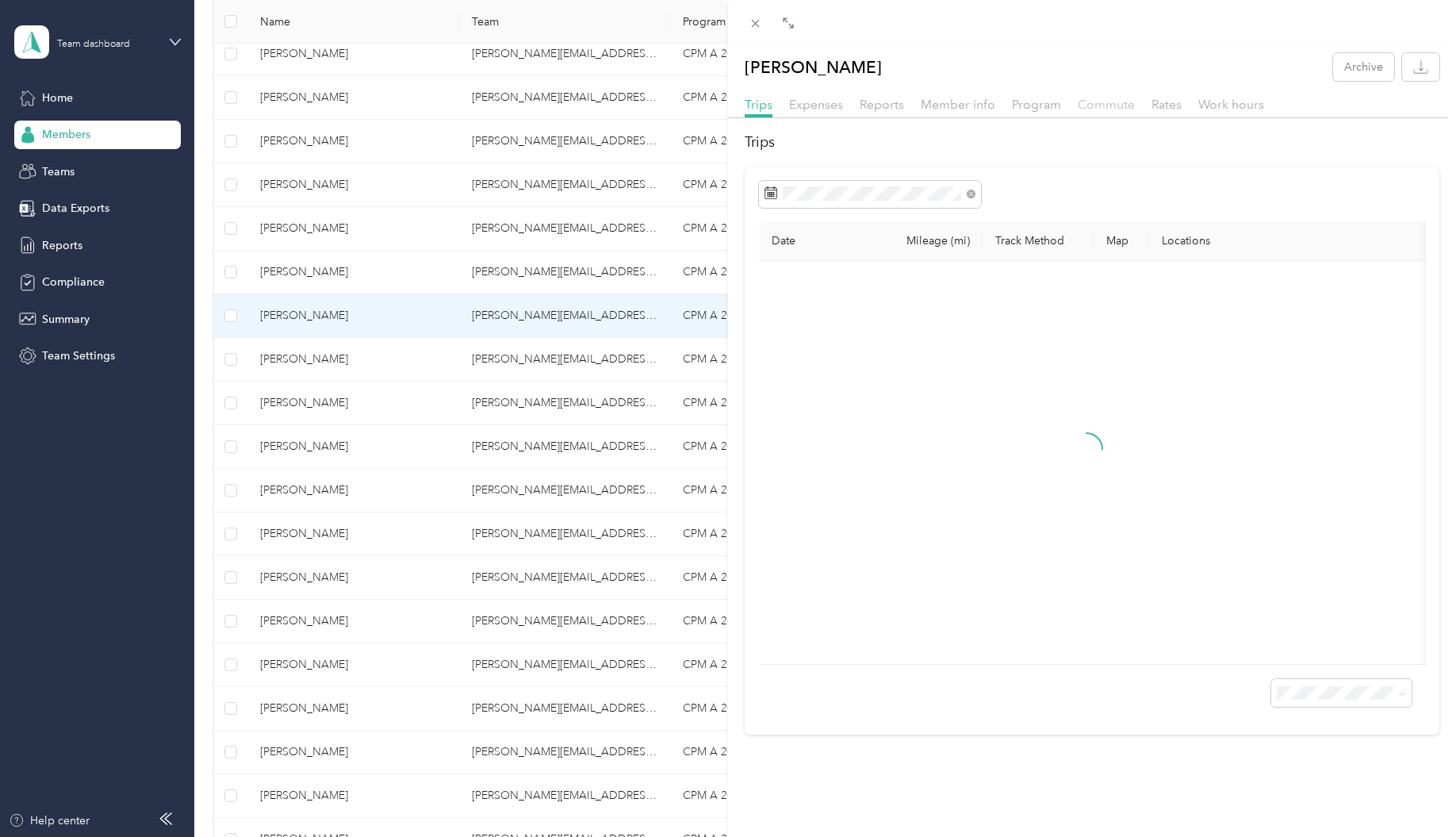
click at [1110, 105] on span "Commute" at bounding box center [1106, 104] width 57 height 15
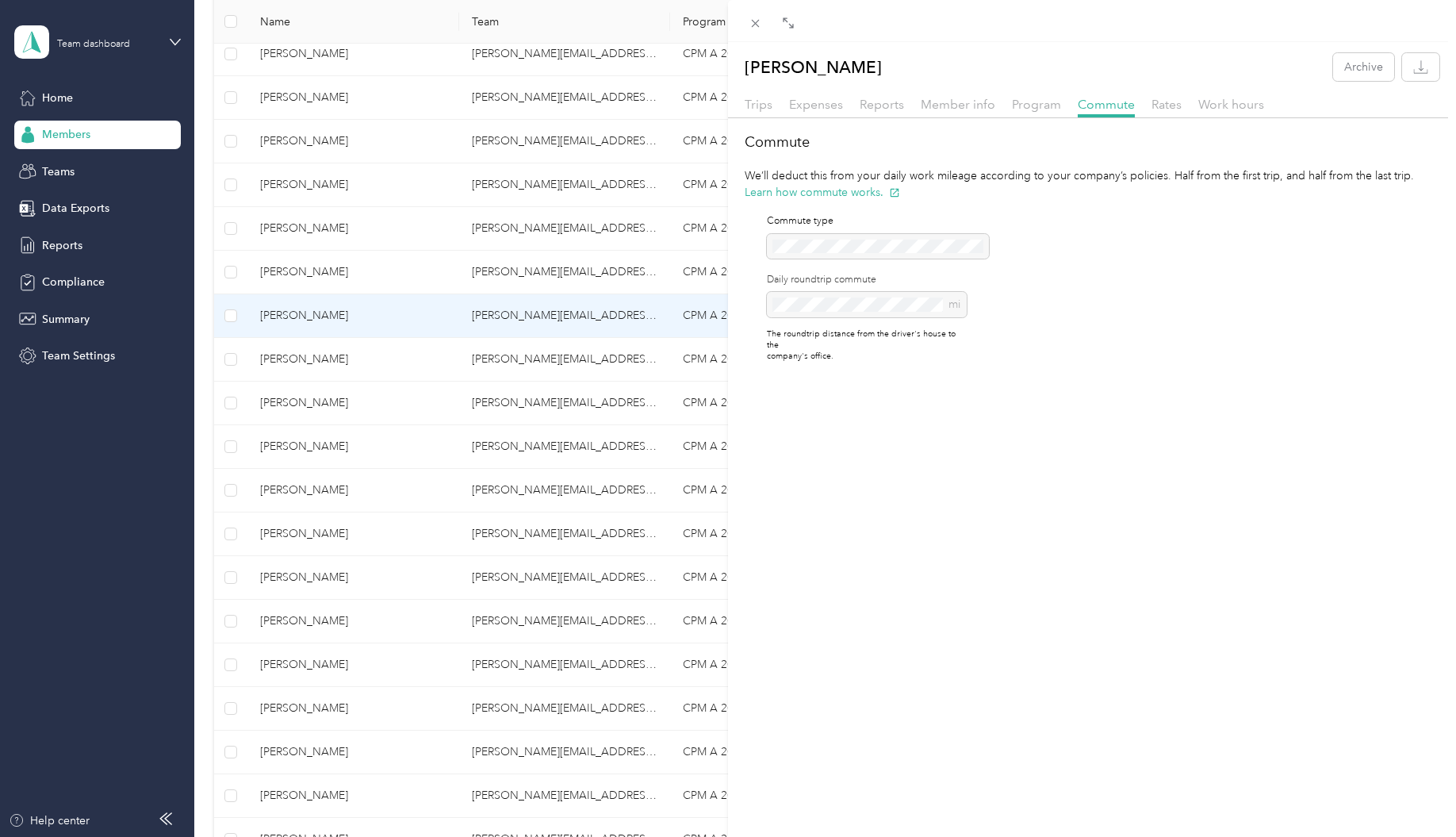
click at [286, 349] on div "[PERSON_NAME] Archive Trips Expenses Reports Member info Program Commute Rates …" at bounding box center [728, 418] width 1456 height 837
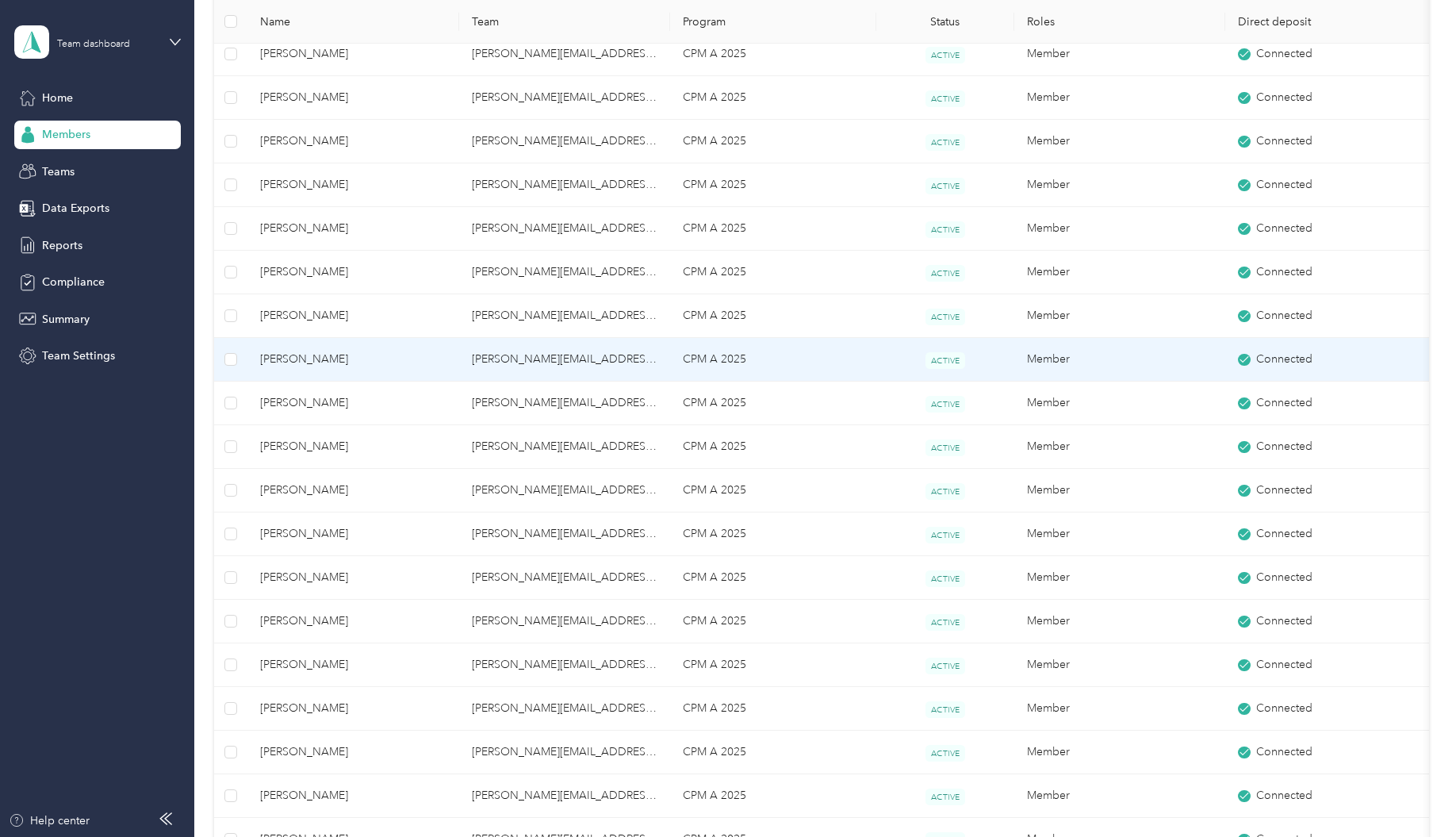
click at [328, 351] on span "[PERSON_NAME]" at bounding box center [353, 359] width 187 height 17
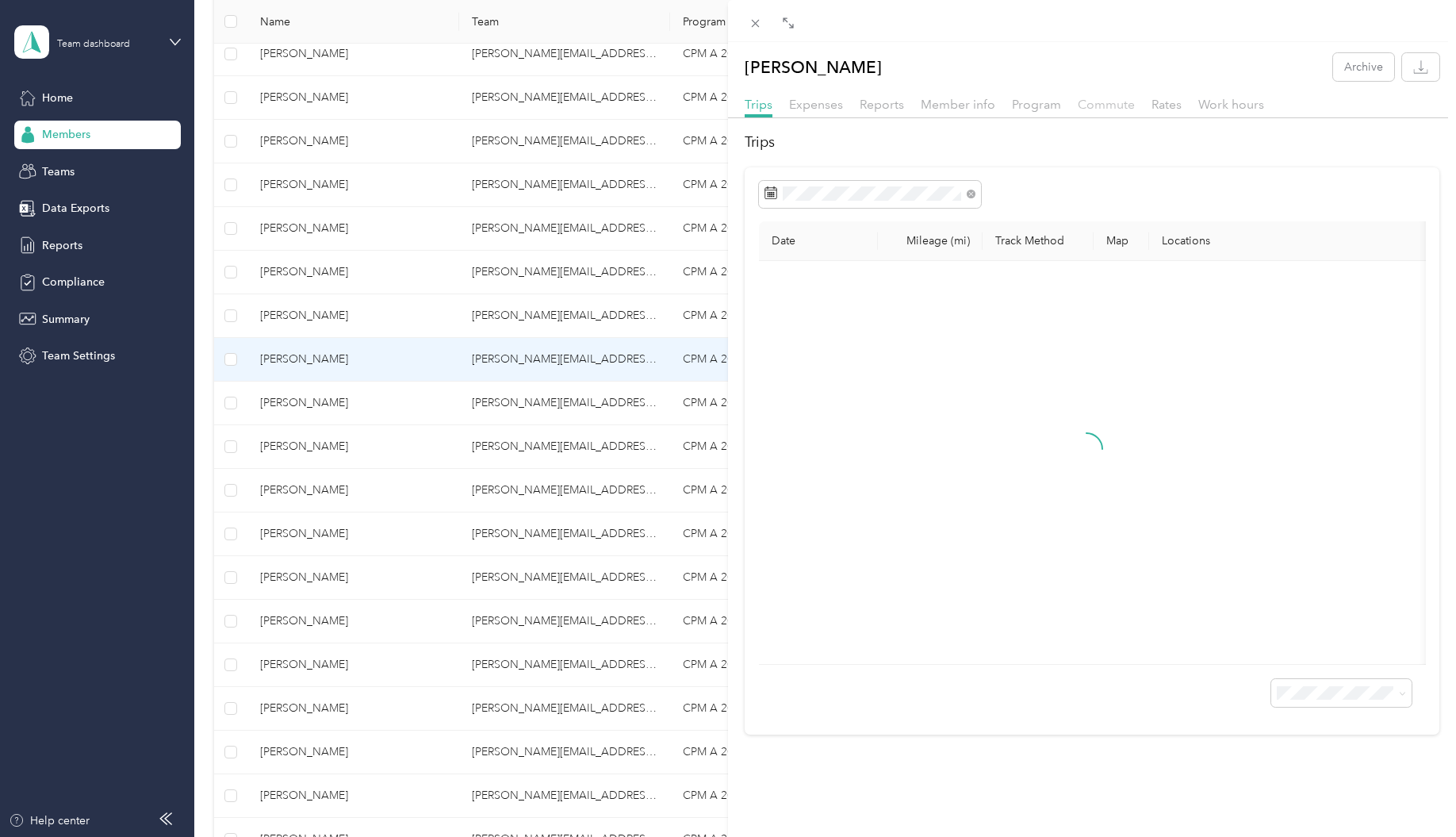
click at [1112, 100] on span "Commute" at bounding box center [1106, 104] width 57 height 15
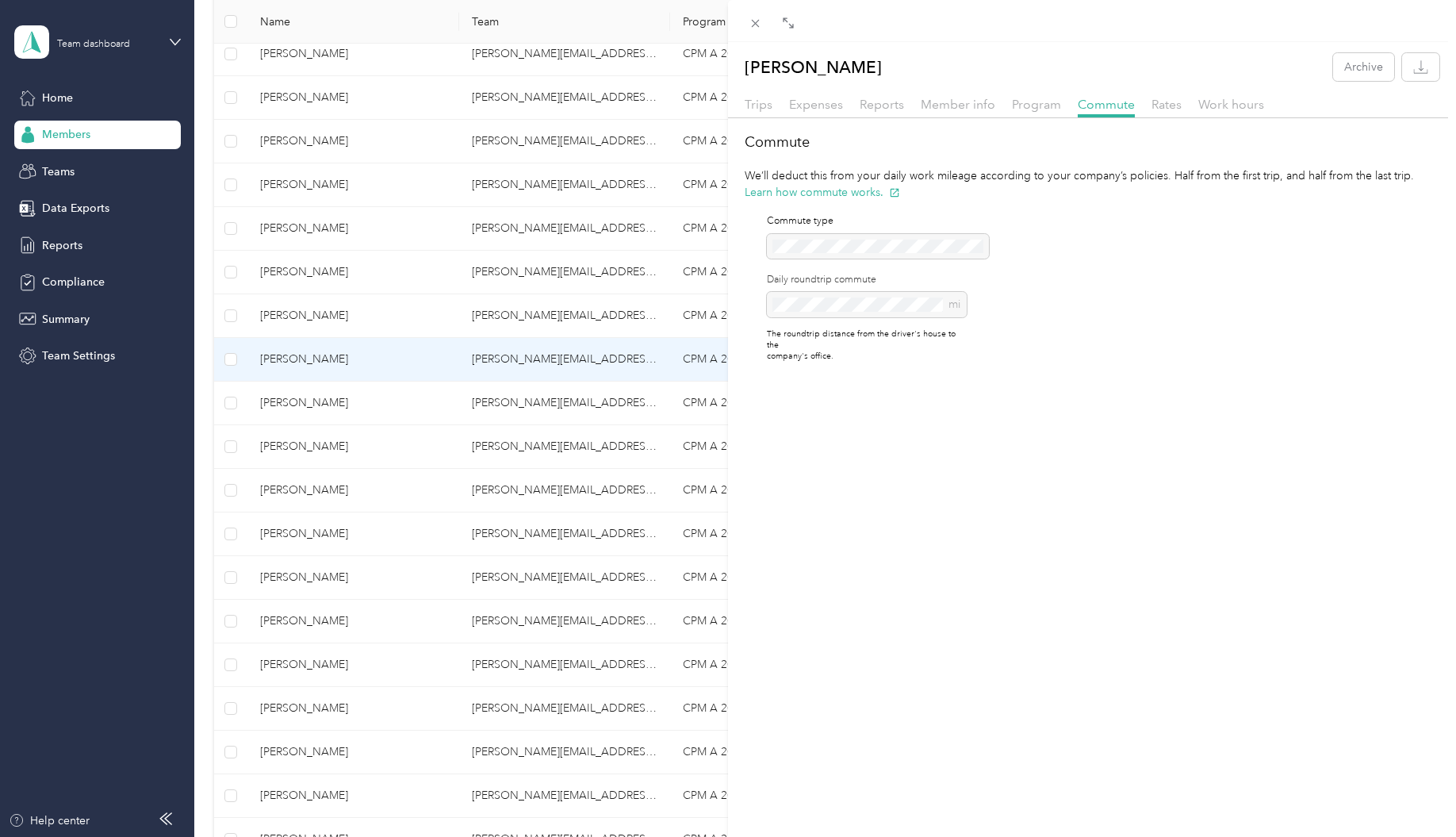
click at [303, 402] on div "[PERSON_NAME] Archive Trips Expenses Reports Member info Program Commute Rates …" at bounding box center [728, 418] width 1456 height 837
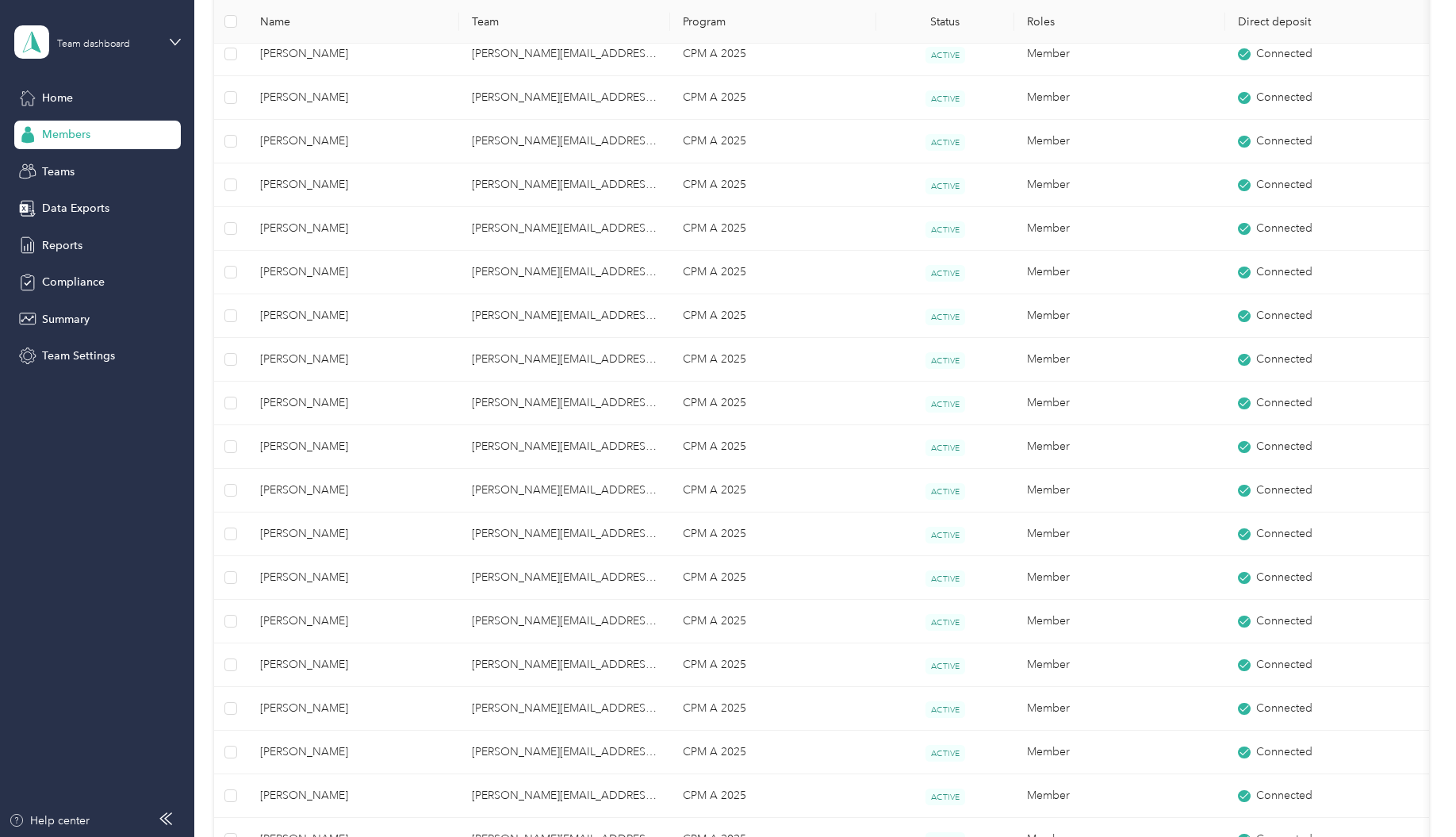
click at [303, 402] on div at bounding box center [728, 418] width 1456 height 837
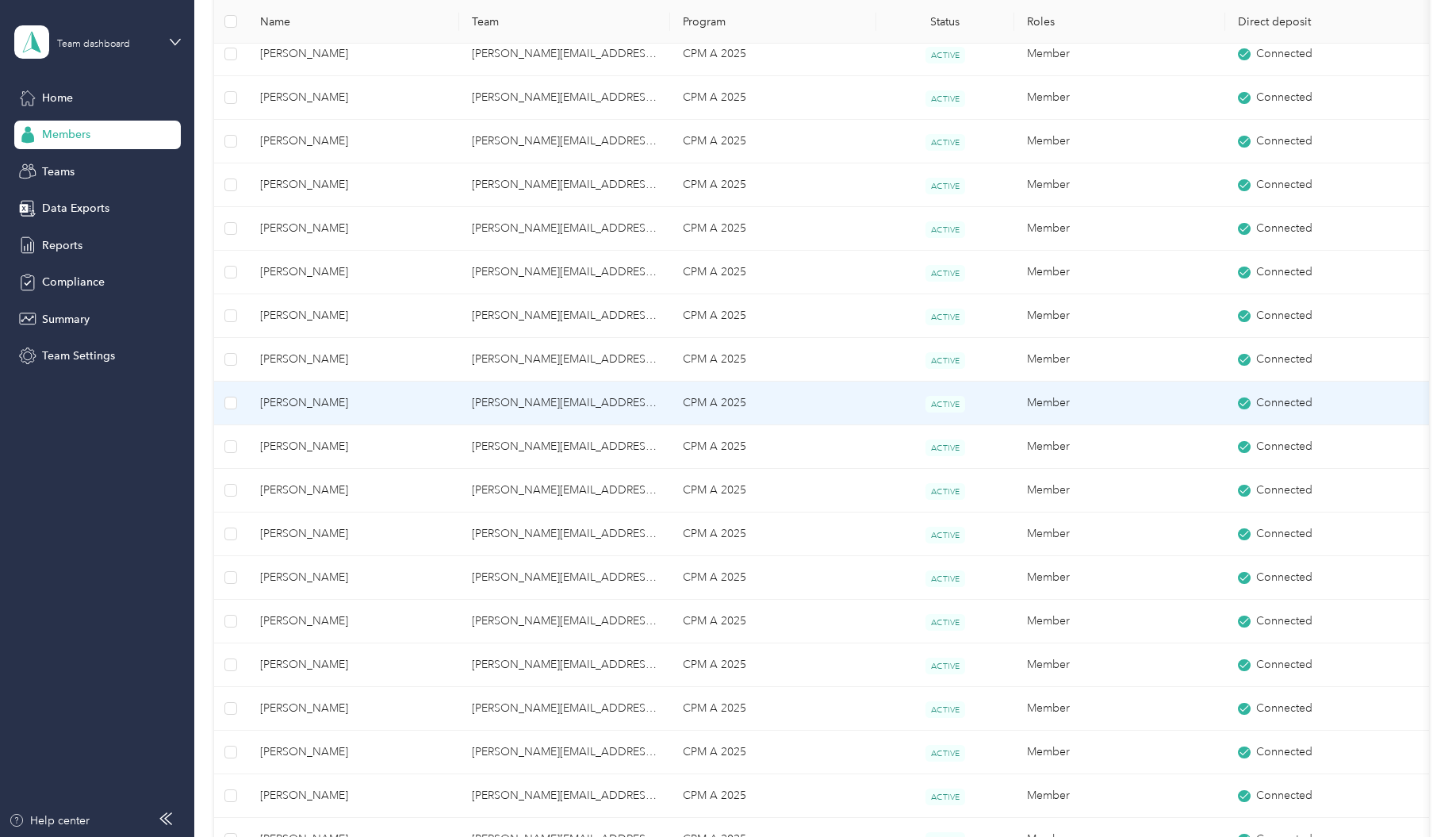
click at [320, 399] on span "[PERSON_NAME]" at bounding box center [353, 403] width 187 height 17
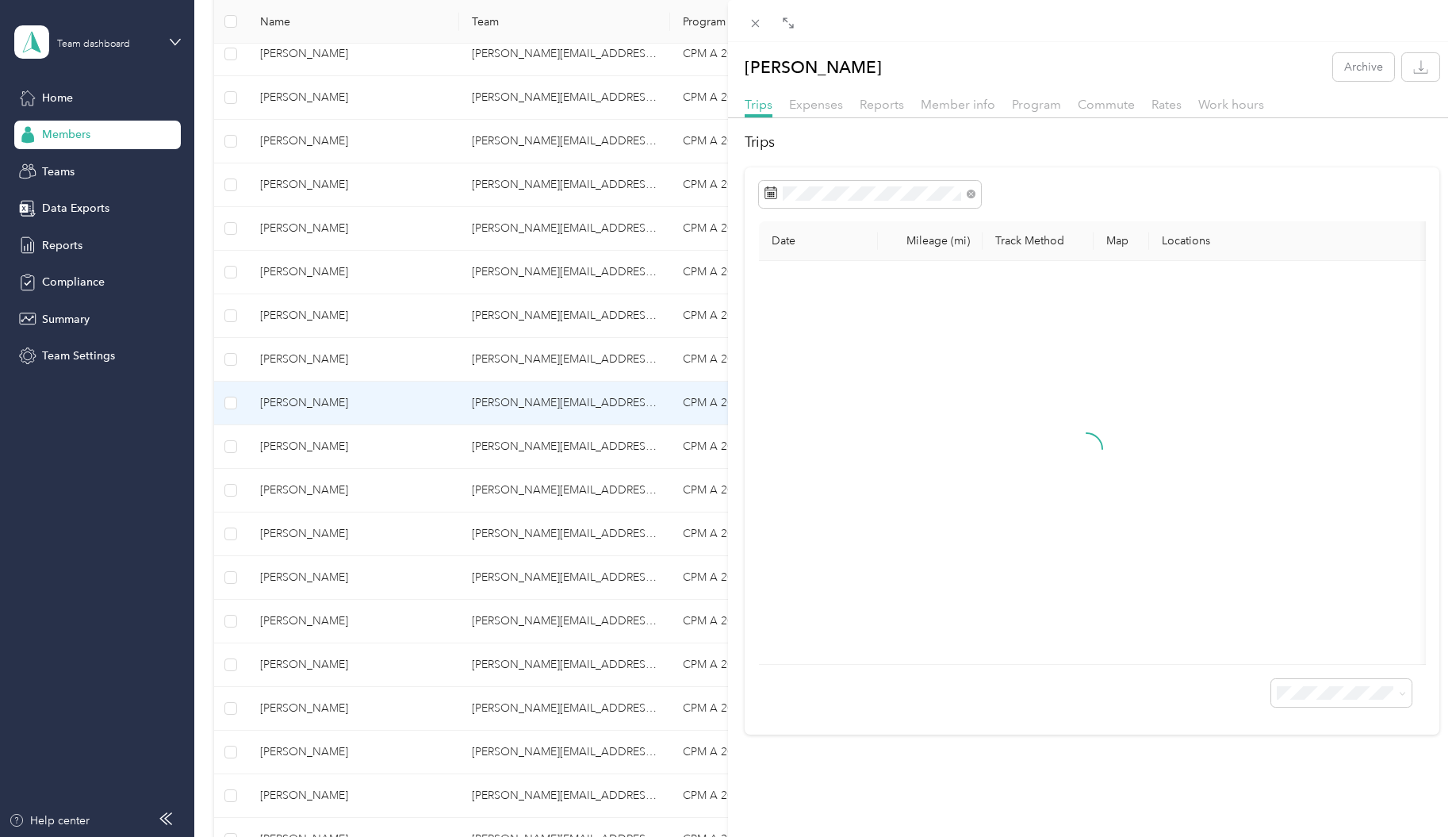
click at [1112, 113] on div "Commute" at bounding box center [1106, 105] width 57 height 20
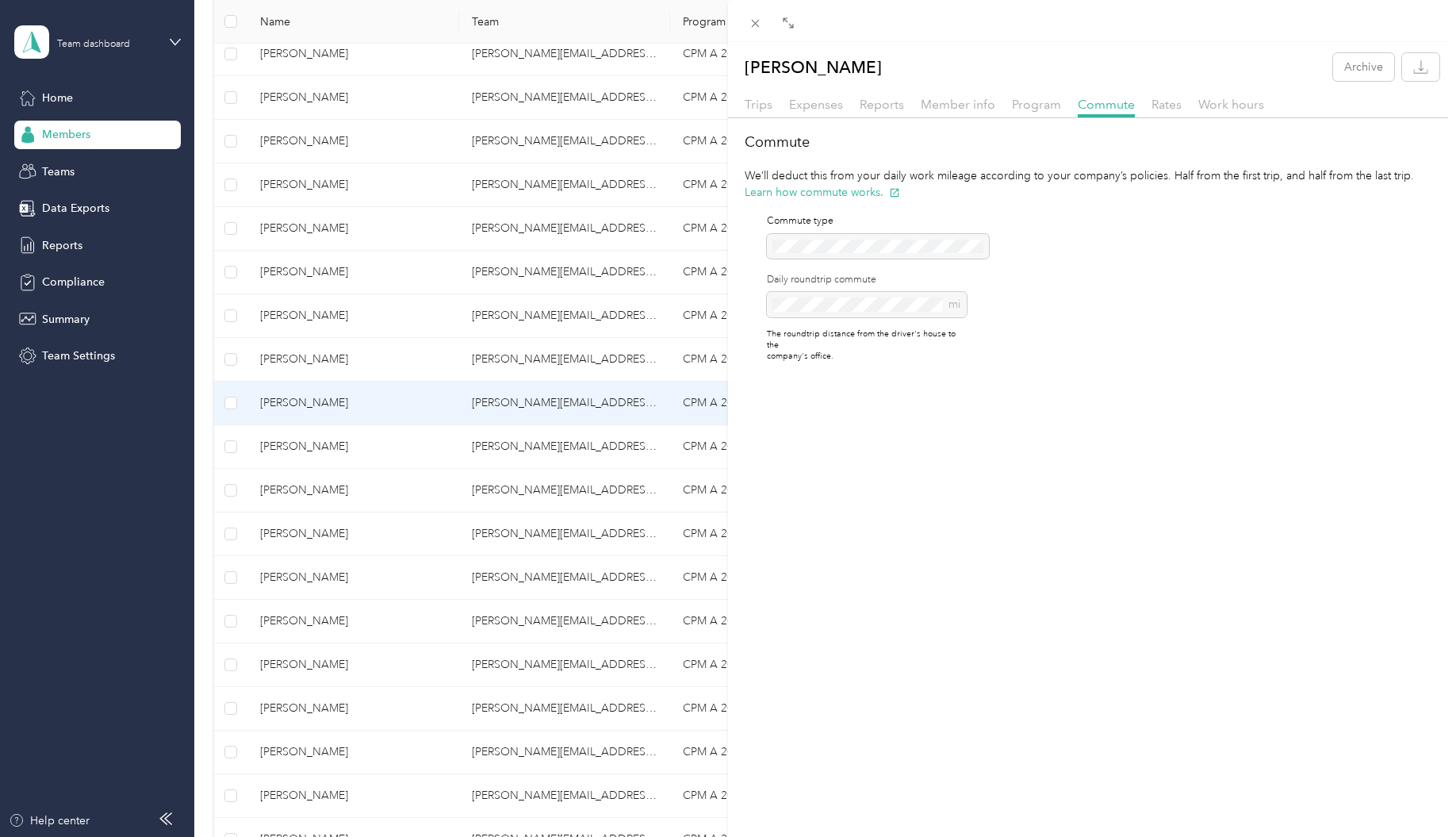
click at [280, 449] on div "[PERSON_NAME] Archive Trips Expenses Reports Member info Program Commute Rates …" at bounding box center [728, 418] width 1456 height 837
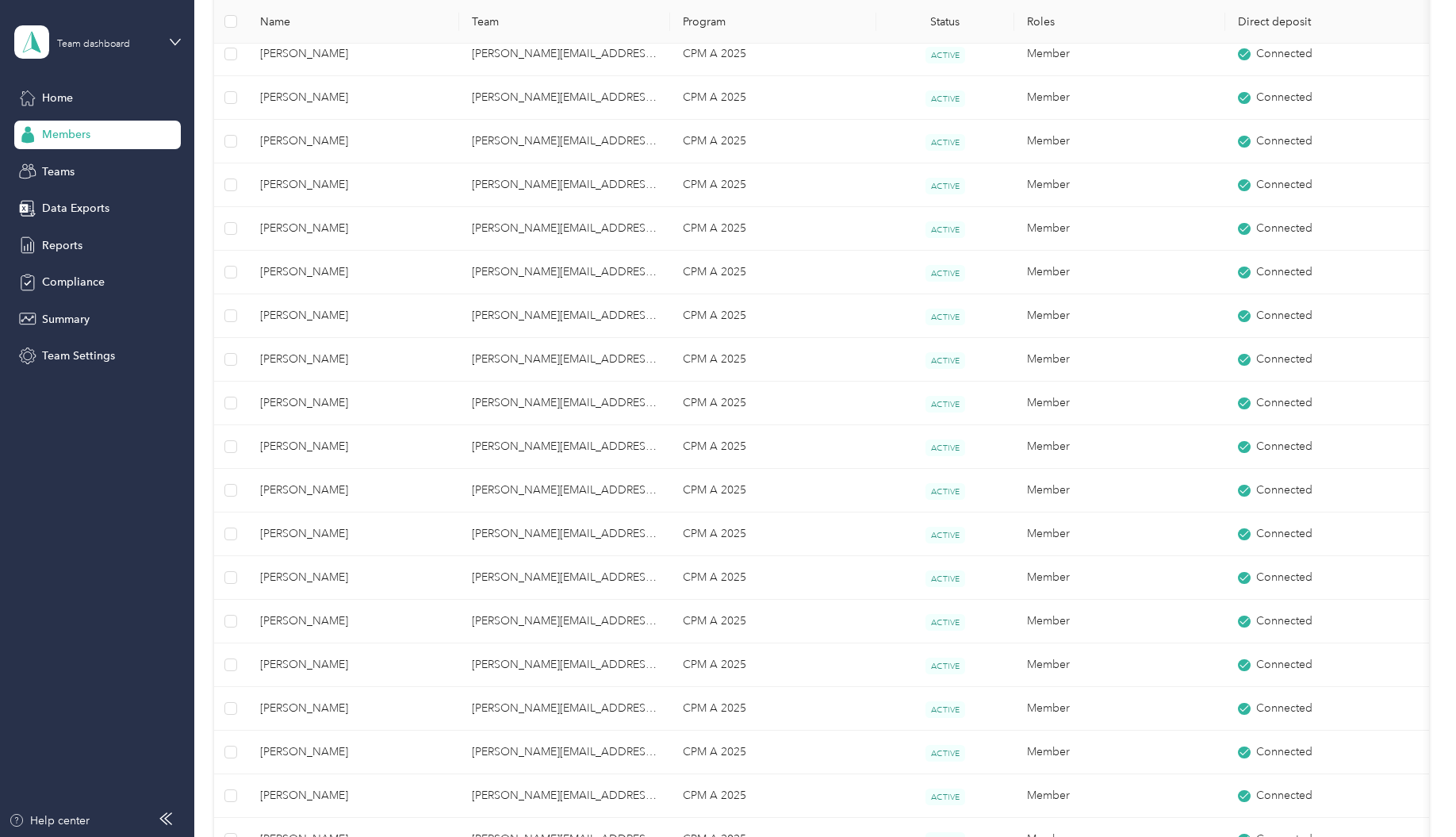
click at [280, 451] on div at bounding box center [728, 418] width 1456 height 837
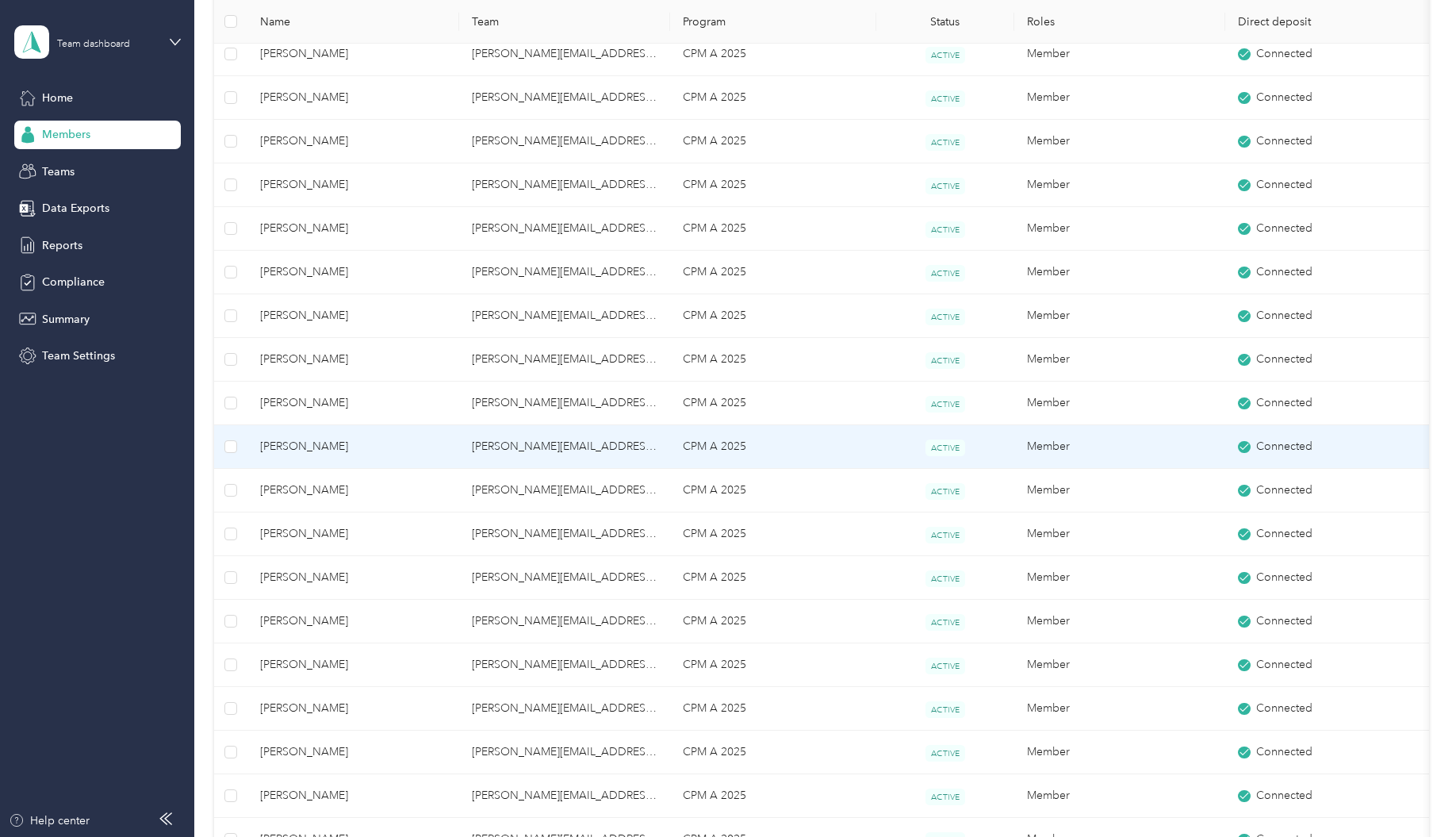
click at [280, 451] on span "[PERSON_NAME]" at bounding box center [353, 446] width 187 height 17
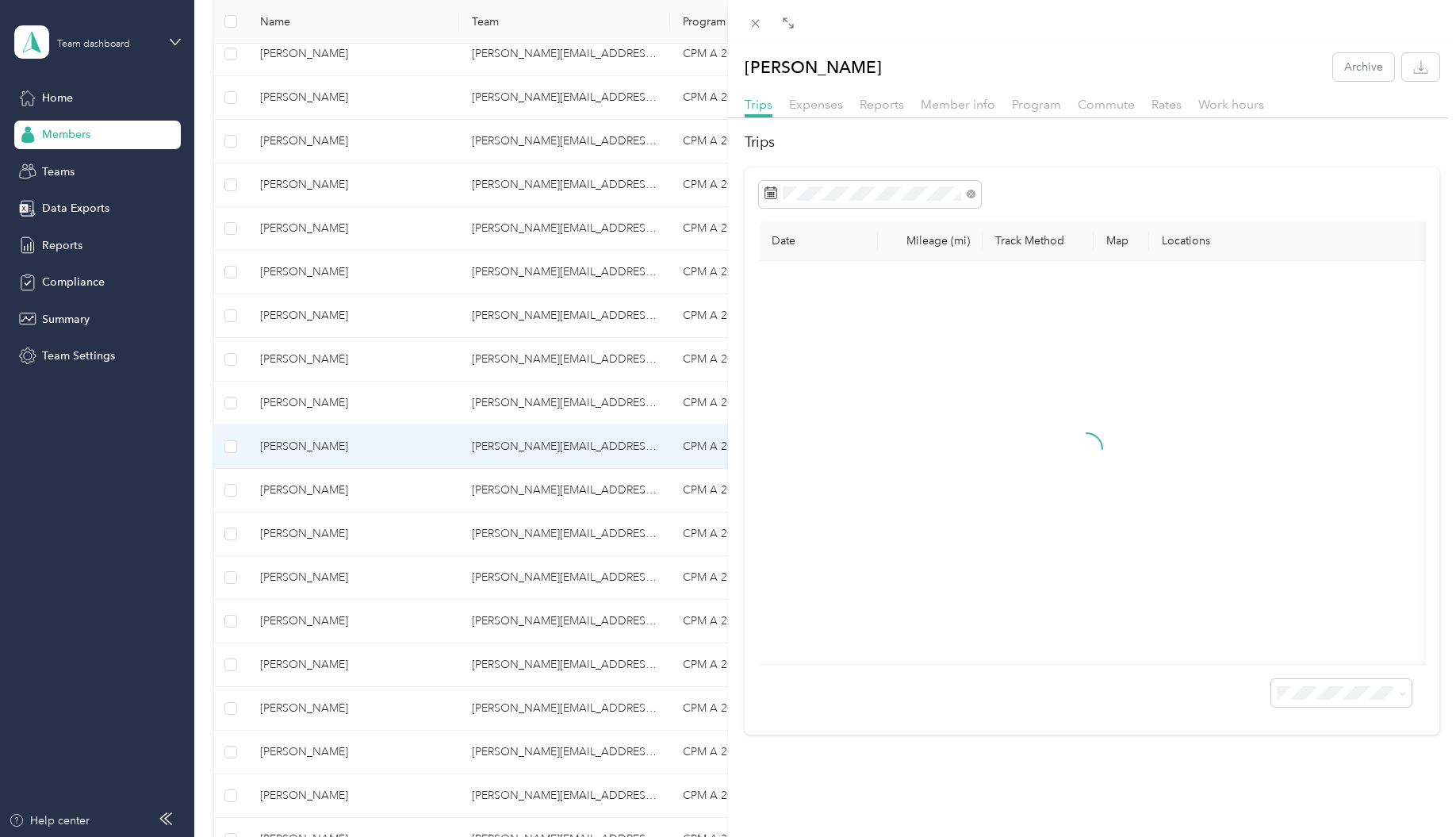
click at [1111, 110] on span "Commute" at bounding box center [1106, 104] width 57 height 15
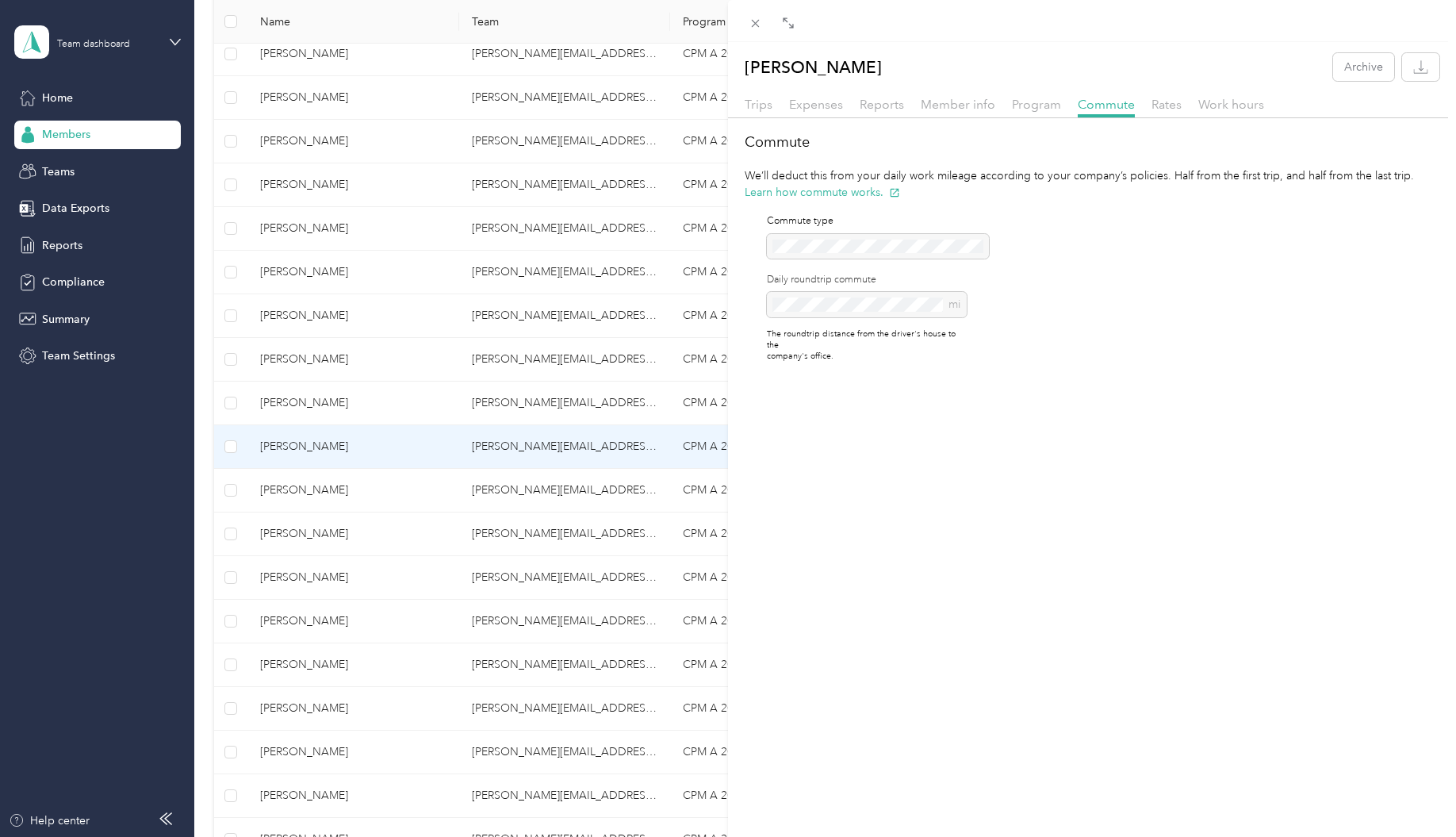
click at [280, 491] on div "[PERSON_NAME] Archive Trips Expenses Reports Member info Program Commute Rates …" at bounding box center [728, 418] width 1456 height 837
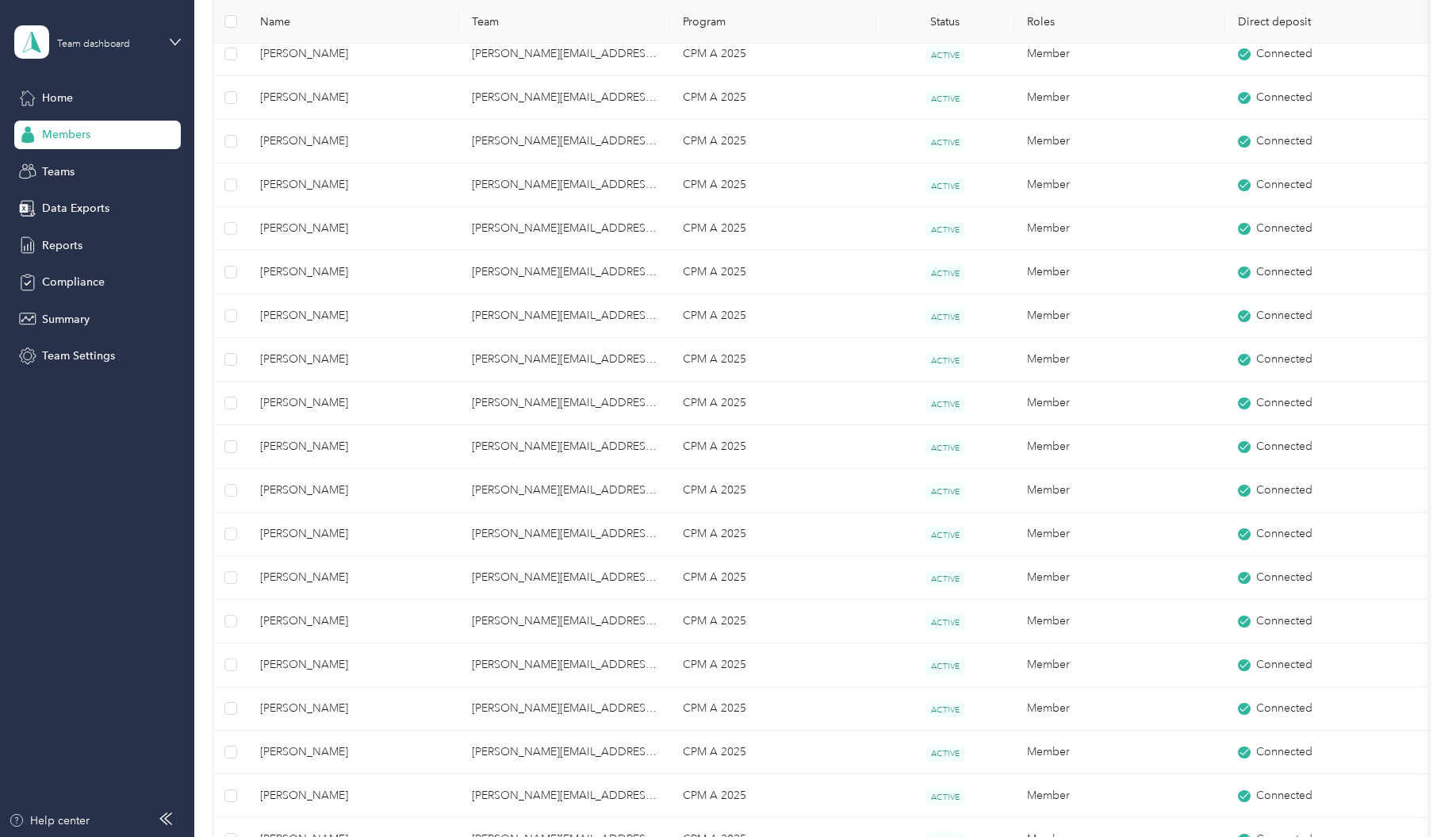
click at [280, 492] on div at bounding box center [728, 418] width 1456 height 837
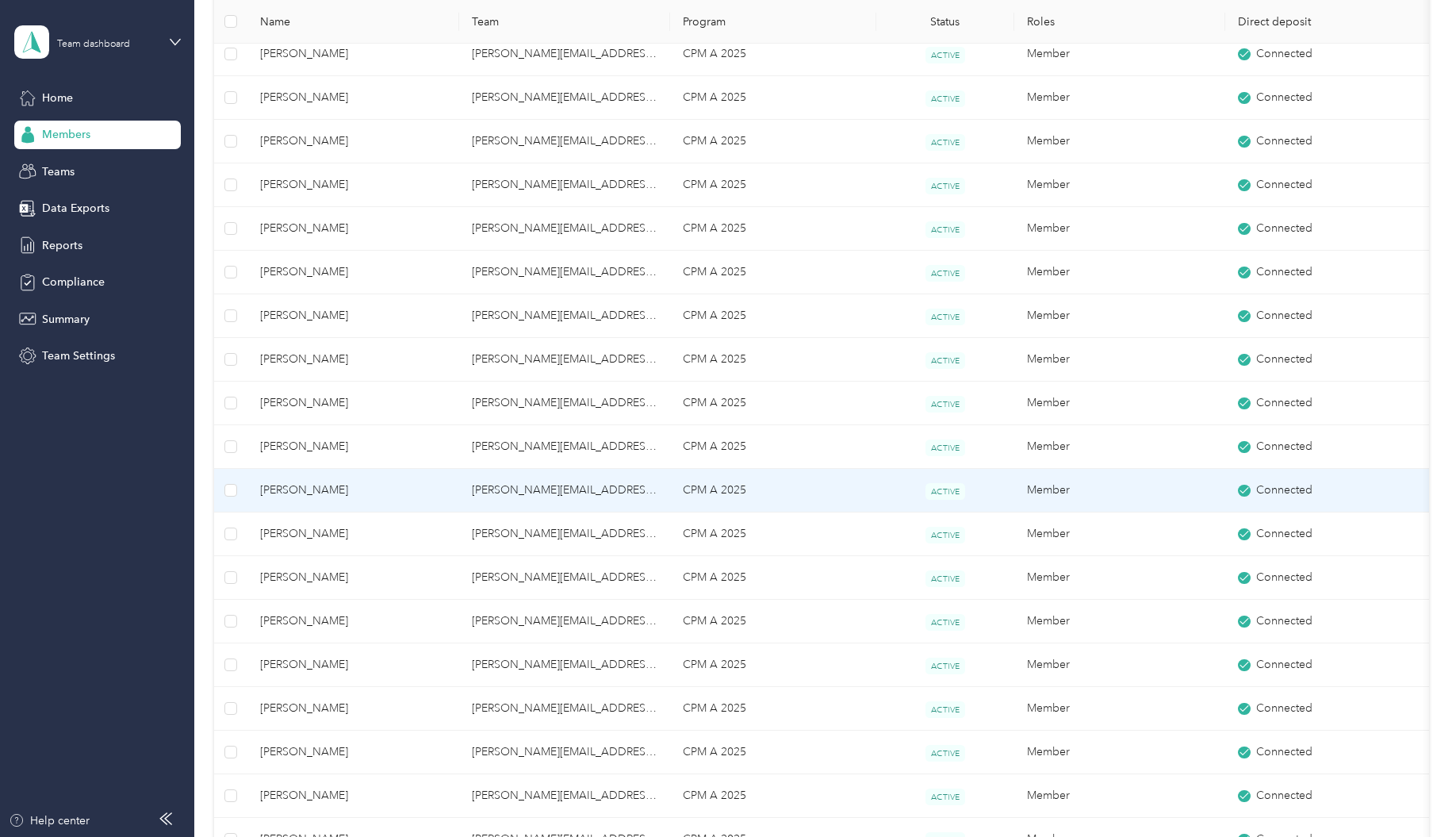
click at [296, 488] on span "[PERSON_NAME]" at bounding box center [353, 490] width 187 height 17
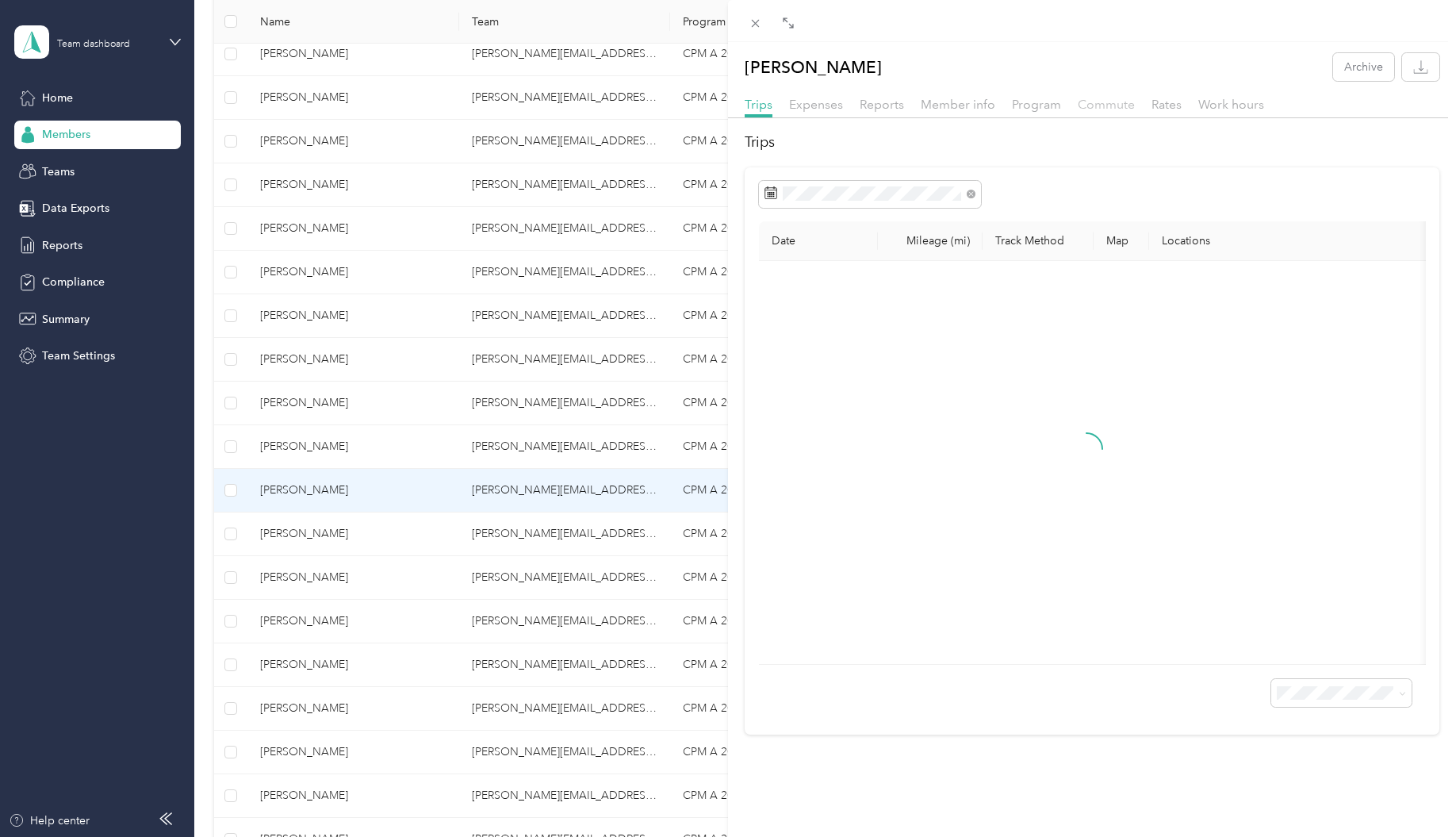
click at [1115, 108] on span "Commute" at bounding box center [1106, 104] width 57 height 15
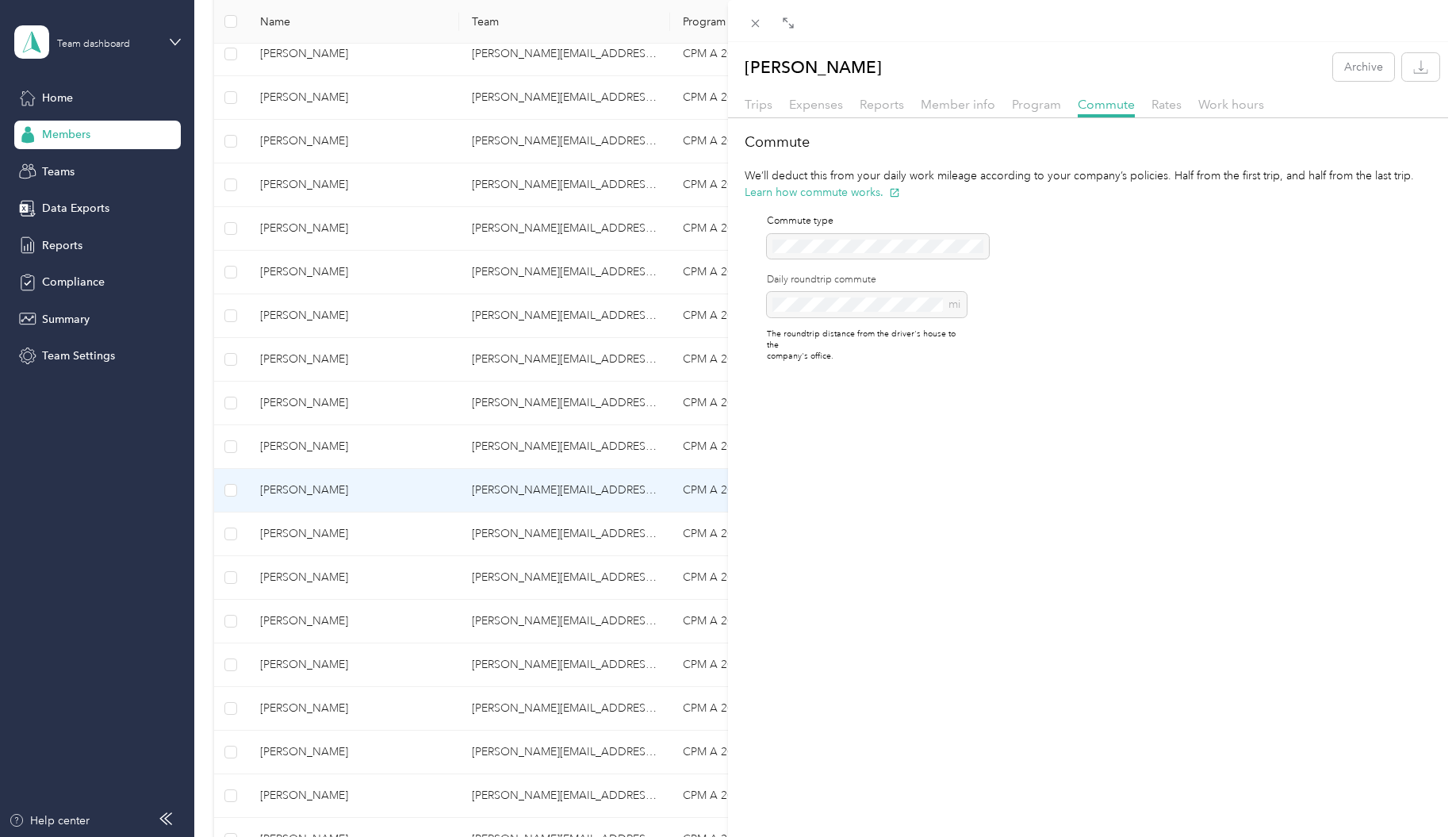
click at [298, 622] on div "[PERSON_NAME] Archive Trips Expenses Reports Member info Program Commute Rates …" at bounding box center [728, 418] width 1456 height 837
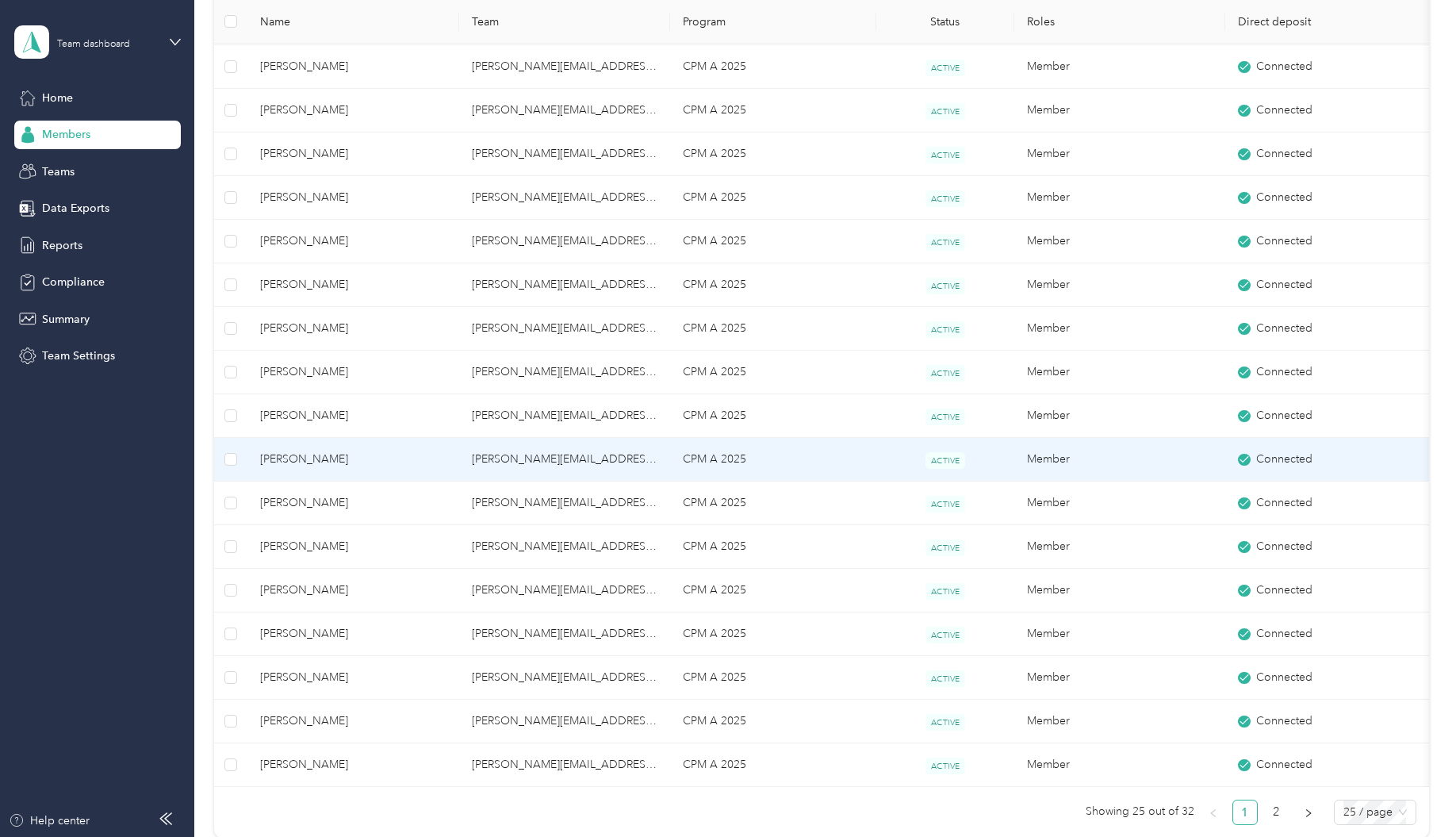
scroll to position [714, 0]
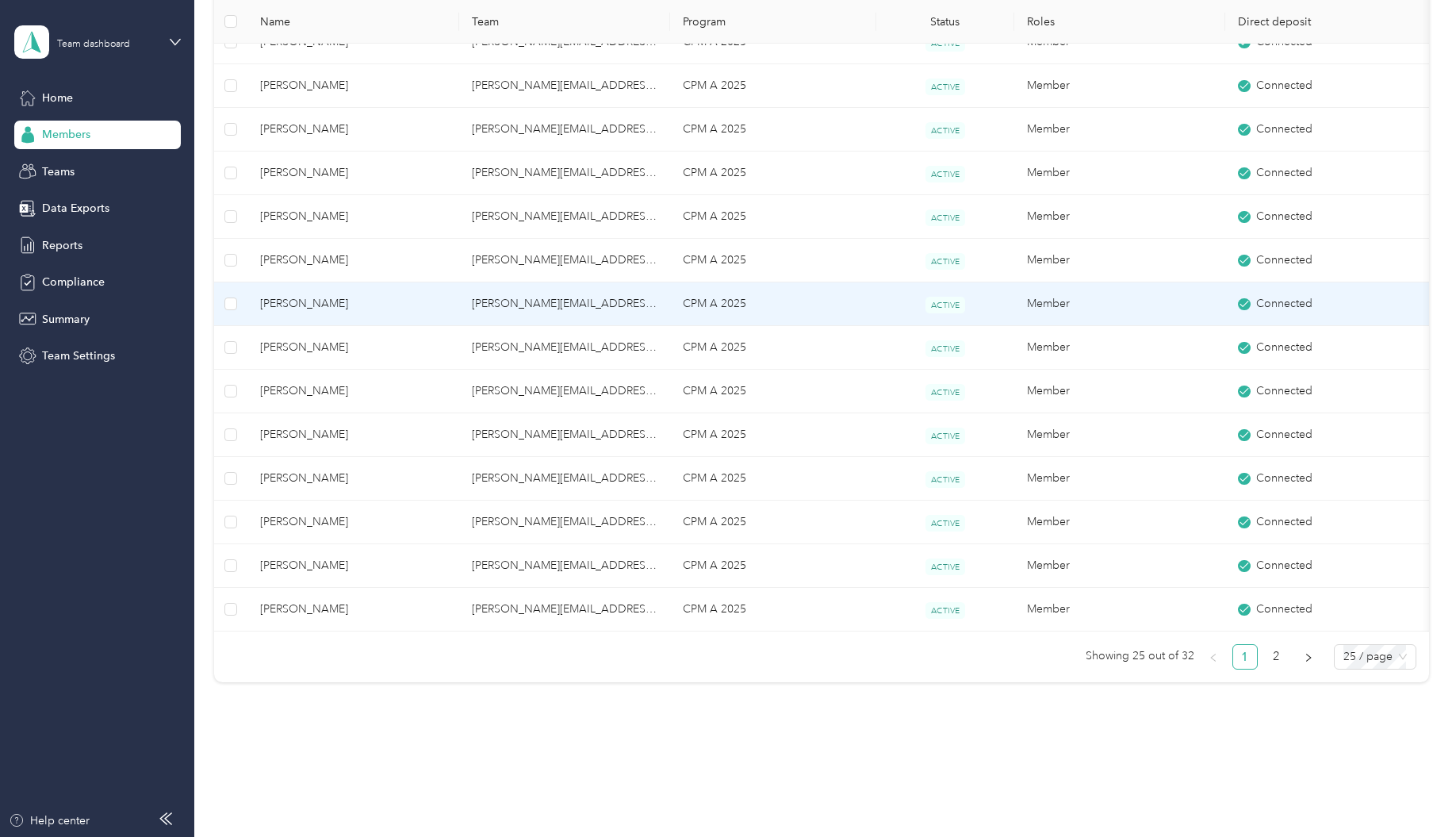
click at [293, 302] on span "[PERSON_NAME]" at bounding box center [353, 303] width 187 height 17
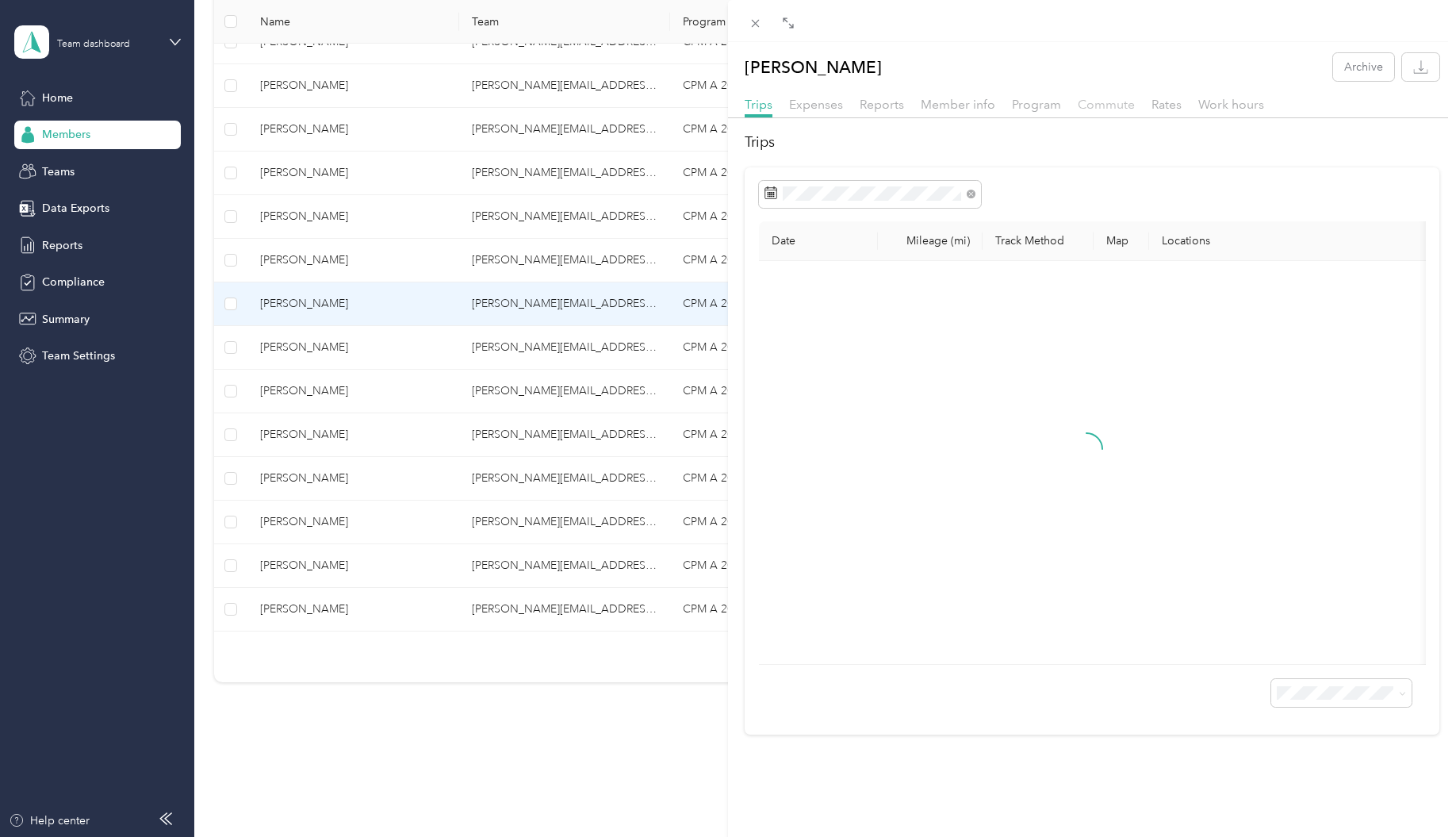
click at [1118, 108] on span "Commute" at bounding box center [1106, 104] width 57 height 15
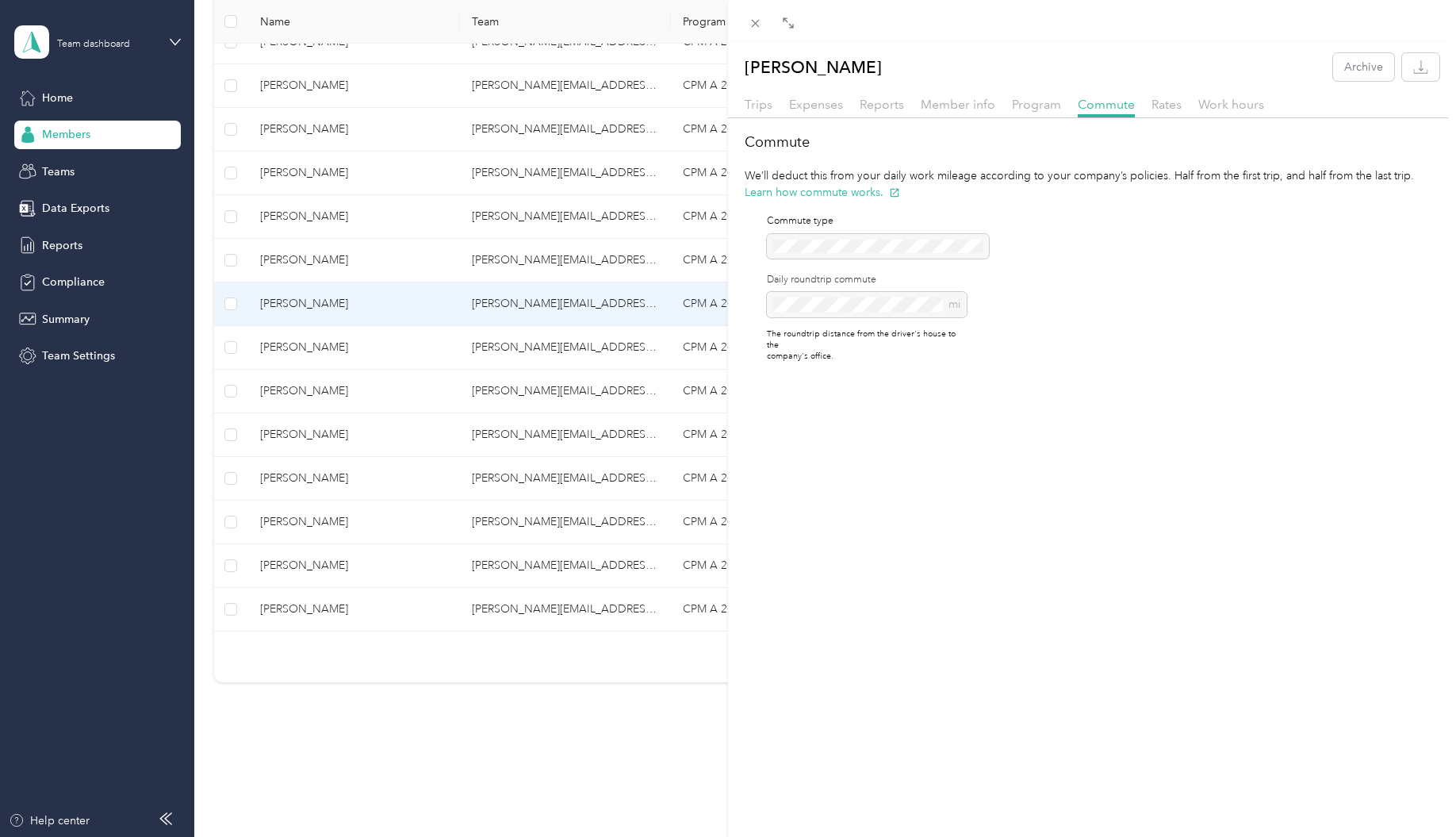
click at [291, 350] on div "[PERSON_NAME] Archive Trips Expenses Reports Member info Program Commute Rates …" at bounding box center [728, 418] width 1456 height 837
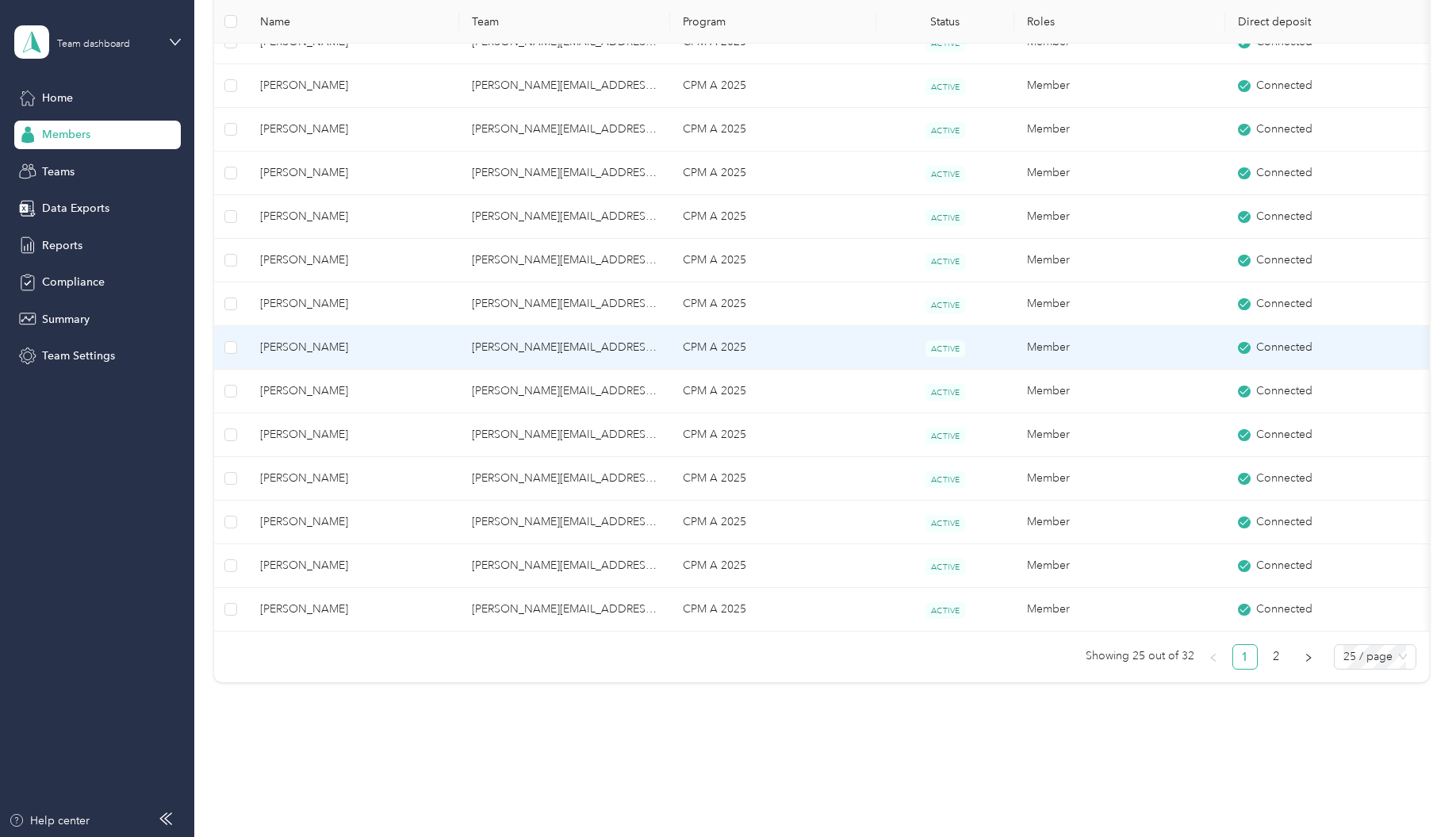
click at [291, 350] on span "[PERSON_NAME]" at bounding box center [353, 347] width 187 height 17
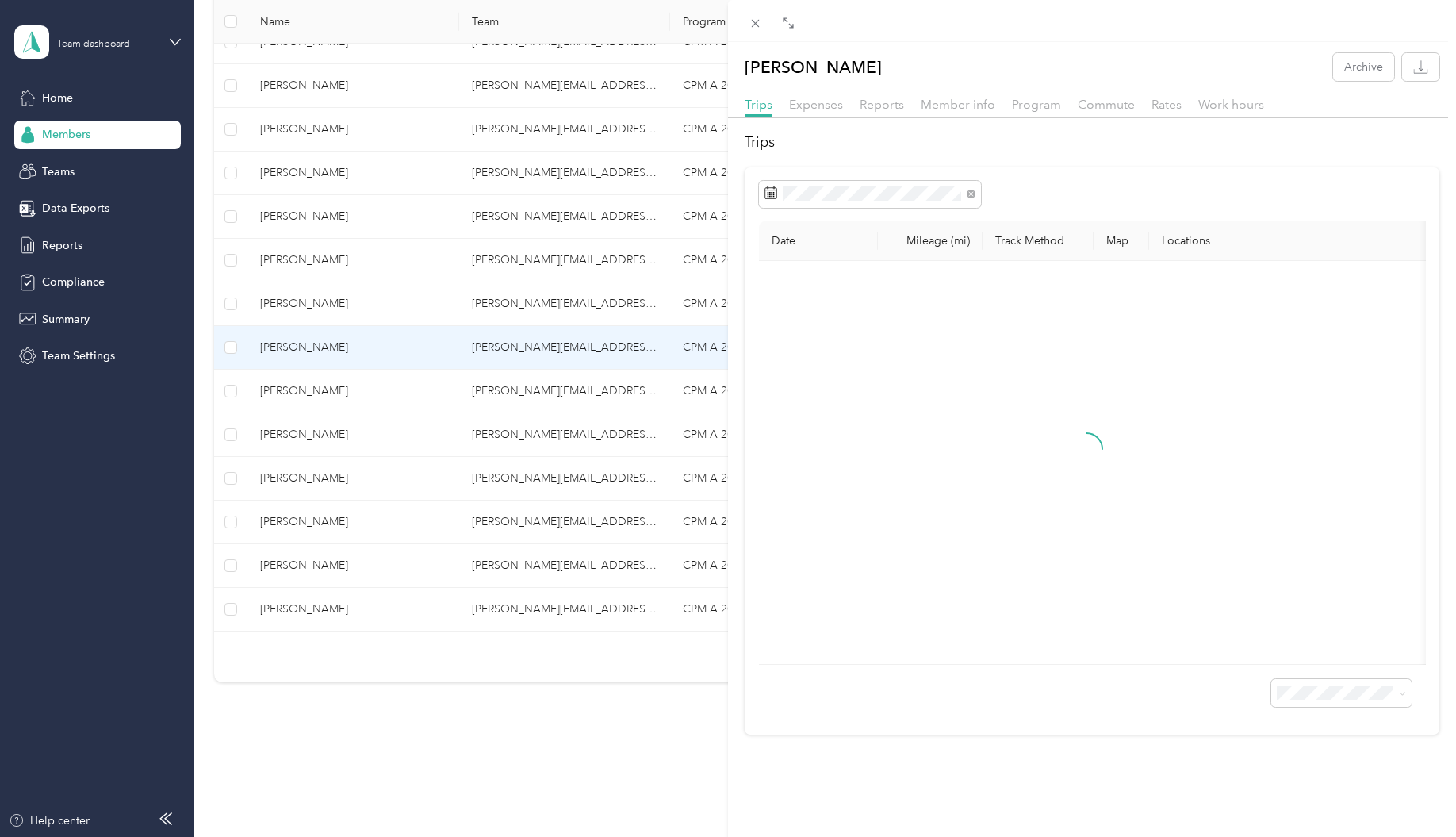
click at [1115, 116] on div "Trips Expenses Reports Member info Program Commute Rates Work hours" at bounding box center [1092, 106] width 728 height 23
click at [1109, 105] on span "Commute" at bounding box center [1106, 104] width 57 height 15
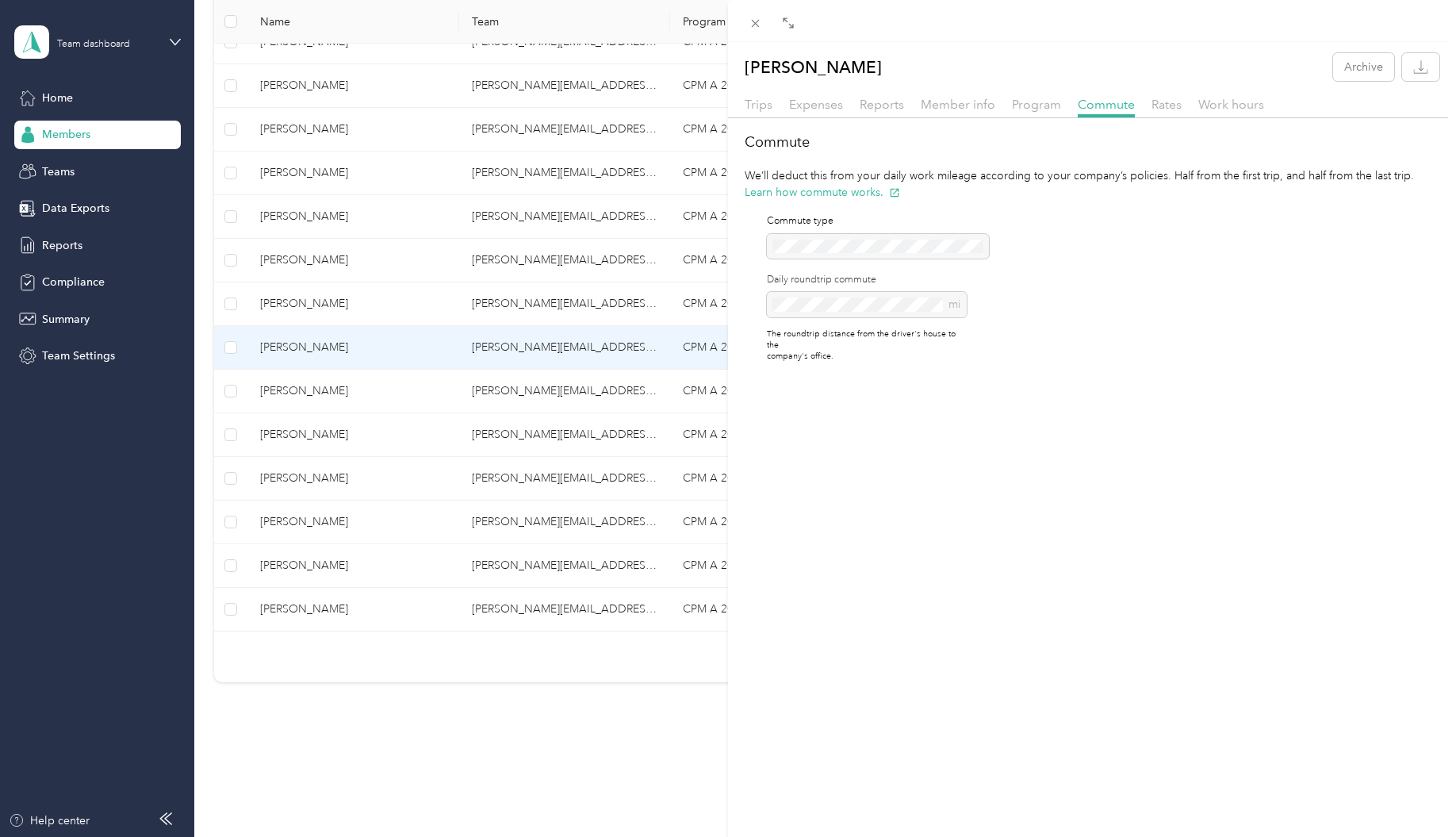
click at [281, 389] on div "[PERSON_NAME] Archive Trips Expenses Reports Member info Program Commute Rates …" at bounding box center [728, 418] width 1456 height 837
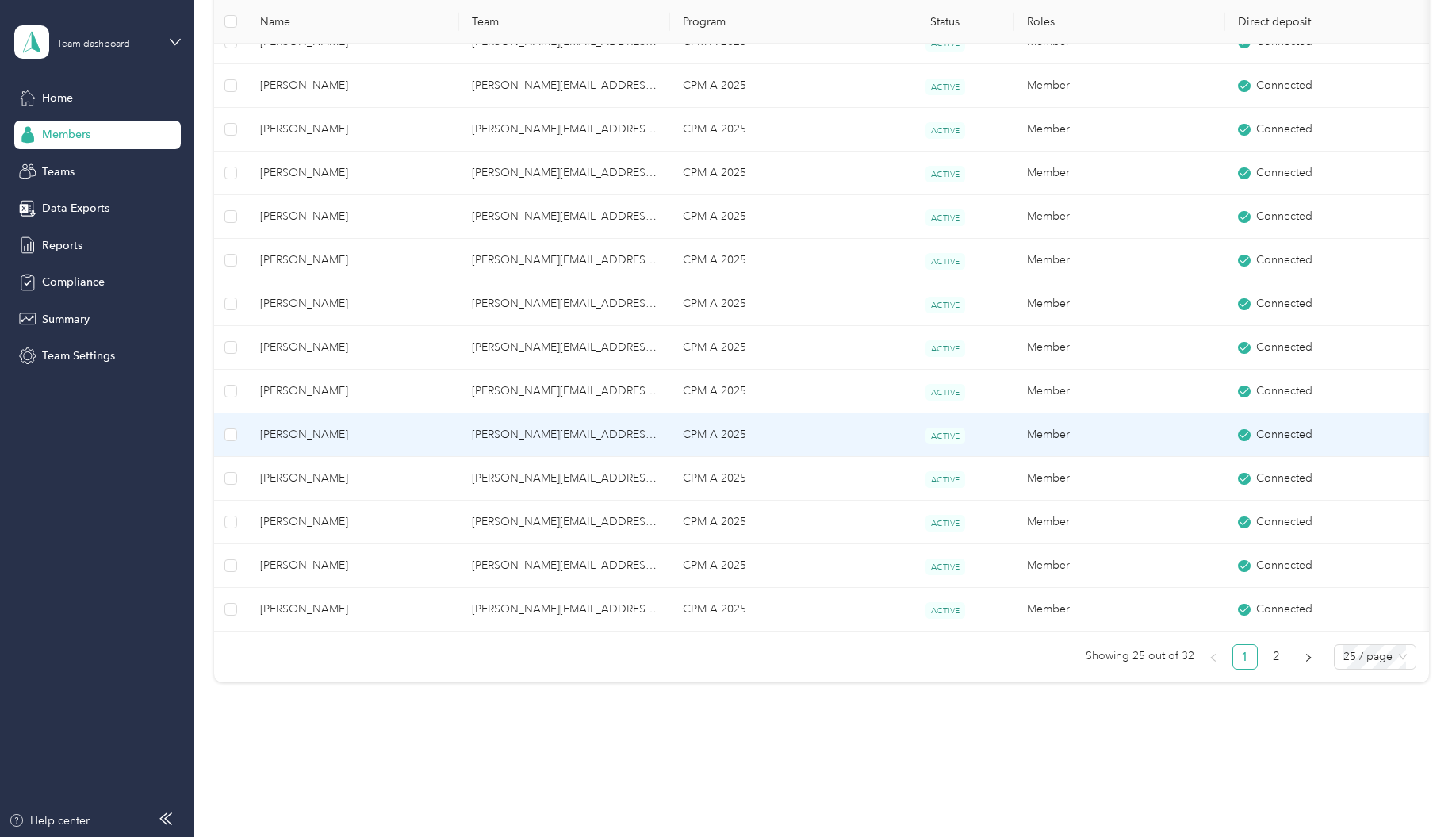
click at [276, 437] on span "[PERSON_NAME]" at bounding box center [353, 434] width 187 height 17
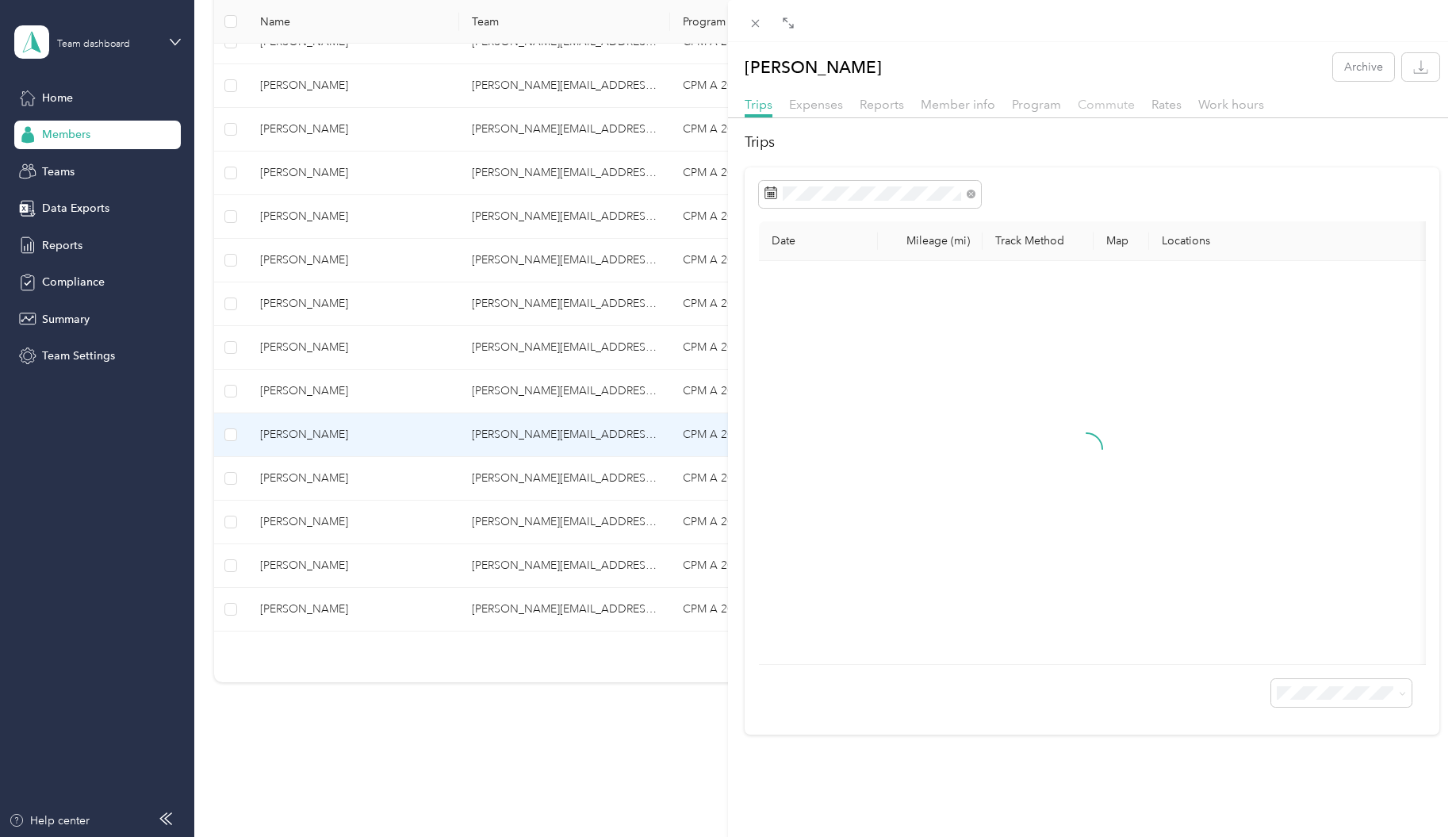
click at [1104, 104] on span "Commute" at bounding box center [1106, 104] width 57 height 15
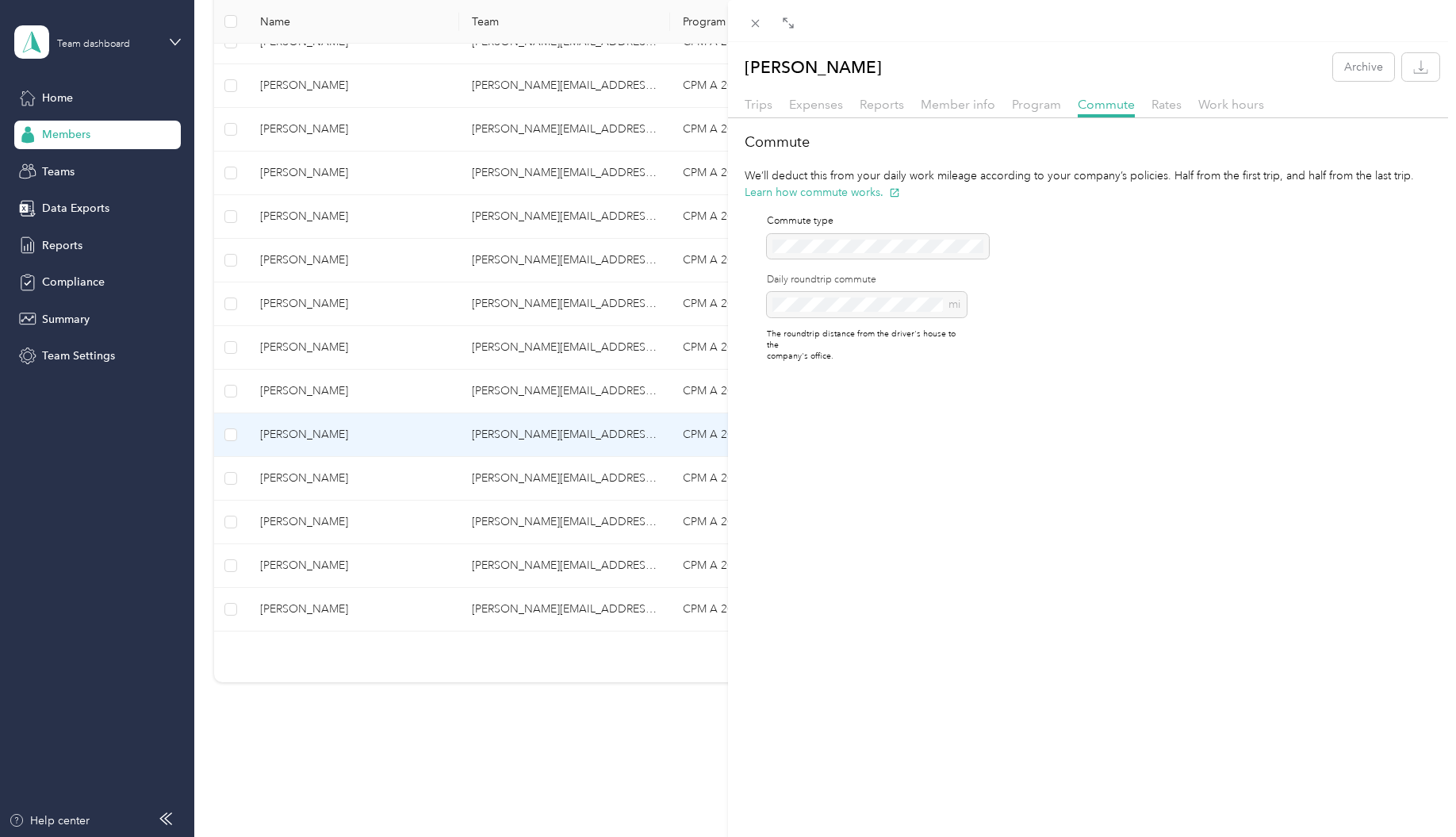
click at [294, 483] on div "[PERSON_NAME] Archive Trips Expenses Reports Member info Program Commute Rates …" at bounding box center [728, 418] width 1456 height 837
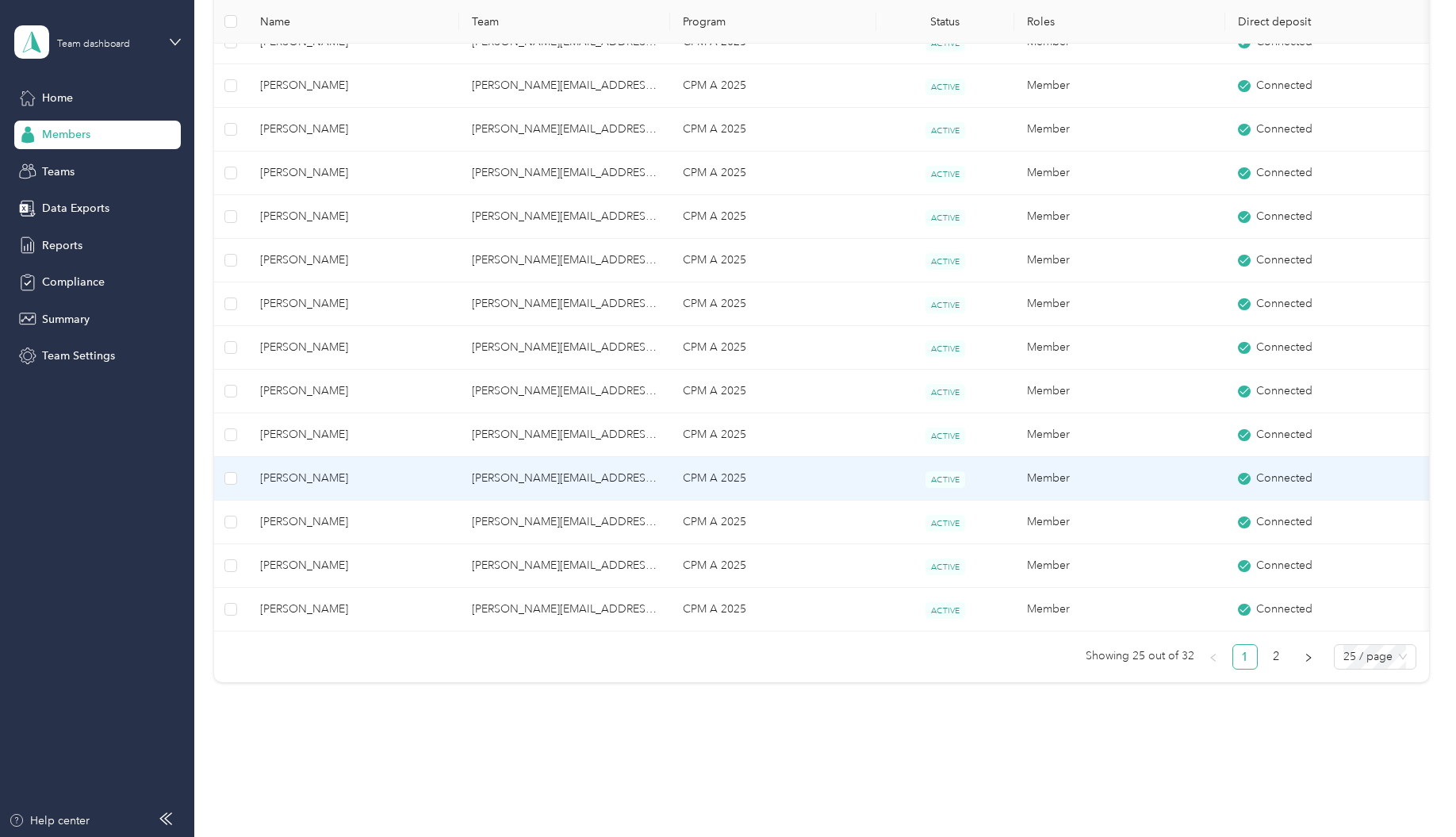
click at [294, 483] on span "[PERSON_NAME]" at bounding box center [353, 478] width 187 height 17
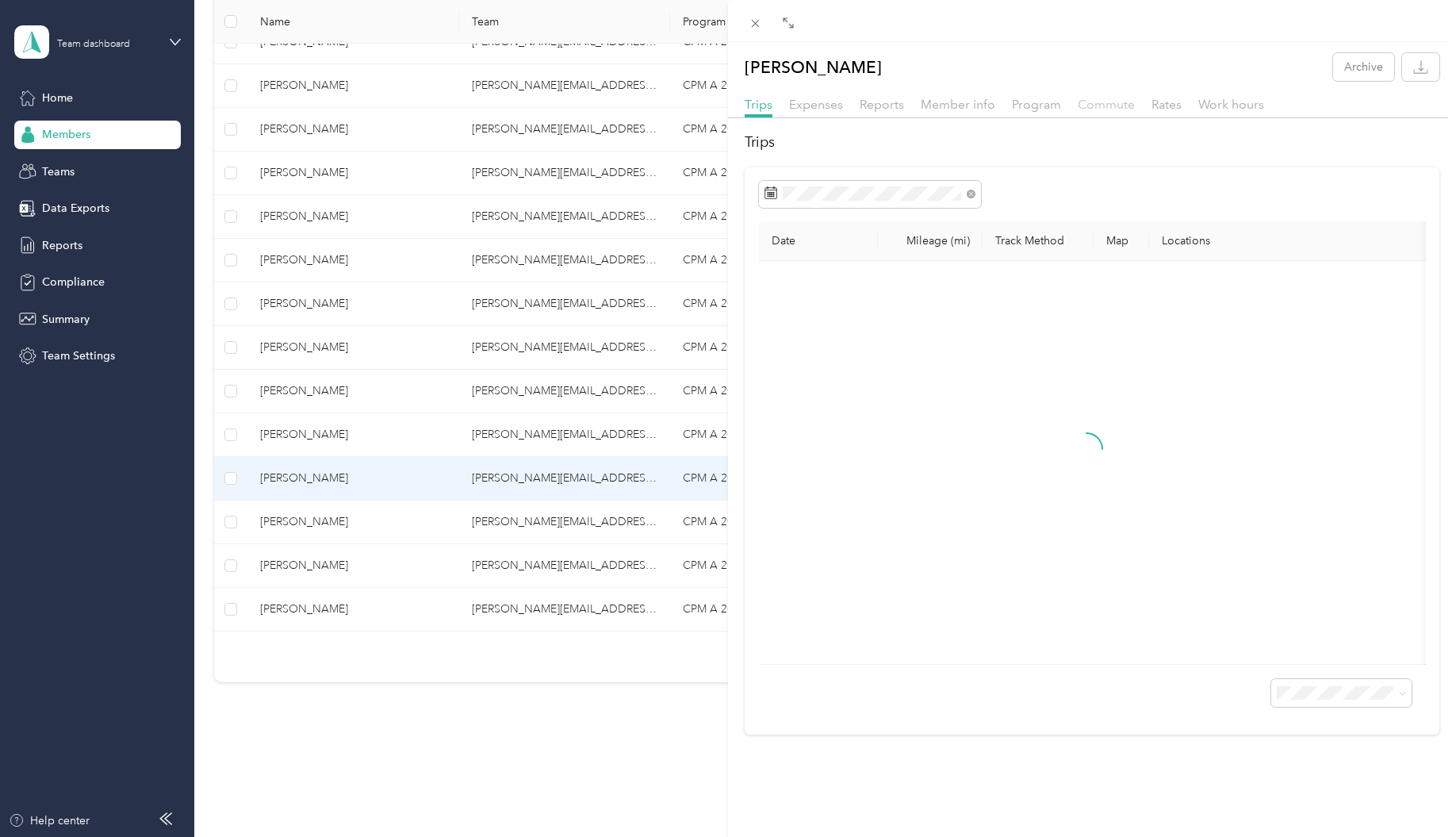
click at [1119, 105] on span "Commute" at bounding box center [1106, 104] width 57 height 15
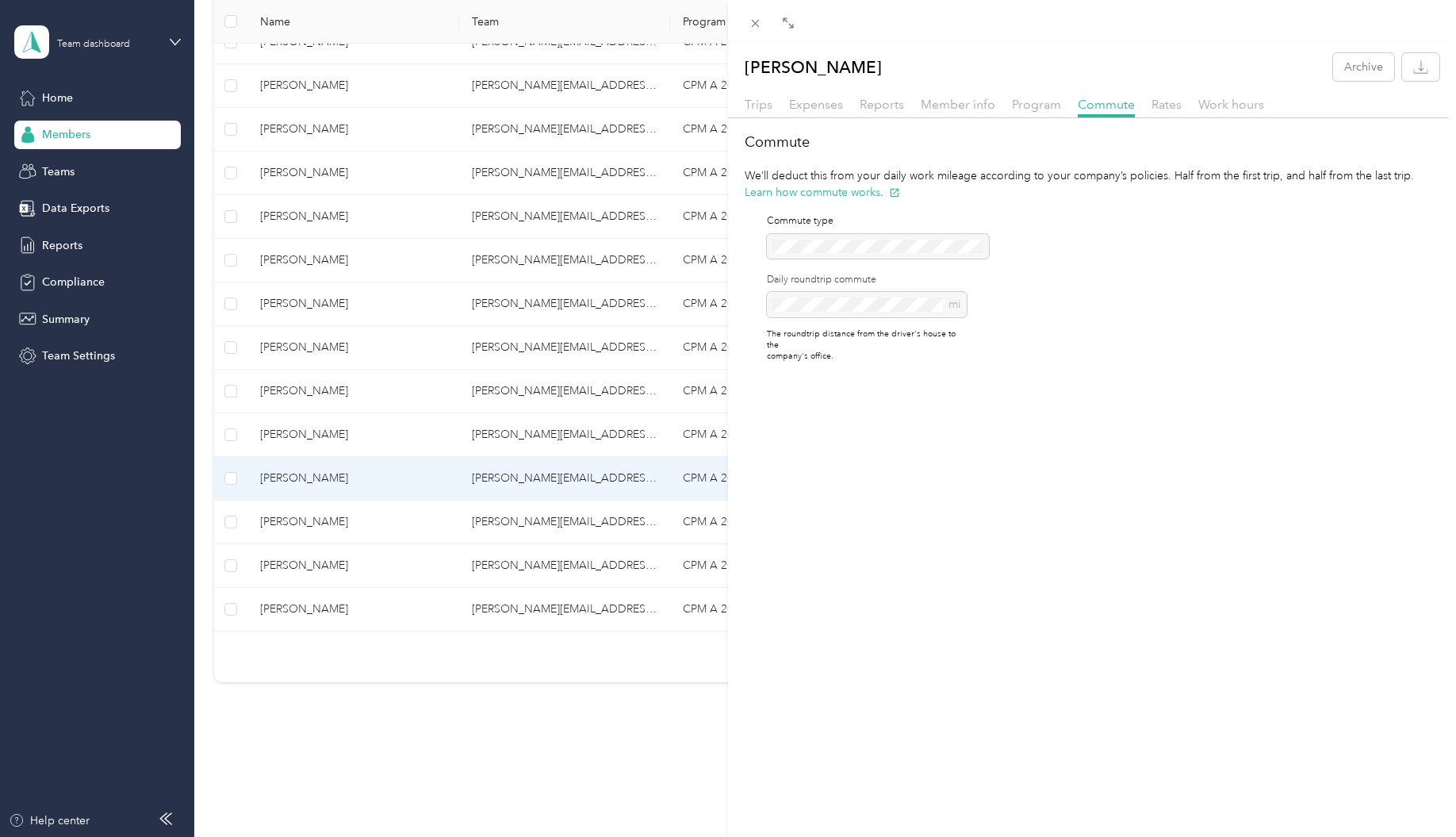
click at [327, 526] on div "[PERSON_NAME] Archive Trips Expenses Reports Member info Program Commute Rates …" at bounding box center [728, 418] width 1456 height 837
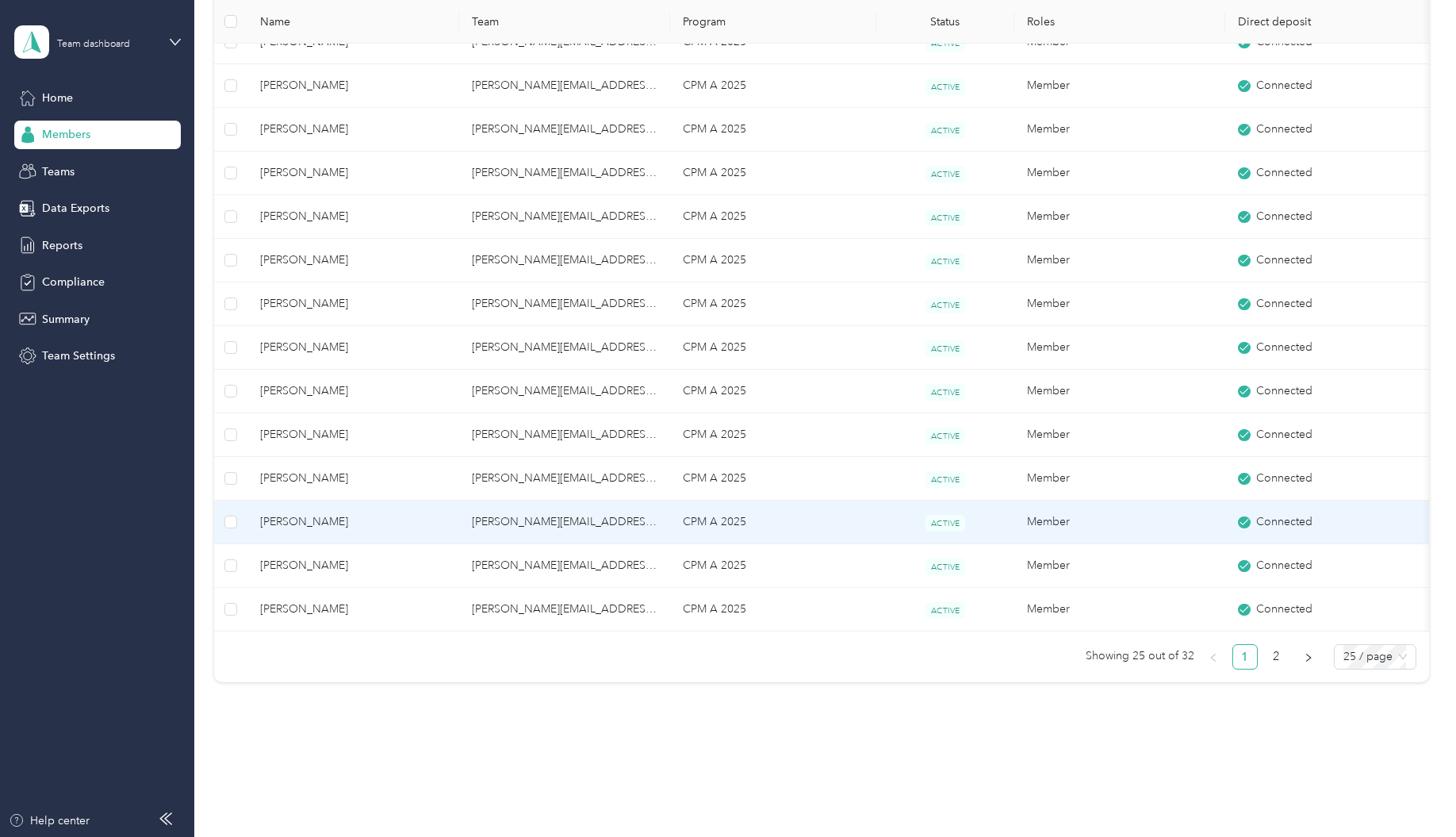
click at [327, 526] on span "[PERSON_NAME]" at bounding box center [353, 521] width 187 height 17
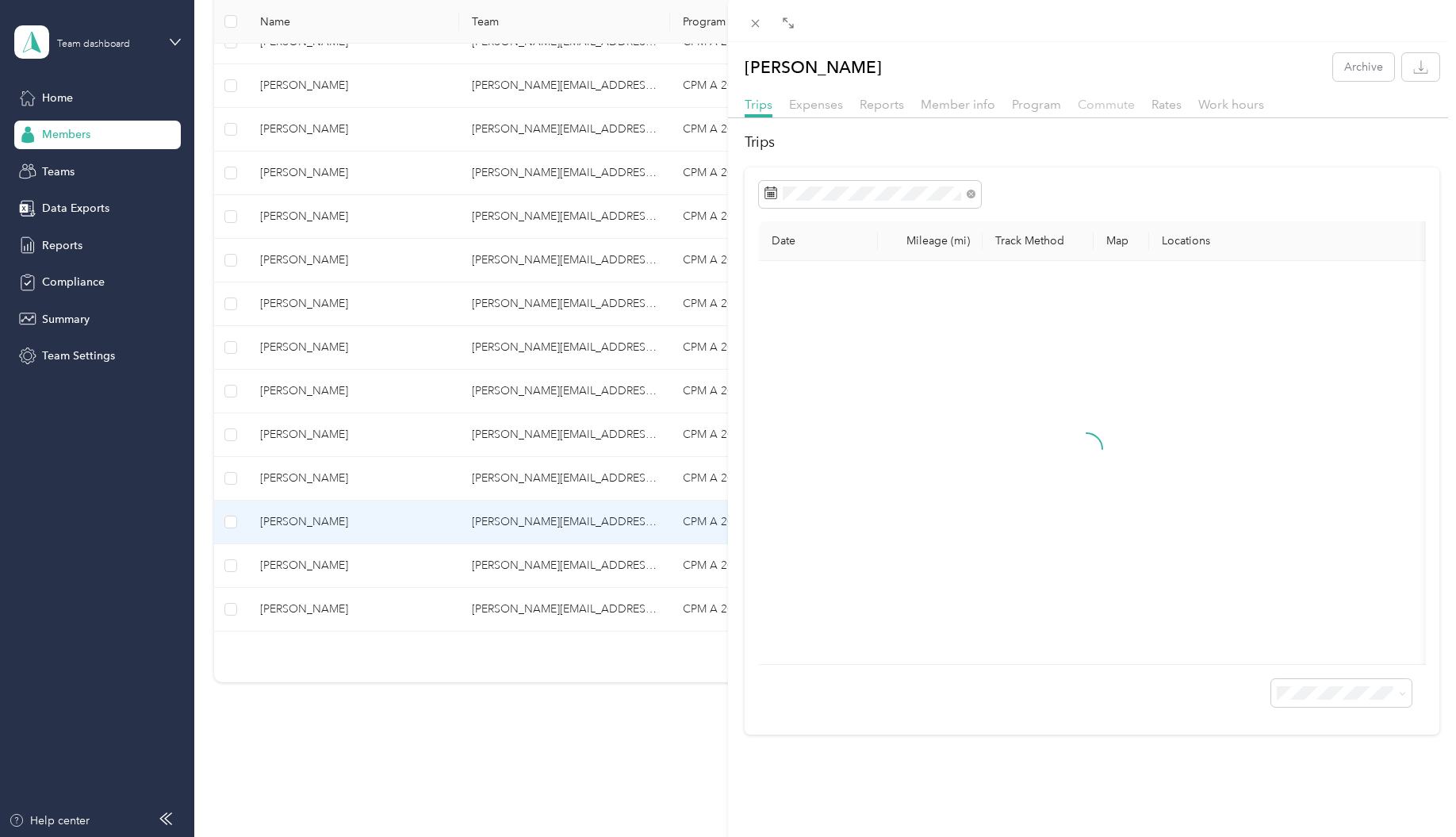
click at [1119, 110] on span "Commute" at bounding box center [1106, 104] width 57 height 15
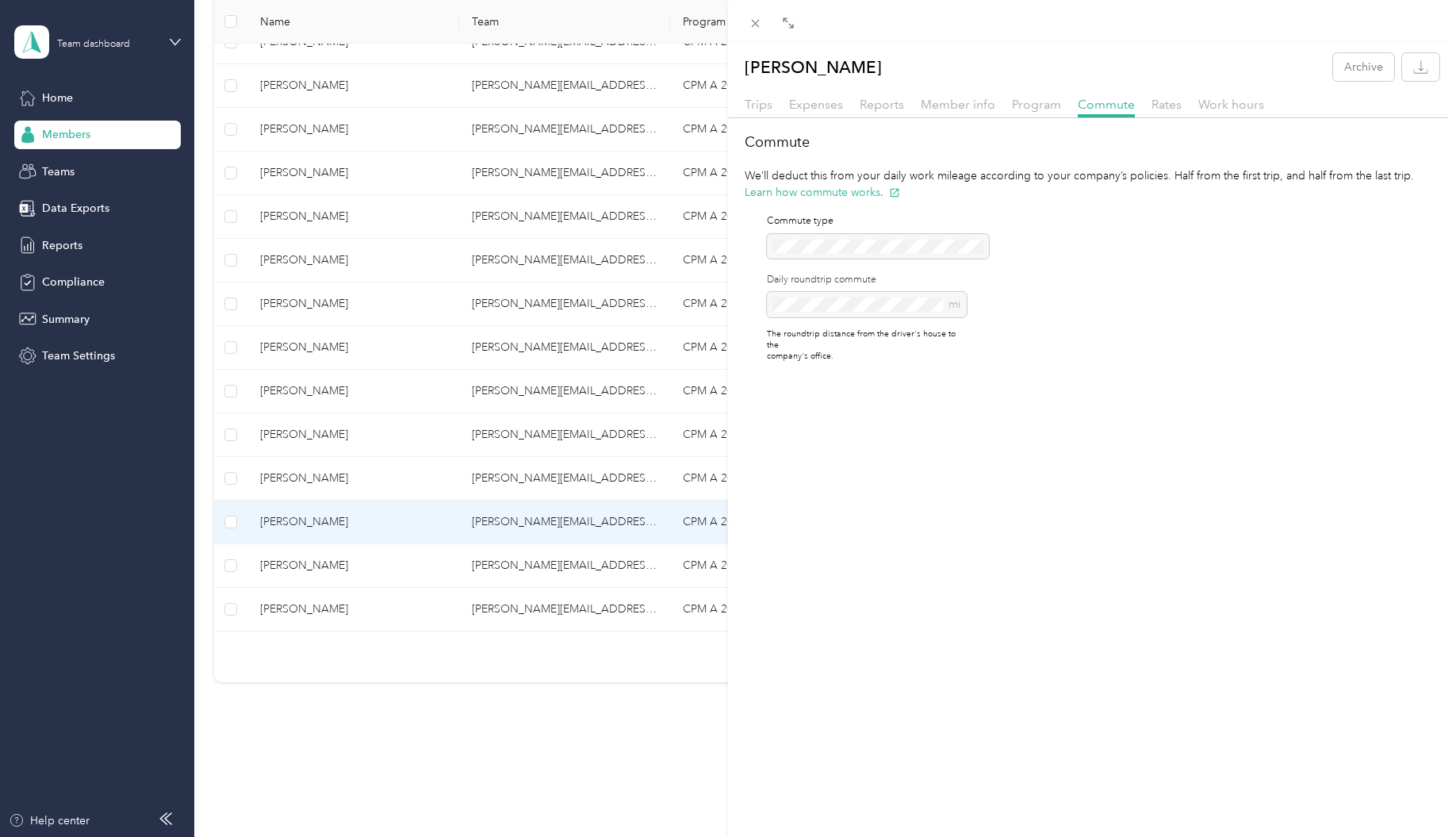
click at [278, 568] on div "[PERSON_NAME] Archive Trips Expenses Reports Member info Program Commute Rates …" at bounding box center [728, 418] width 1456 height 837
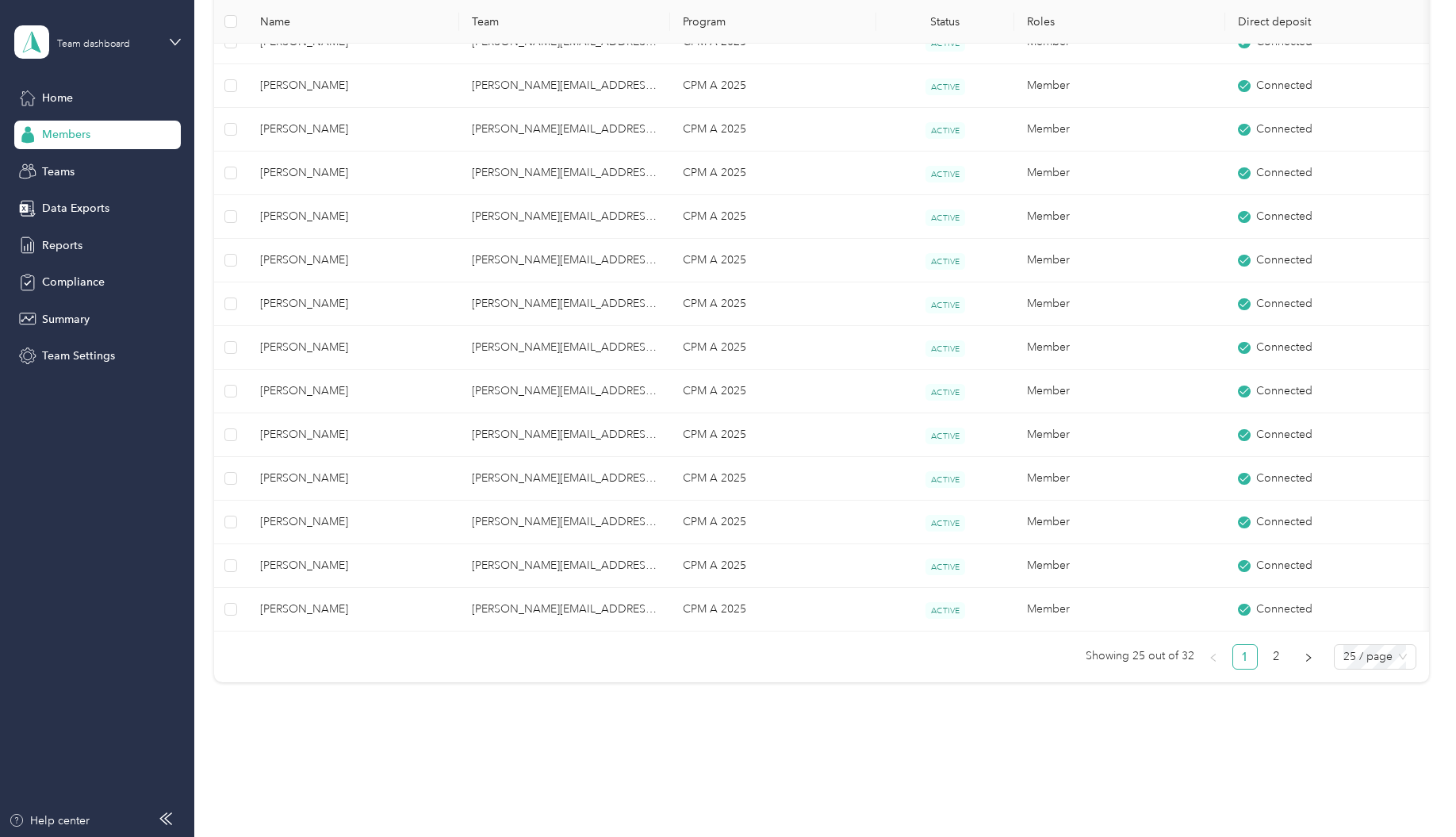
click at [279, 568] on span "[PERSON_NAME]" at bounding box center [353, 565] width 187 height 17
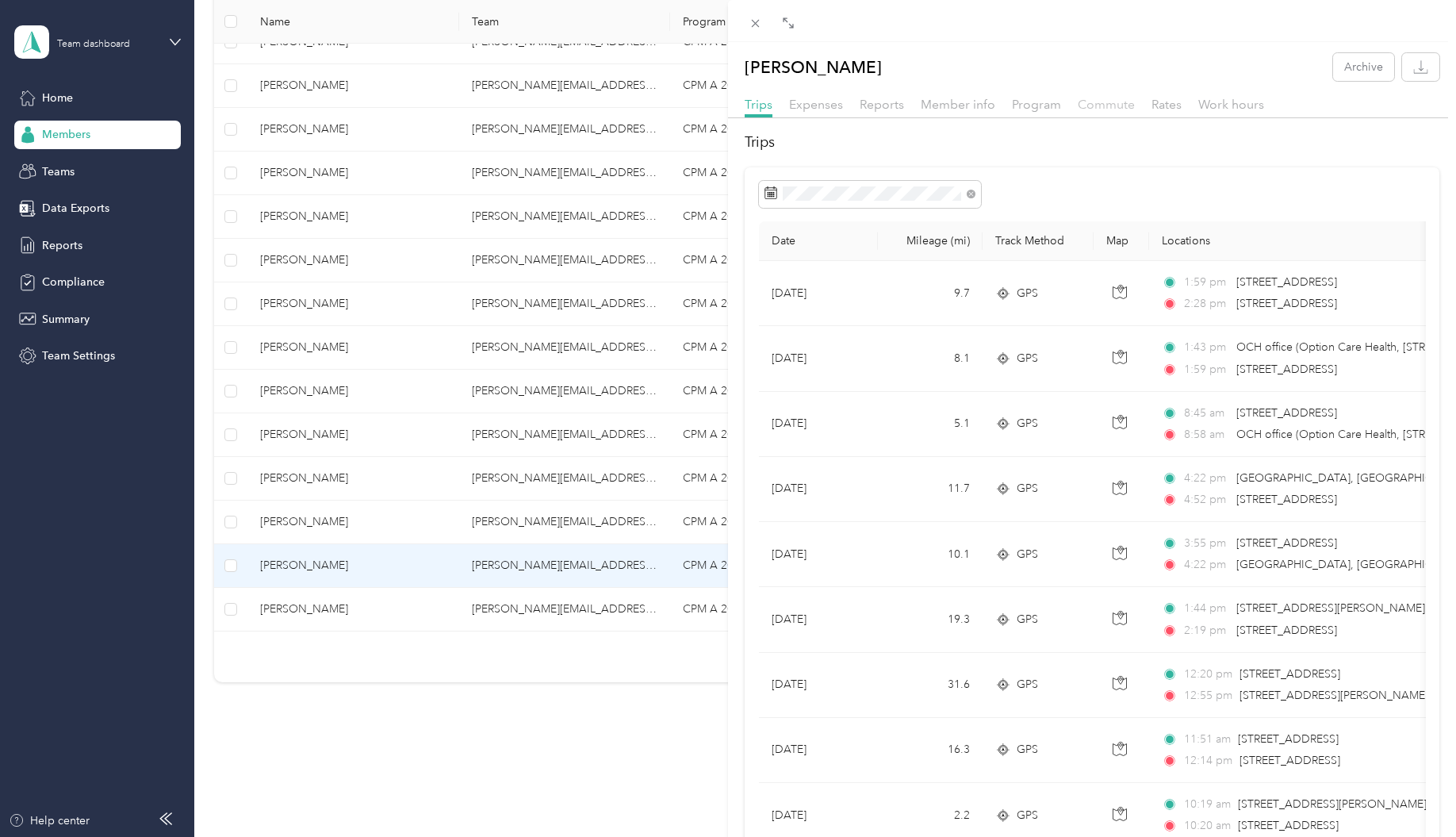
click at [1111, 101] on span "Commute" at bounding box center [1106, 104] width 57 height 15
